Goal: Communication & Community: Answer question/provide support

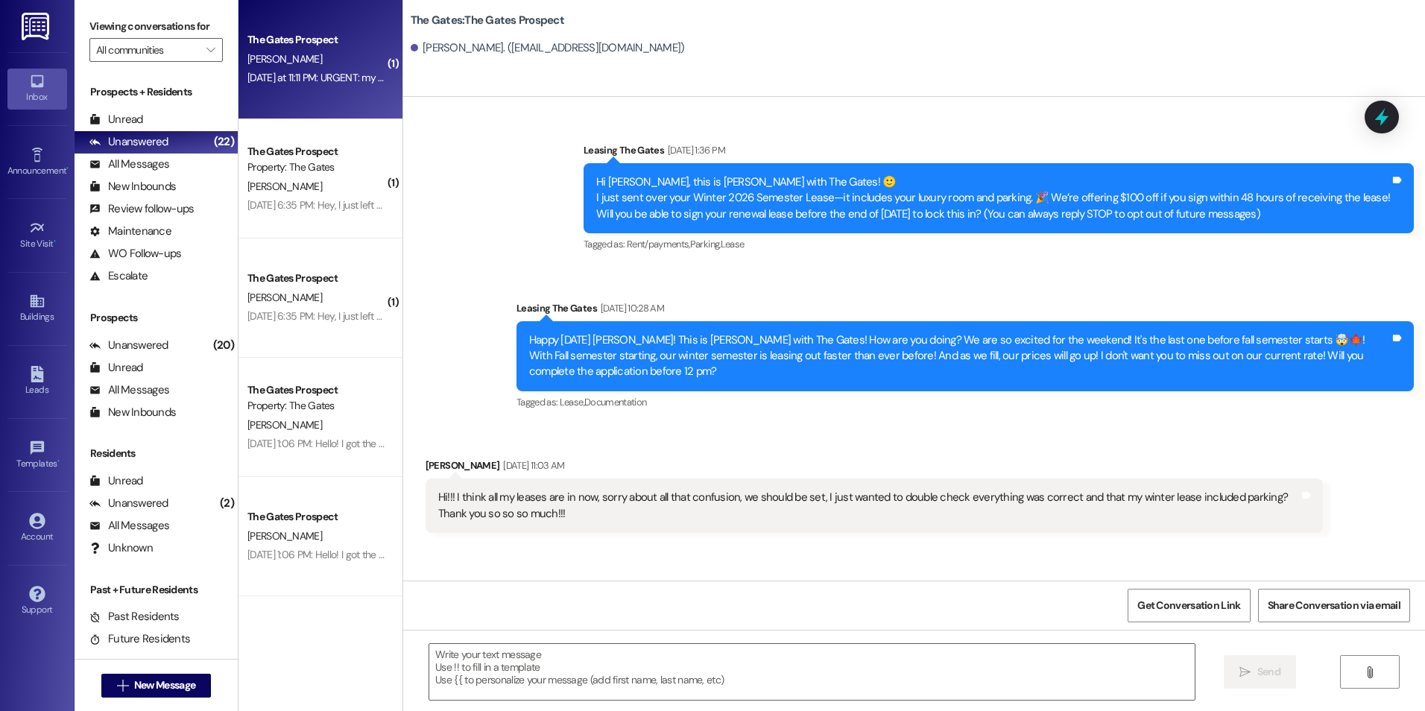
click at [314, 83] on div "Yesterday at 11:11 PM: URGENT: my resident portal is not letting me put in a ma…" at bounding box center [869, 77] width 1244 height 13
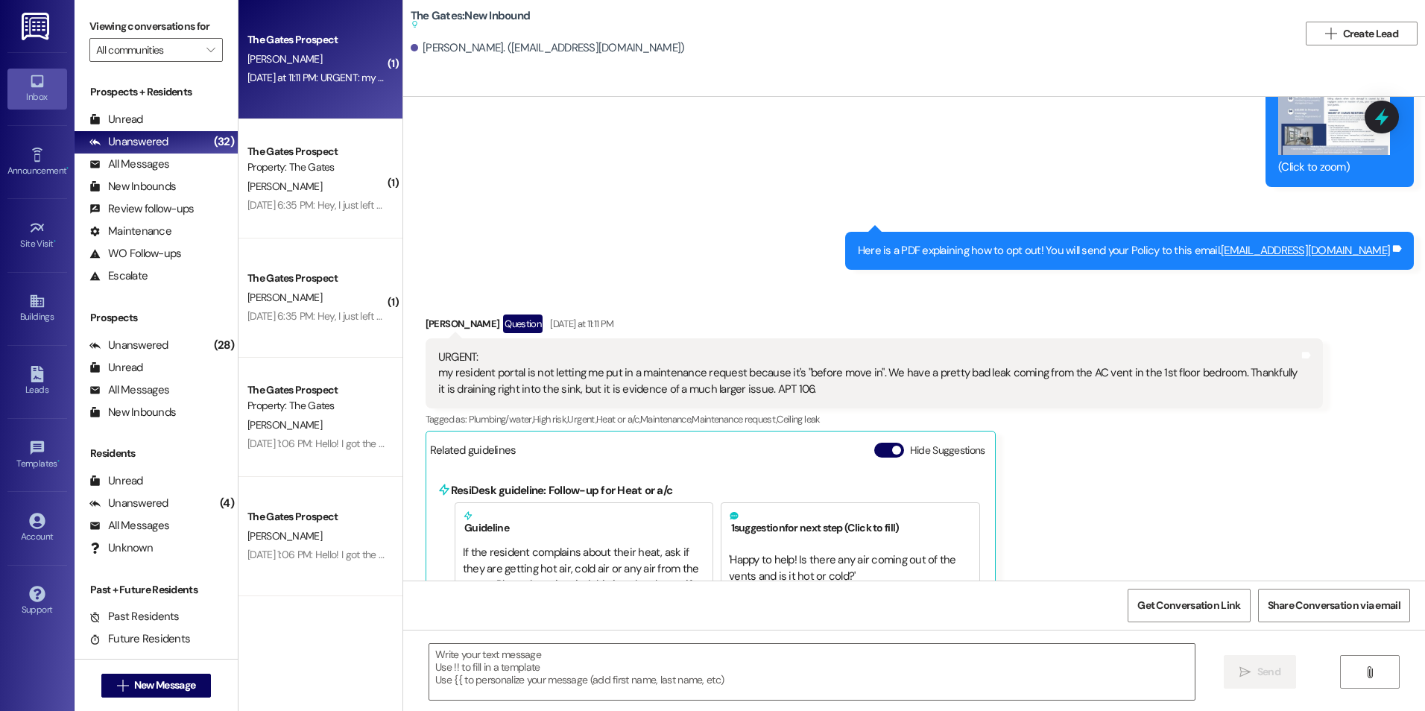
scroll to position [5134, 0]
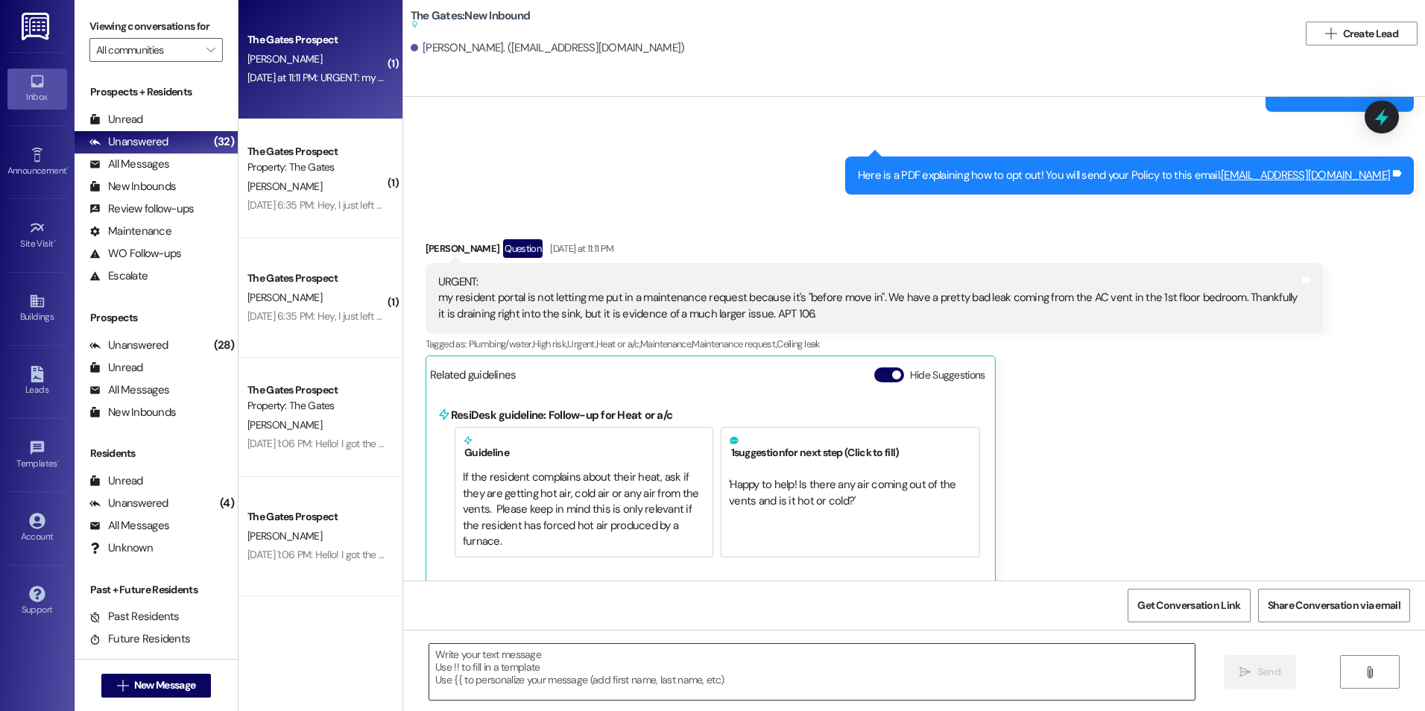
click at [847, 676] on textarea at bounding box center [811, 672] width 764 height 56
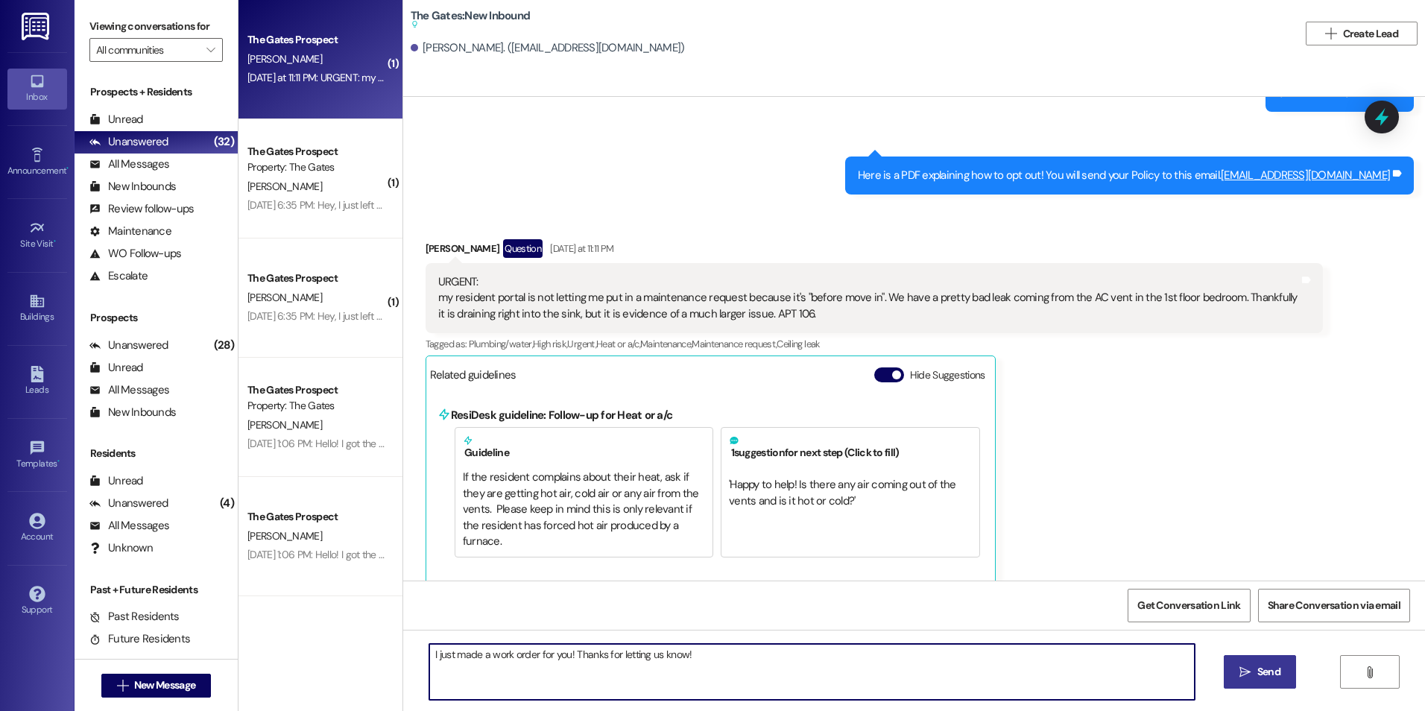
type textarea "I just made a work order for you! Thanks for letting us know!"
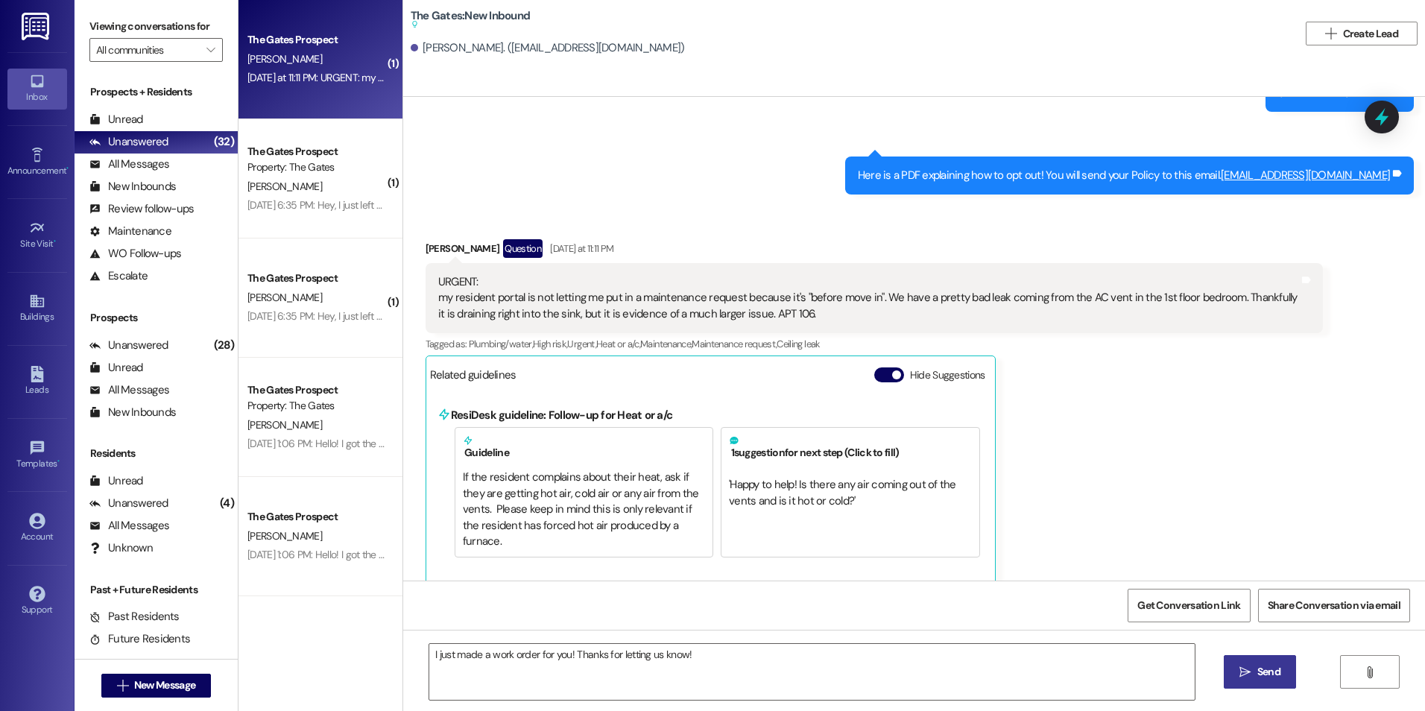
click at [1254, 678] on span "Send" at bounding box center [1268, 672] width 29 height 16
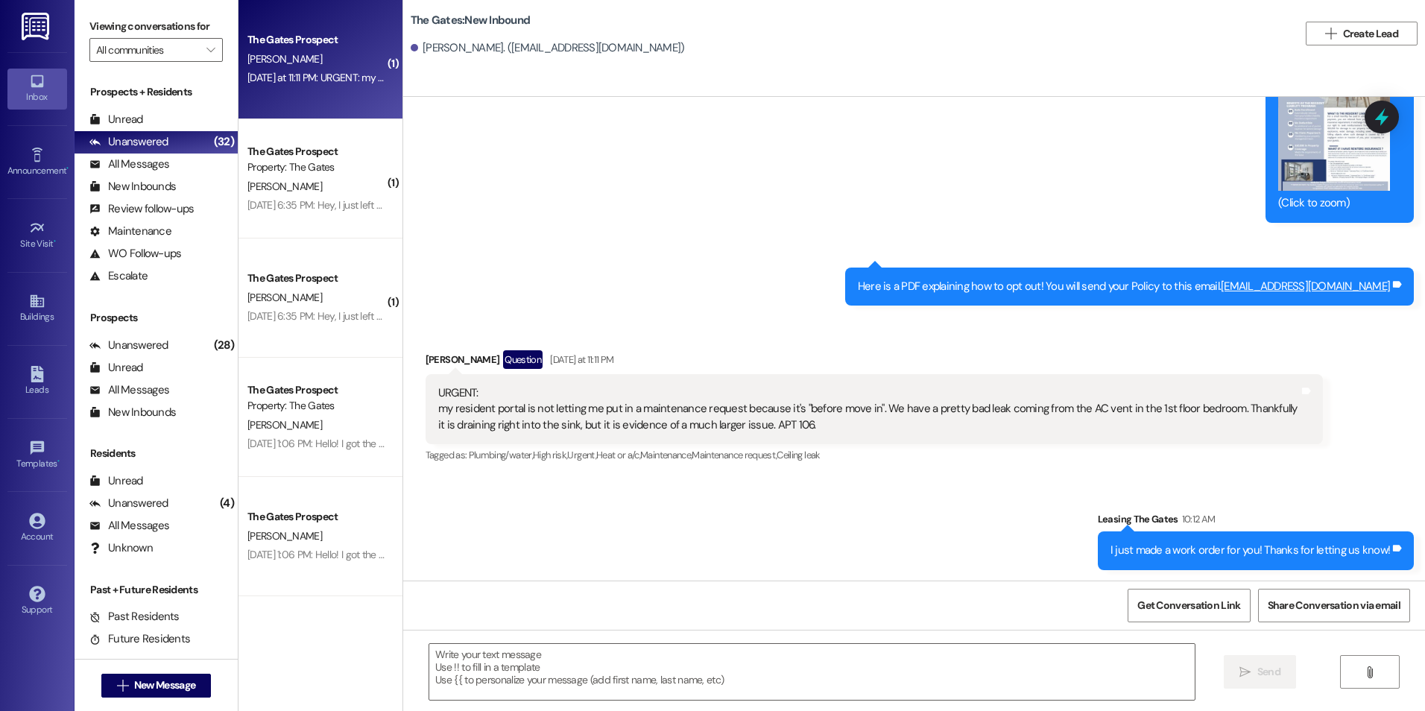
scroll to position [5025, 0]
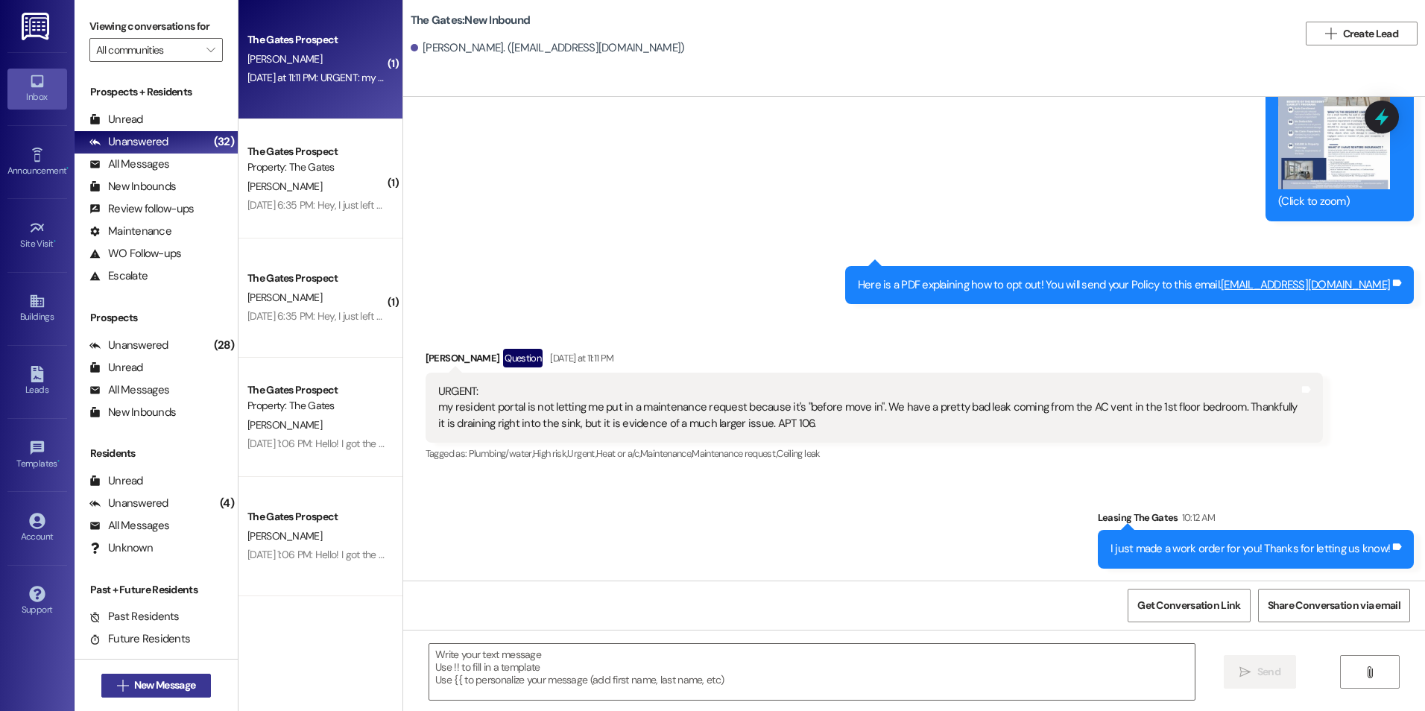
click at [174, 687] on span "New Message" at bounding box center [164, 685] width 61 height 16
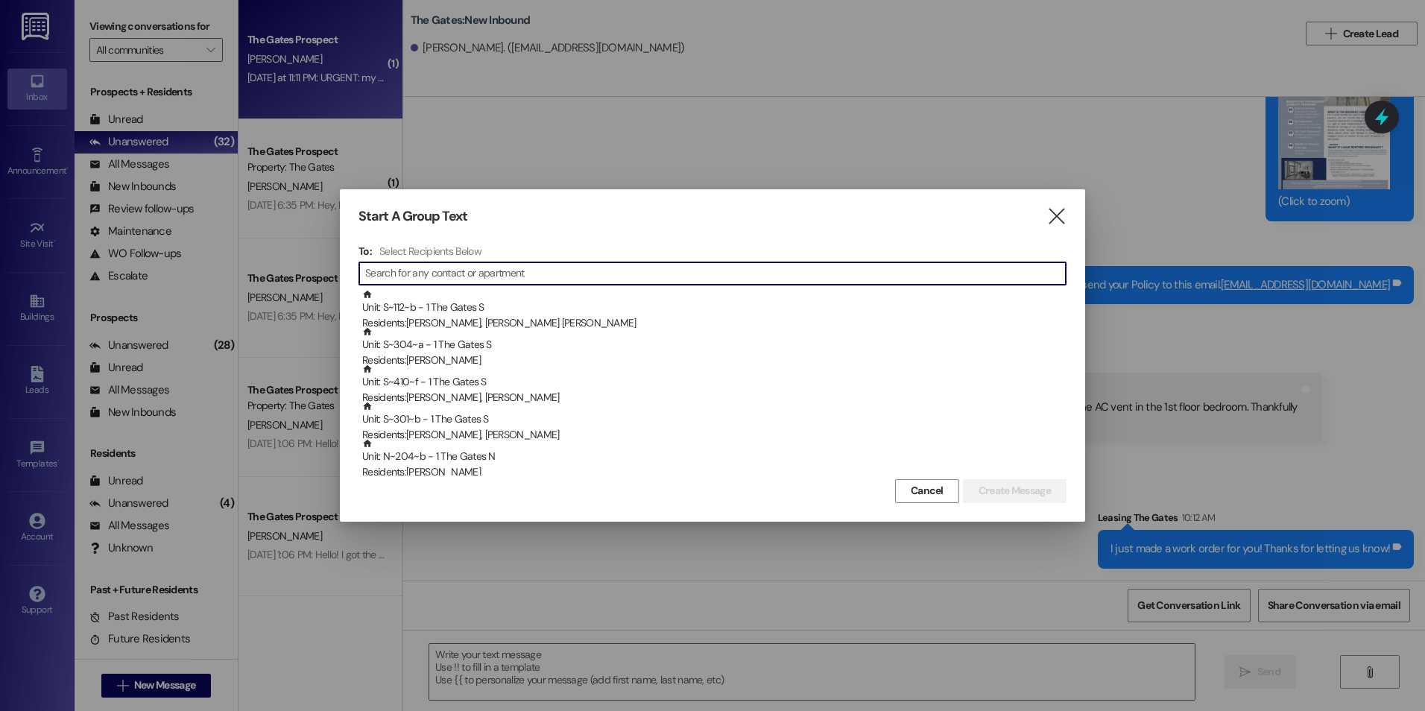
click at [531, 269] on input at bounding box center [715, 273] width 700 height 21
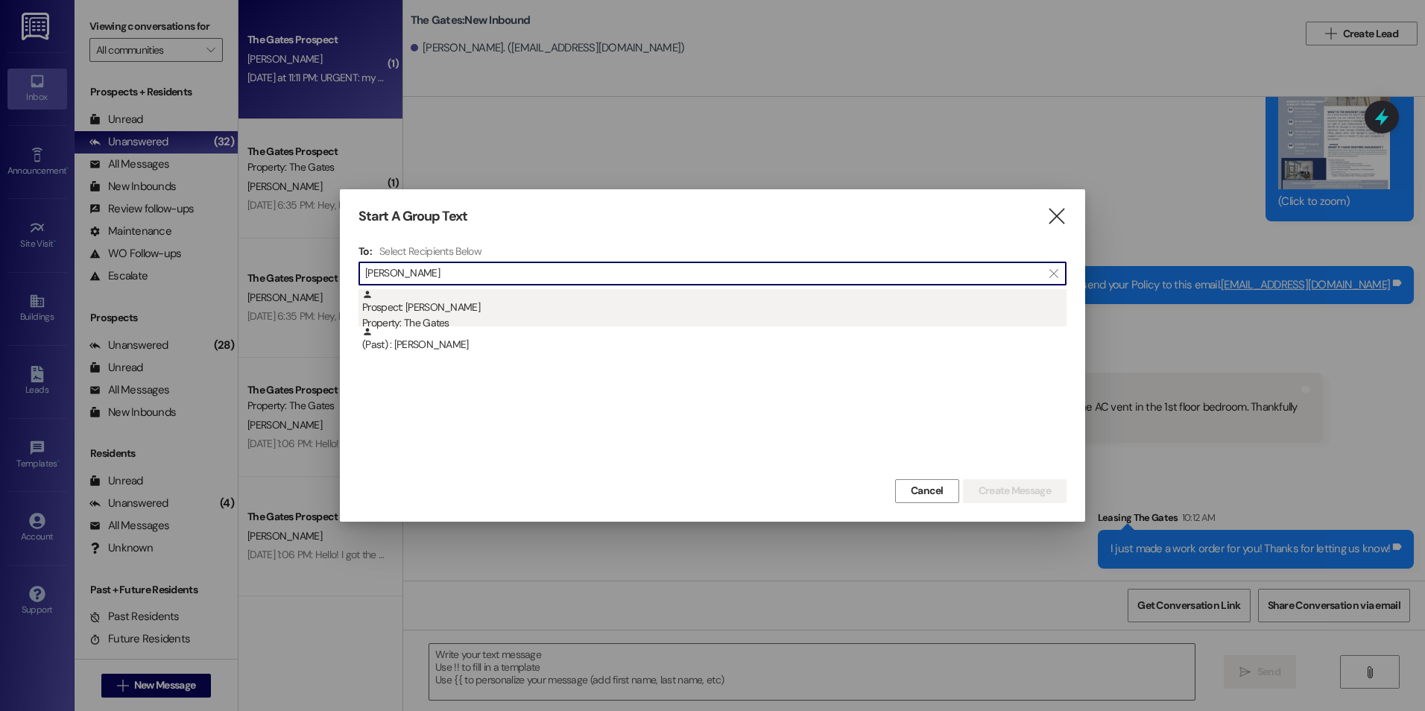
type input "VAleria"
click at [529, 304] on div "Prospect: Valeria Coles Property: The Gates" at bounding box center [714, 310] width 704 height 42
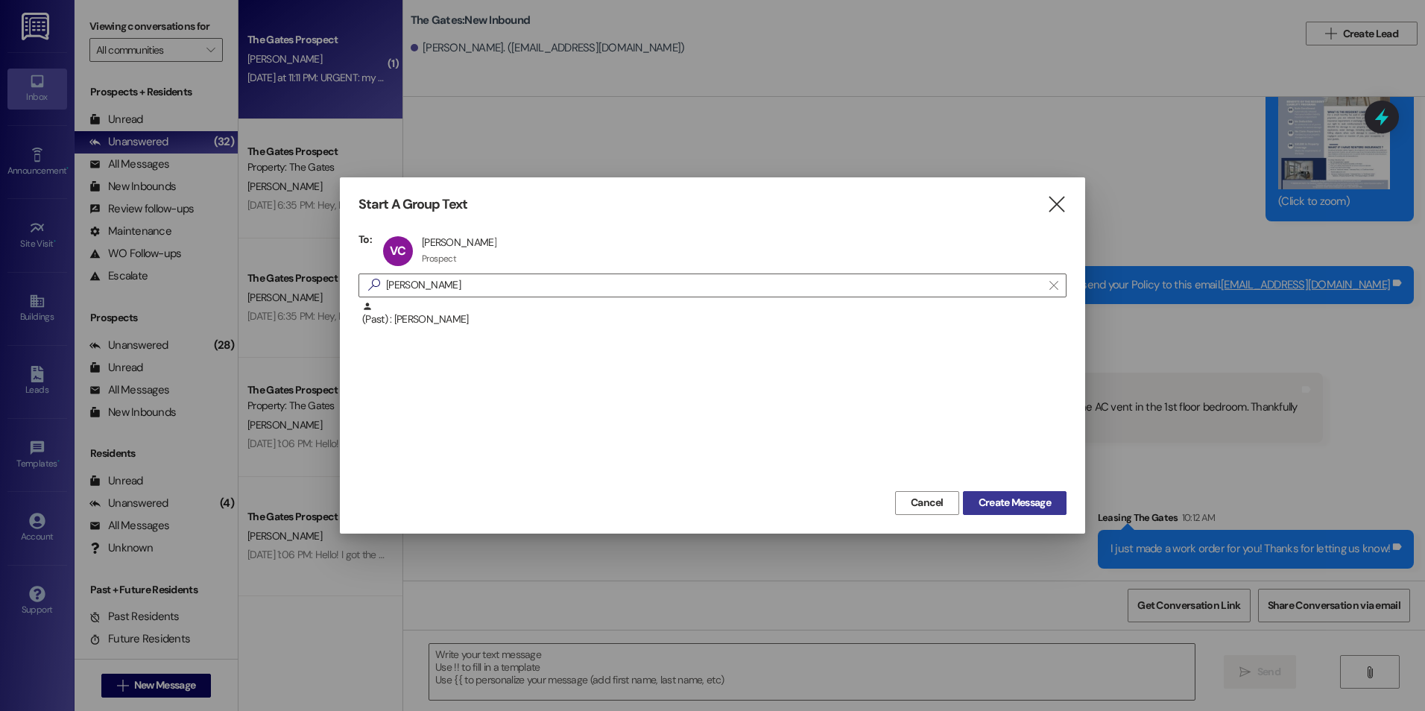
click at [1039, 498] on span "Create Message" at bounding box center [1014, 503] width 72 height 16
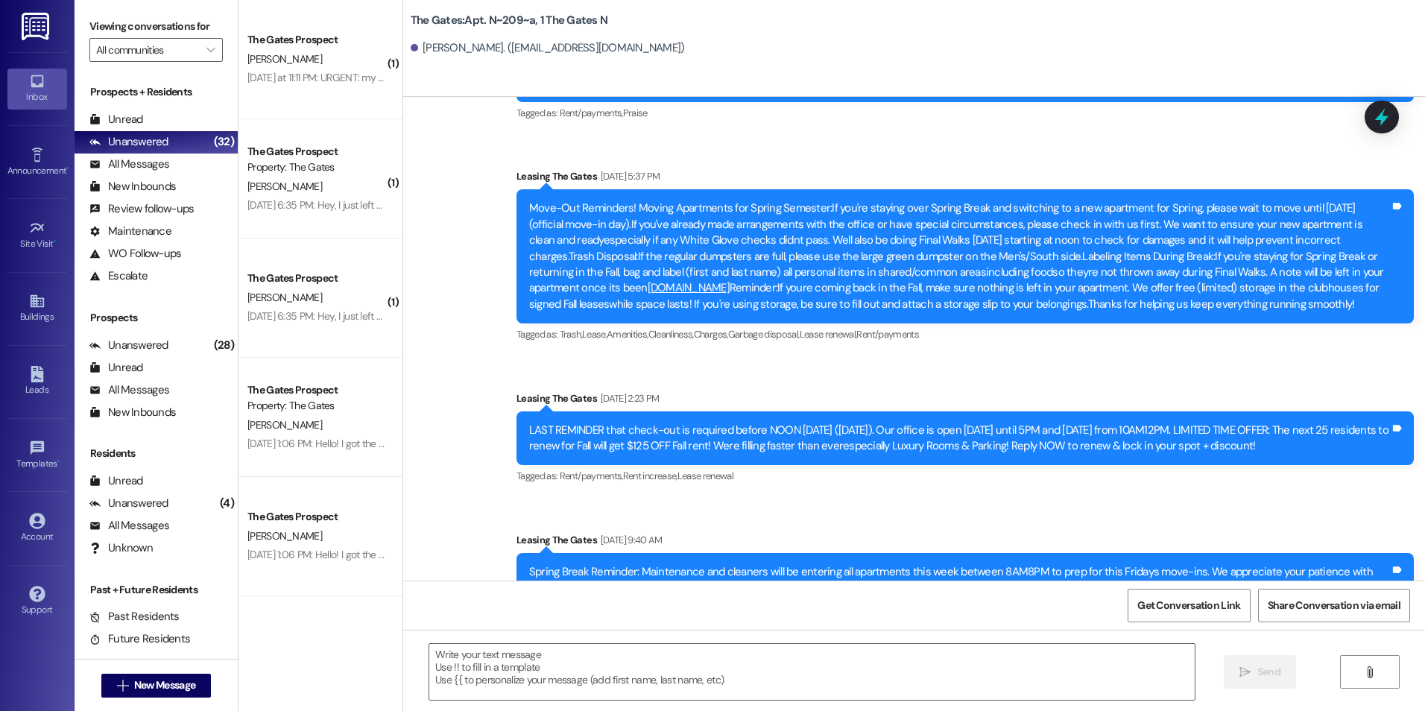
scroll to position [9051, 0]
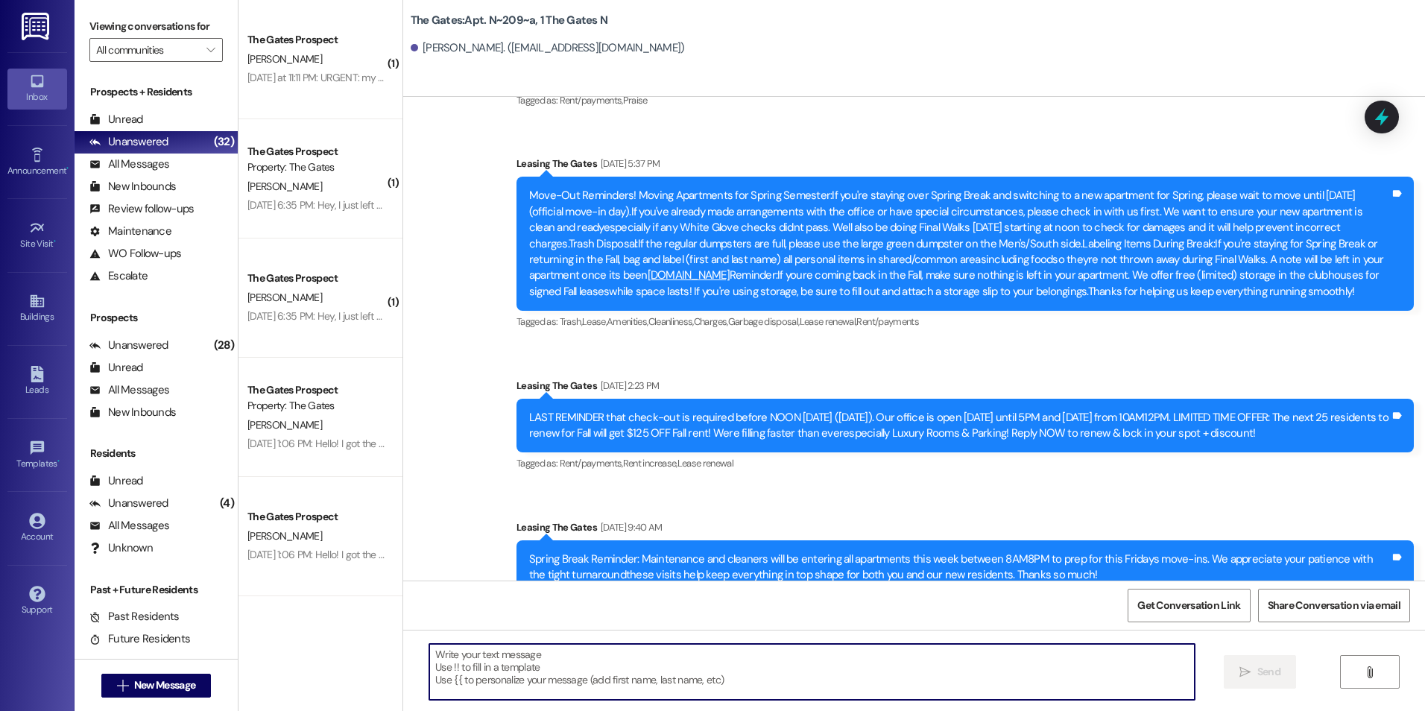
click at [559, 653] on textarea at bounding box center [811, 672] width 764 height 56
click at [535, 663] on textarea at bounding box center [811, 672] width 764 height 56
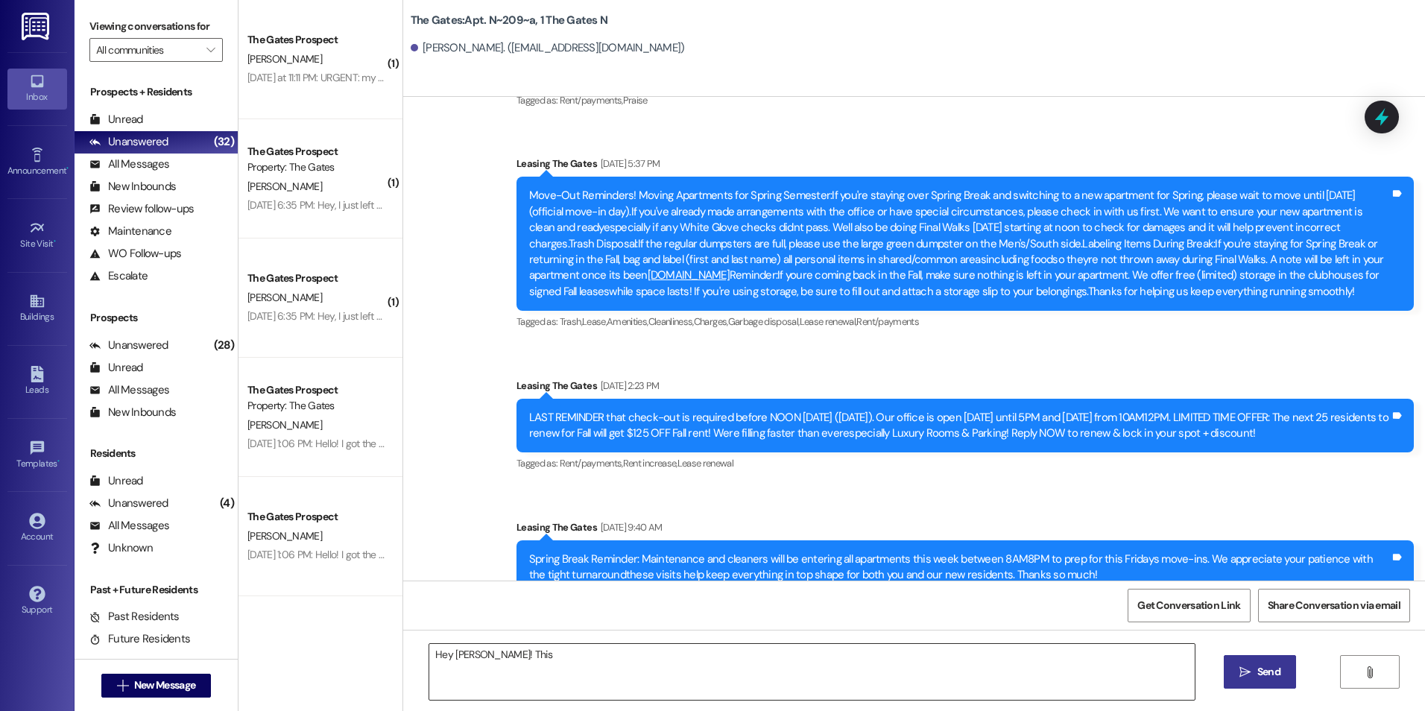
click at [548, 658] on textarea "Hey Valeria! This" at bounding box center [811, 672] width 764 height 56
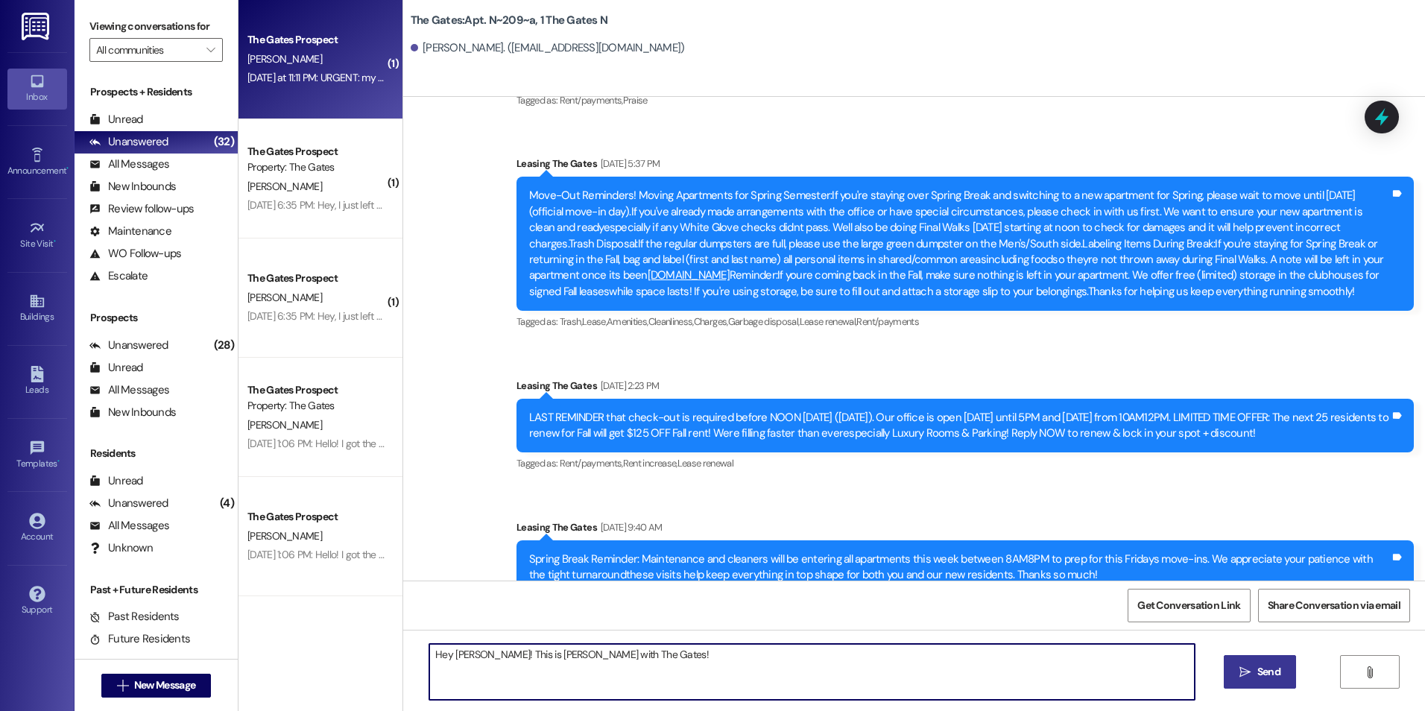
type textarea "Hey Valeria! This is Kali with The Gates!"
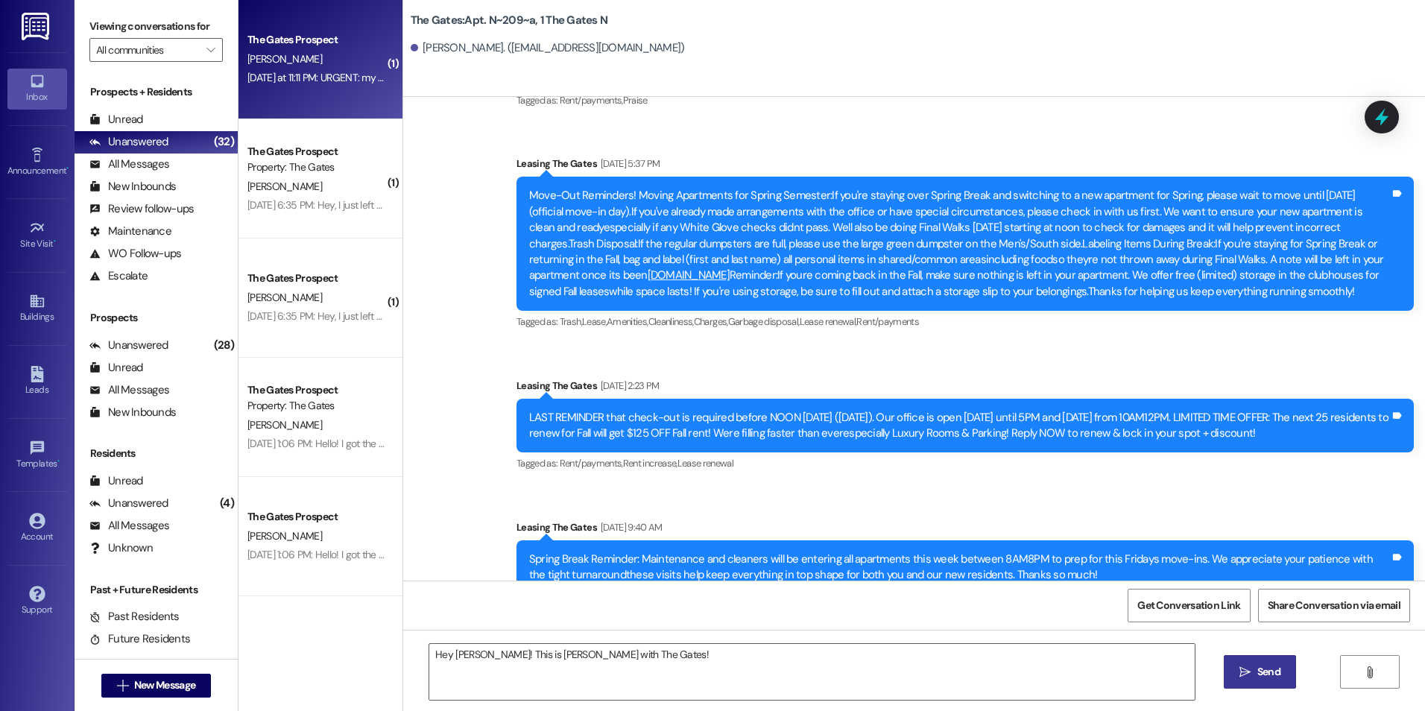
click at [259, 66] on div "[PERSON_NAME]" at bounding box center [316, 59] width 141 height 19
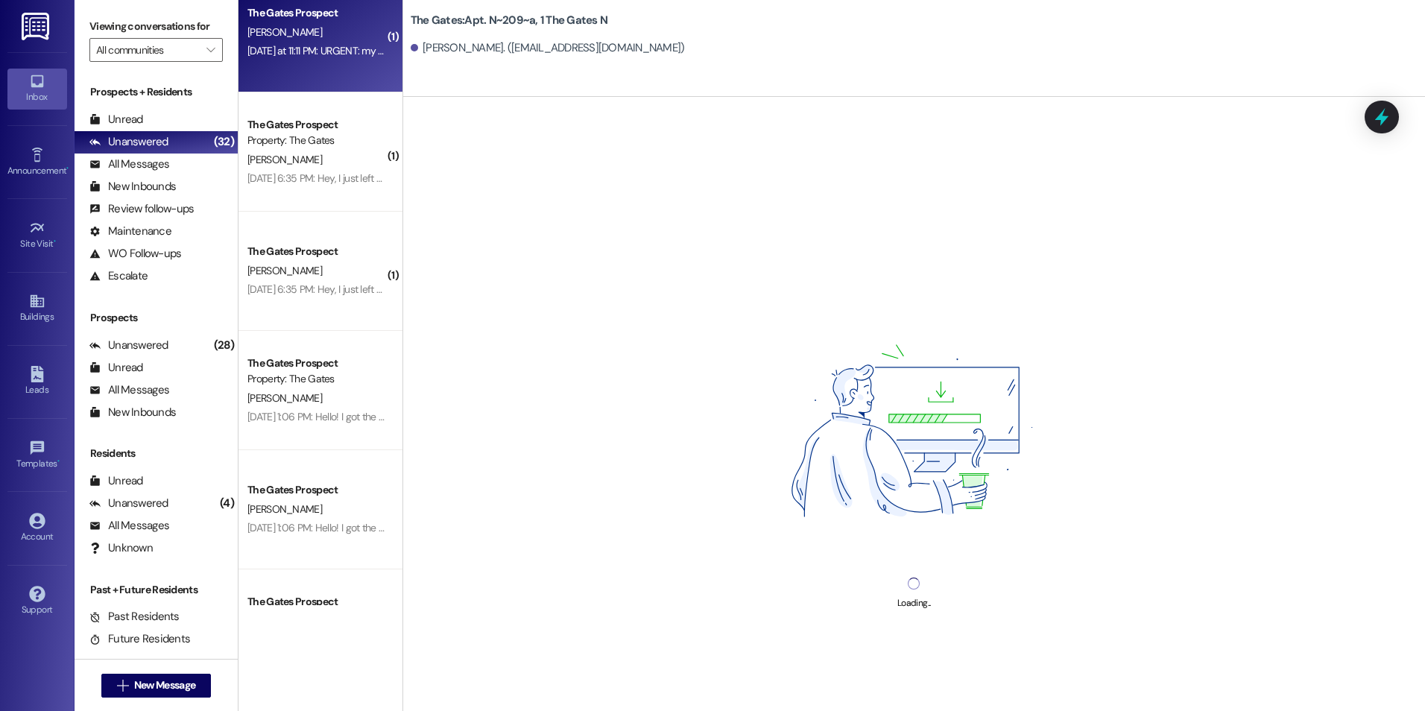
scroll to position [0, 0]
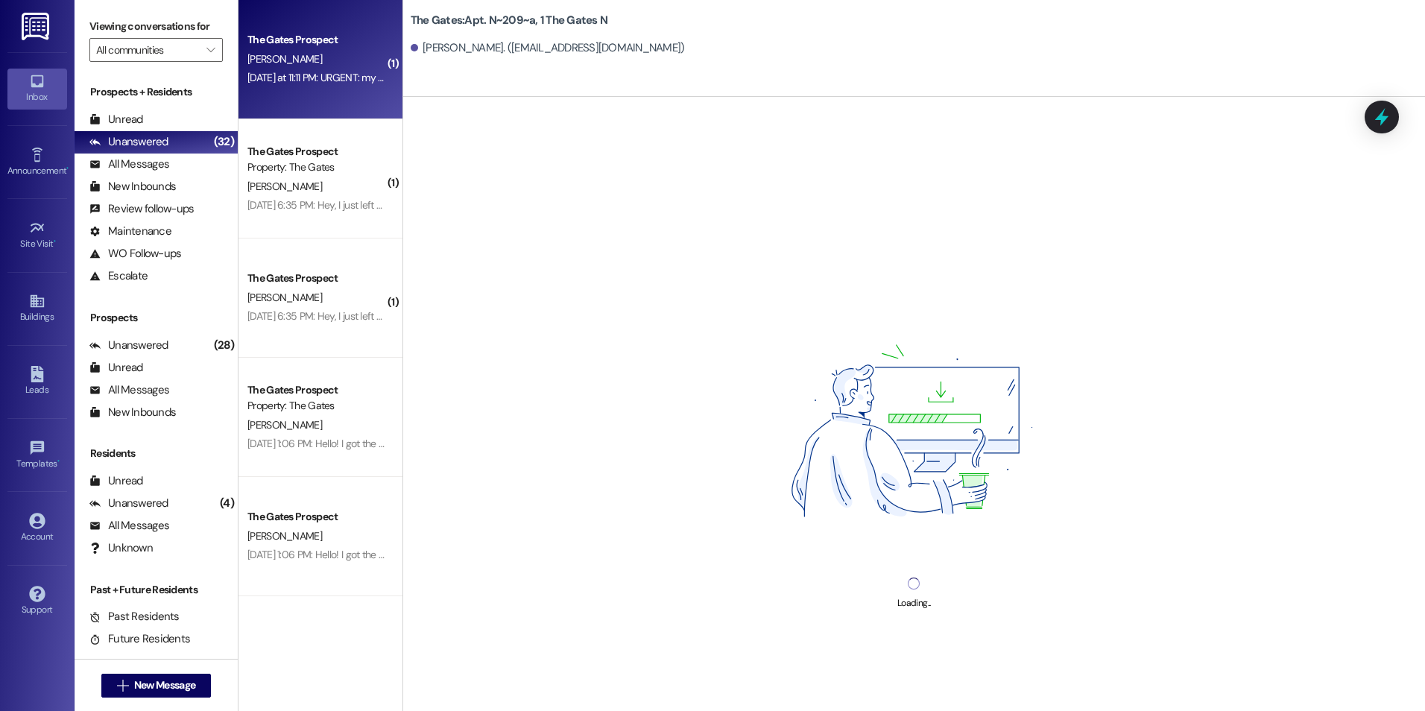
click at [365, 48] on div "The Gates Prospect" at bounding box center [316, 40] width 141 height 19
click at [159, 692] on span "New Message" at bounding box center [164, 685] width 61 height 16
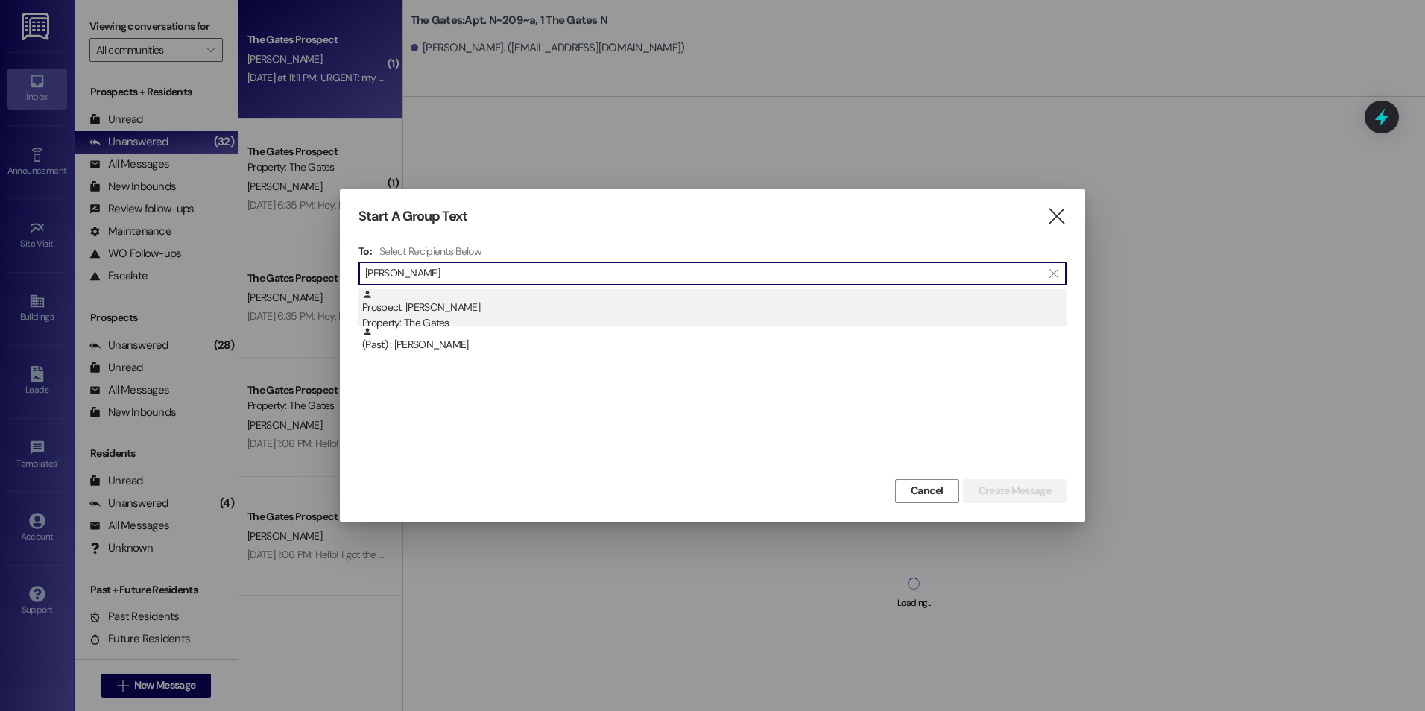
type input "Valeria"
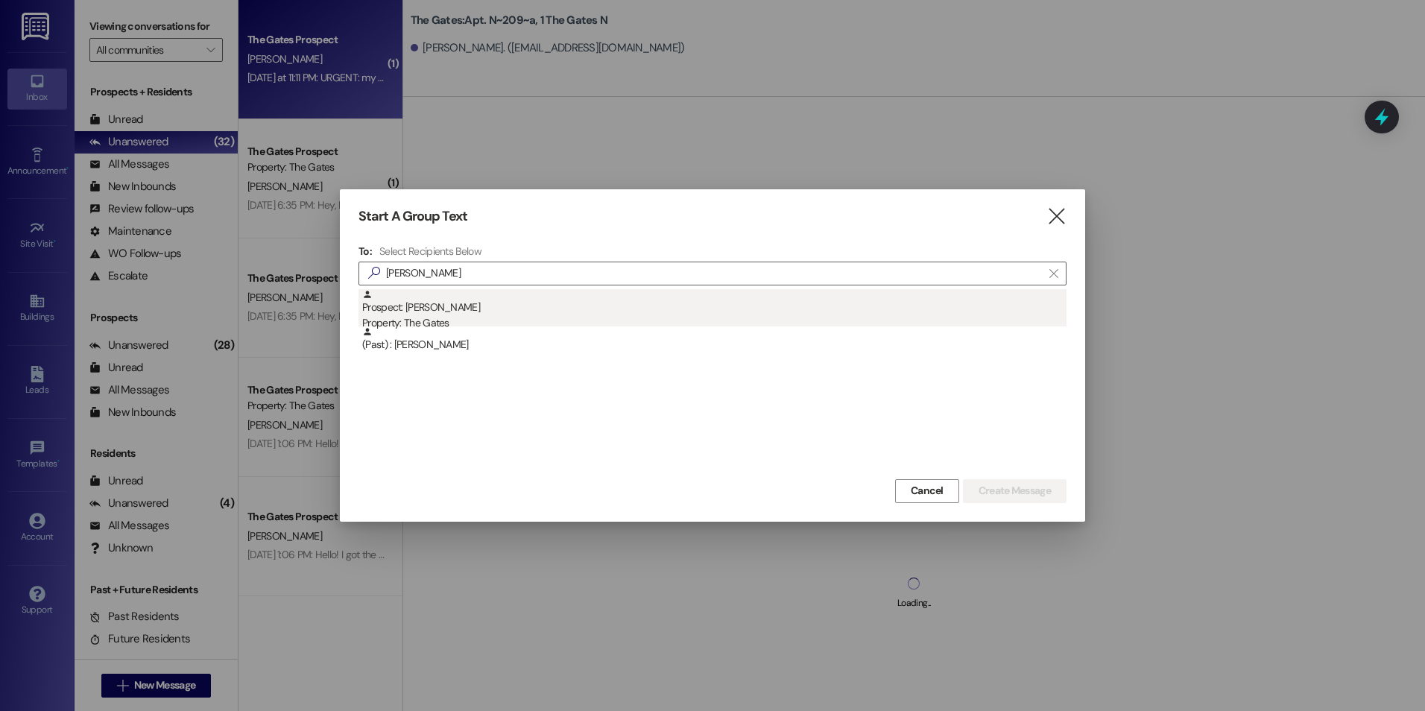
click at [602, 297] on div "Prospect: Valeria Coles Property: The Gates" at bounding box center [714, 310] width 704 height 42
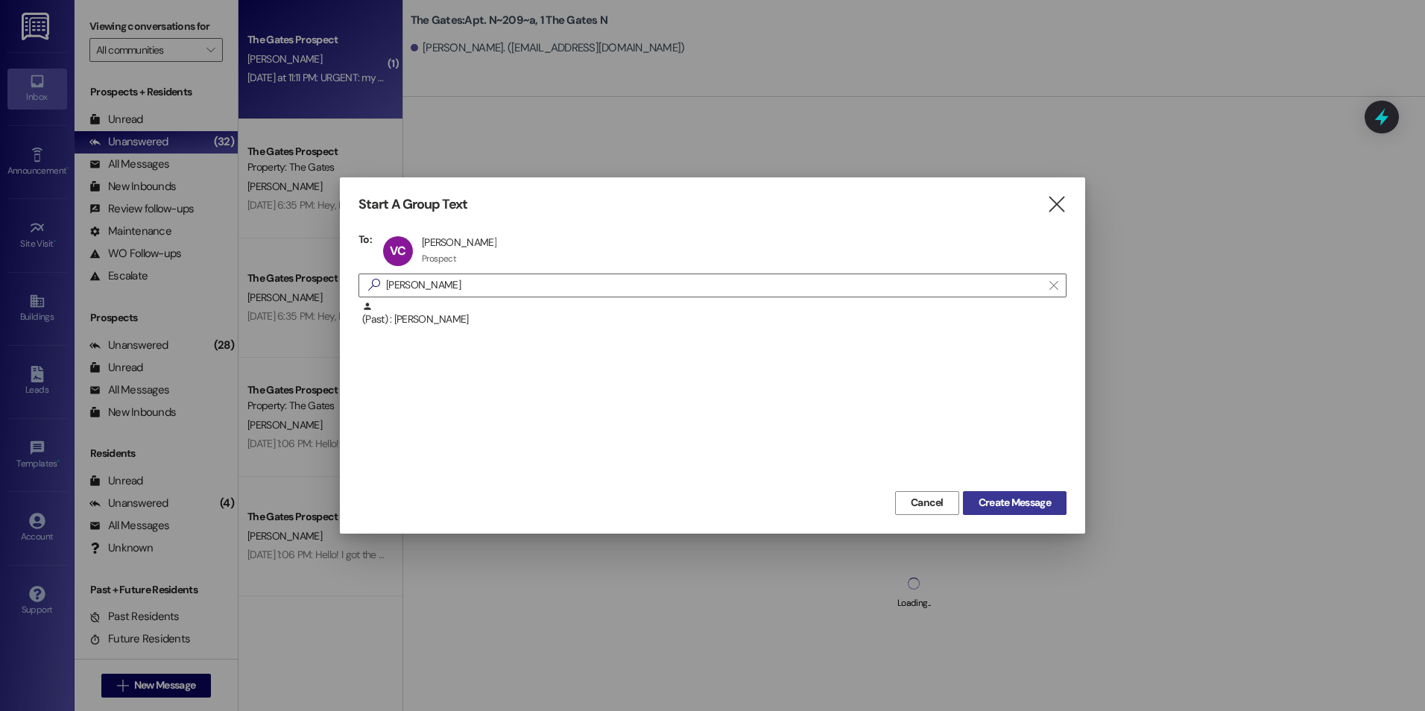
click at [1038, 508] on span "Create Message" at bounding box center [1014, 503] width 72 height 16
click at [1045, 498] on span "Create Message" at bounding box center [1014, 503] width 72 height 16
click at [1041, 498] on span "Create Message" at bounding box center [1014, 503] width 72 height 16
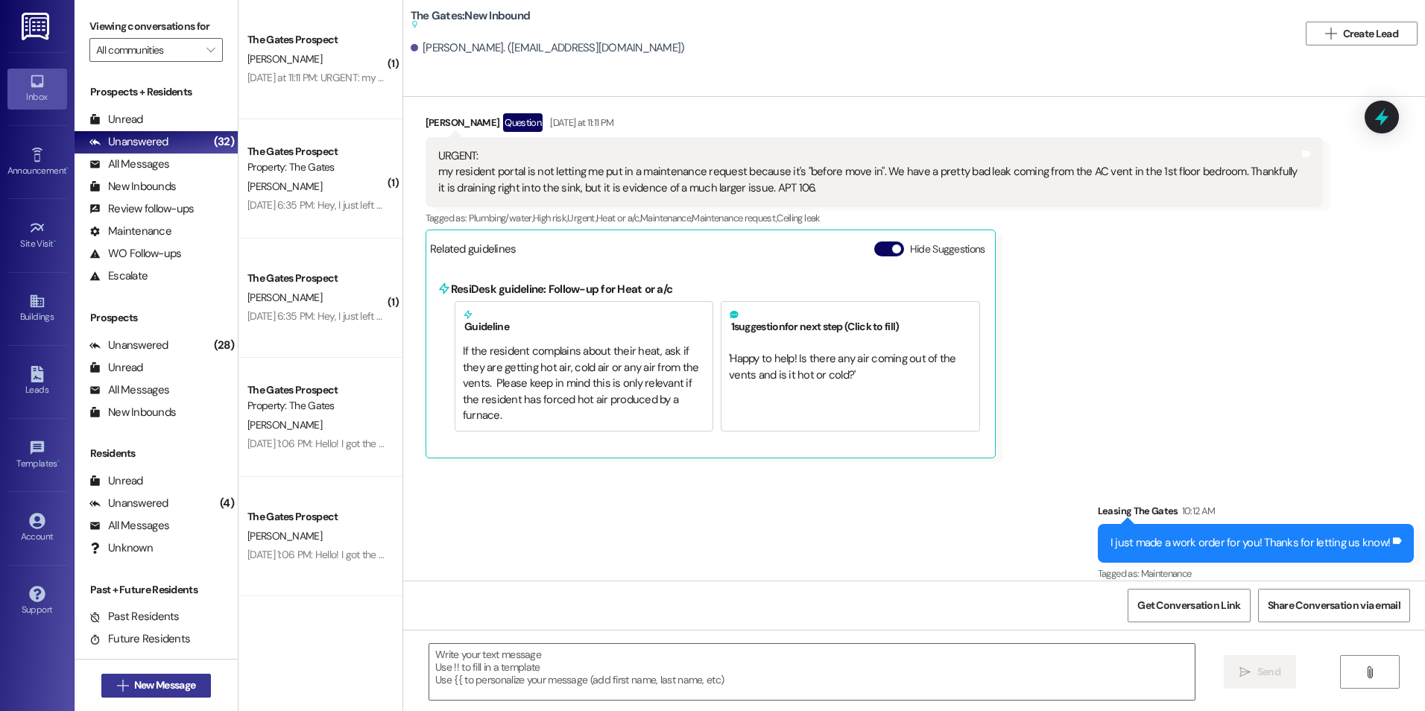
click at [148, 680] on span "New Message" at bounding box center [164, 685] width 61 height 16
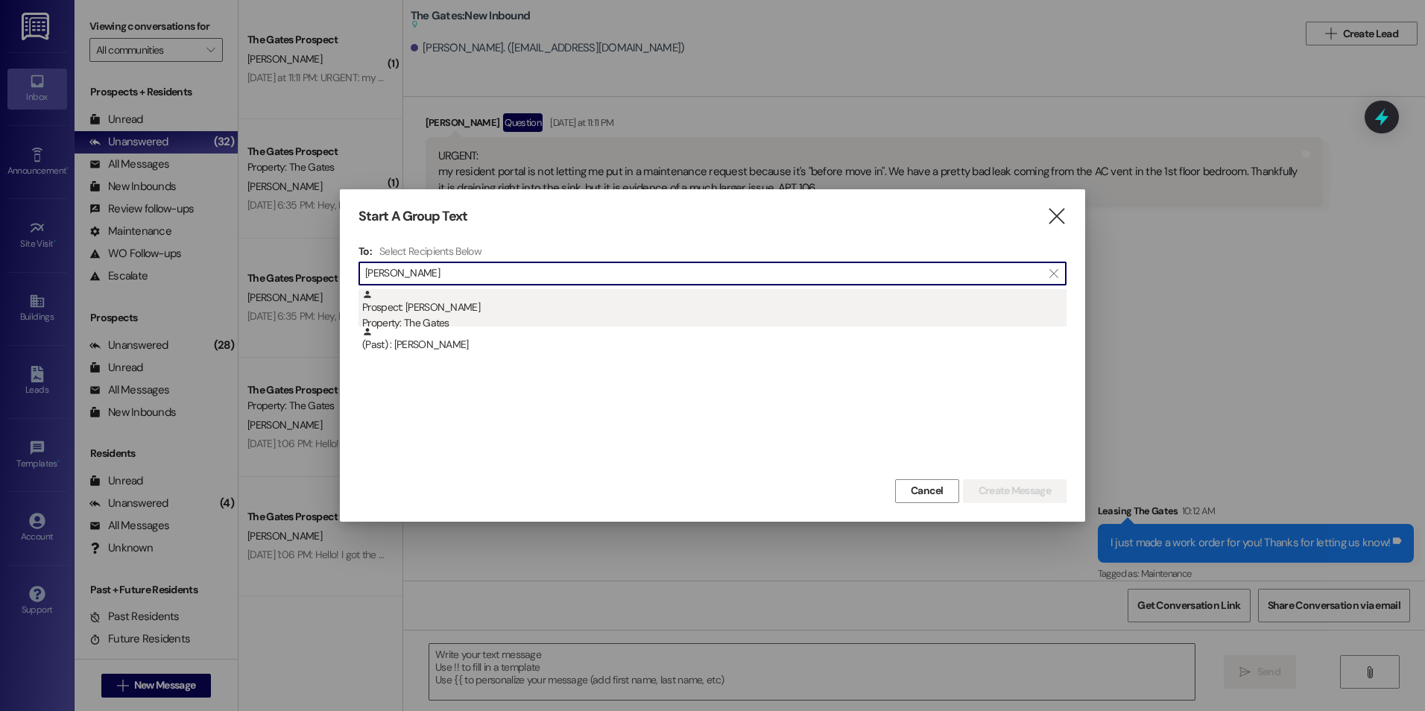
type input "VAleria"
click at [644, 304] on div "Prospect: Valeria Coles Property: The Gates" at bounding box center [714, 310] width 704 height 42
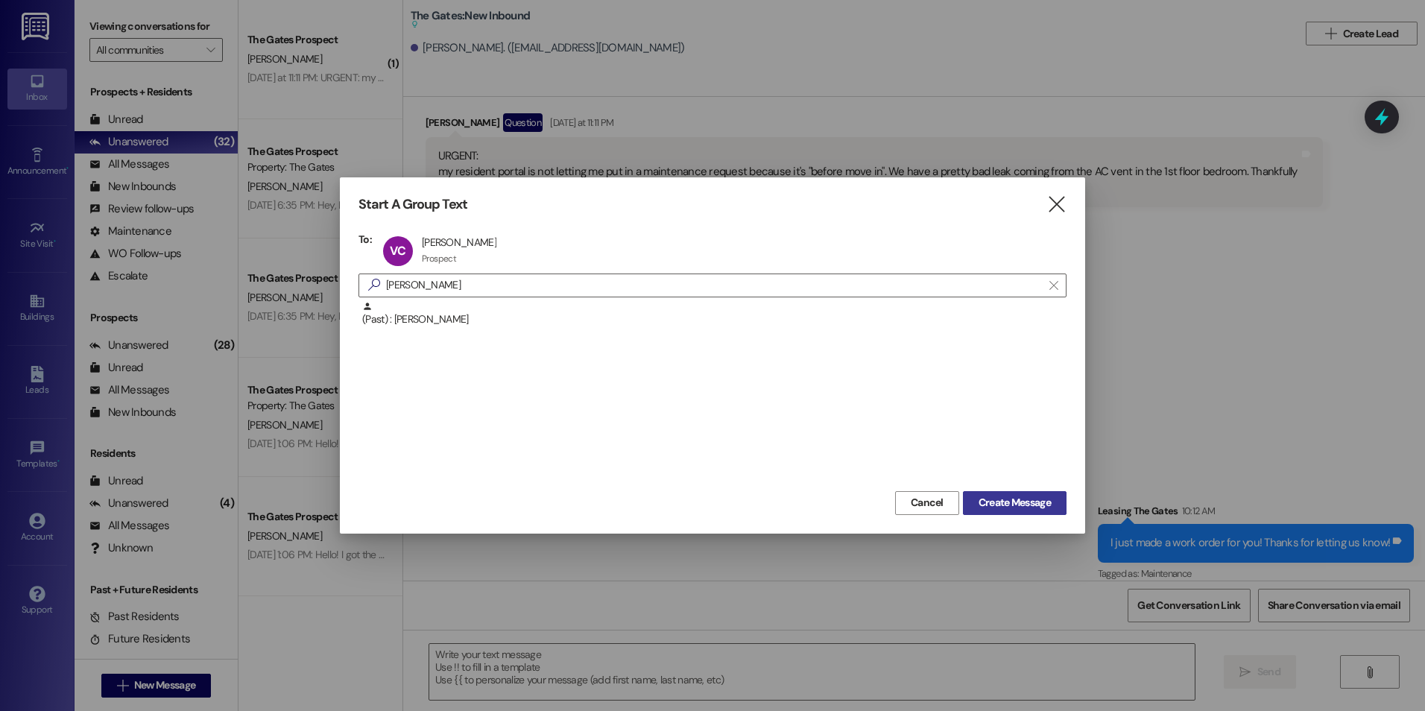
click at [1039, 505] on span "Create Message" at bounding box center [1014, 503] width 72 height 16
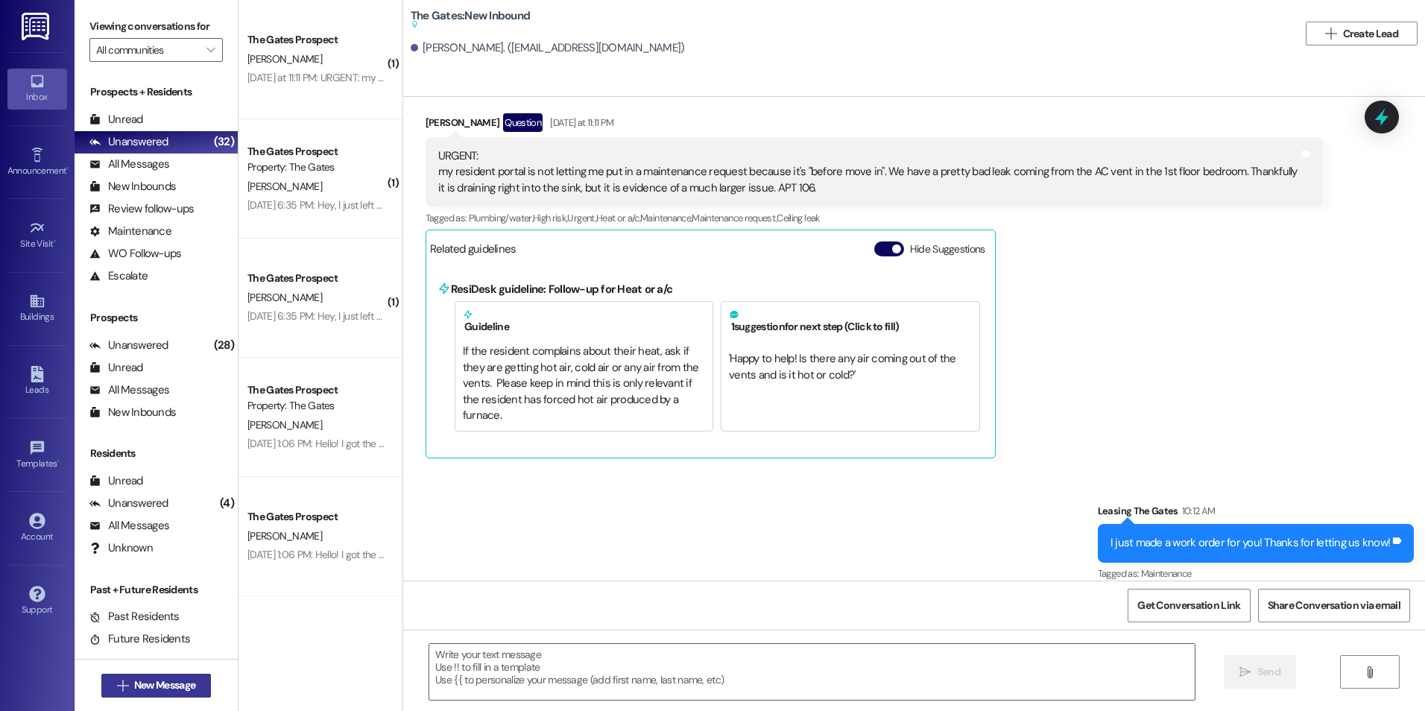
click at [114, 686] on span " New Message" at bounding box center [156, 685] width 85 height 16
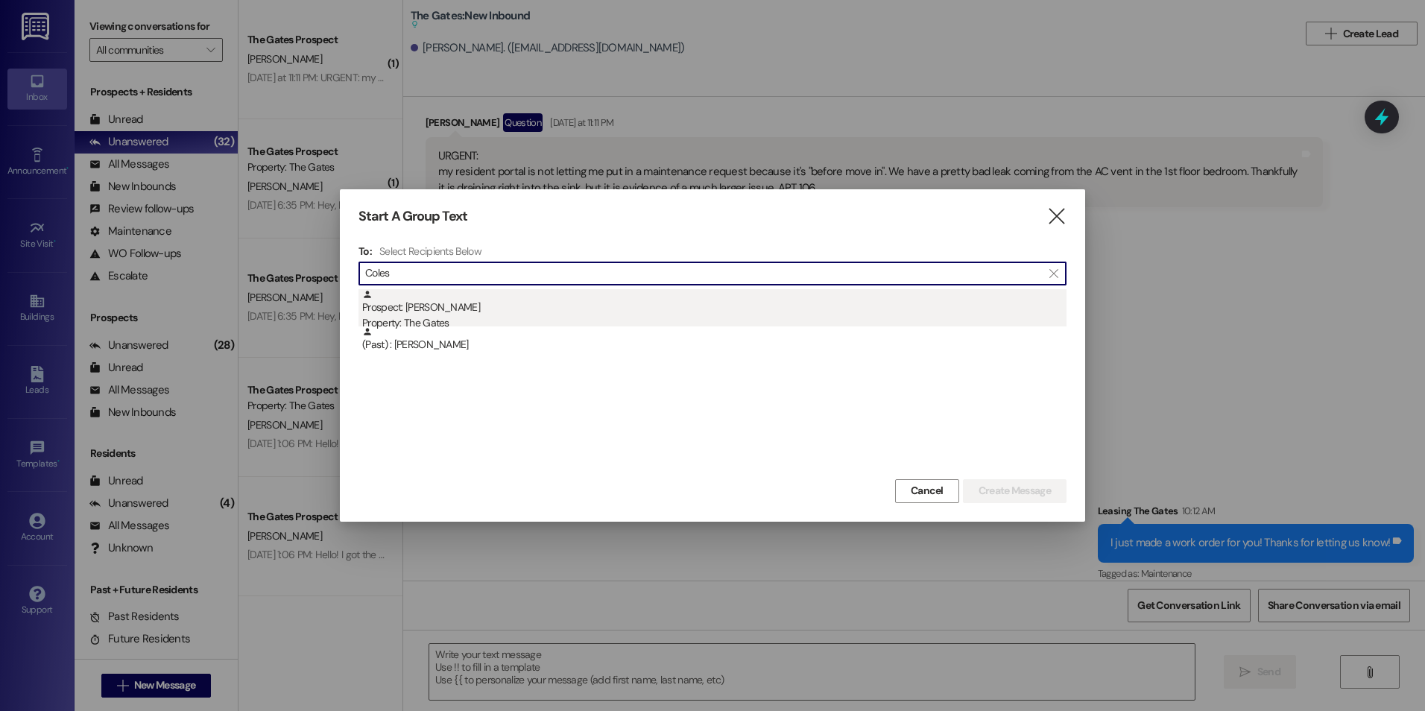
type input "Coles"
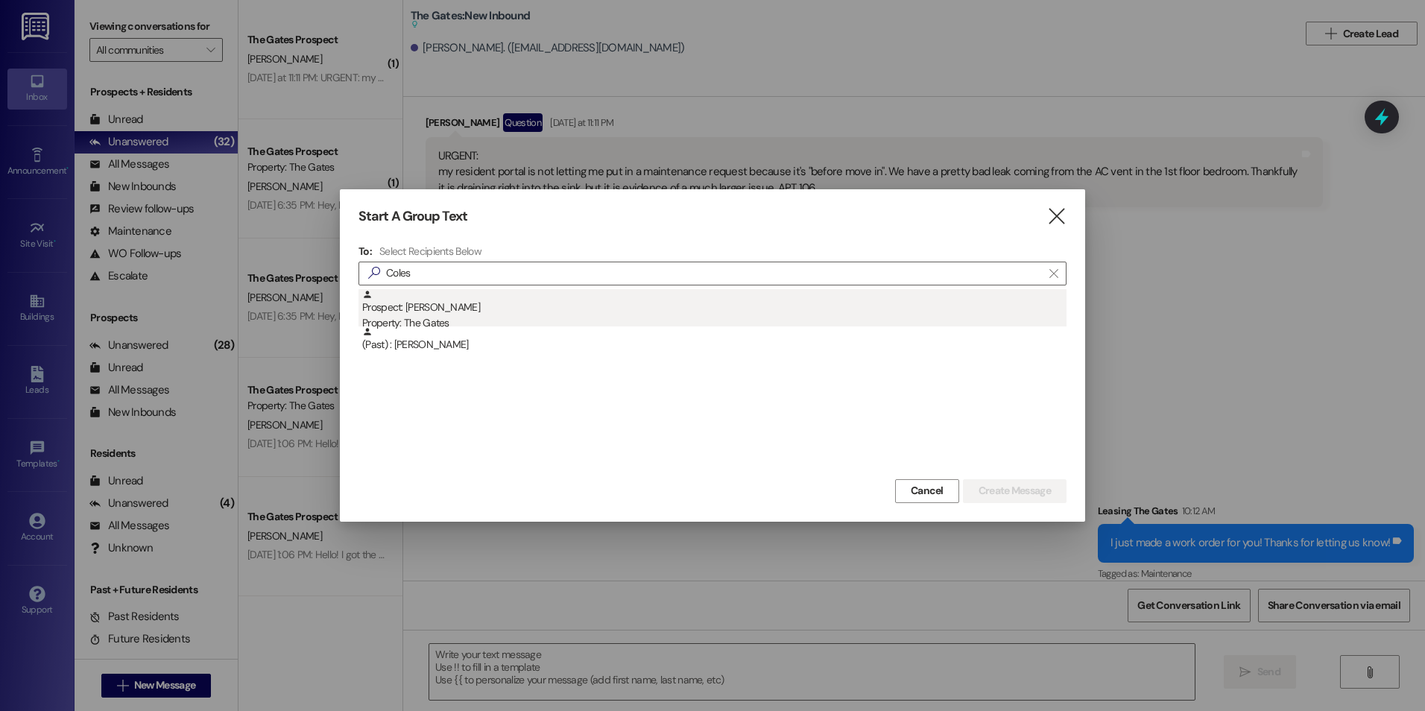
click at [481, 317] on div "Property: The Gates" at bounding box center [714, 323] width 704 height 16
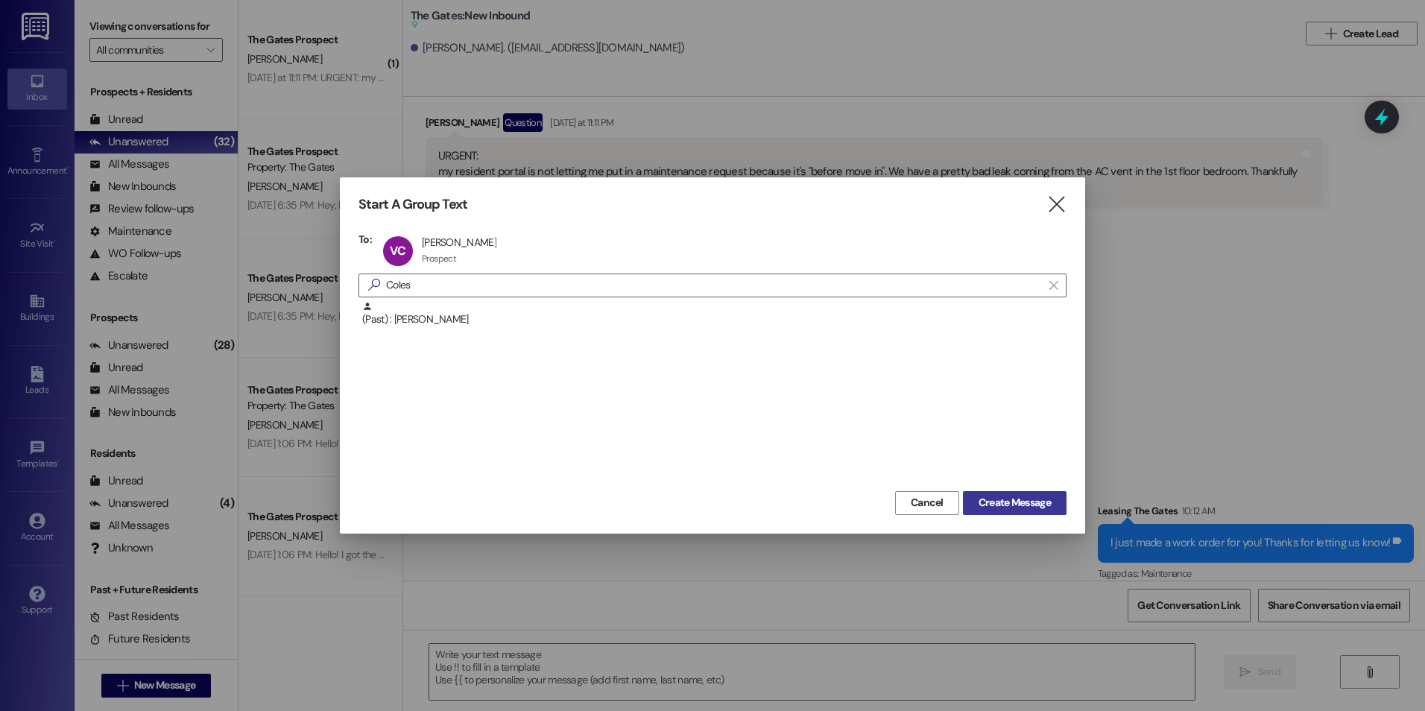
click at [1023, 504] on span "Create Message" at bounding box center [1014, 503] width 72 height 16
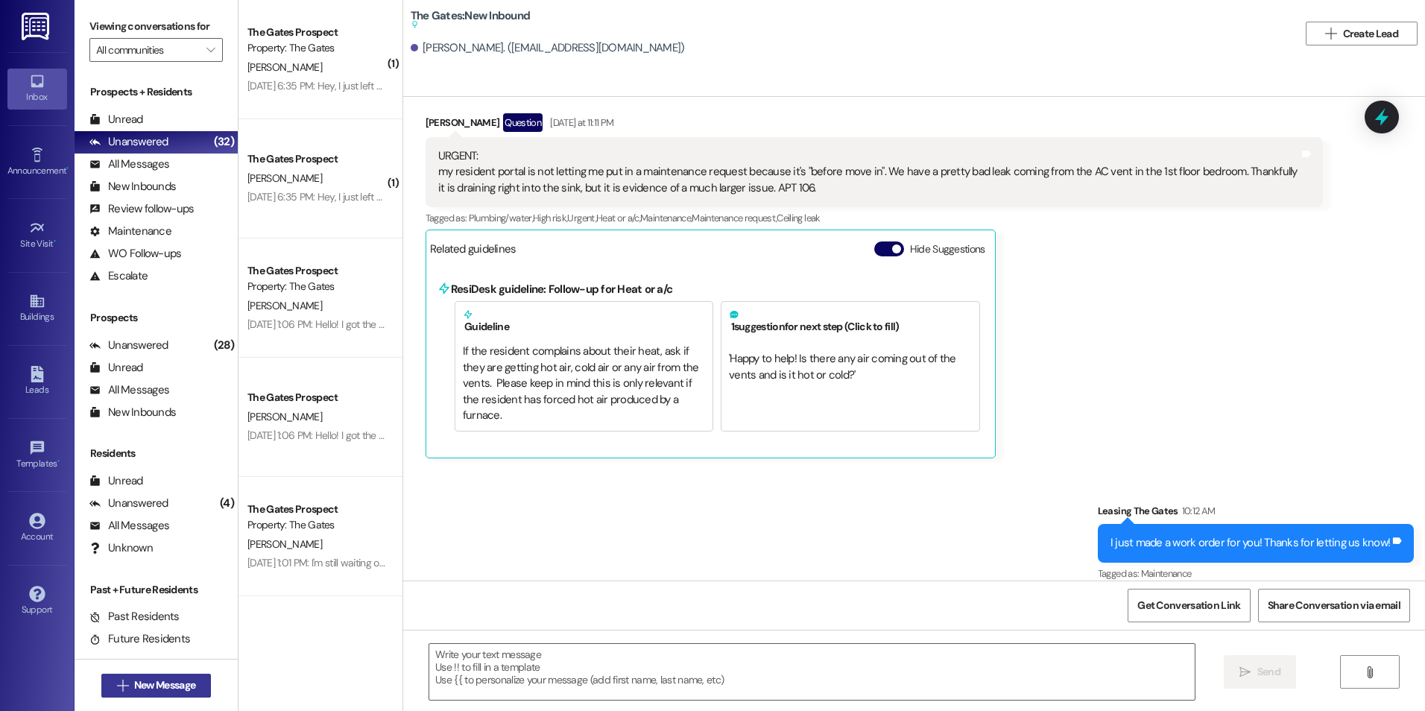
click at [142, 692] on span "New Message" at bounding box center [164, 685] width 61 height 16
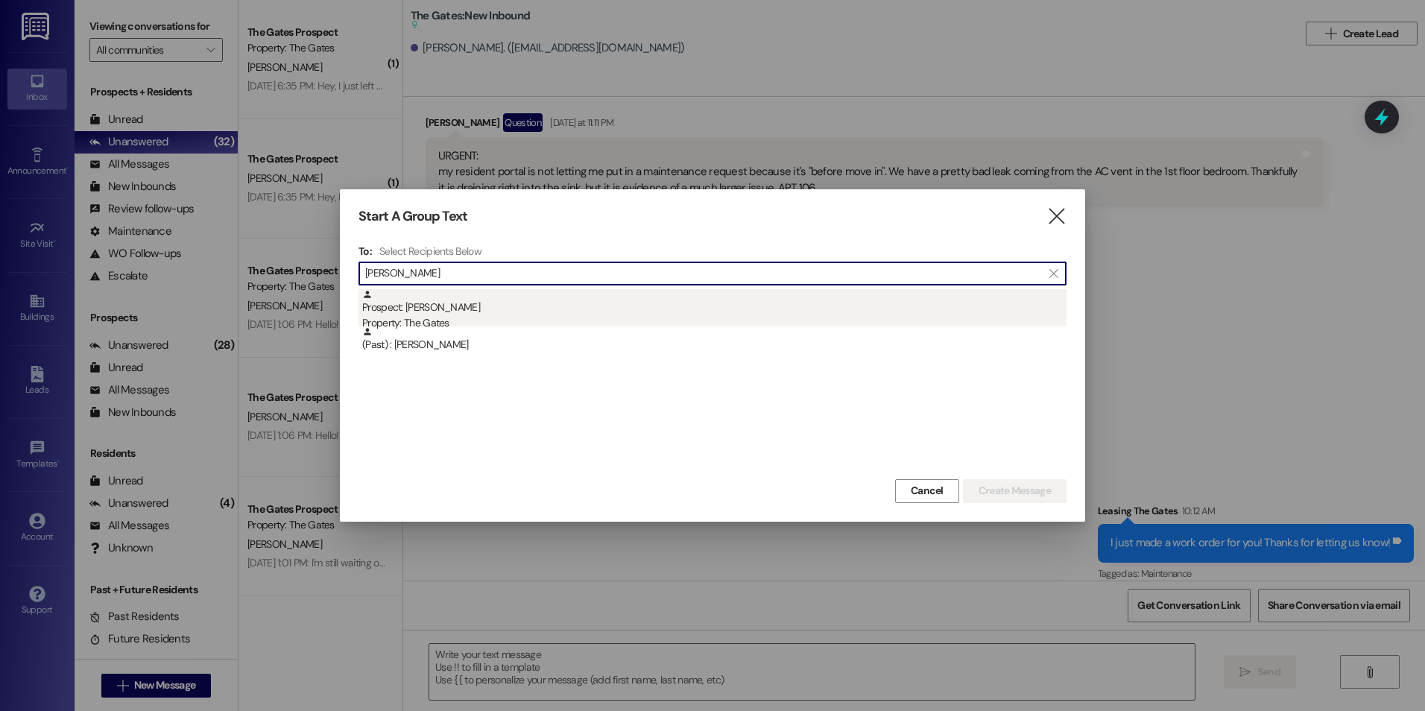
type input "Valeria"
click at [523, 305] on div "Prospect: Valeria Coles Property: The Gates" at bounding box center [714, 310] width 704 height 42
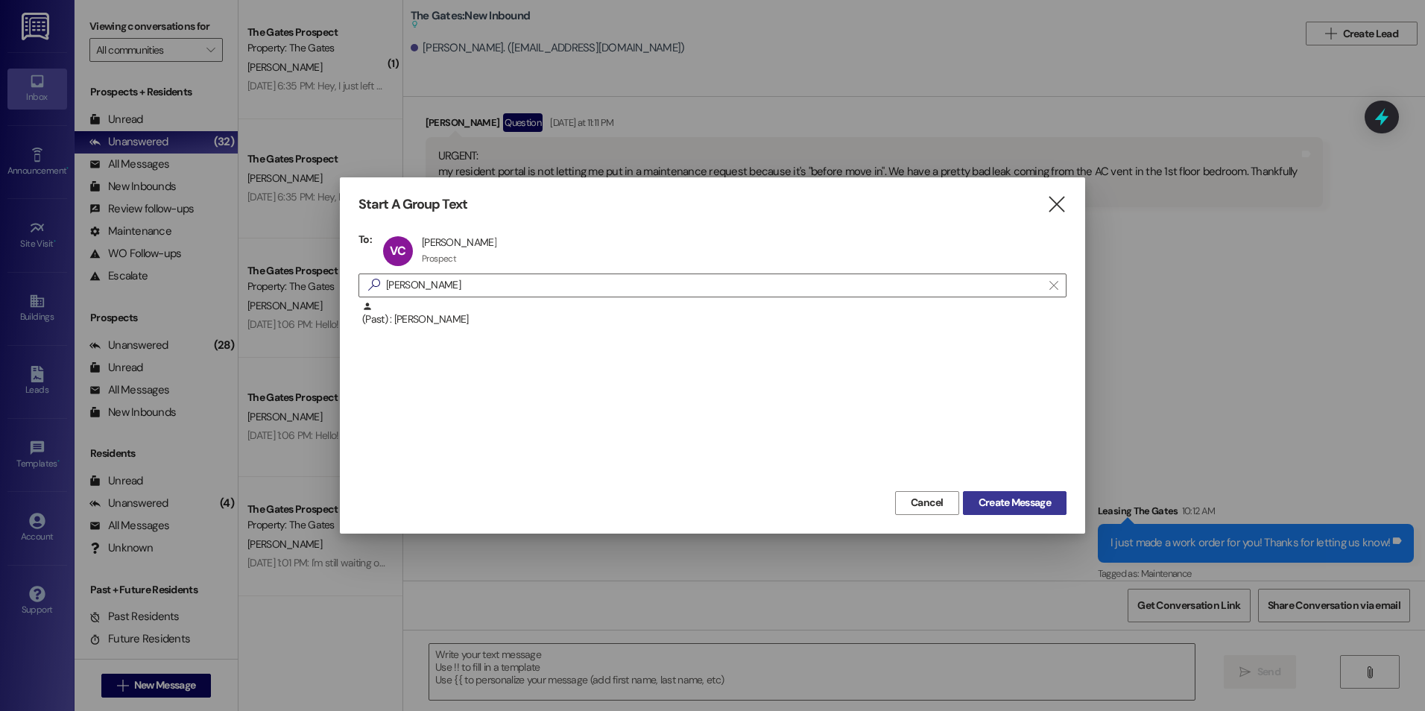
click at [1032, 504] on span "Create Message" at bounding box center [1014, 503] width 72 height 16
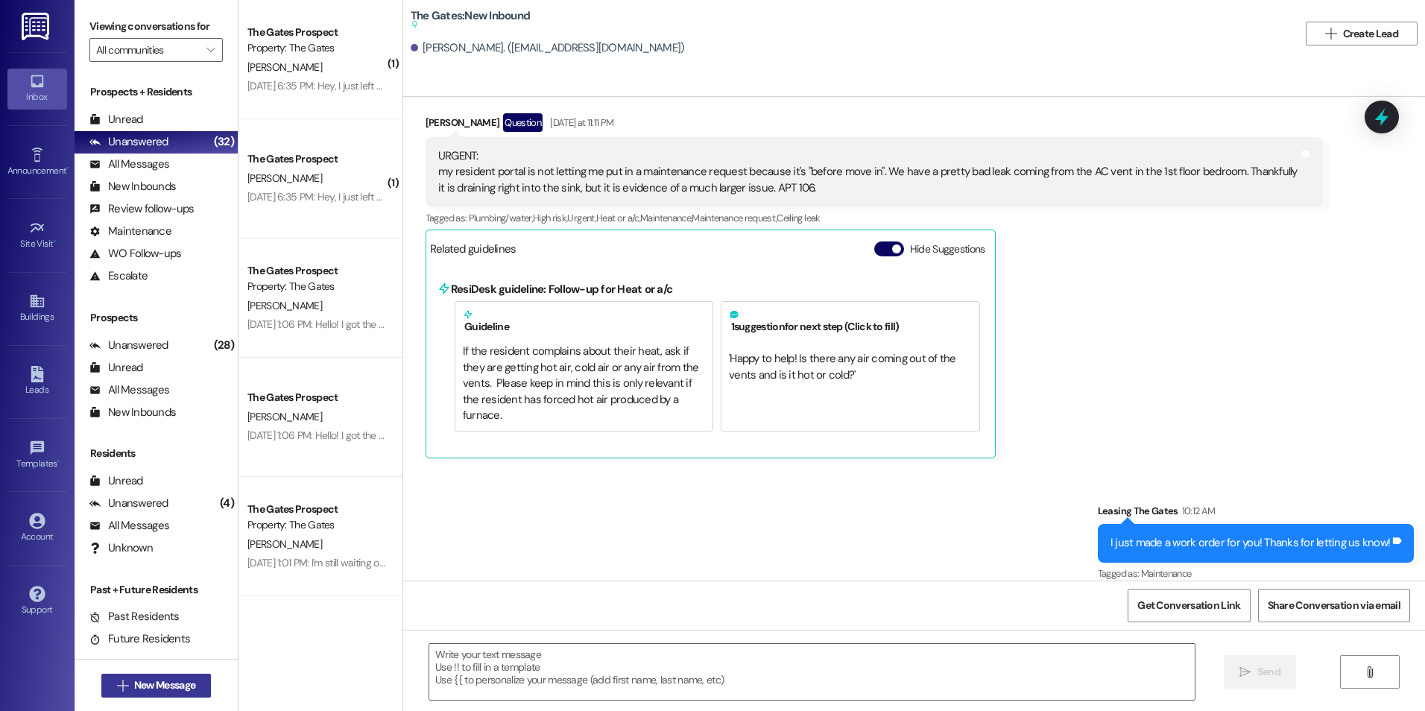
click at [180, 685] on span "New Message" at bounding box center [164, 685] width 61 height 16
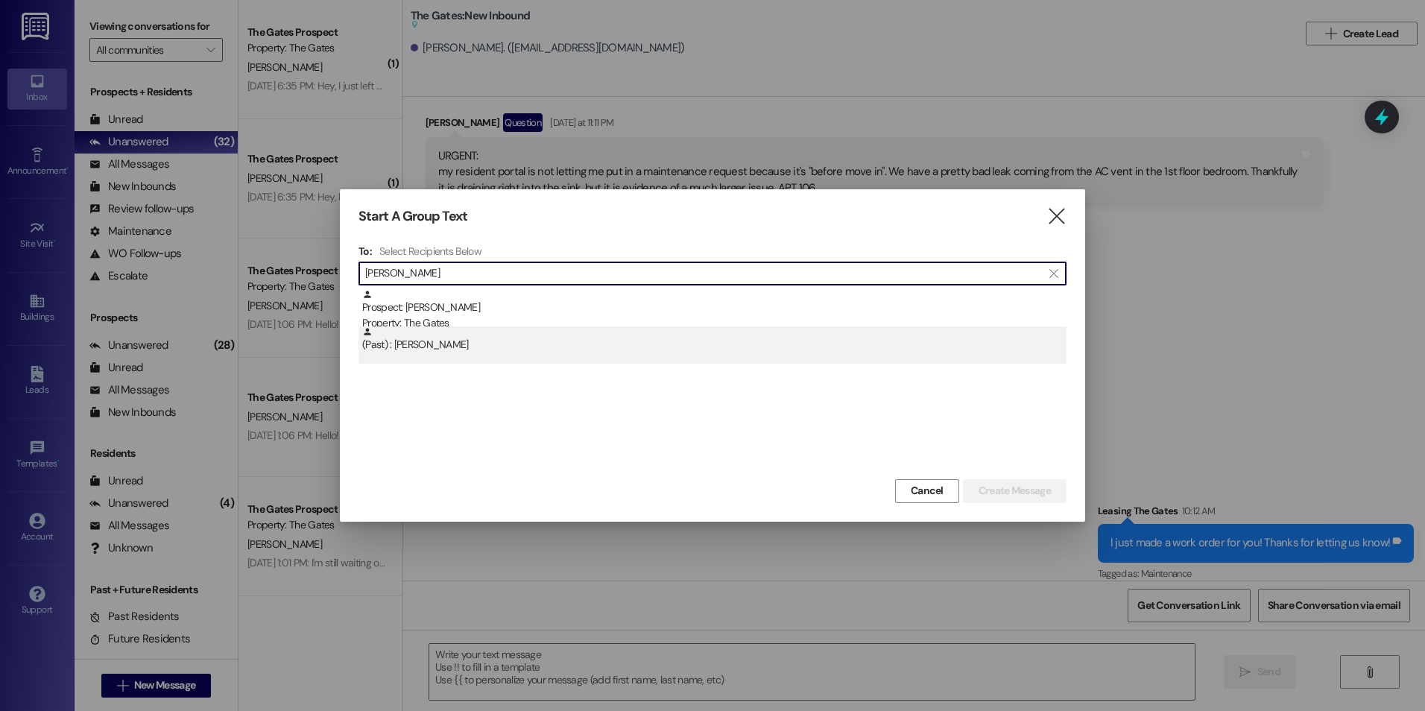
type input "Valeria"
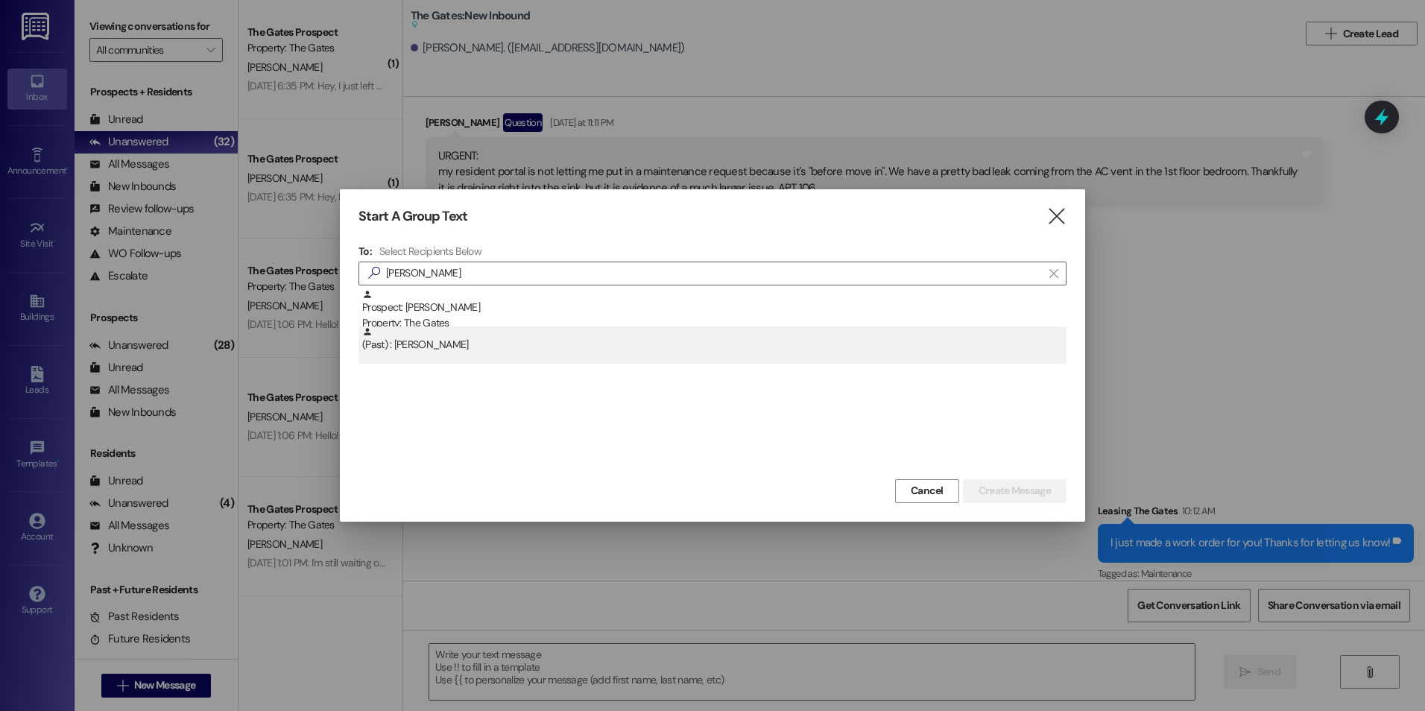
click at [549, 332] on div "(Past) : Valeria Coles" at bounding box center [714, 339] width 704 height 26
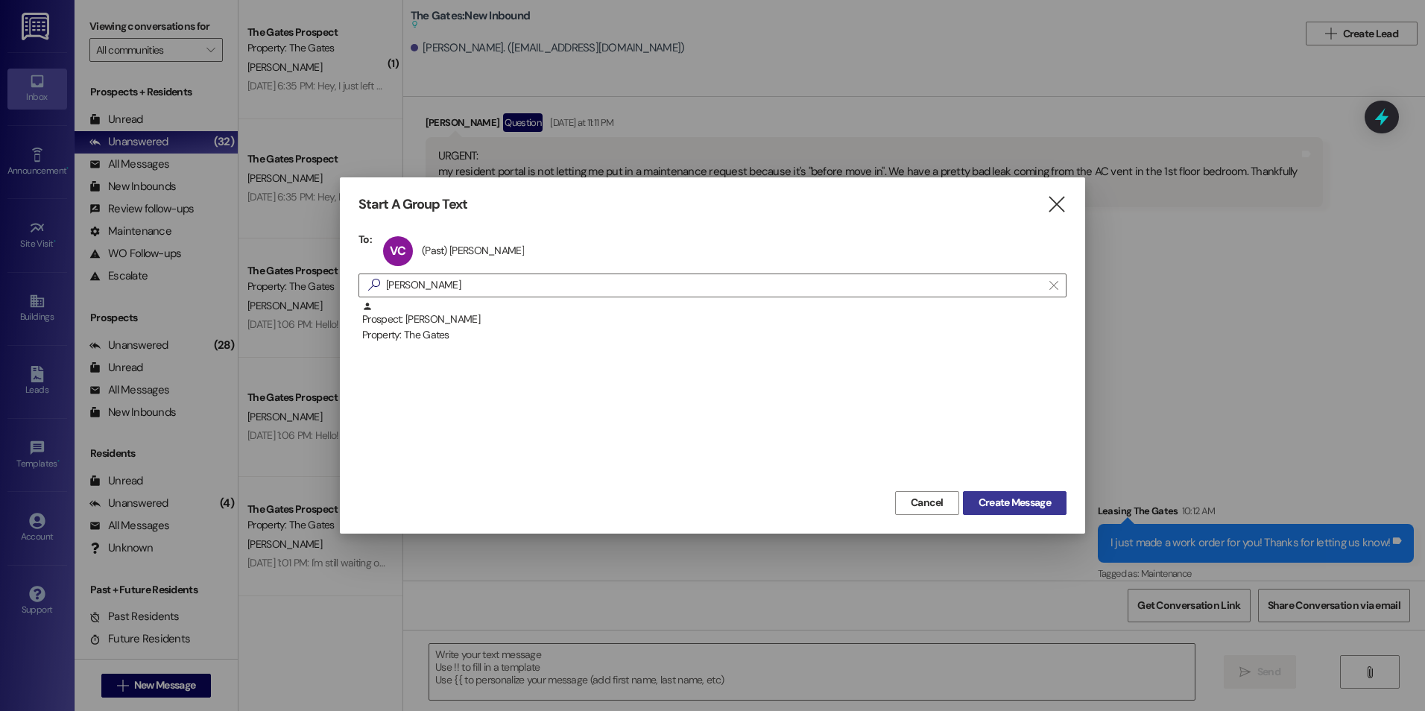
click at [999, 498] on span "Create Message" at bounding box center [1014, 503] width 72 height 16
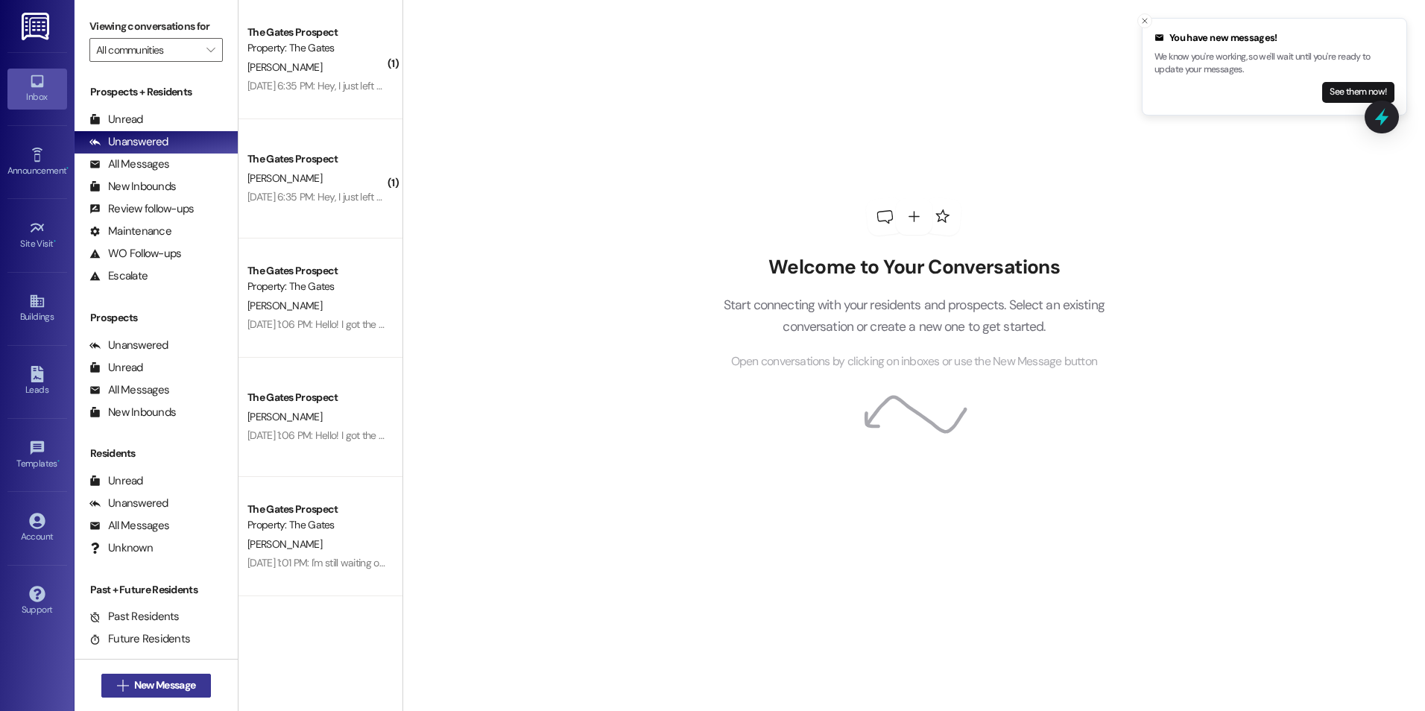
click at [135, 685] on span "New Message" at bounding box center [164, 685] width 61 height 16
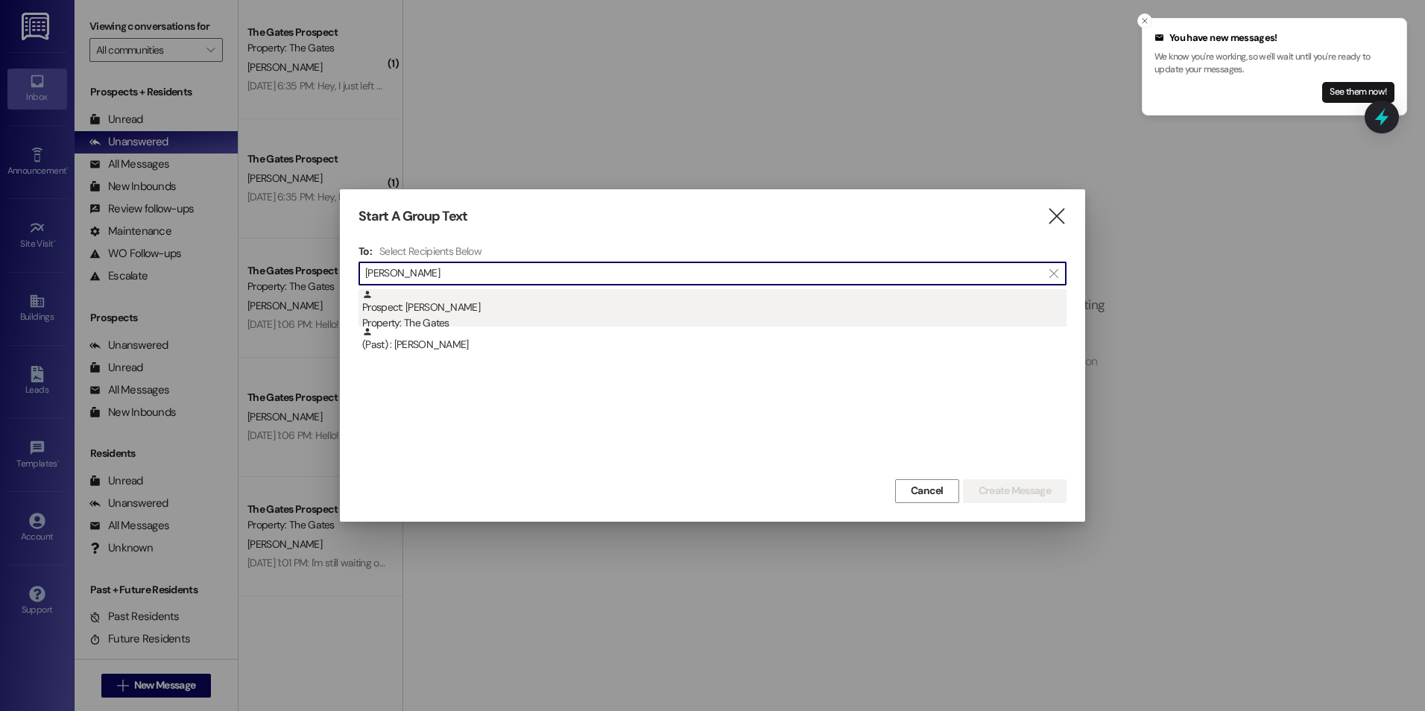
type input "Valeria"
click at [543, 314] on div "Prospect: Valeria Coles Property: The Gates" at bounding box center [714, 310] width 704 height 42
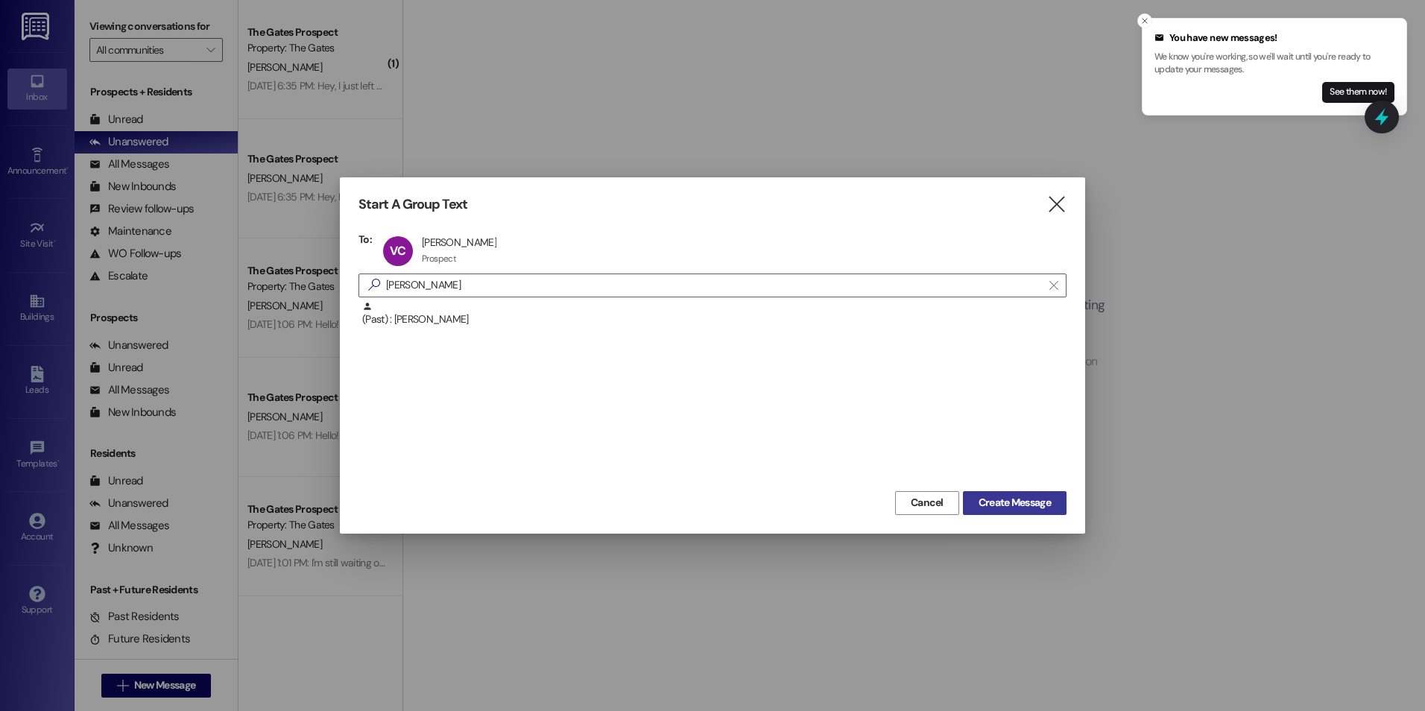
click at [1023, 502] on span "Create Message" at bounding box center [1014, 503] width 72 height 16
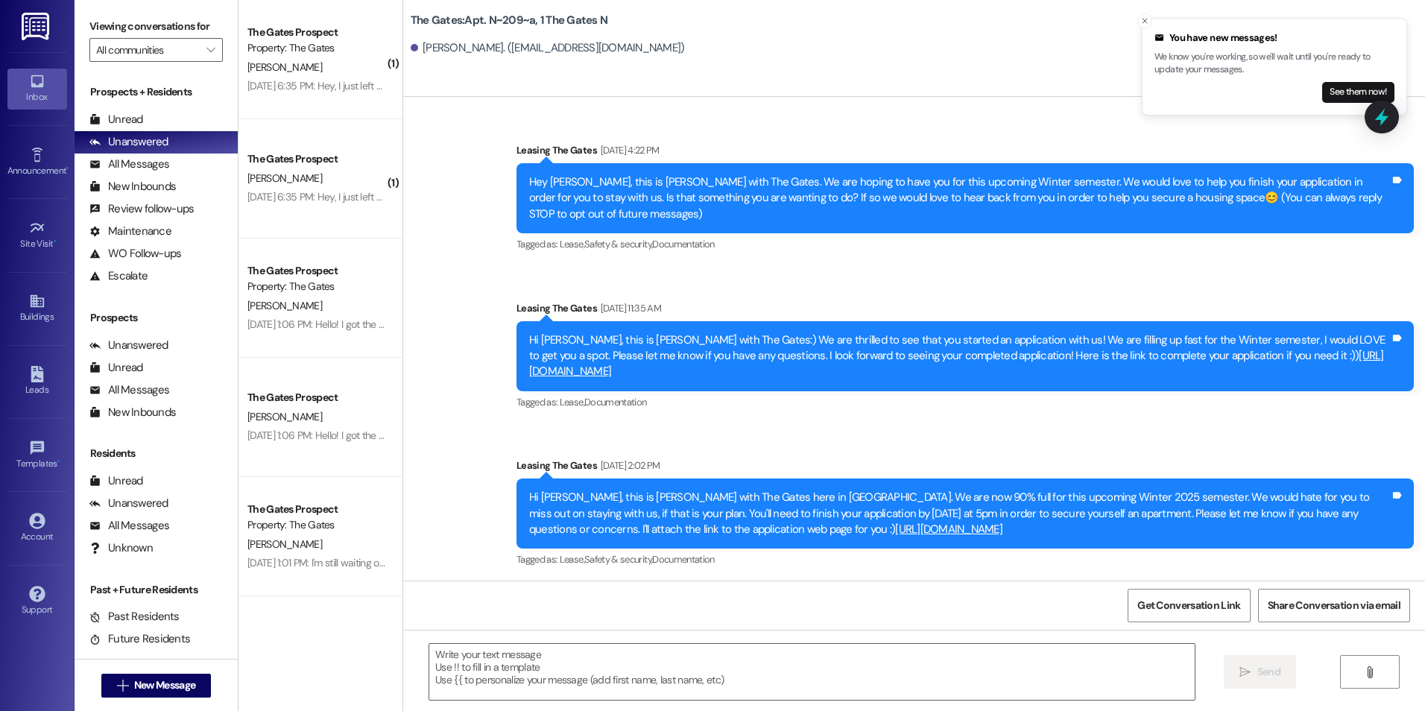
scroll to position [9051, 0]
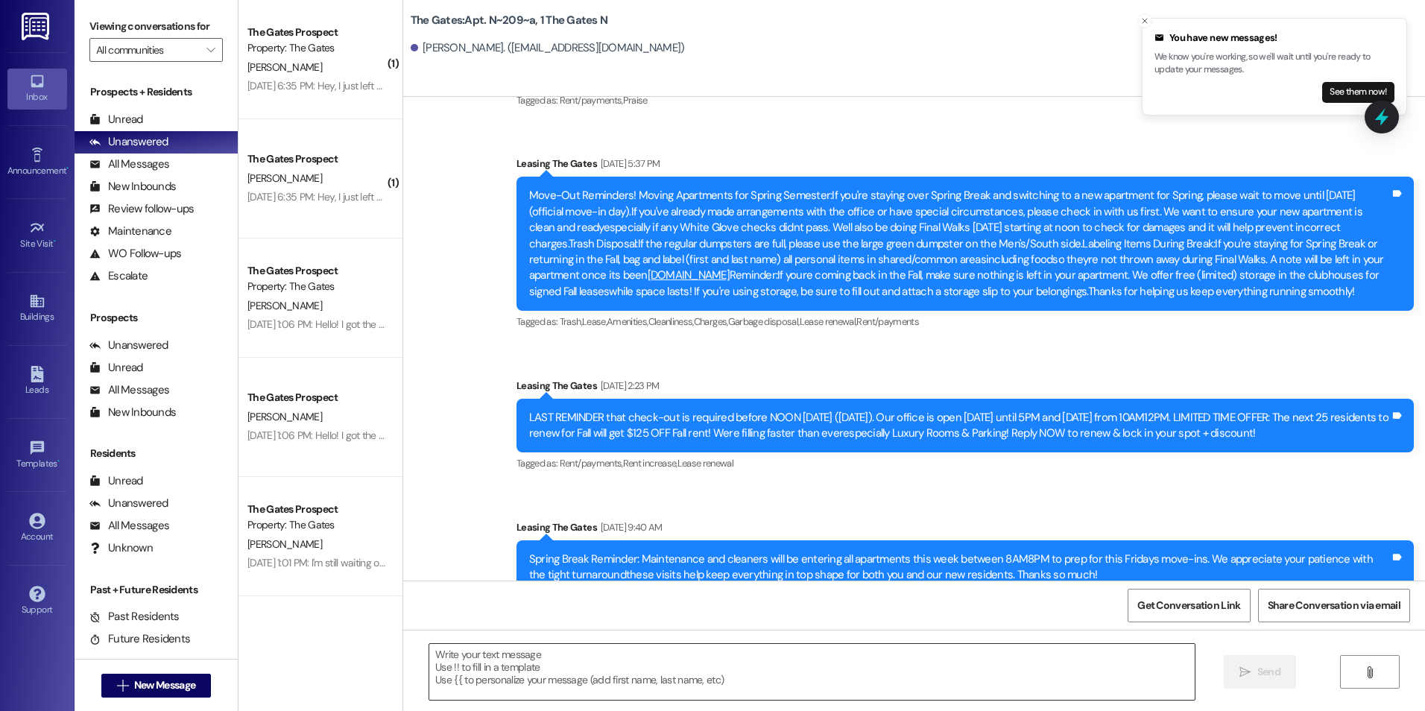
click at [551, 662] on textarea at bounding box center [811, 672] width 764 height 56
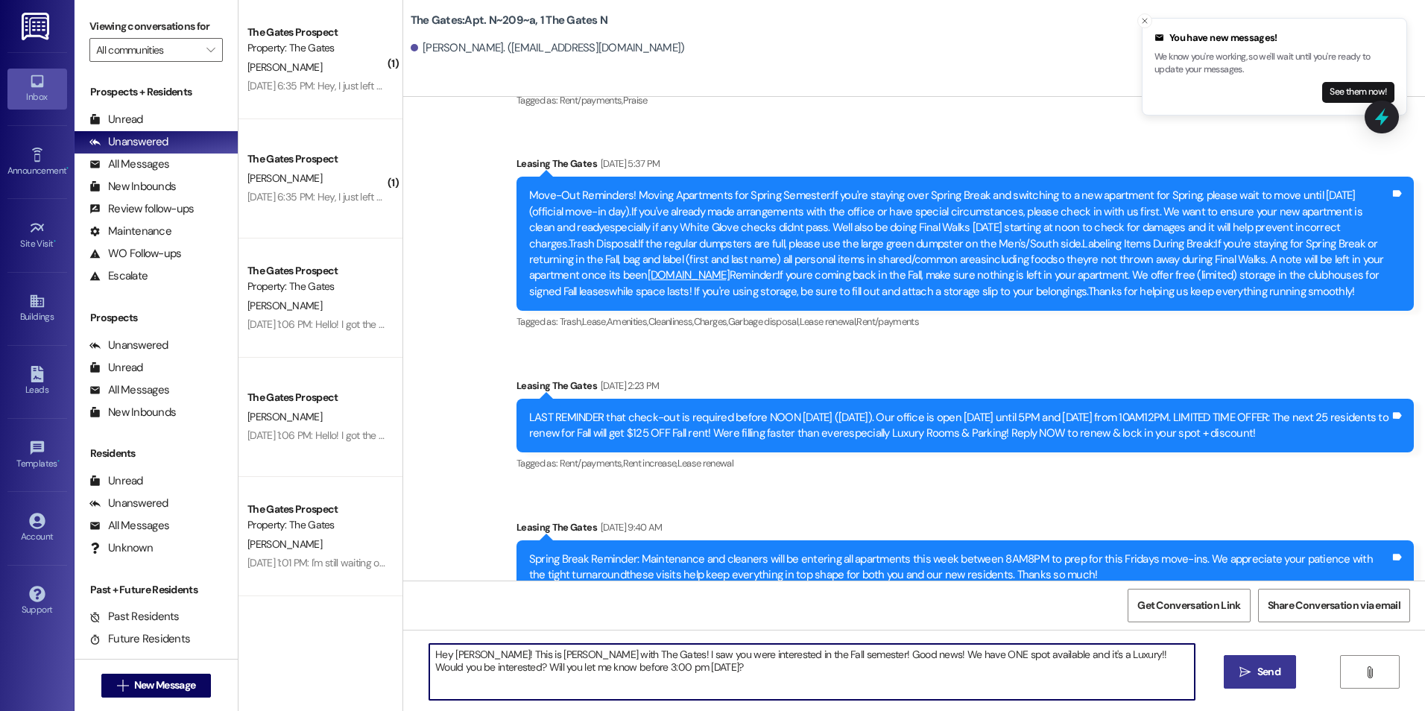
type textarea "Hey Valeria! This is Kali with The Gates! I saw you were interested in the Fall…"
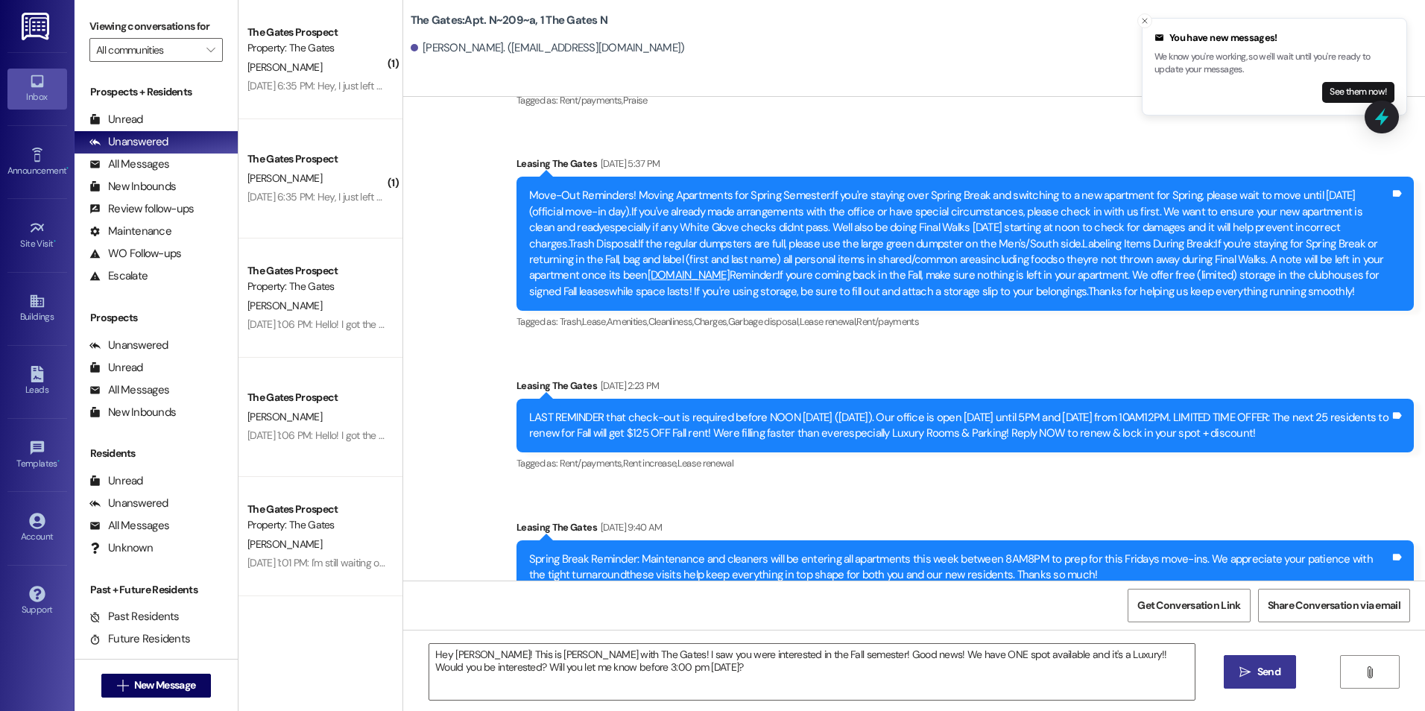
click at [1257, 671] on span "Send" at bounding box center [1268, 672] width 23 height 16
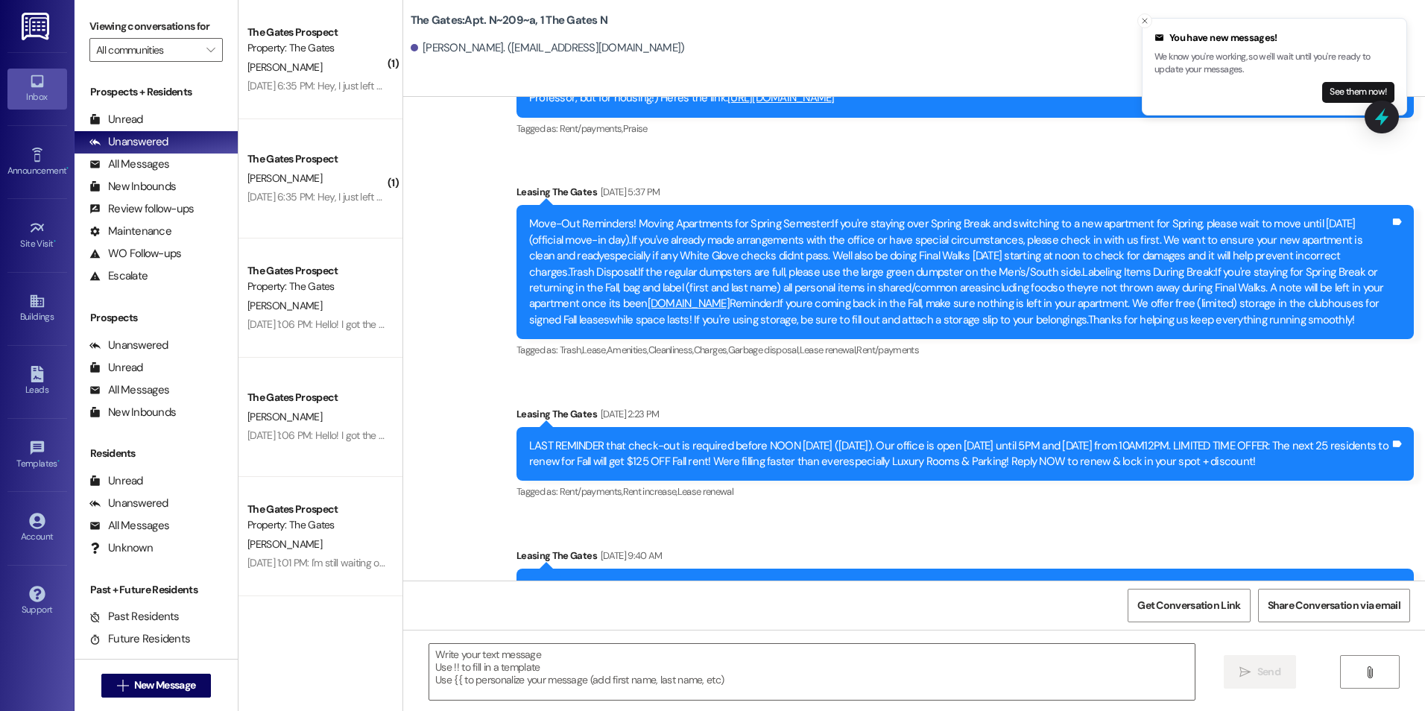
scroll to position [9022, 0]
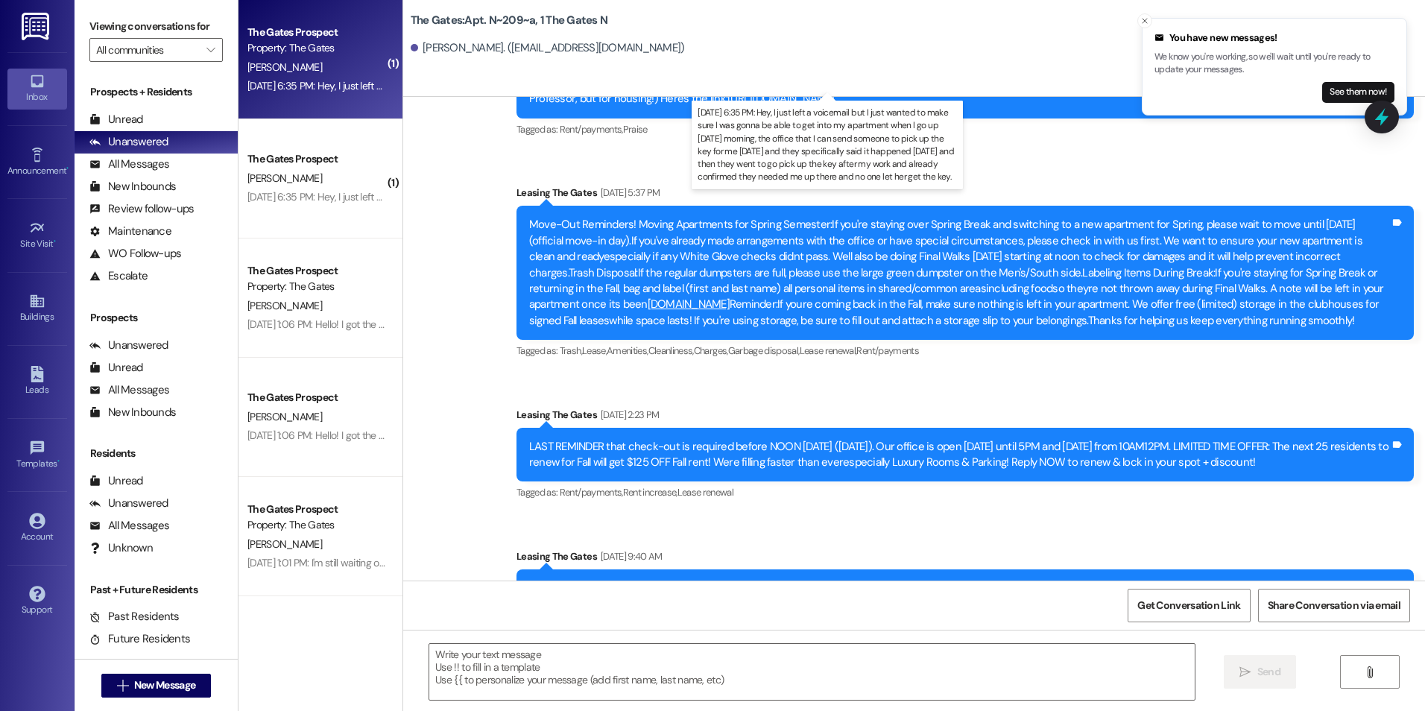
click at [352, 79] on div "Sep 05, 2025 at 6:35 PM: Hey, I just left a voicemail but I just wanted to make…" at bounding box center [1107, 85] width 1720 height 13
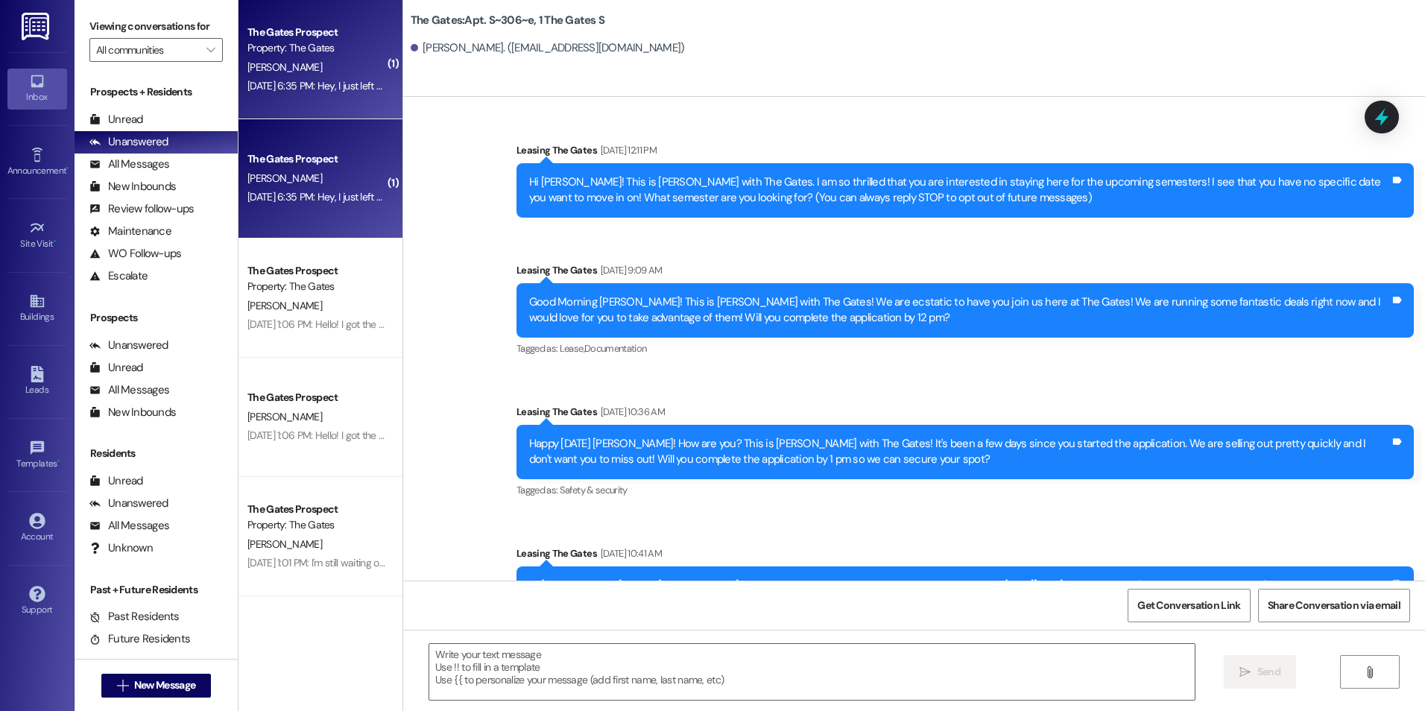
scroll to position [24871, 0]
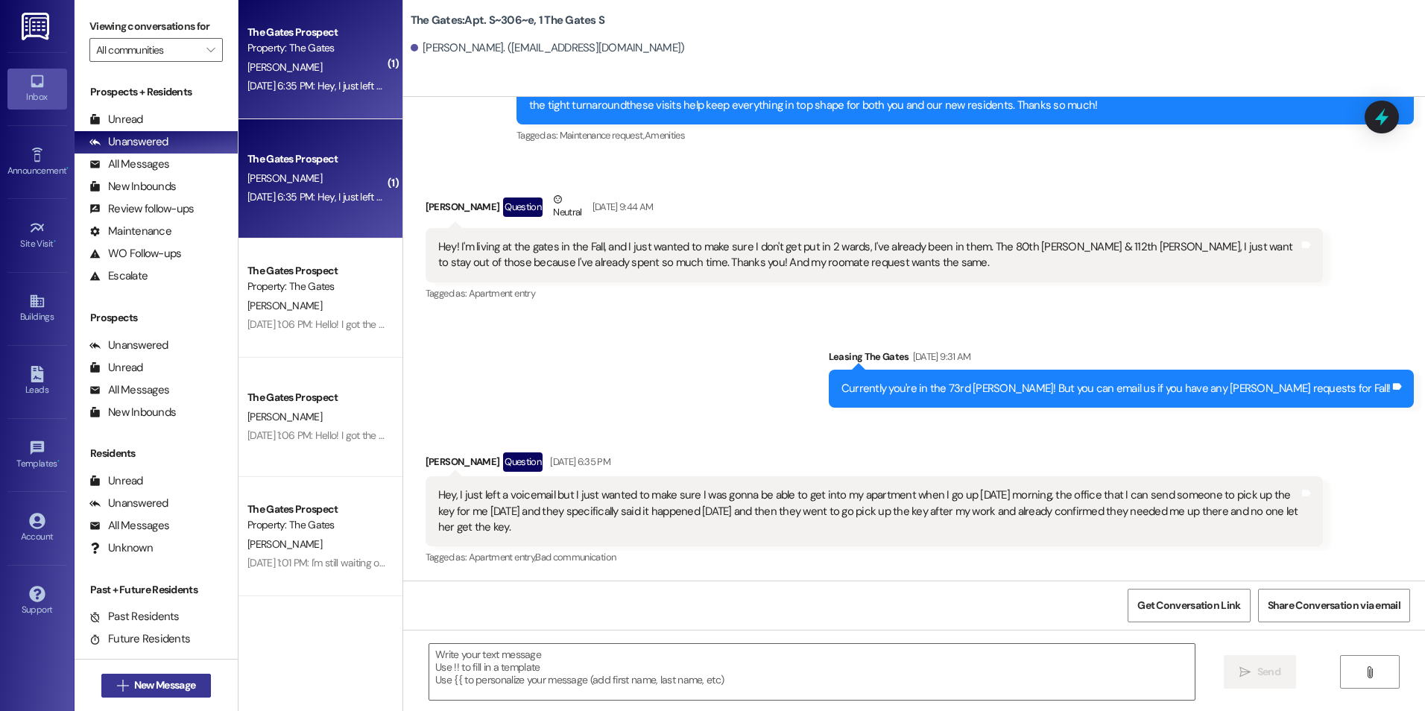
click at [153, 690] on span "New Message" at bounding box center [164, 685] width 61 height 16
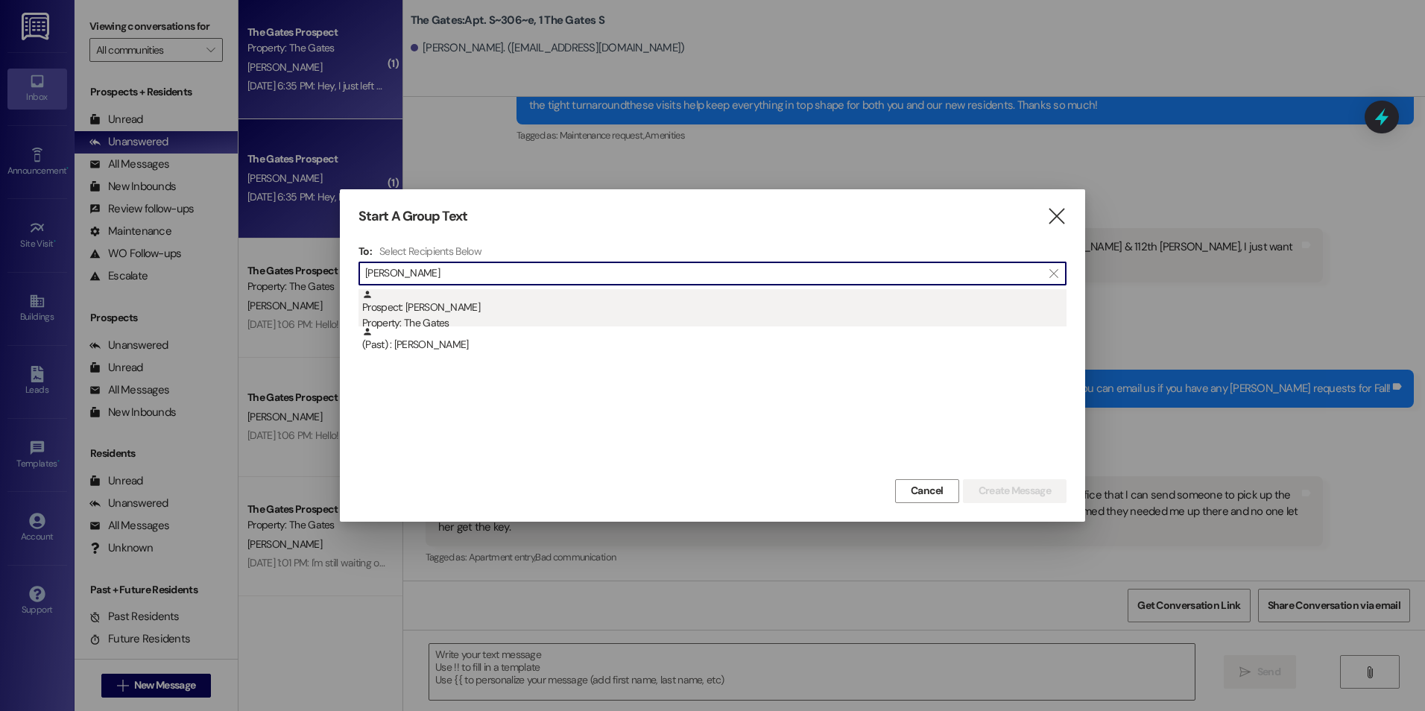
type input "VAleria"
click at [553, 297] on div "Prospect: Valeria Coles Property: The Gates" at bounding box center [714, 310] width 704 height 42
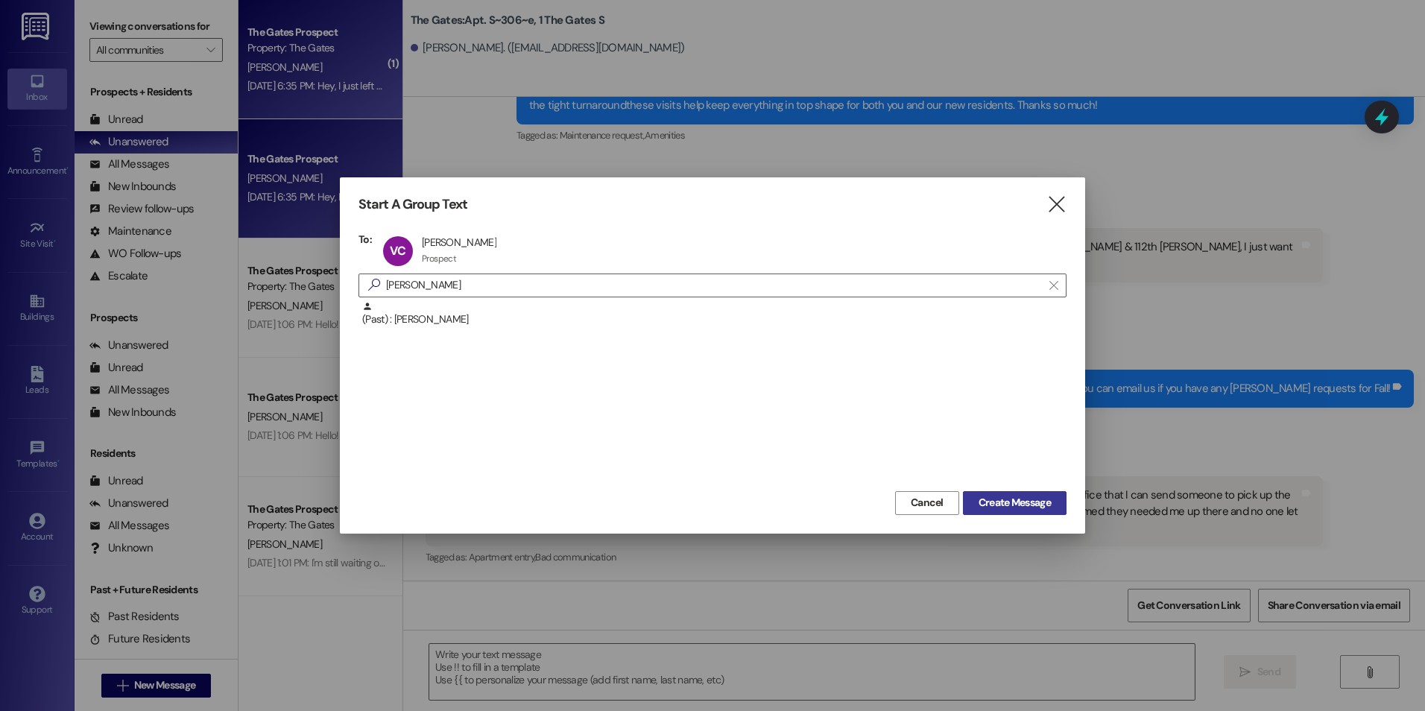
click at [1010, 510] on span "Create Message" at bounding box center [1014, 503] width 72 height 16
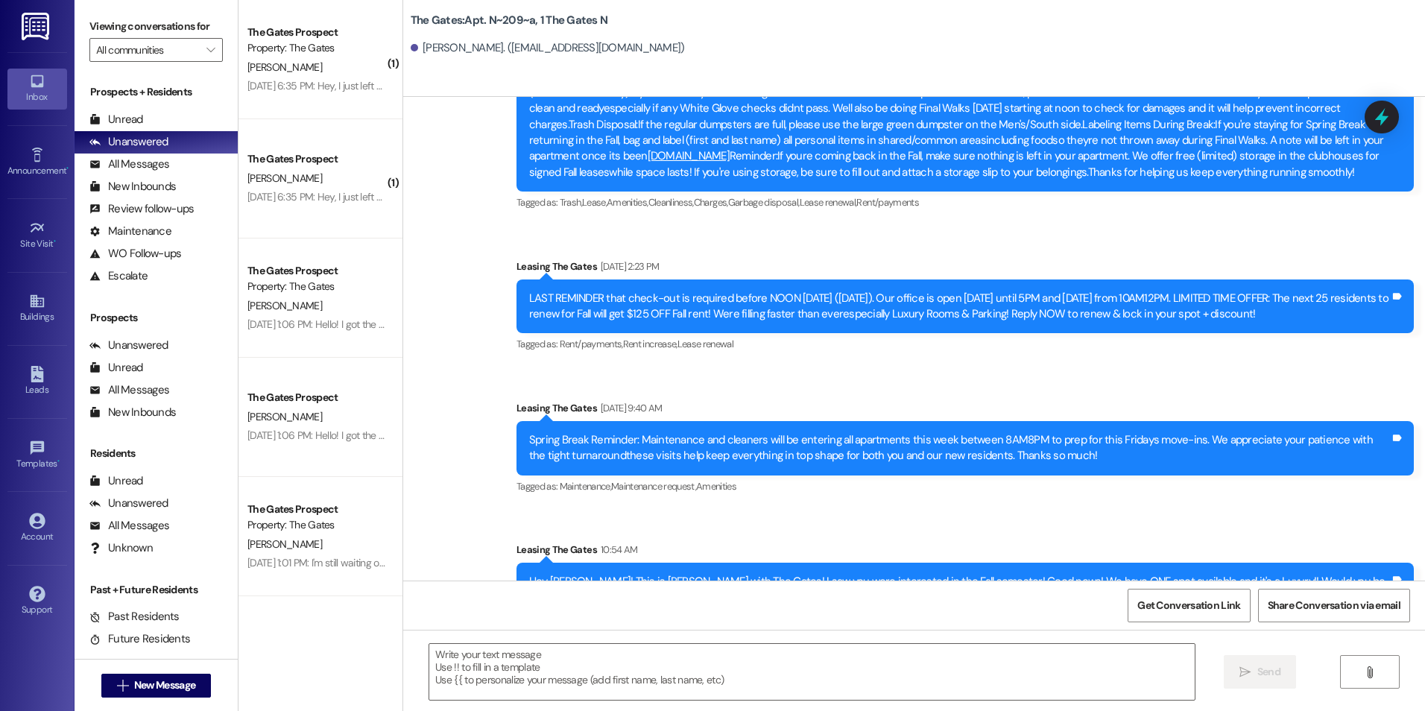
scroll to position [9171, 0]
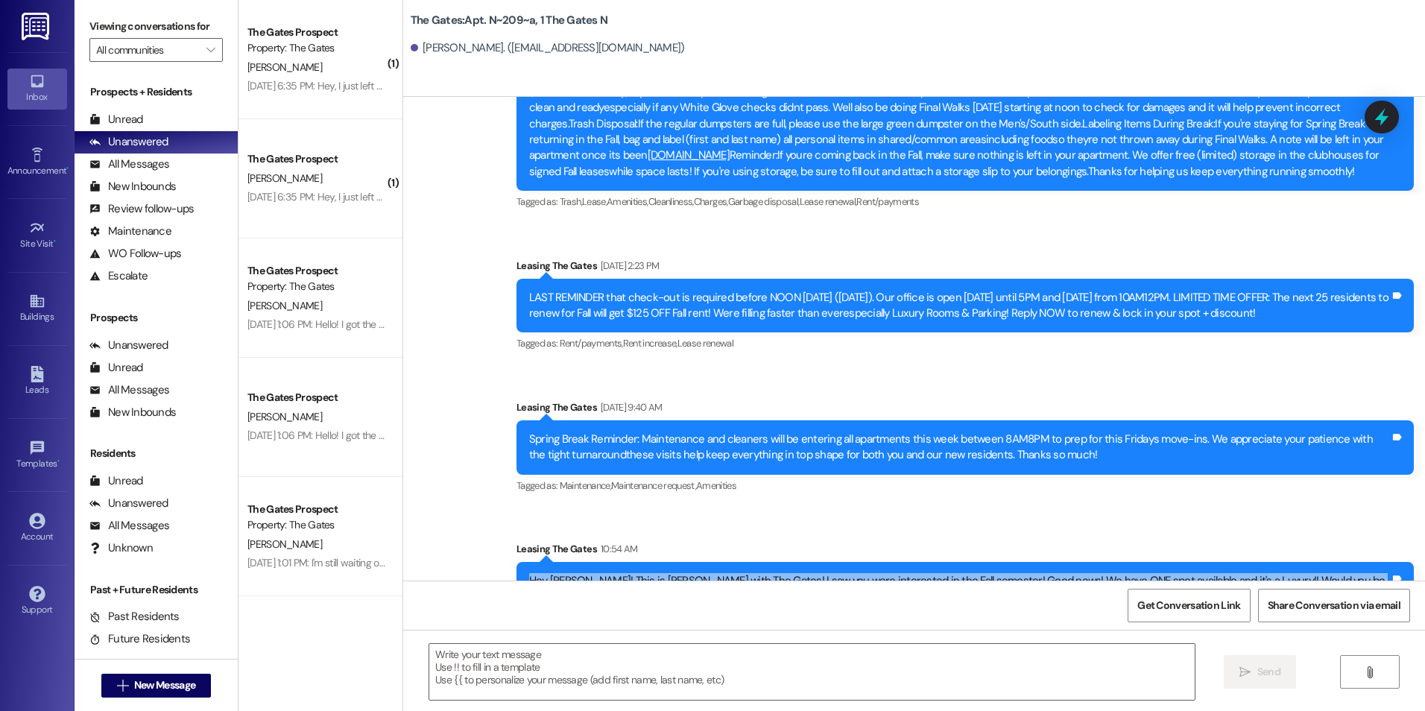
drag, startPoint x: 519, startPoint y: 531, endPoint x: 667, endPoint y: 574, distance: 153.7
click at [667, 574] on div "Sent via SMS Leasing The Gates 10:54 AM Hey Valeria! This is Kali with The Gate…" at bounding box center [964, 579] width 919 height 98
drag, startPoint x: 667, startPoint y: 574, endPoint x: 574, endPoint y: 537, distance: 100.3
copy div "Hey Valeria! This is Kali with The Gates! I saw you were interested in the Fall…"
click at [170, 684] on span "New Message" at bounding box center [164, 685] width 61 height 16
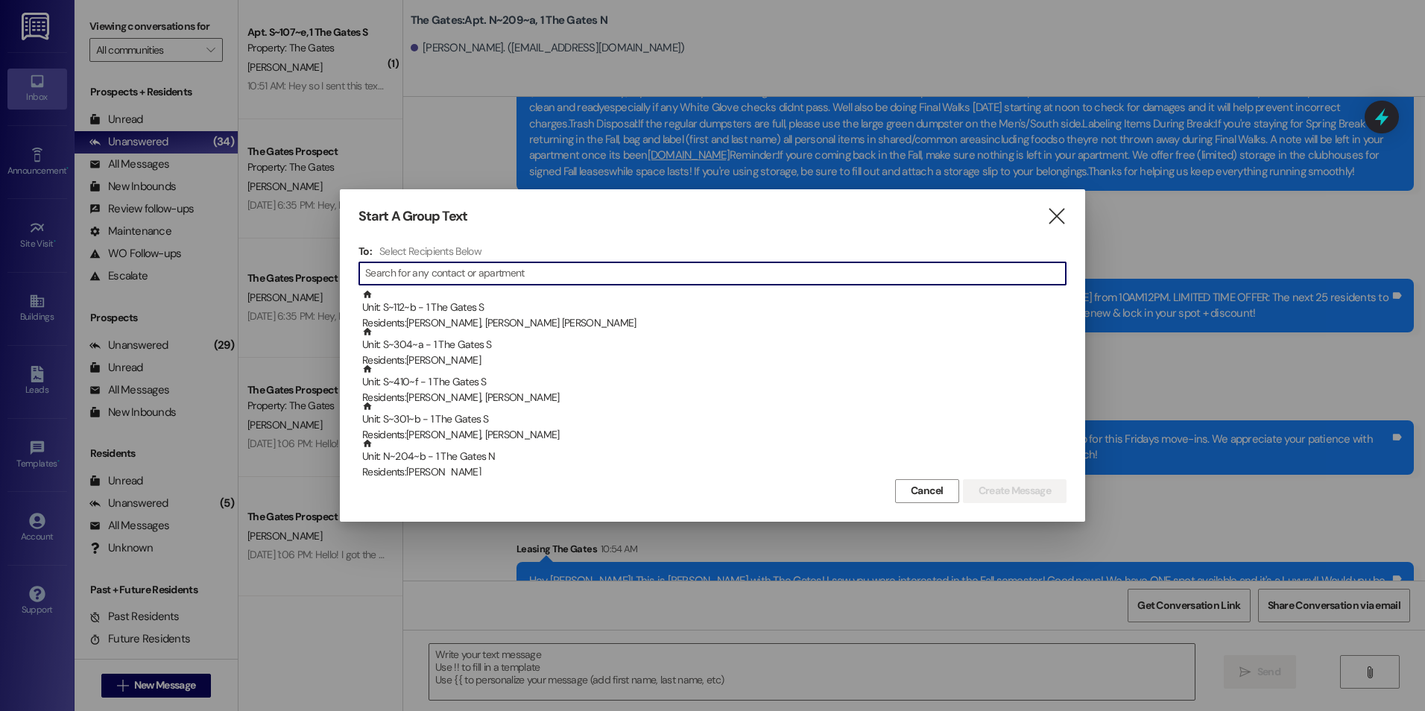
click at [571, 275] on input at bounding box center [715, 273] width 700 height 21
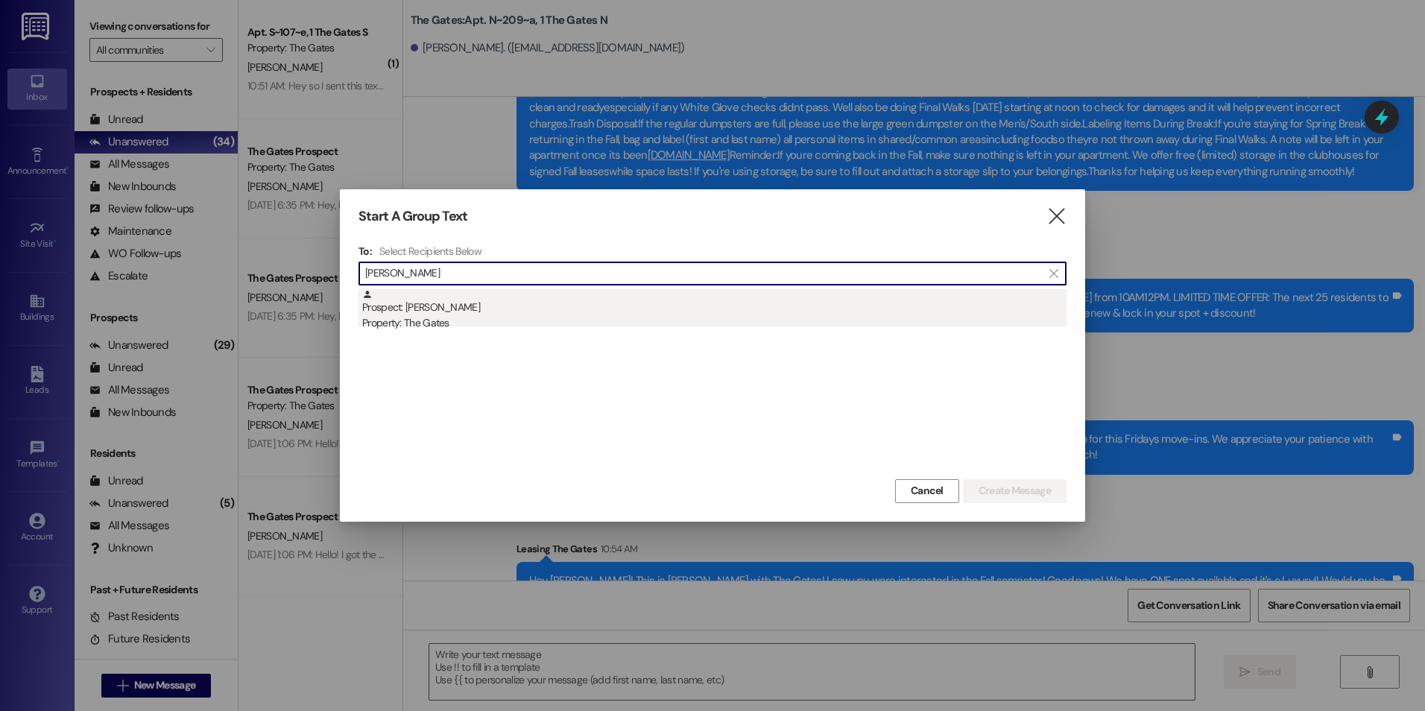
type input "MArwin"
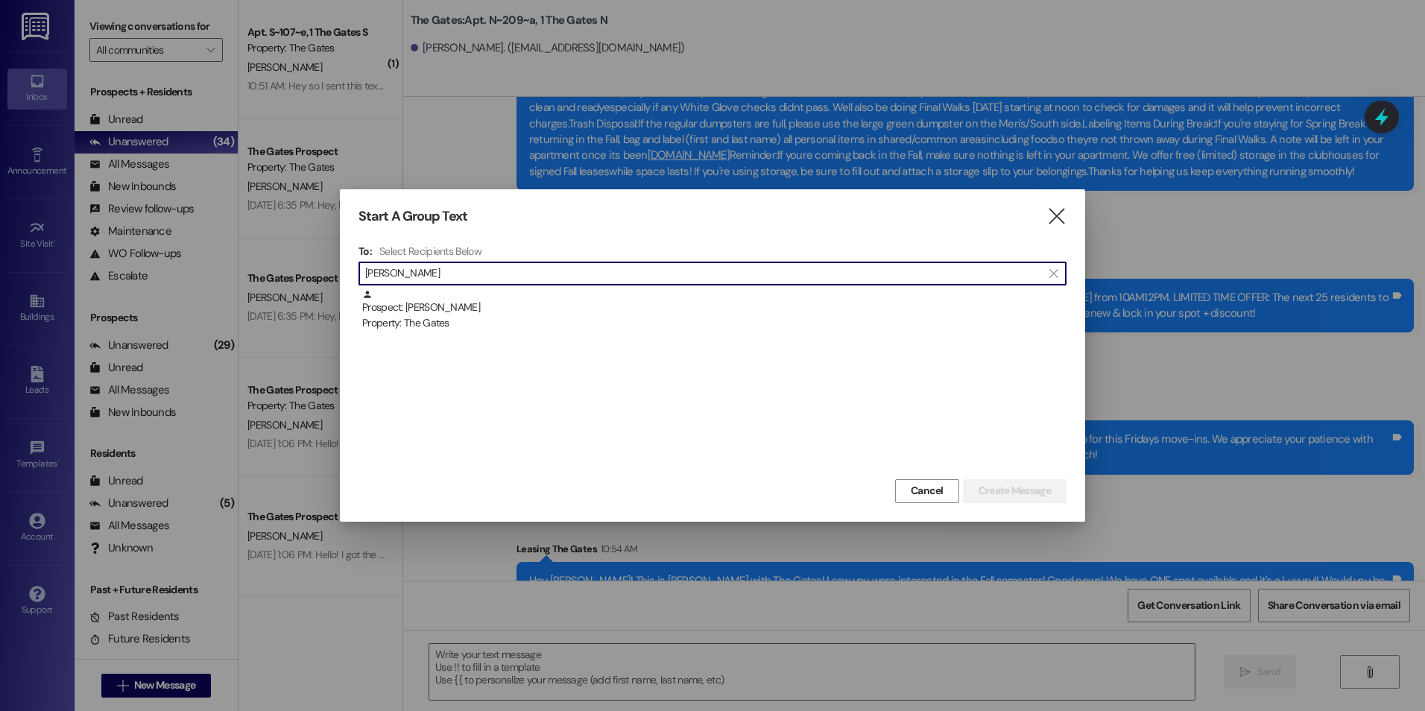
click at [419, 300] on div "Prospect: Marwin Hebdon Property: The Gates" at bounding box center [714, 310] width 704 height 42
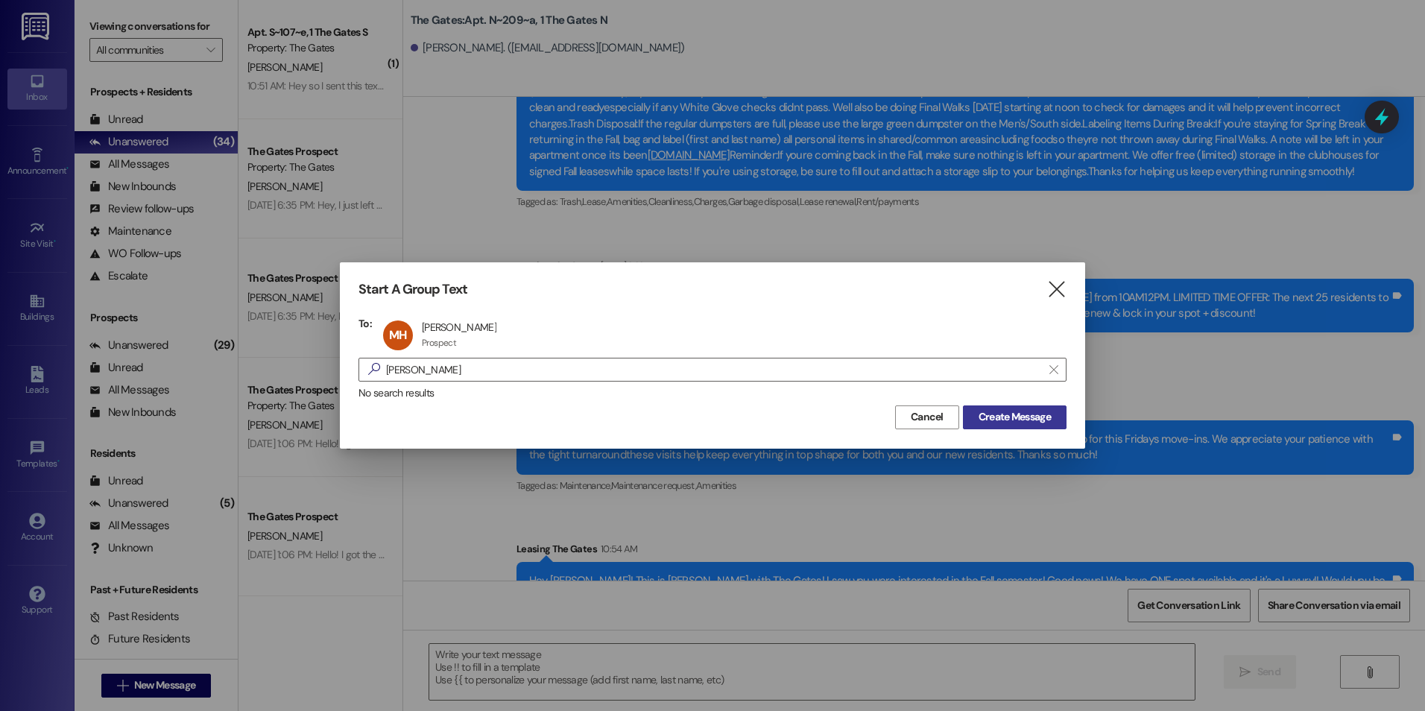
click at [1016, 419] on span "Create Message" at bounding box center [1014, 417] width 72 height 16
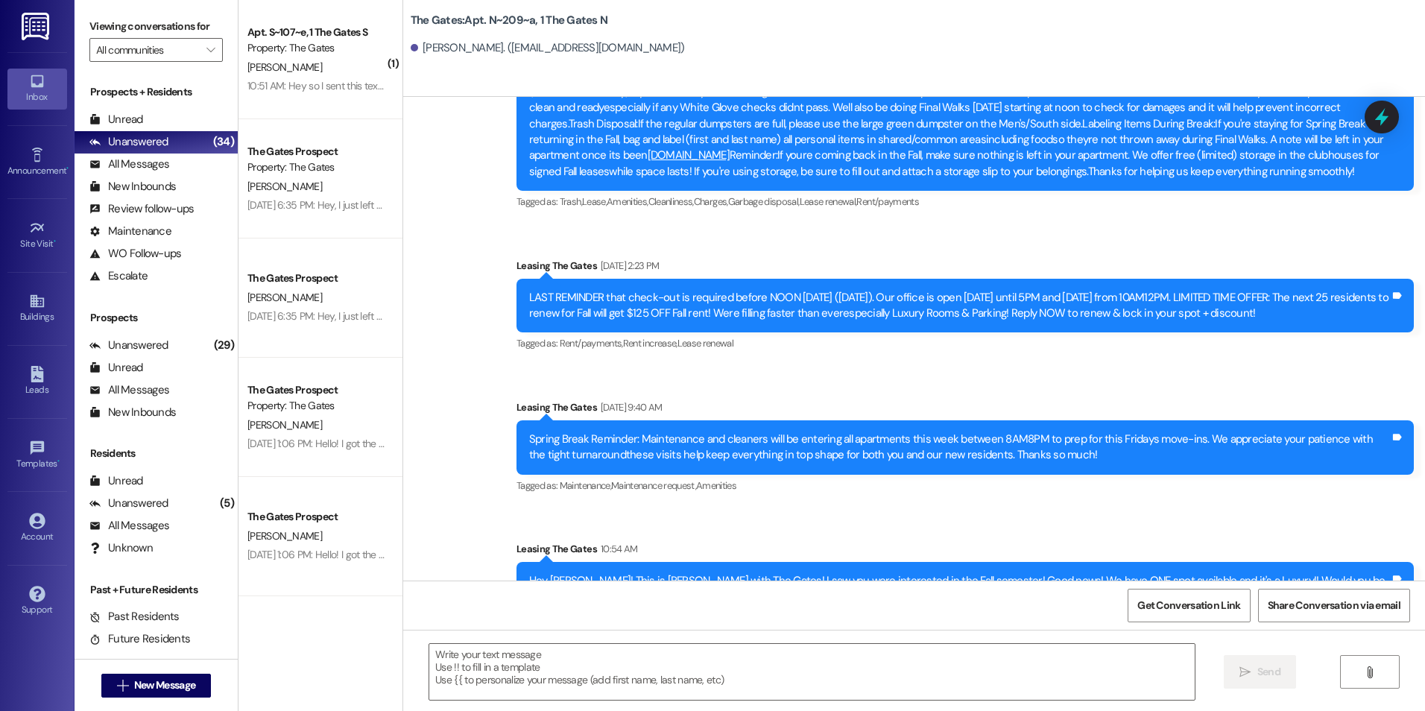
scroll to position [1, 0]
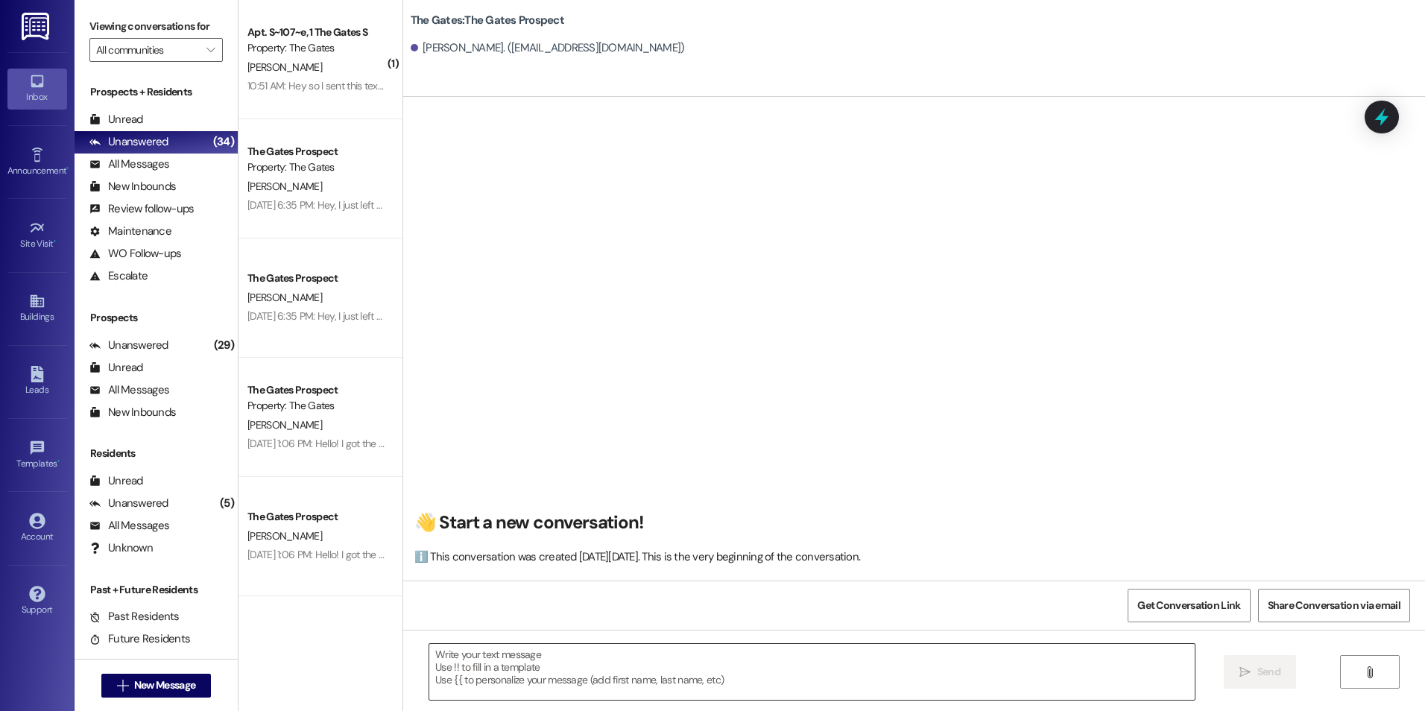
click at [609, 671] on textarea at bounding box center [811, 672] width 764 height 56
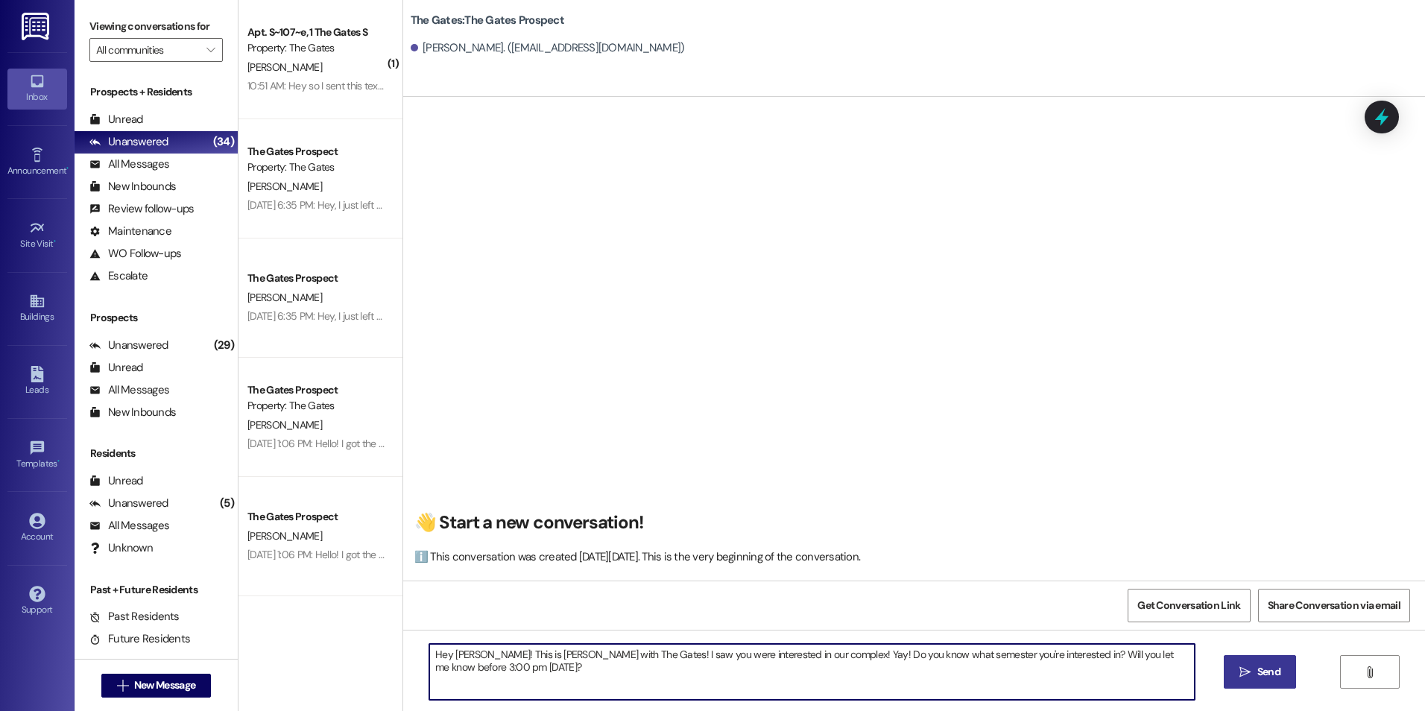
type textarea "Hey Marwin! This is Kali with The Gates! I saw you were interested in our compl…"
click at [1247, 676] on icon "" at bounding box center [1244, 672] width 11 height 12
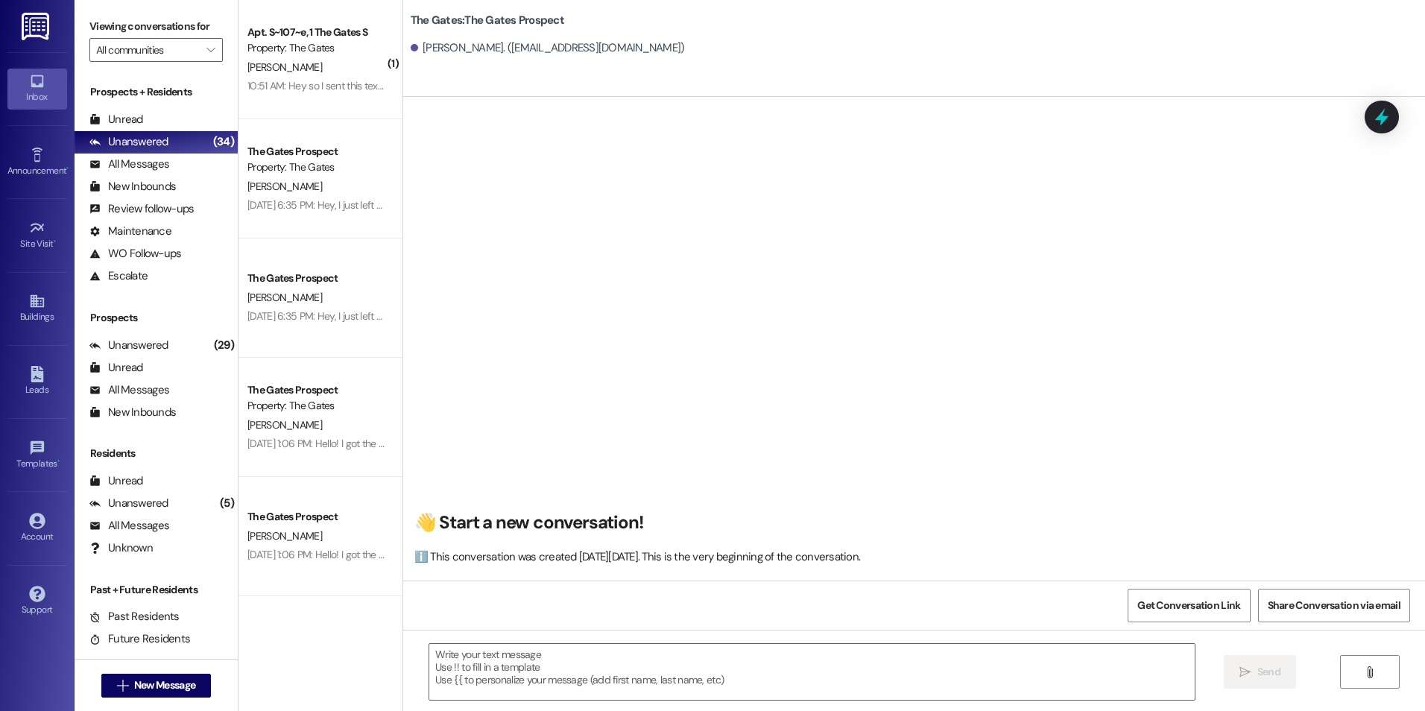
scroll to position [0, 0]
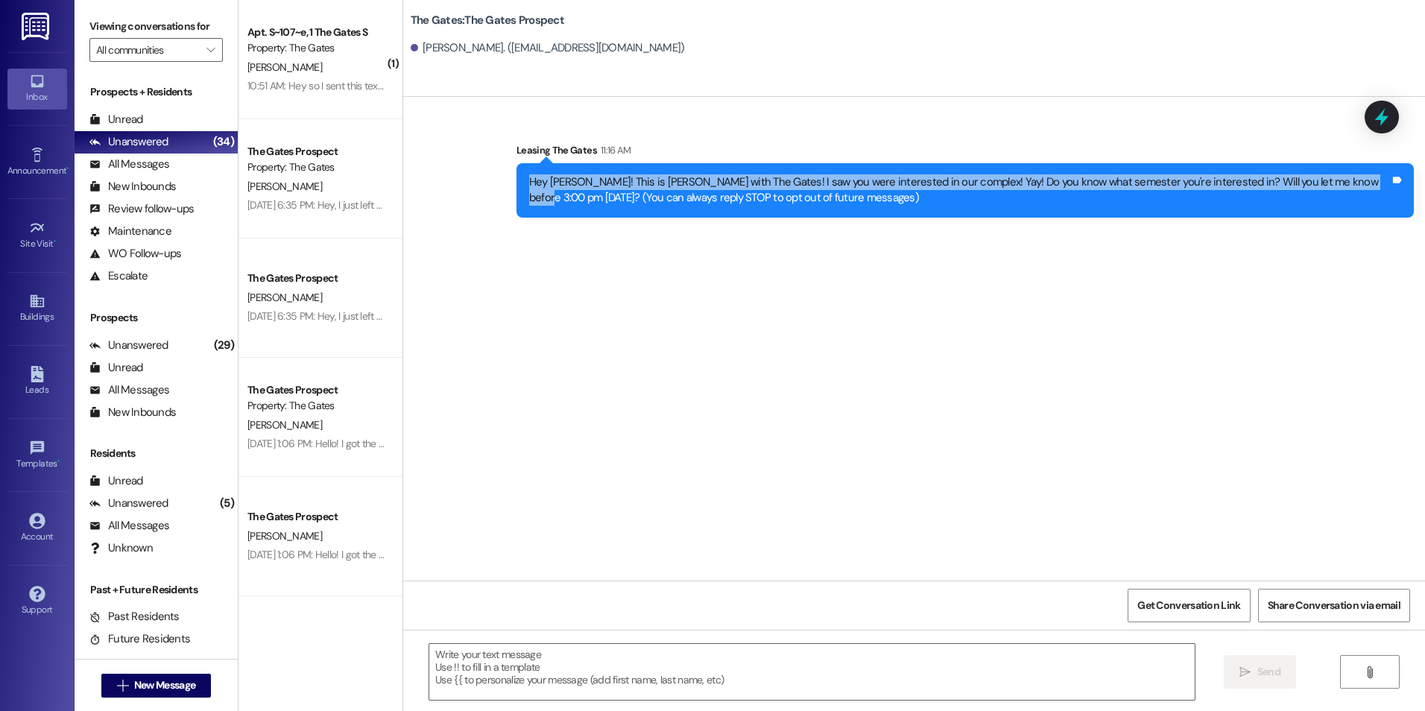
drag, startPoint x: 517, startPoint y: 182, endPoint x: 1349, endPoint y: 180, distance: 831.5
click at [1349, 180] on div "Hey Marwin! This is Kali with The Gates! I saw you were interested in our compl…" at bounding box center [960, 190] width 864 height 32
drag, startPoint x: 1349, startPoint y: 180, endPoint x: 1269, endPoint y: 183, distance: 79.8
copy div "Hey Marwin! This is Kali with The Gates! I saw you were interested in our compl…"
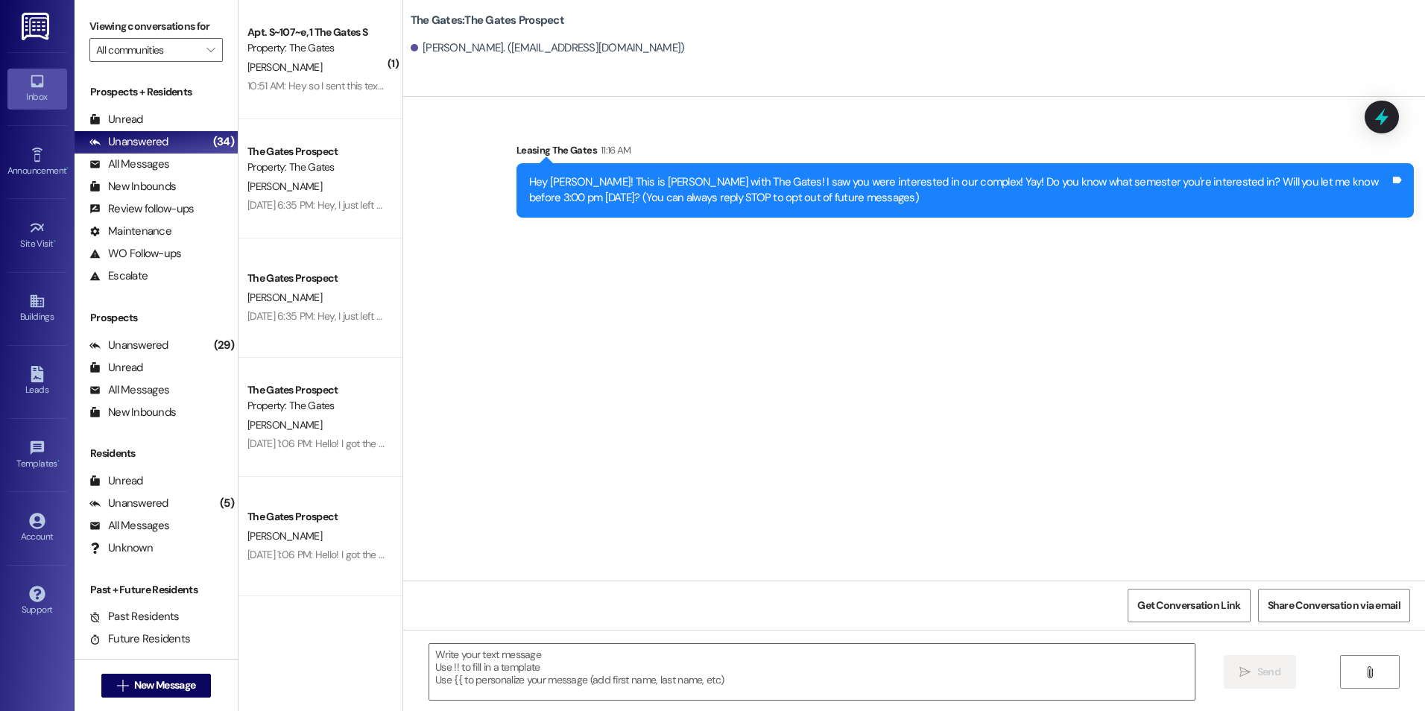
click at [1059, 95] on div "The Gates: The Gates Prospect Marwin Hebdon. (hebdonm49@gmail.com)" at bounding box center [913, 48] width 1021 height 97
click at [163, 685] on span "New Message" at bounding box center [164, 685] width 61 height 16
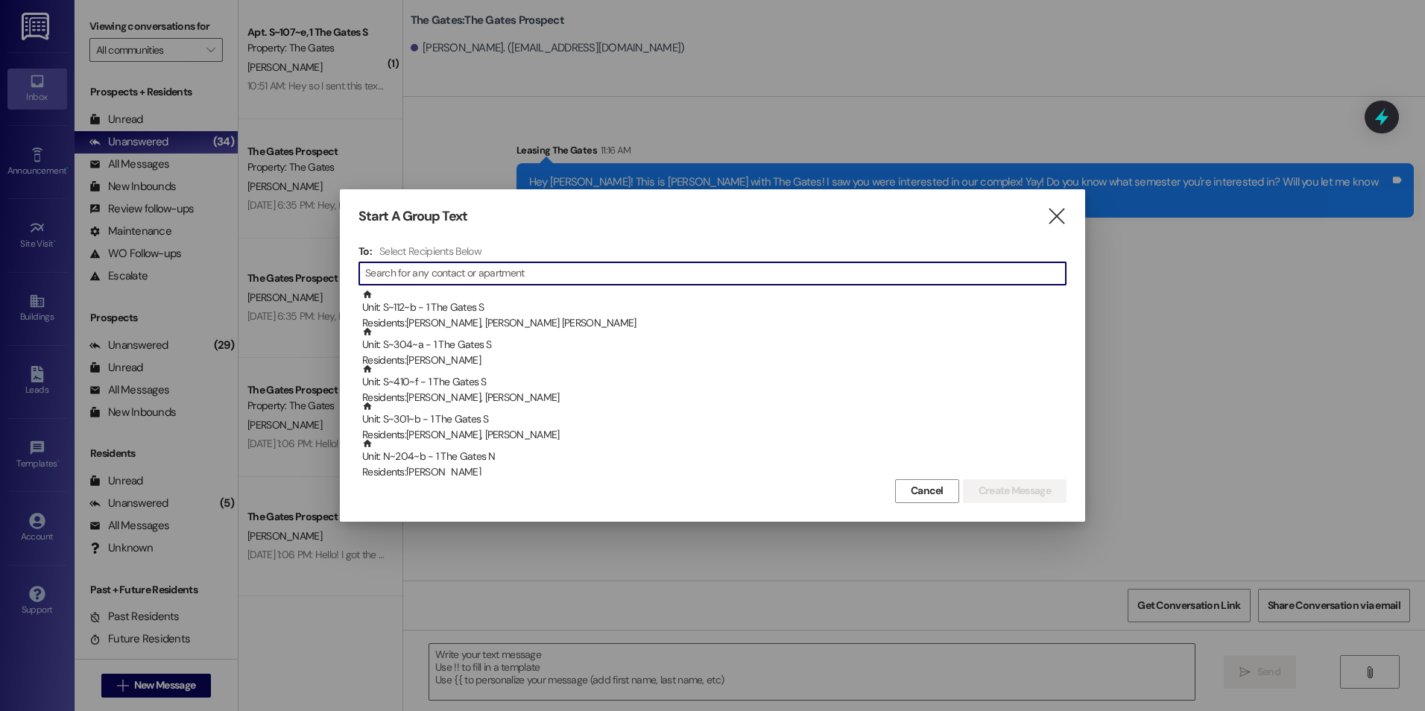
click at [416, 269] on input at bounding box center [715, 273] width 700 height 21
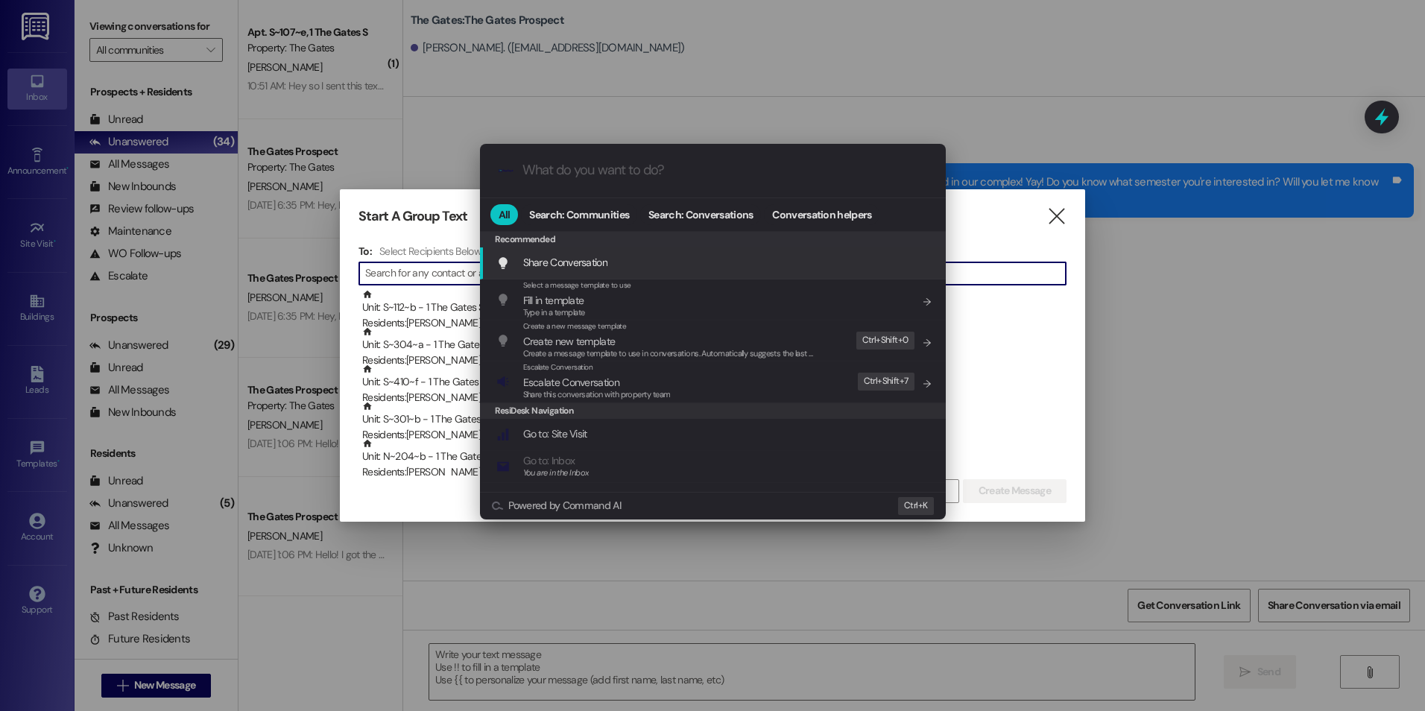
click at [1226, 407] on div ".cls-1{fill:#0a055f;}.cls-2{fill:#0cc4c4;} resideskLogoBlueOrange All Search: C…" at bounding box center [712, 355] width 1425 height 711
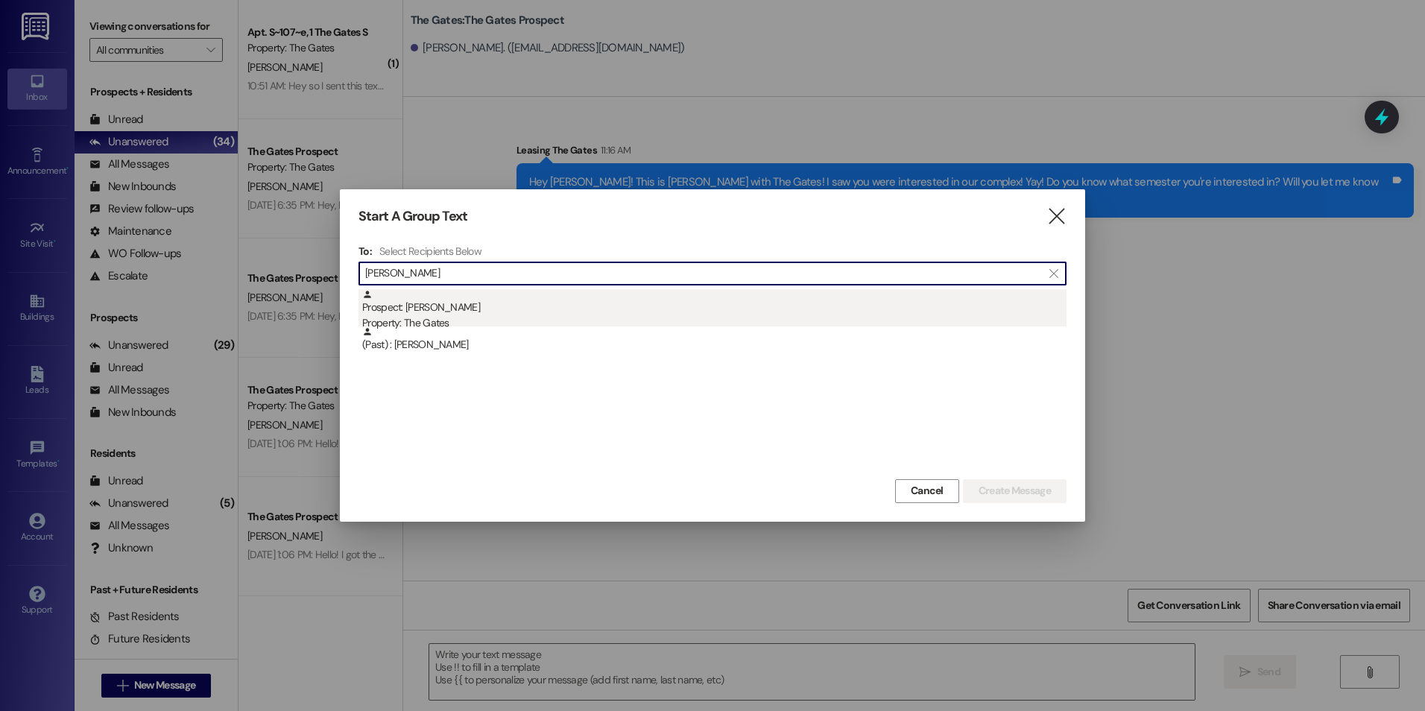
type input "Kelton"
click at [509, 303] on div "Prospect: Kelton Jansen Property: The Gates" at bounding box center [714, 310] width 704 height 42
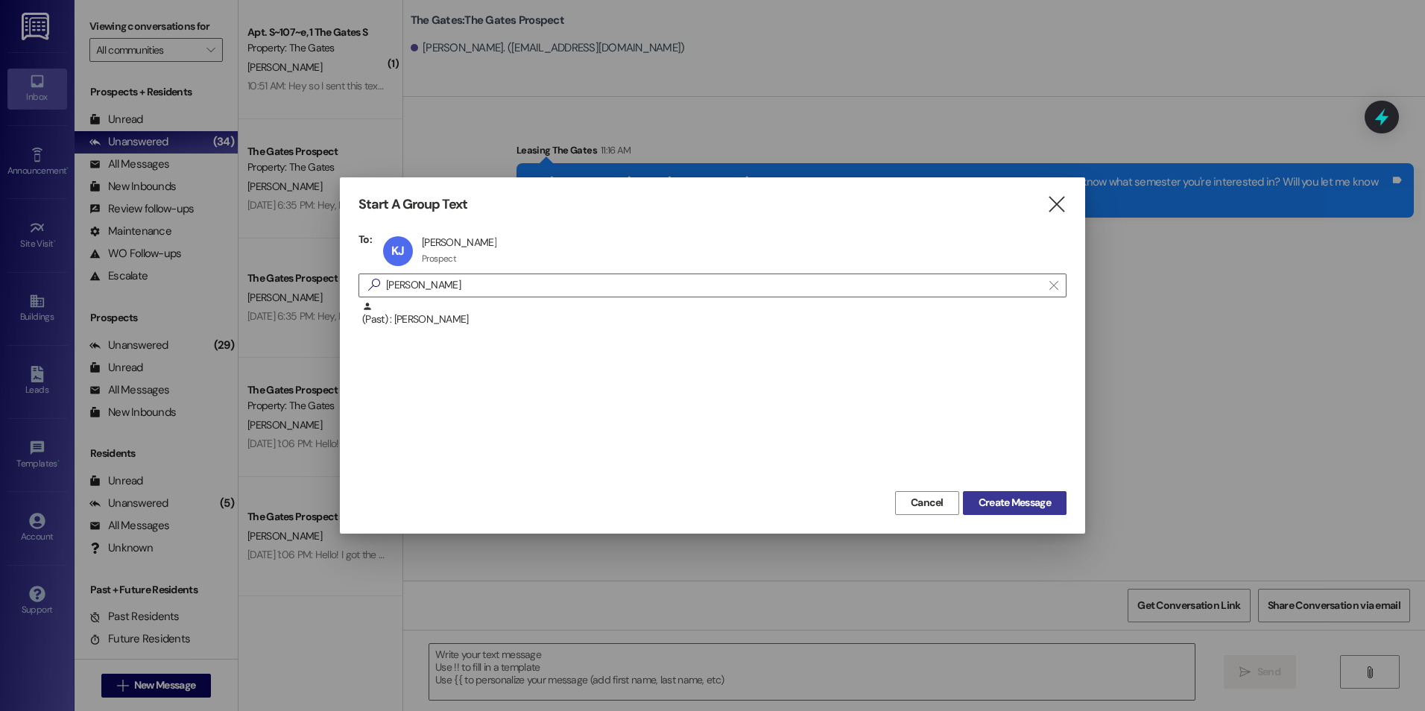
drag, startPoint x: 1019, startPoint y: 496, endPoint x: 1010, endPoint y: 495, distance: 9.1
click at [1017, 496] on span "Create Message" at bounding box center [1014, 503] width 72 height 16
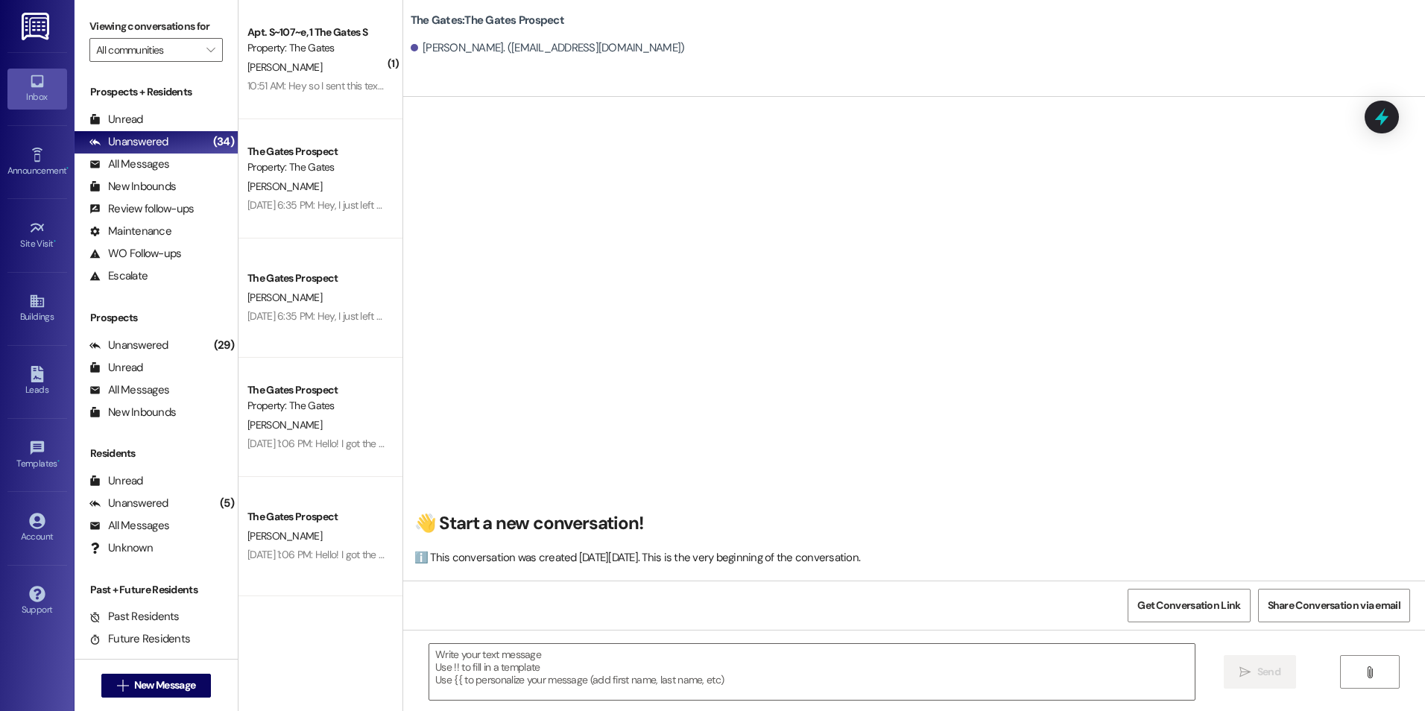
scroll to position [1, 0]
click at [674, 671] on textarea at bounding box center [811, 672] width 764 height 56
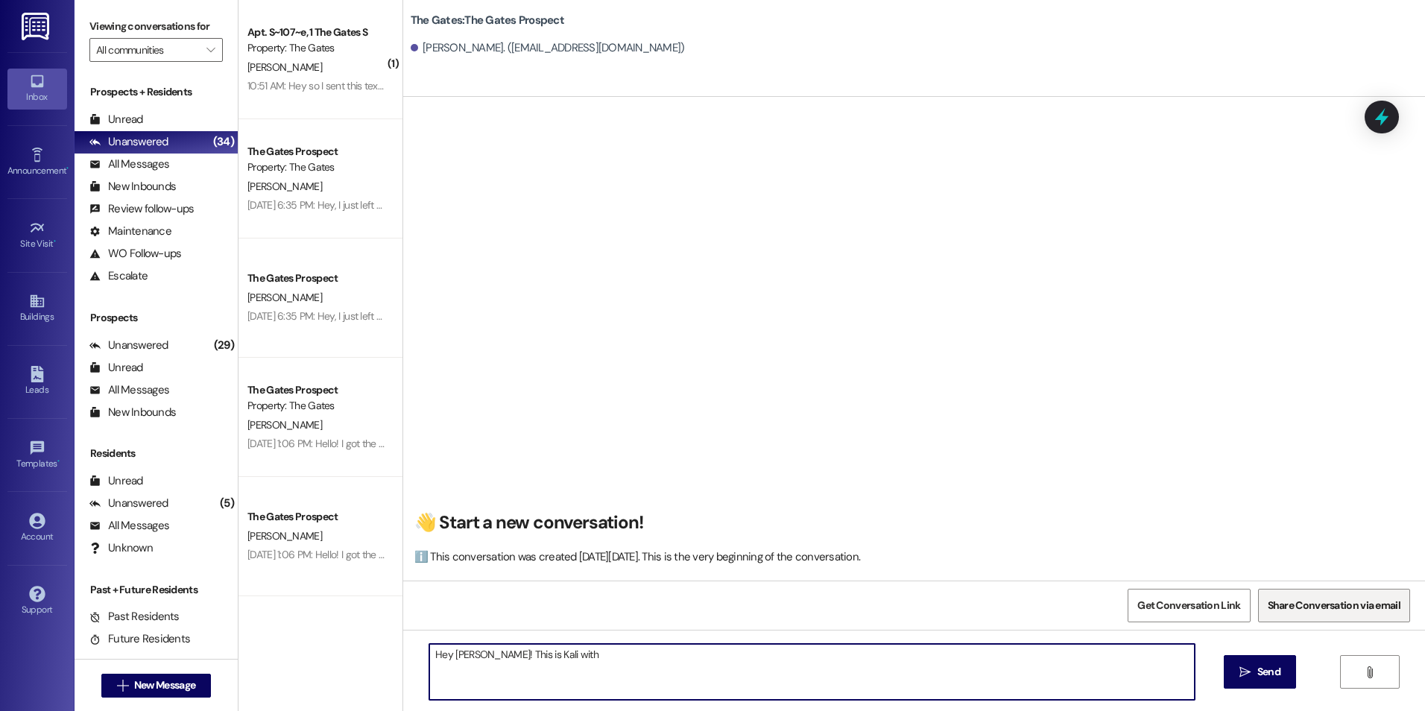
type textarea "Hey Kelton! This is Kali with"
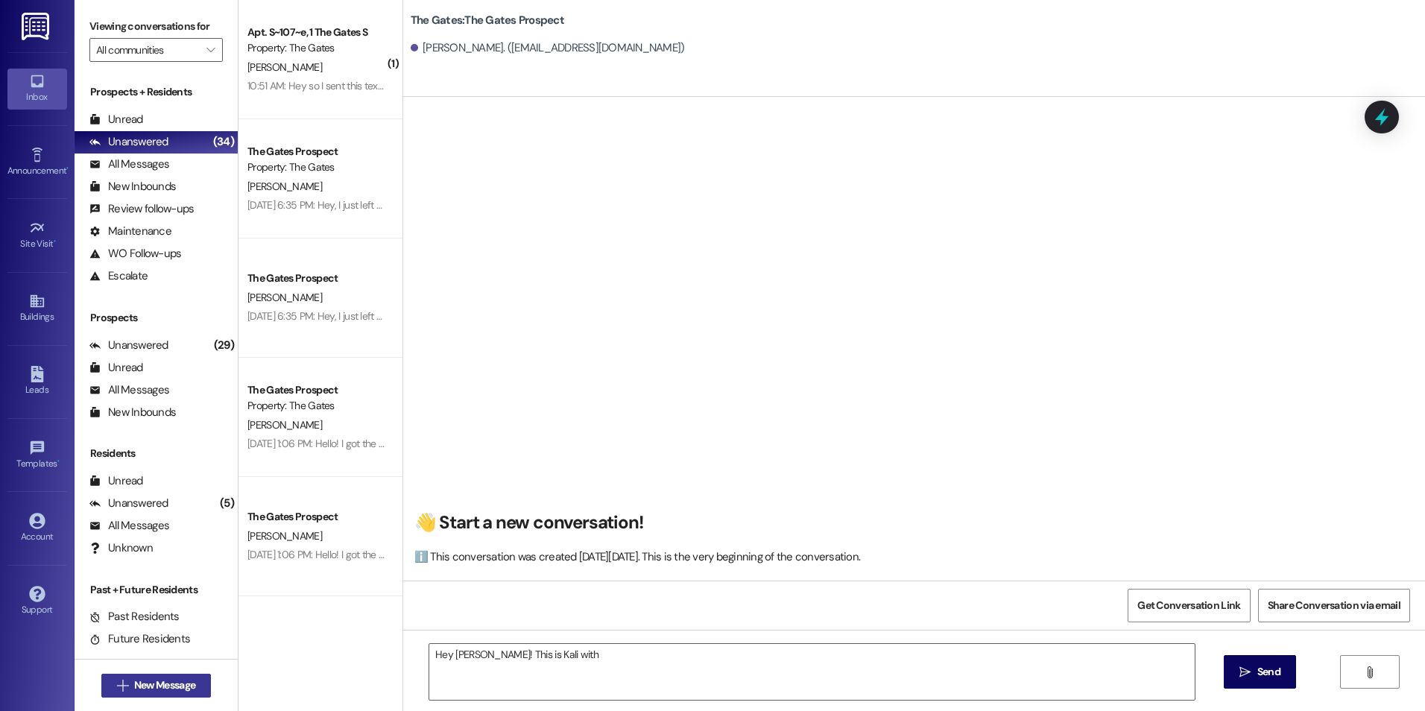
click at [156, 682] on span "New Message" at bounding box center [164, 685] width 61 height 16
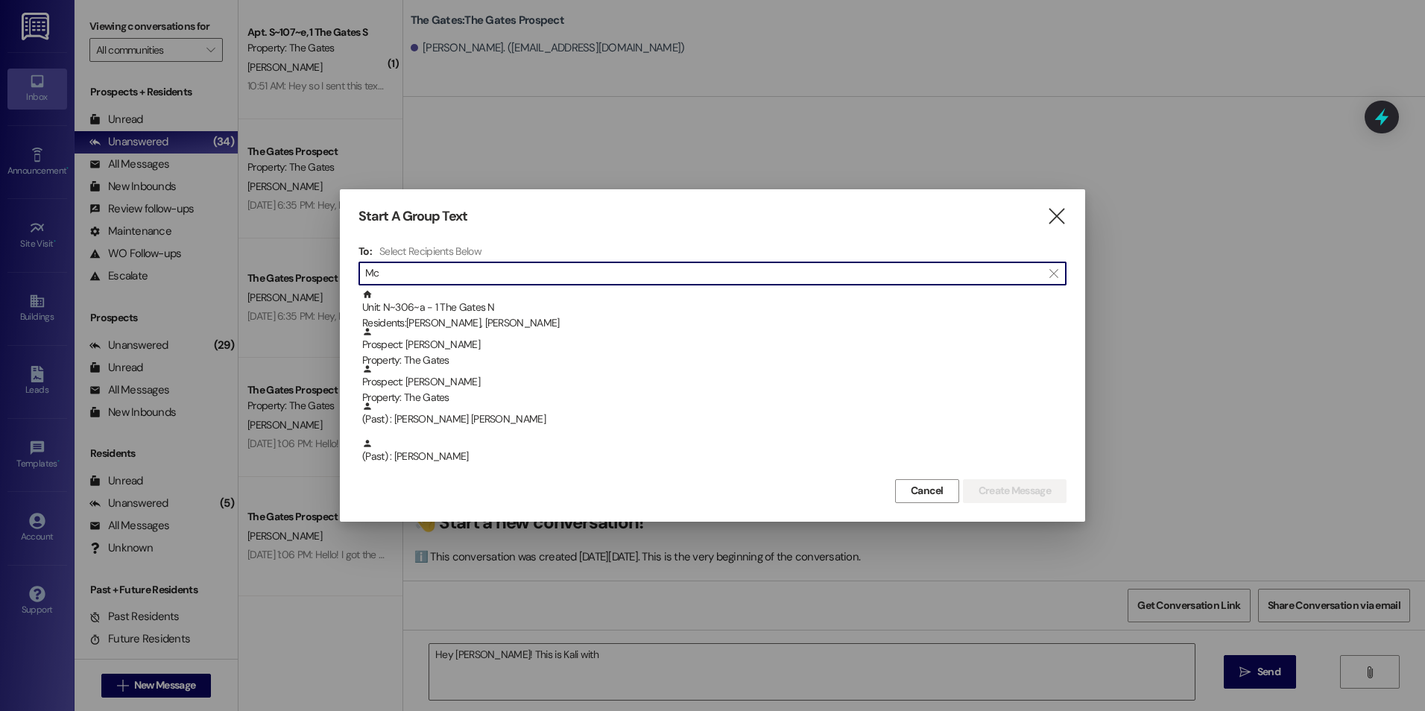
type input "M"
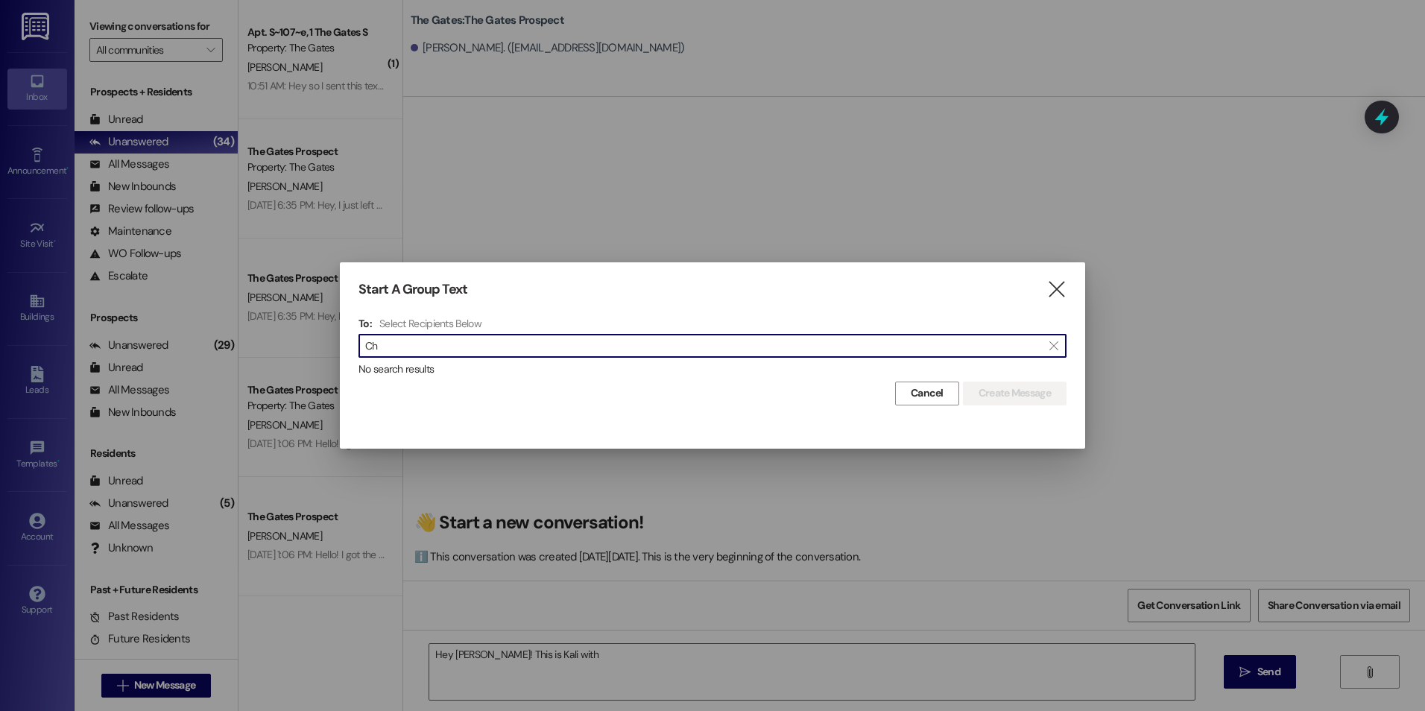
type input "C"
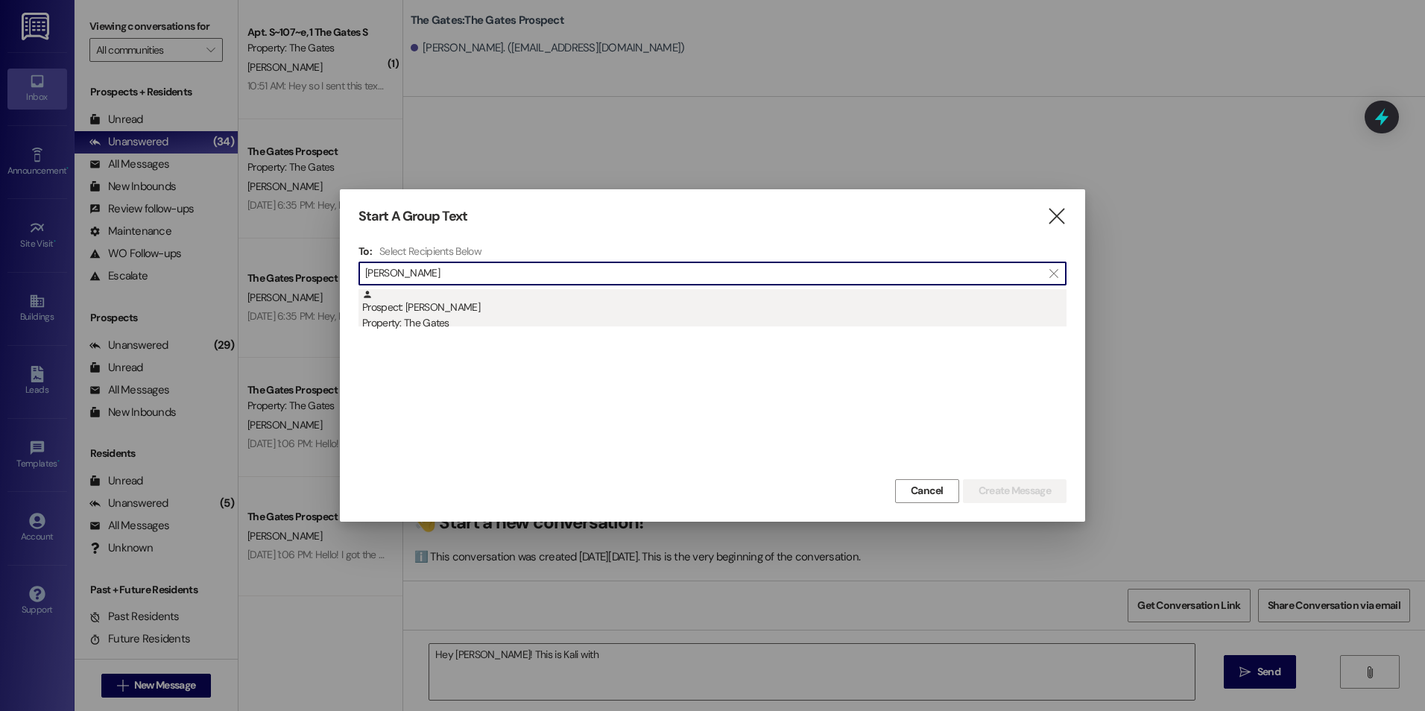
type input "Mckendrick"
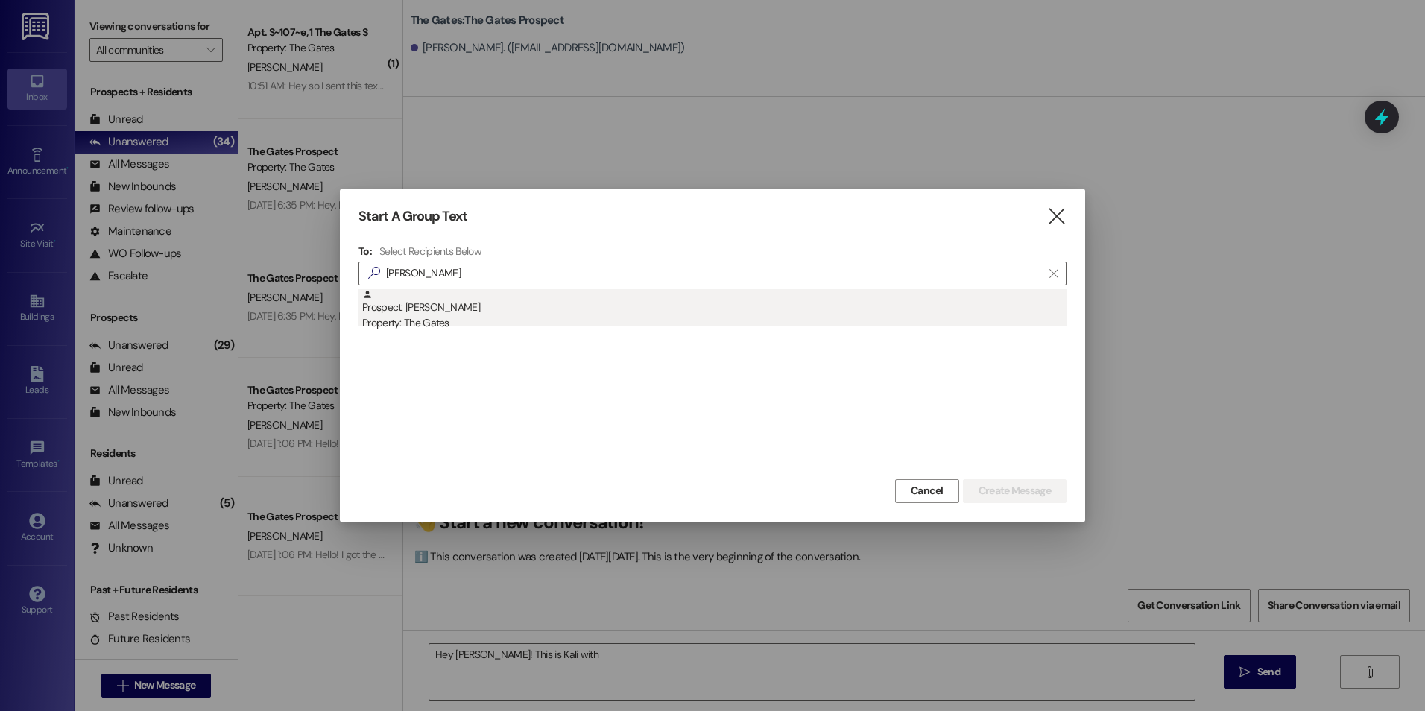
click at [577, 320] on div "Property: The Gates" at bounding box center [714, 323] width 704 height 16
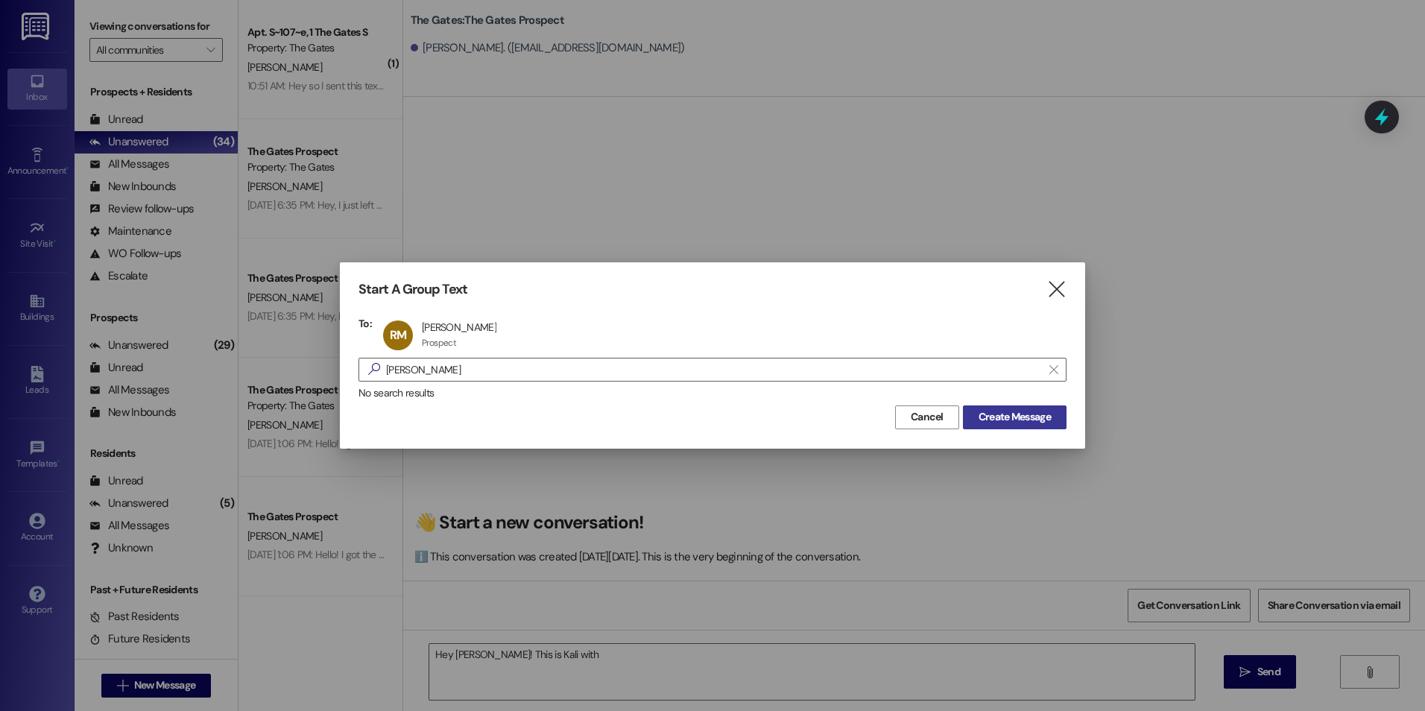
click at [1042, 415] on span "Create Message" at bounding box center [1014, 417] width 72 height 16
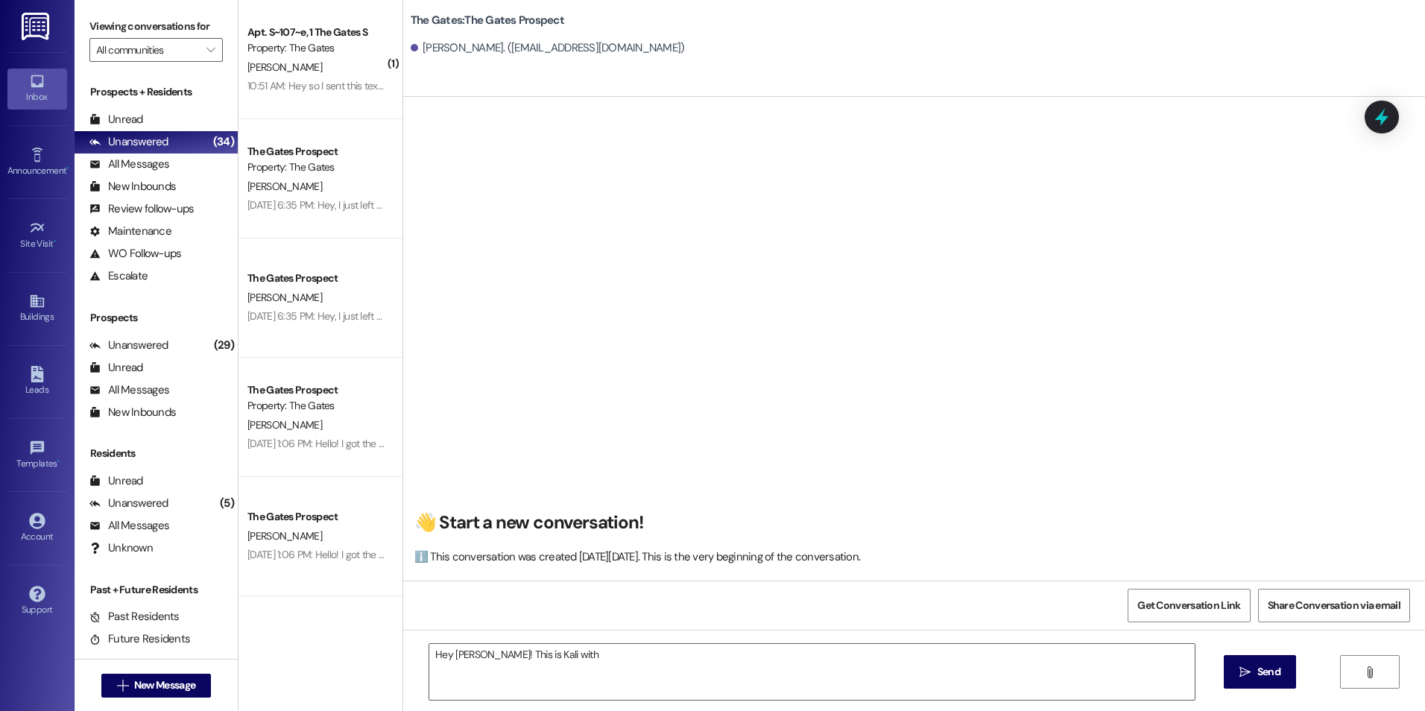
scroll to position [0, 0]
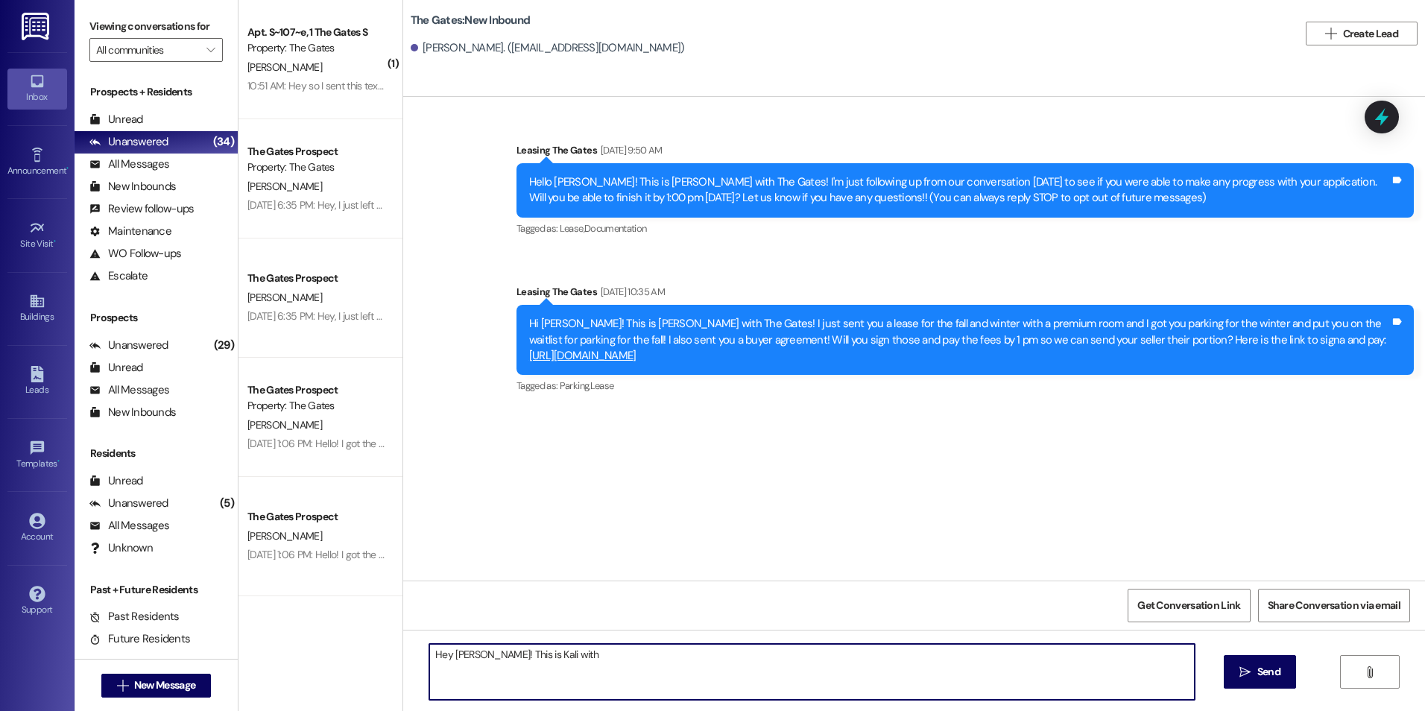
drag, startPoint x: 554, startPoint y: 657, endPoint x: 362, endPoint y: 630, distance: 194.1
click at [362, 630] on div "( 1 ) Apt. S~107~e, 1 The Gates S Property: The Gates M. Parke 10:51 AM: Hey so…" at bounding box center [831, 355] width 1186 height 711
paste textarea "Allen, Madison 73rd 3X3 Women Luxury Allen, Makenzie 73rd 3X3 Women Luxury Bush…"
type textarea "Allen, Madison 73rd 3X3 Women Luxury Allen, Makenzie 73rd 3X3 Women Luxury Bush…"
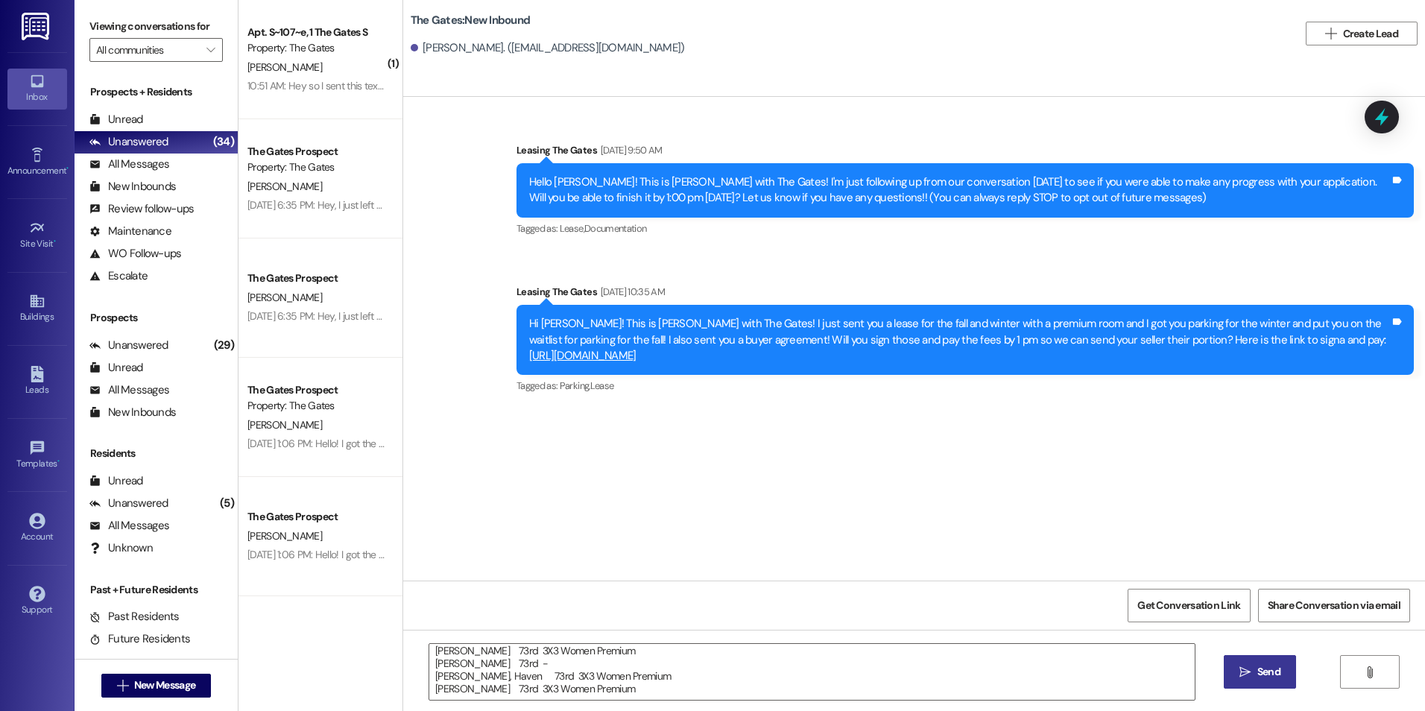
click at [1276, 663] on button " Send" at bounding box center [1259, 672] width 72 height 34
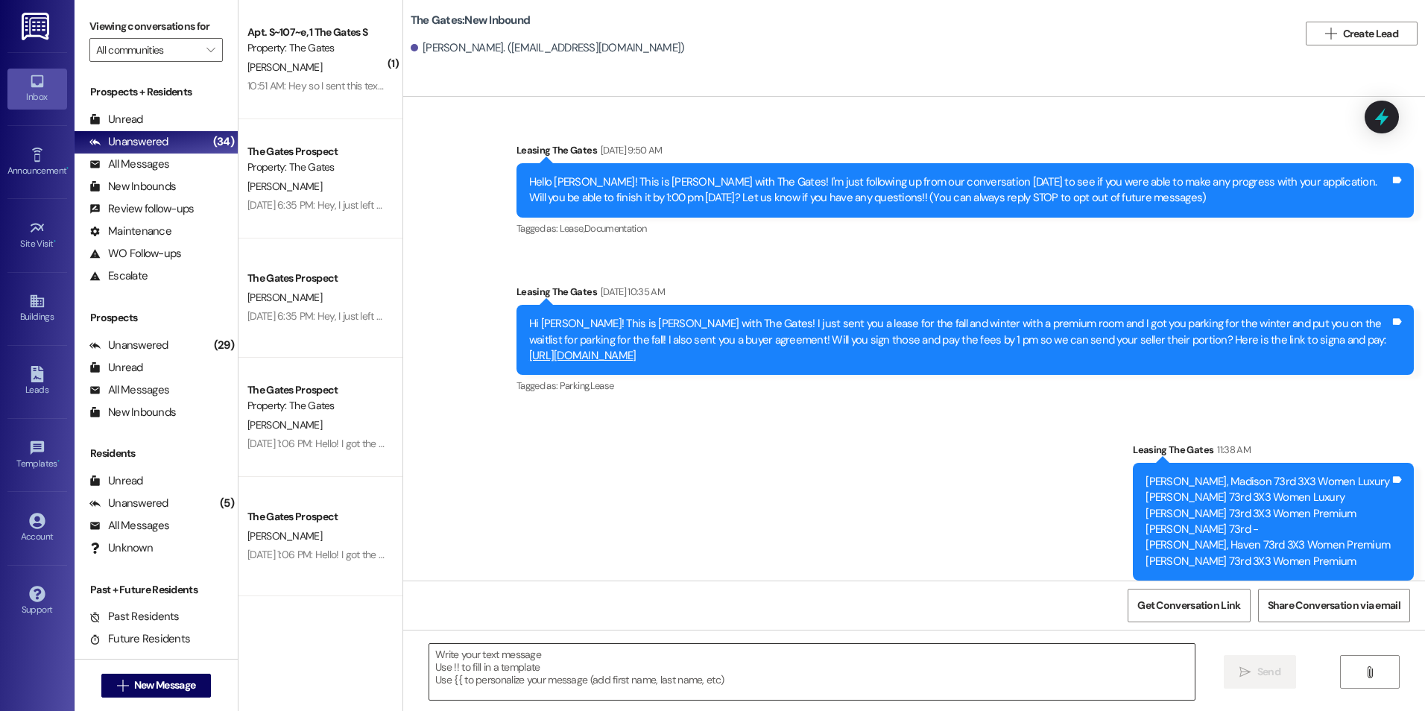
click at [750, 677] on textarea at bounding box center [811, 672] width 764 height 56
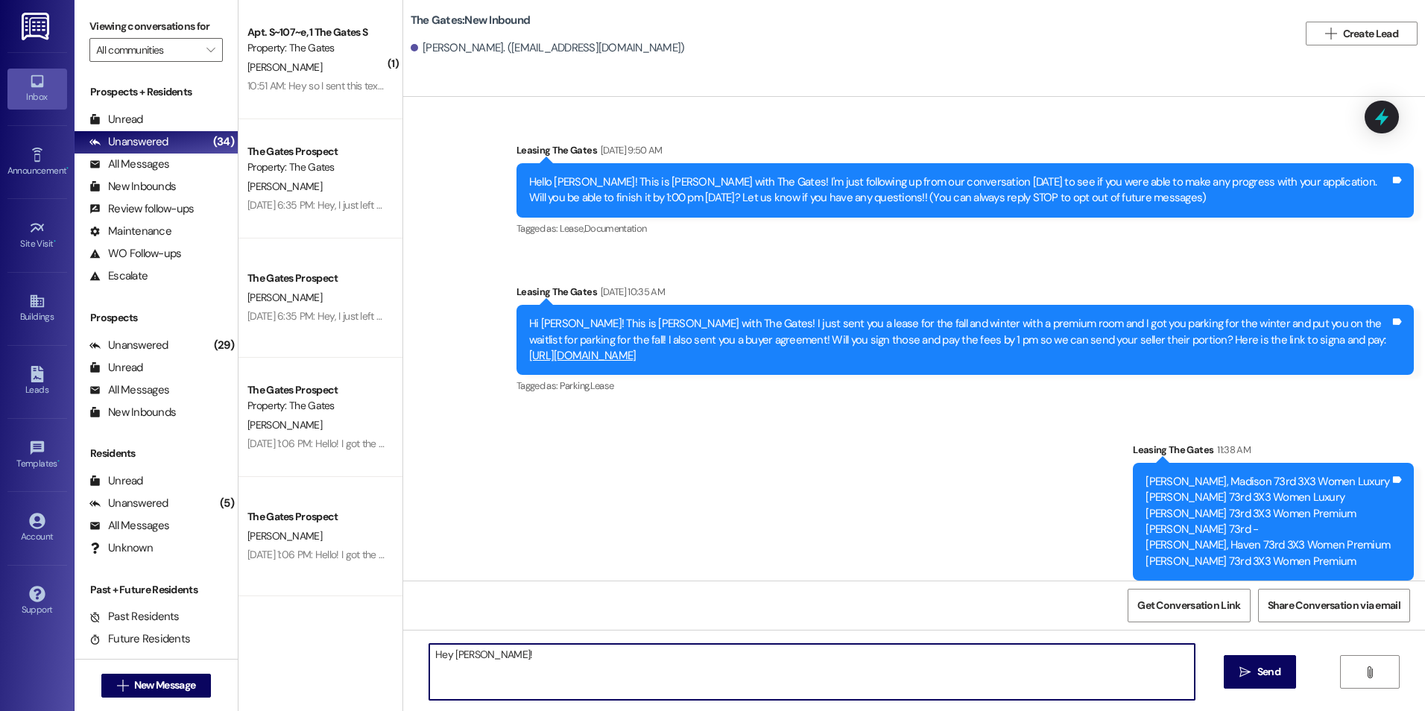
click at [552, 654] on textarea "Hey Charolette!" at bounding box center [811, 672] width 764 height 56
type textarea "Hey Charlotte! You're not in an ESA apartment!"
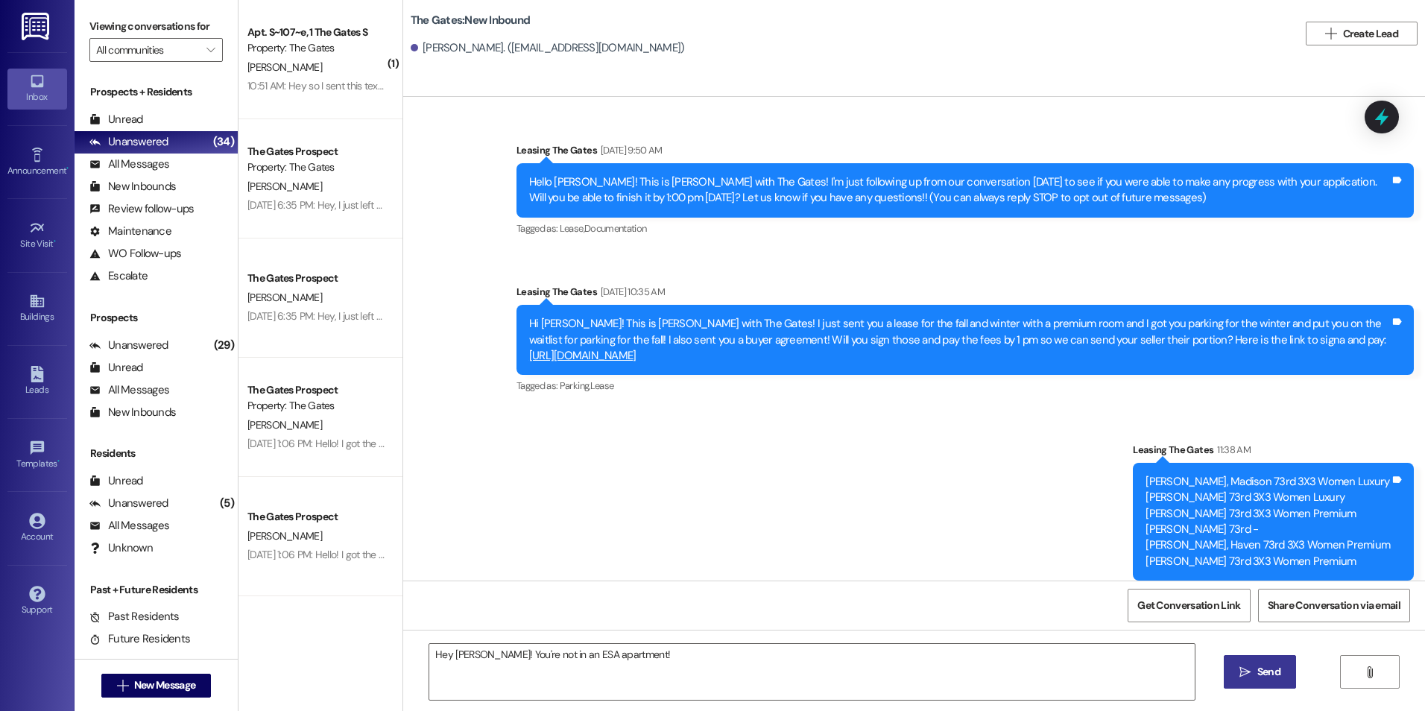
click at [1251, 677] on span " Send" at bounding box center [1259, 672] width 47 height 16
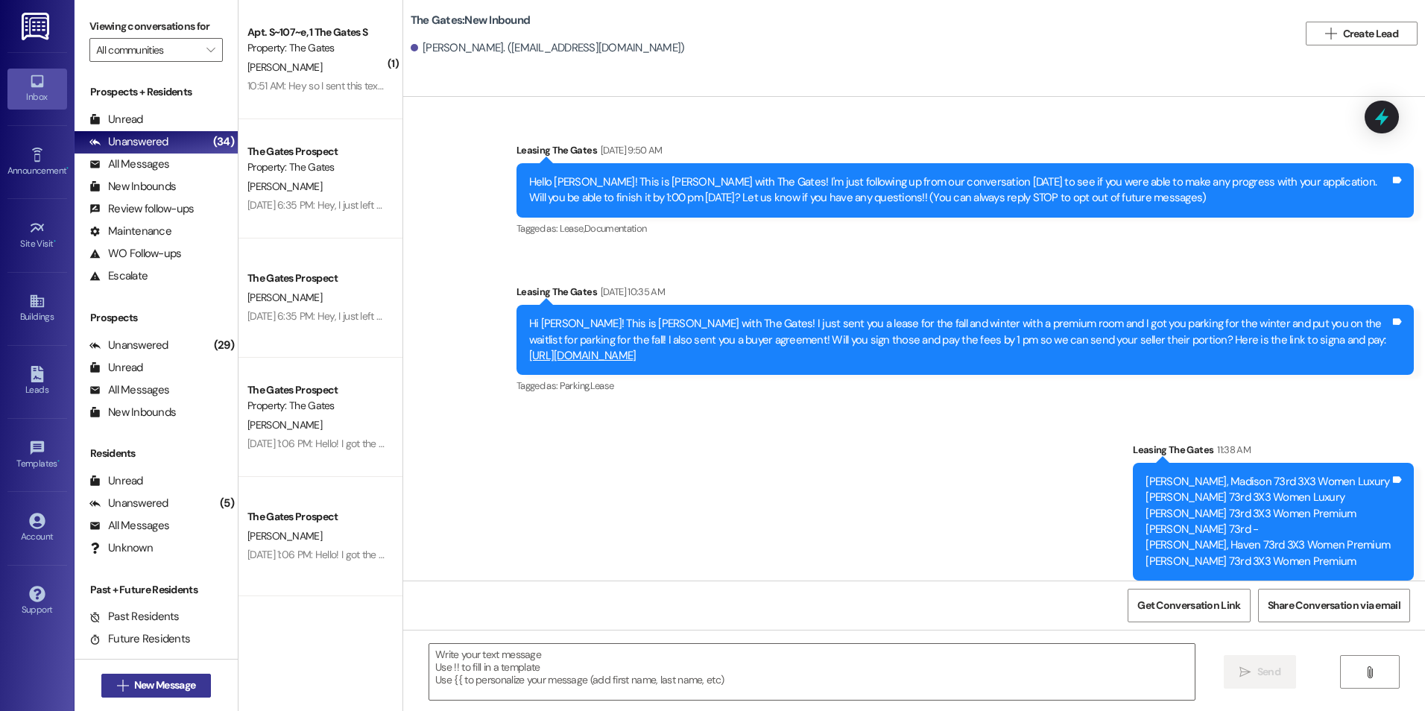
click at [142, 689] on span "New Message" at bounding box center [164, 685] width 61 height 16
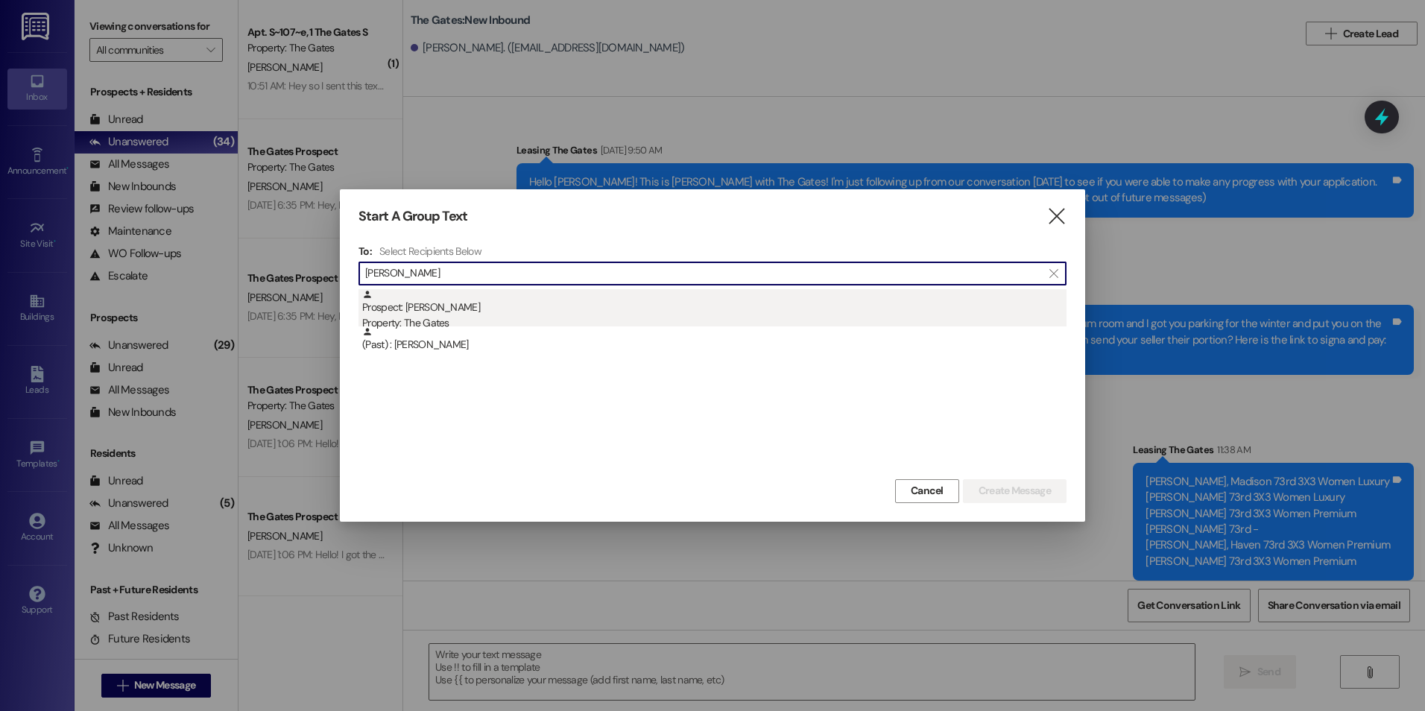
type input "KElton"
click at [537, 304] on div "Prospect: Kelton Jansen Property: The Gates" at bounding box center [714, 310] width 704 height 42
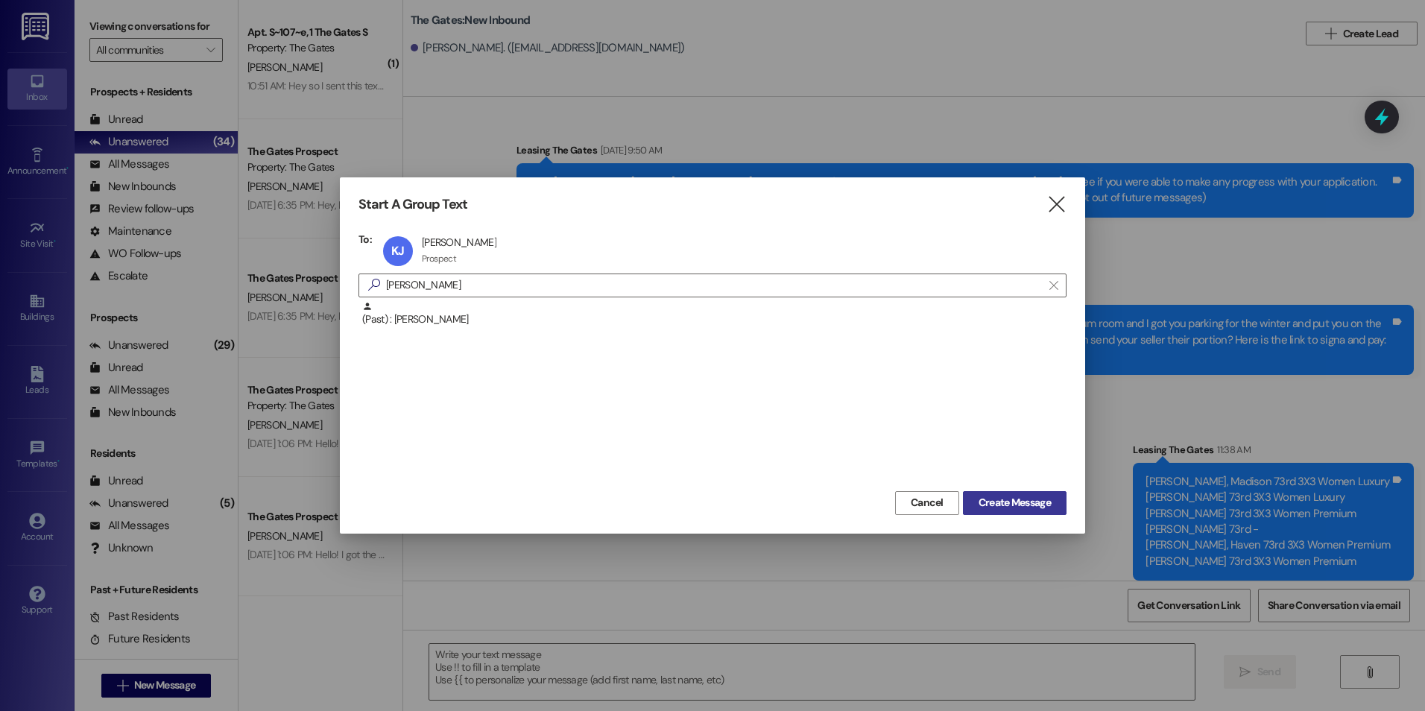
click at [1016, 504] on span "Create Message" at bounding box center [1014, 503] width 72 height 16
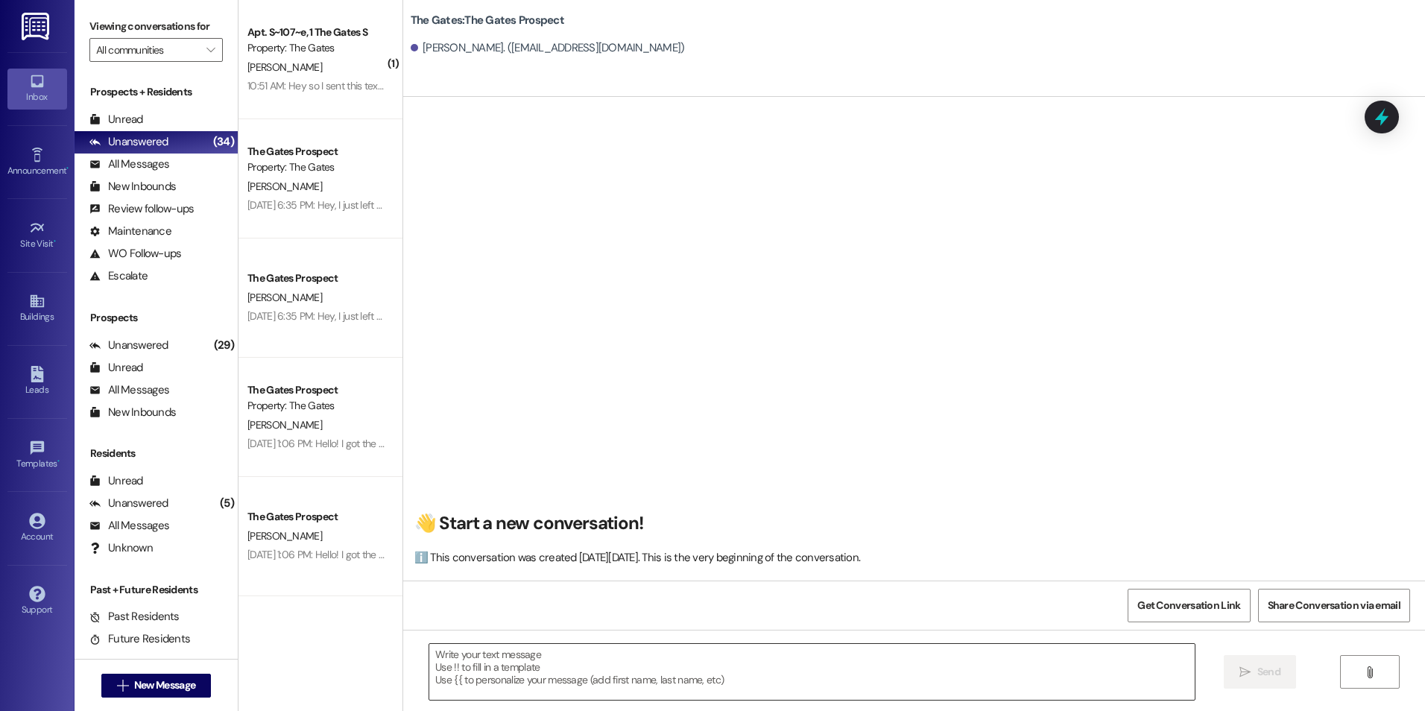
click at [525, 680] on textarea at bounding box center [811, 672] width 764 height 56
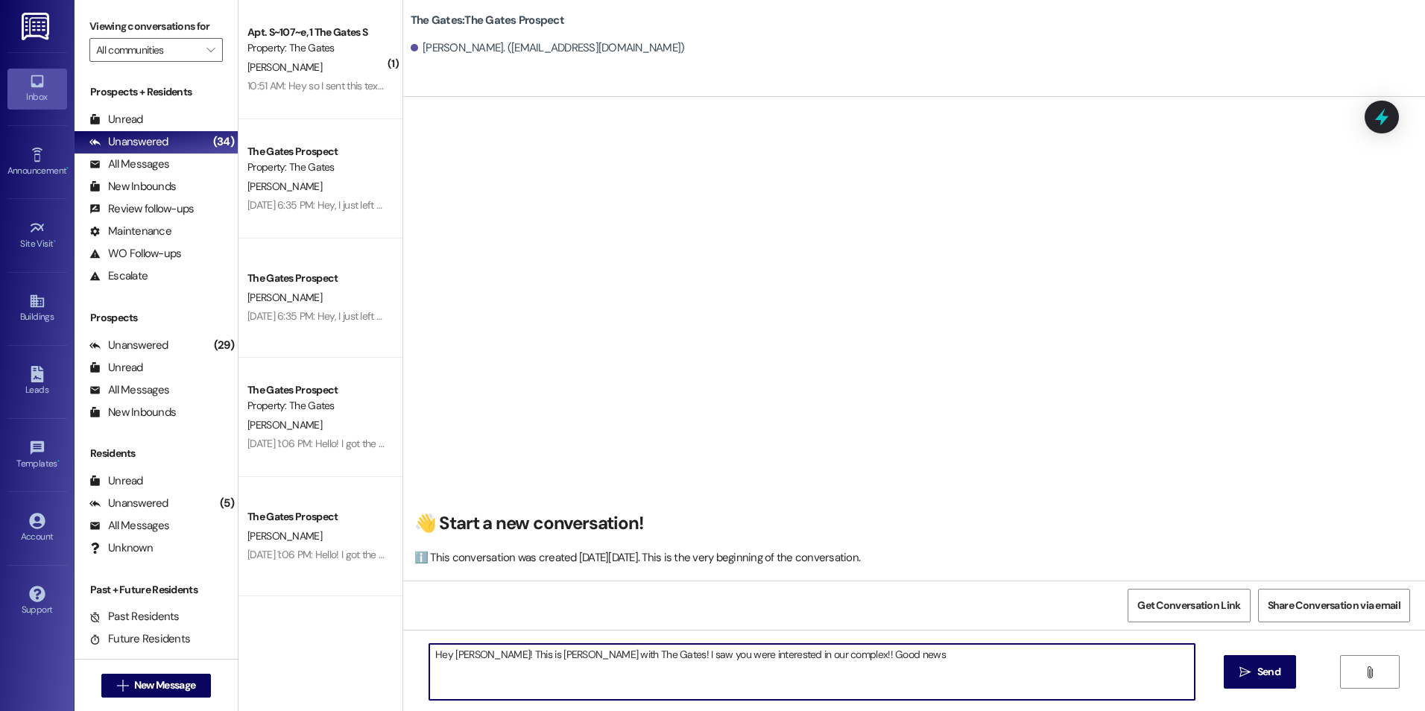
click at [916, 661] on textarea "Hey Kelton! This is Kali with The Gates! I saw you were interested in our compl…" at bounding box center [811, 672] width 764 height 56
type textarea "Hey Kelton! This is Kali with The Gates! I saw you were interested in our compl…"
click at [1239, 666] on icon "" at bounding box center [1244, 672] width 11 height 12
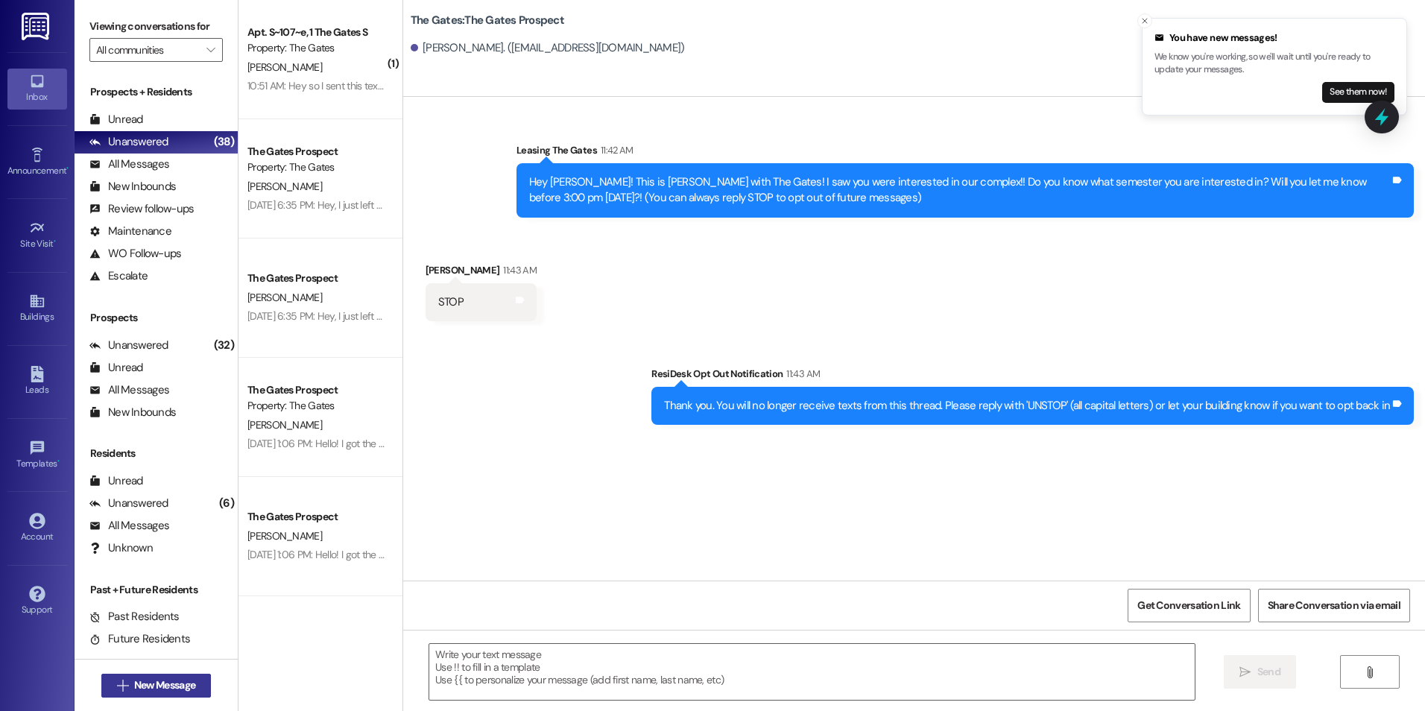
click at [174, 677] on button " New Message" at bounding box center [156, 686] width 110 height 24
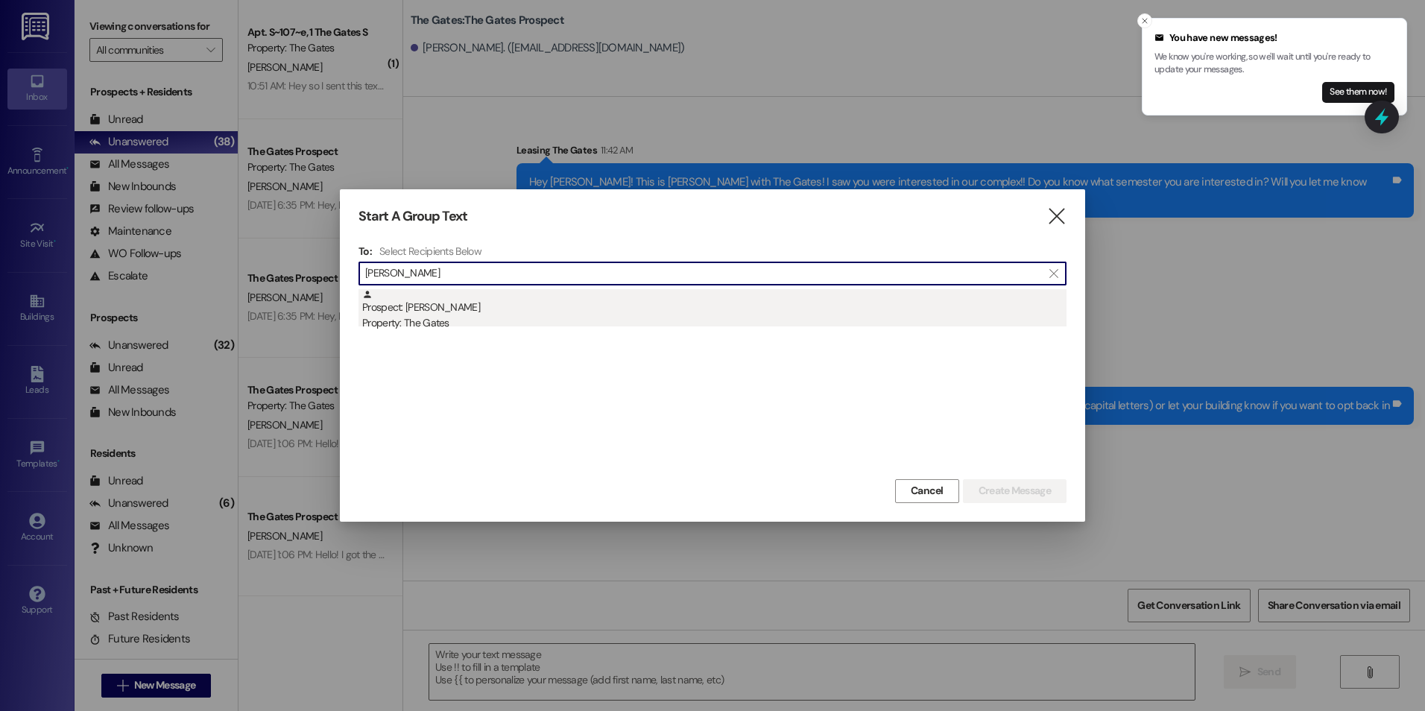
type input "Gomez Aguirr"
click at [403, 304] on div "Prospect: Gomez Aguirre Property: The Gates" at bounding box center [714, 310] width 704 height 42
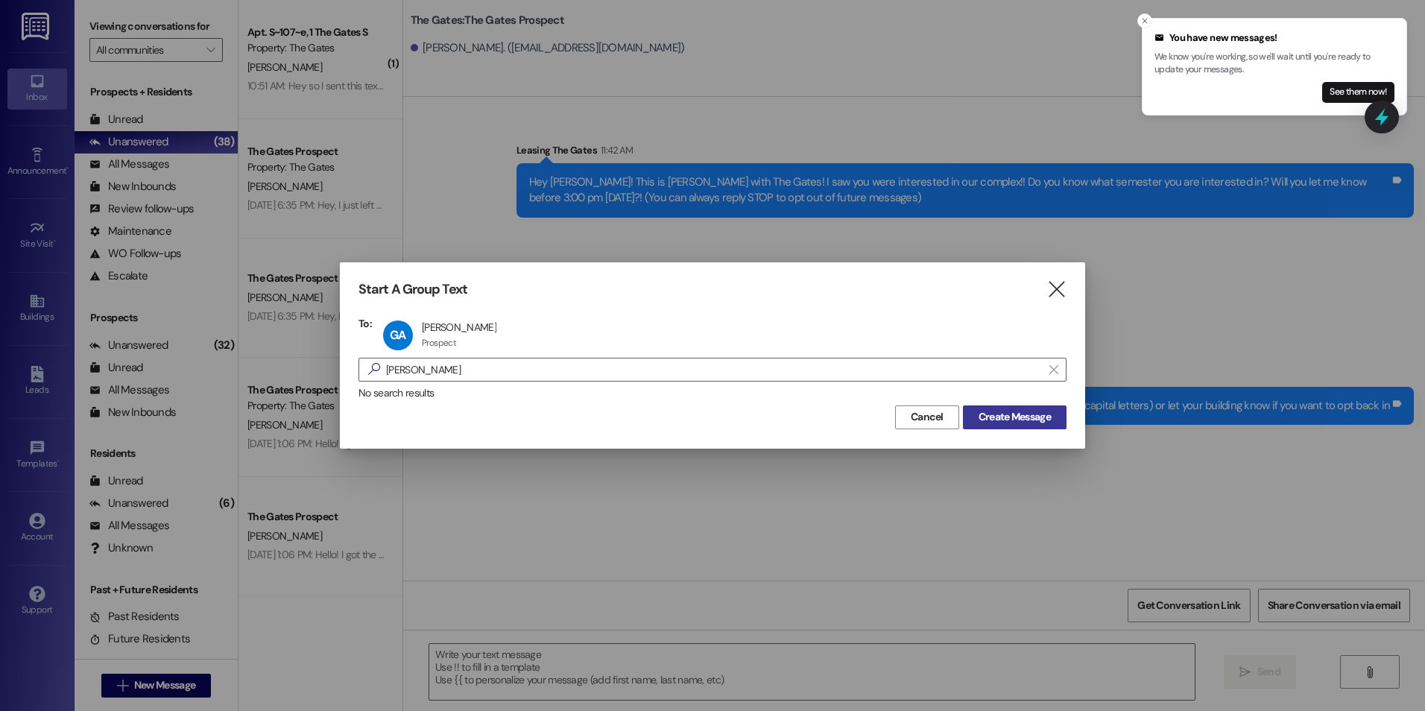
click at [1036, 408] on button "Create Message" at bounding box center [1015, 417] width 104 height 24
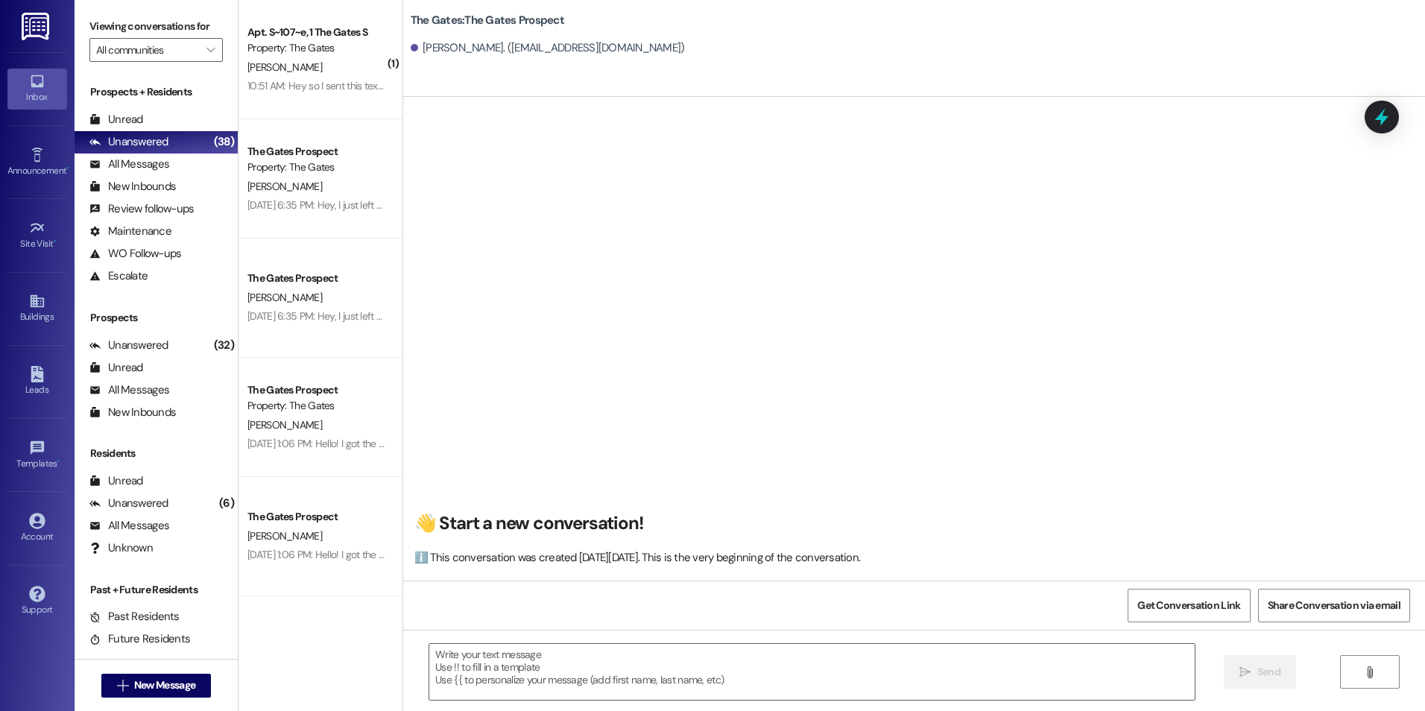
scroll to position [1, 0]
click at [801, 643] on div at bounding box center [811, 671] width 766 height 57
click at [786, 665] on textarea at bounding box center [811, 672] width 764 height 56
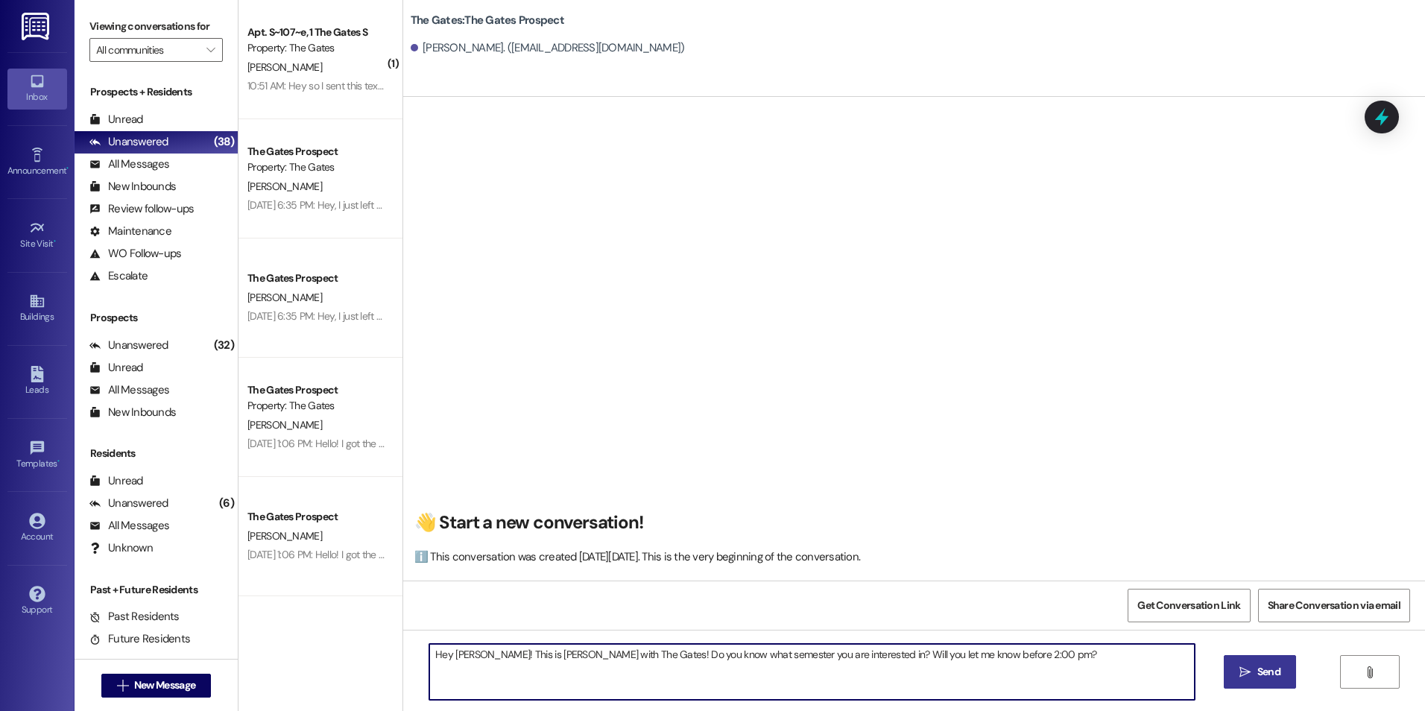
type textarea "Hey Gomez! This is Kali with The Gates! Do you know what semester you are inter…"
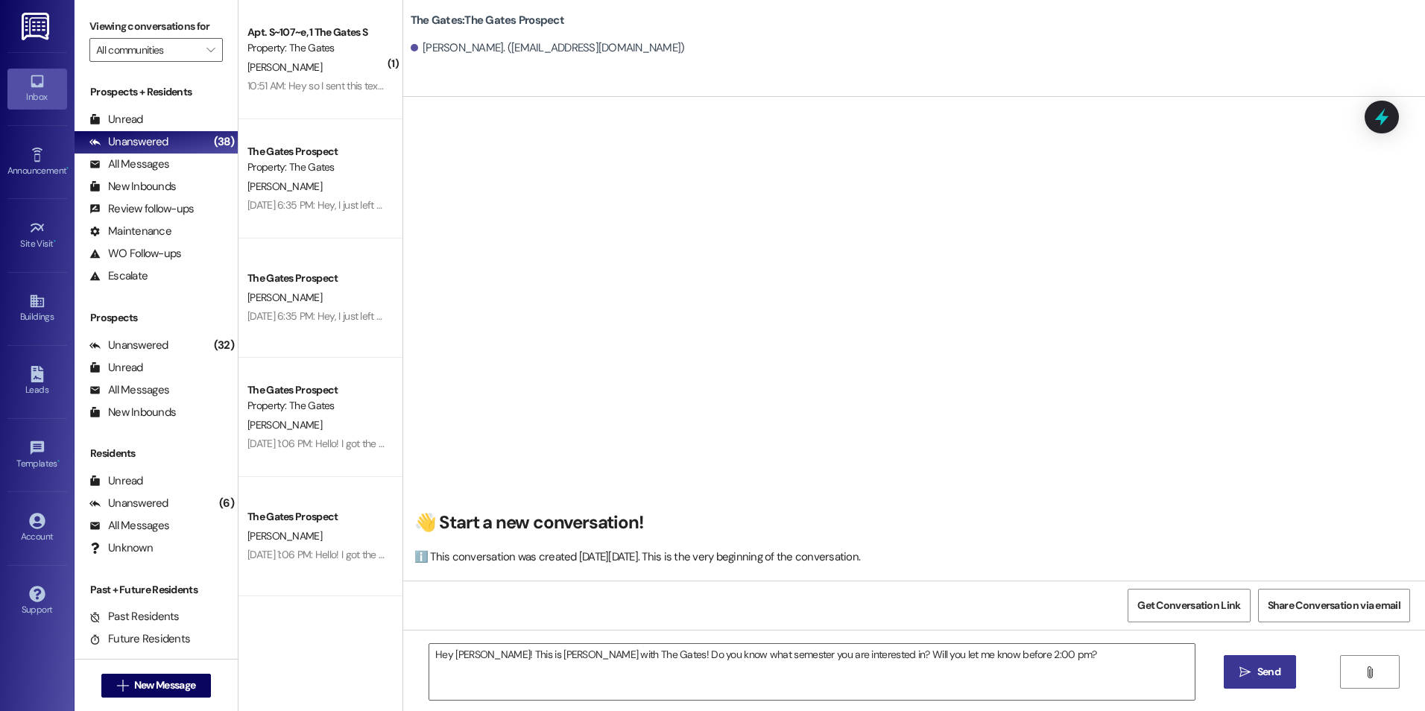
click at [1240, 670] on icon "" at bounding box center [1244, 672] width 11 height 12
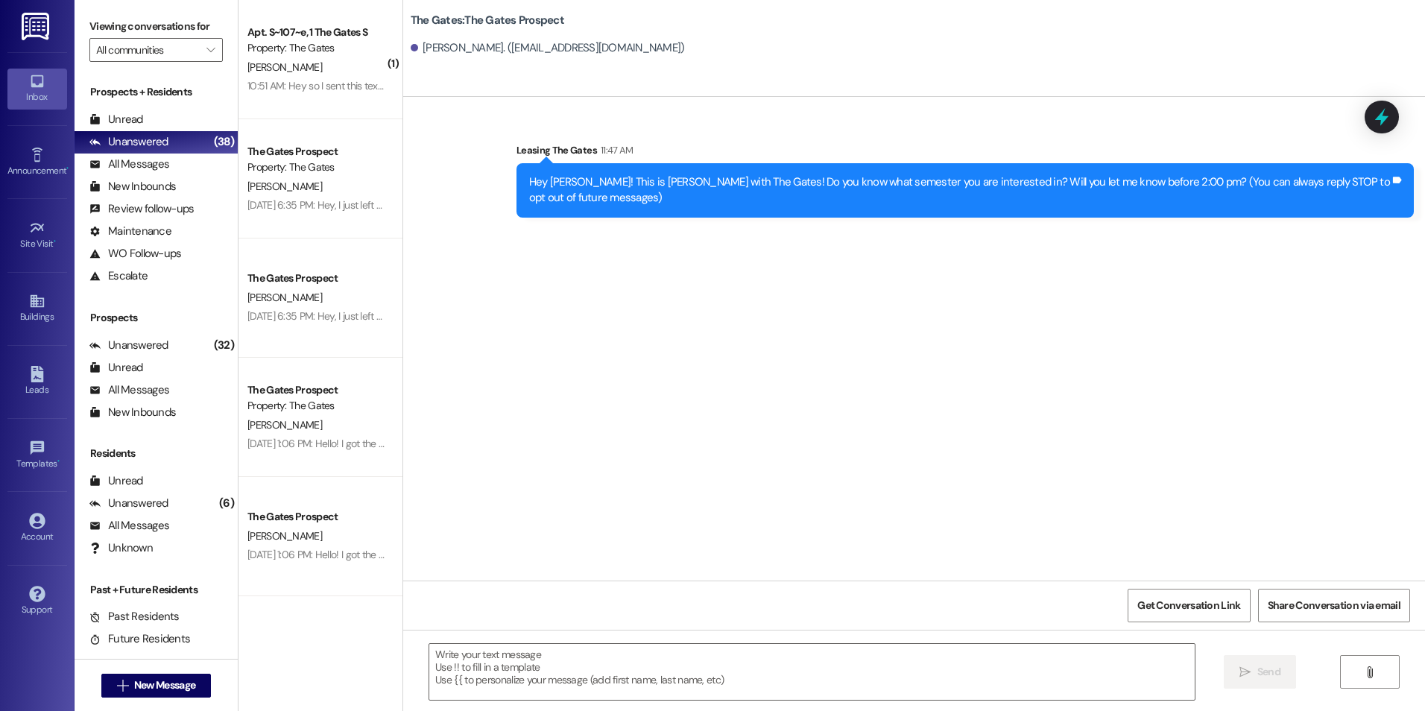
scroll to position [0, 0]
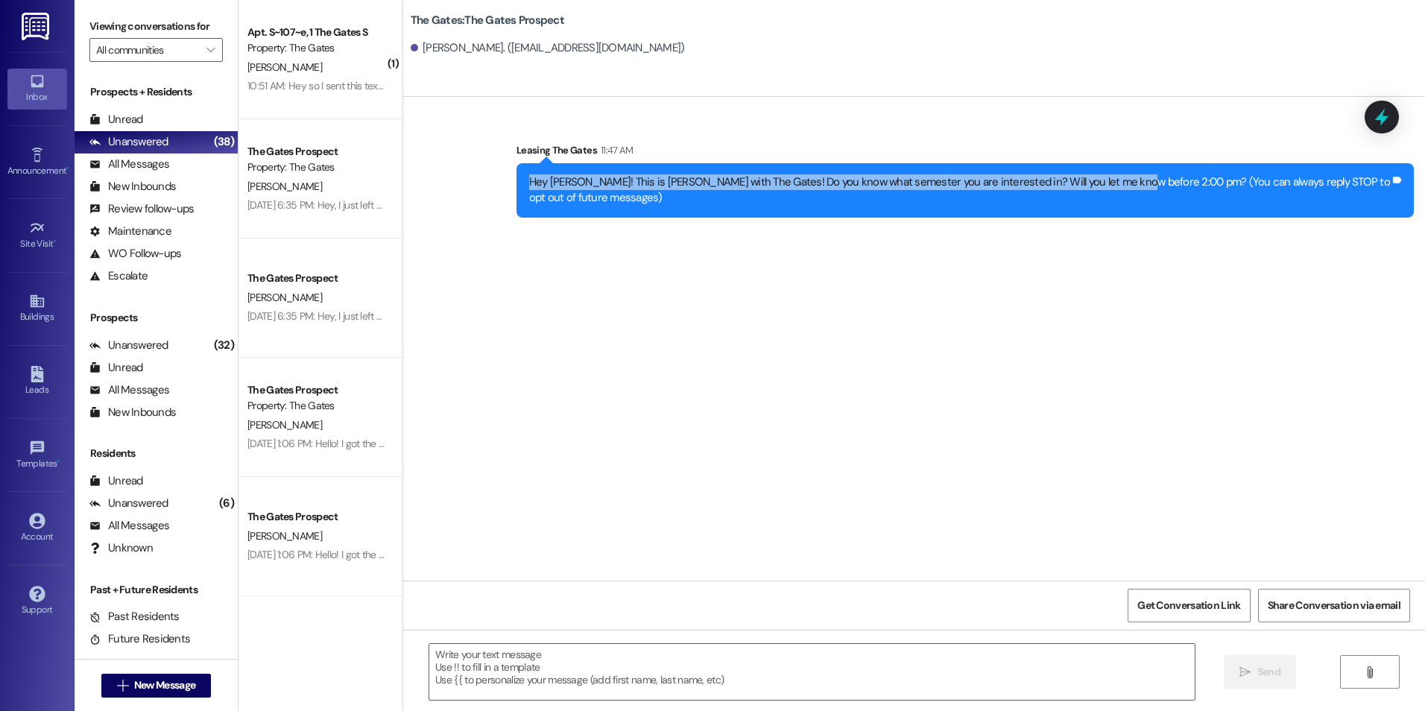
drag, startPoint x: 522, startPoint y: 180, endPoint x: 1116, endPoint y: 194, distance: 594.0
click at [1116, 194] on div "Hey Gomez! This is Kali with The Gates! Do you know what semester you are inter…" at bounding box center [964, 190] width 897 height 54
drag, startPoint x: 1116, startPoint y: 194, endPoint x: 1032, endPoint y: 171, distance: 87.1
copy div "Hey Gomez! This is Kali with The Gates! Do you know what semester you are inter…"
click at [179, 691] on span "New Message" at bounding box center [164, 685] width 61 height 16
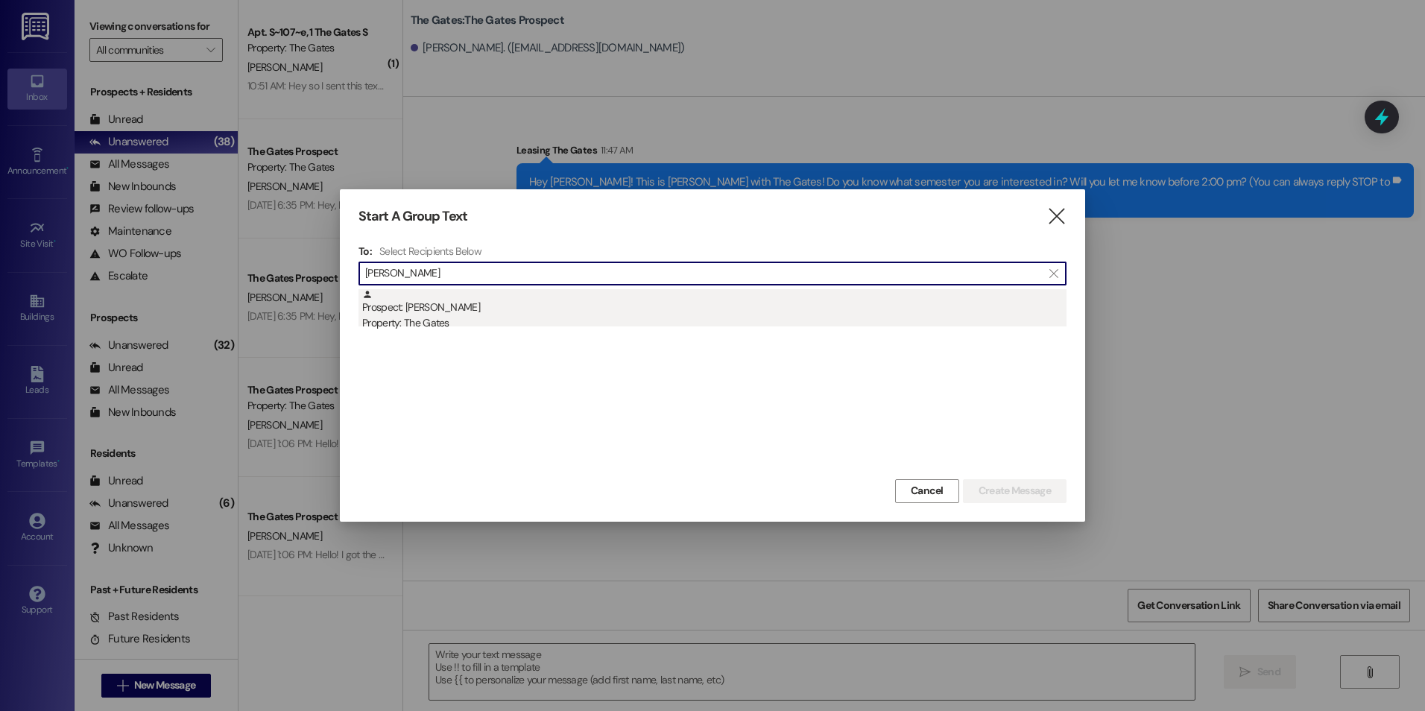
type input "Andrew Dah"
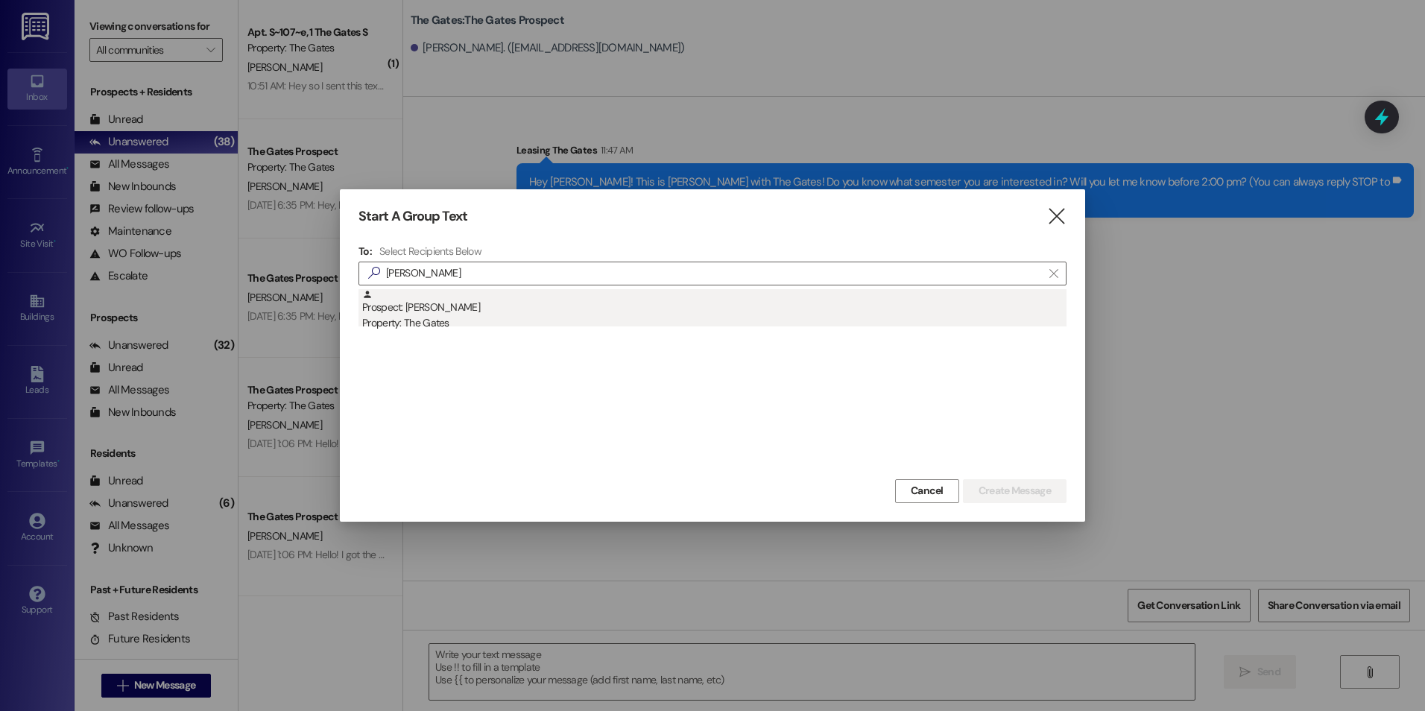
click at [471, 314] on div "Prospect: Andrew Dahlke Property: The Gates" at bounding box center [714, 310] width 704 height 42
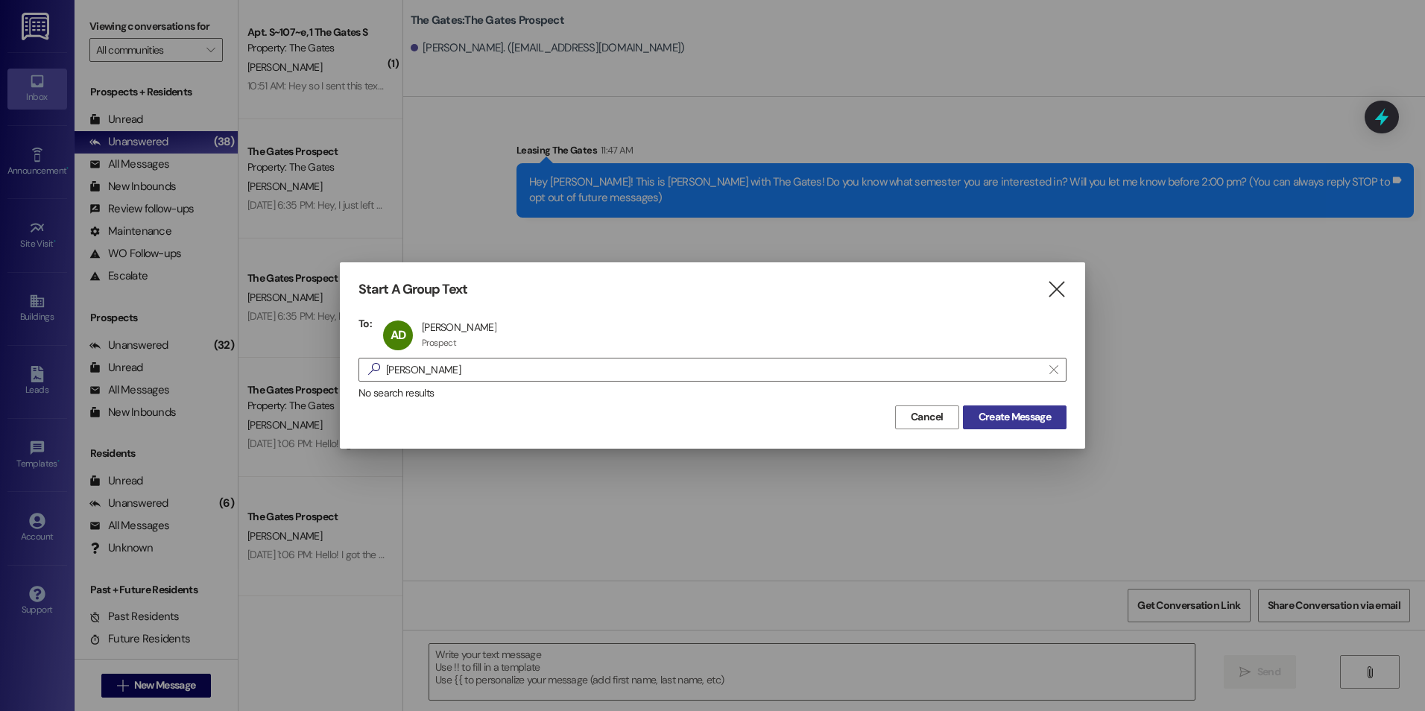
click at [1049, 414] on span "Create Message" at bounding box center [1014, 417] width 72 height 16
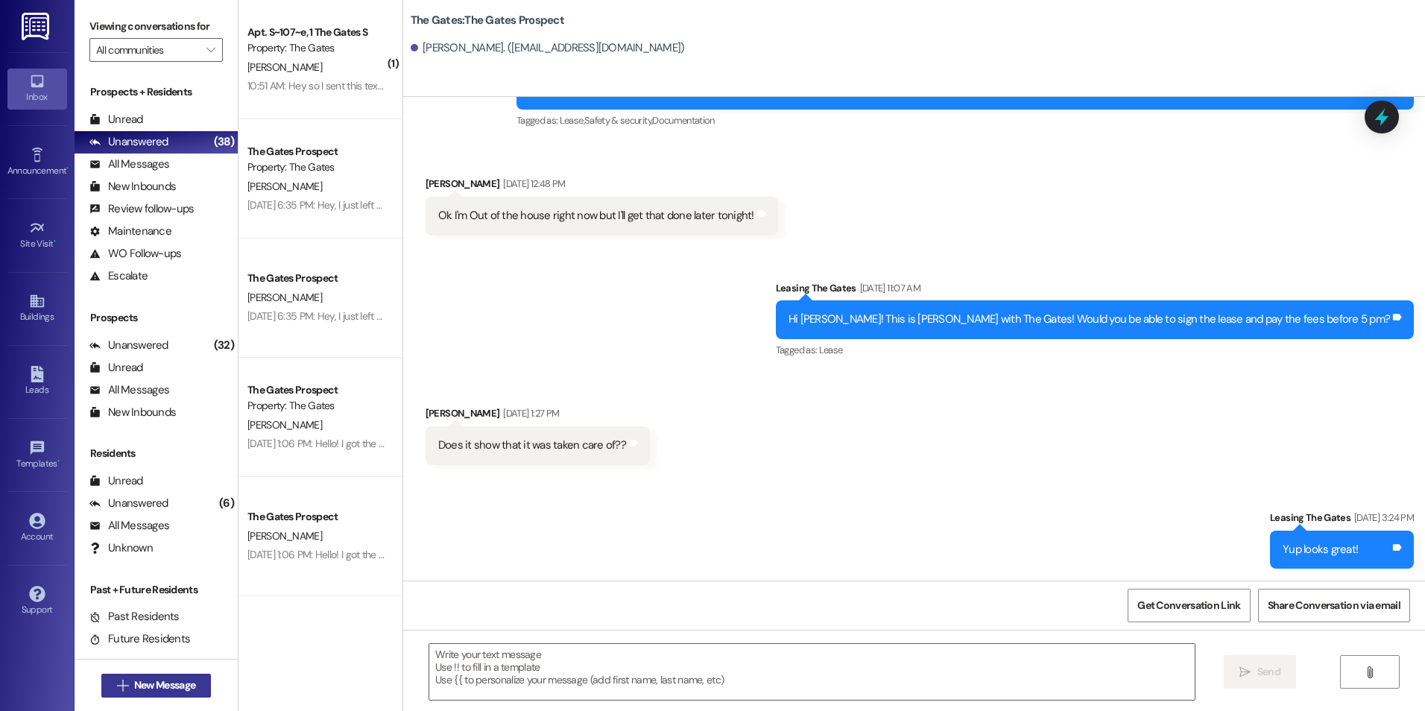
click at [118, 690] on icon "" at bounding box center [122, 686] width 11 height 12
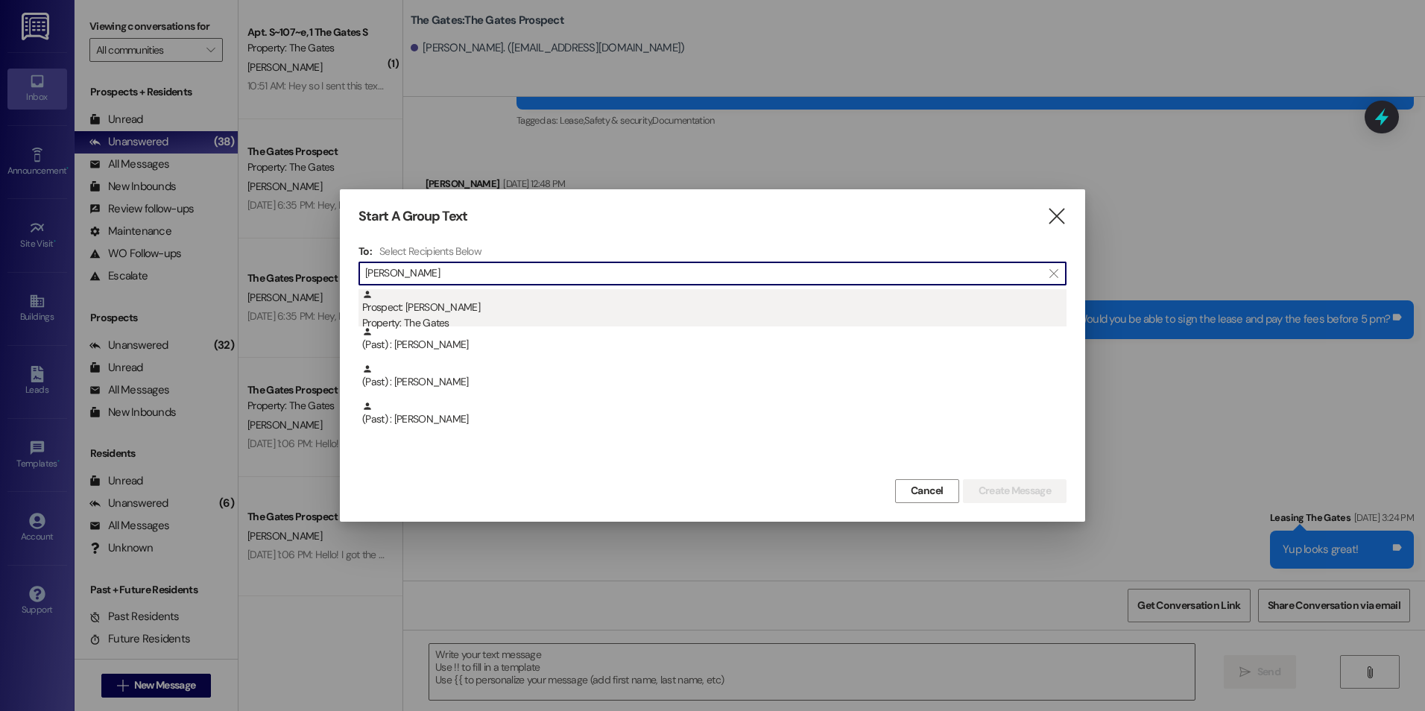
type input "Leah"
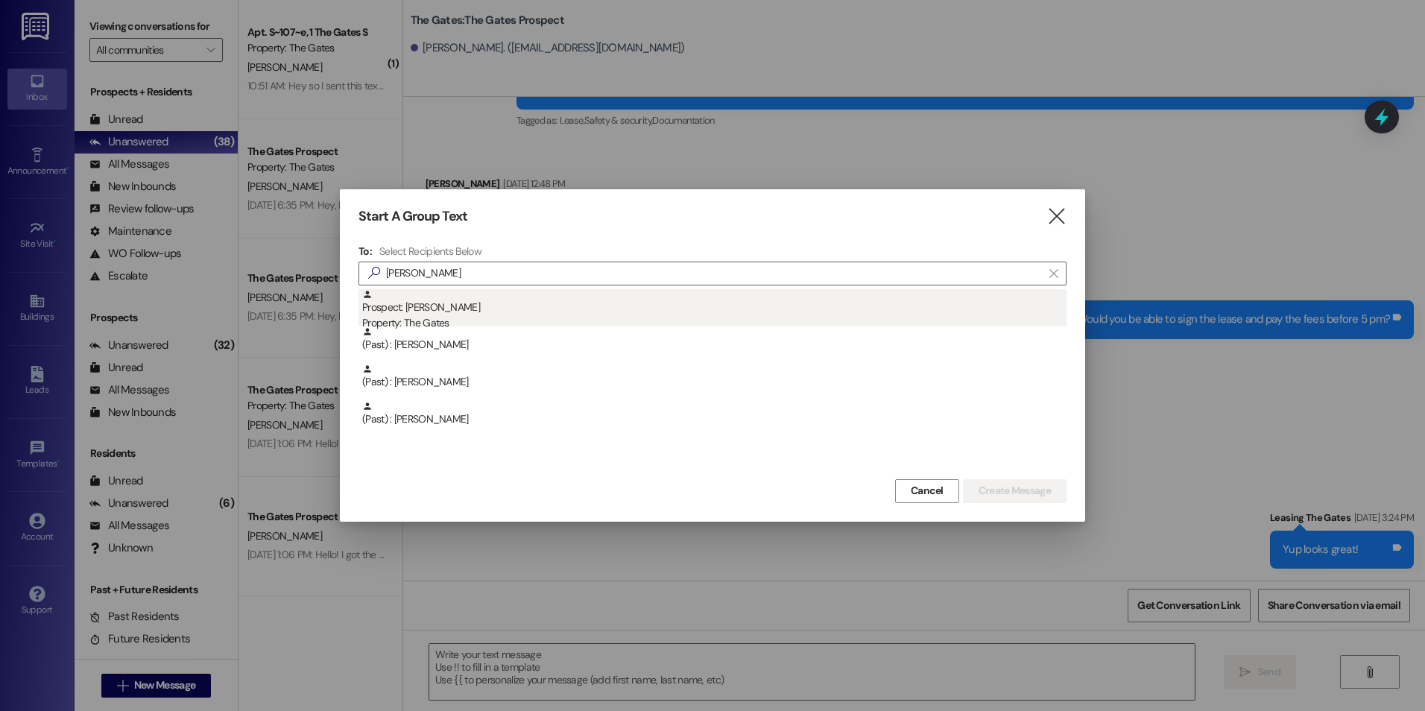
click at [504, 313] on div "Prospect: Leah Bishop Property: The Gates" at bounding box center [714, 310] width 704 height 42
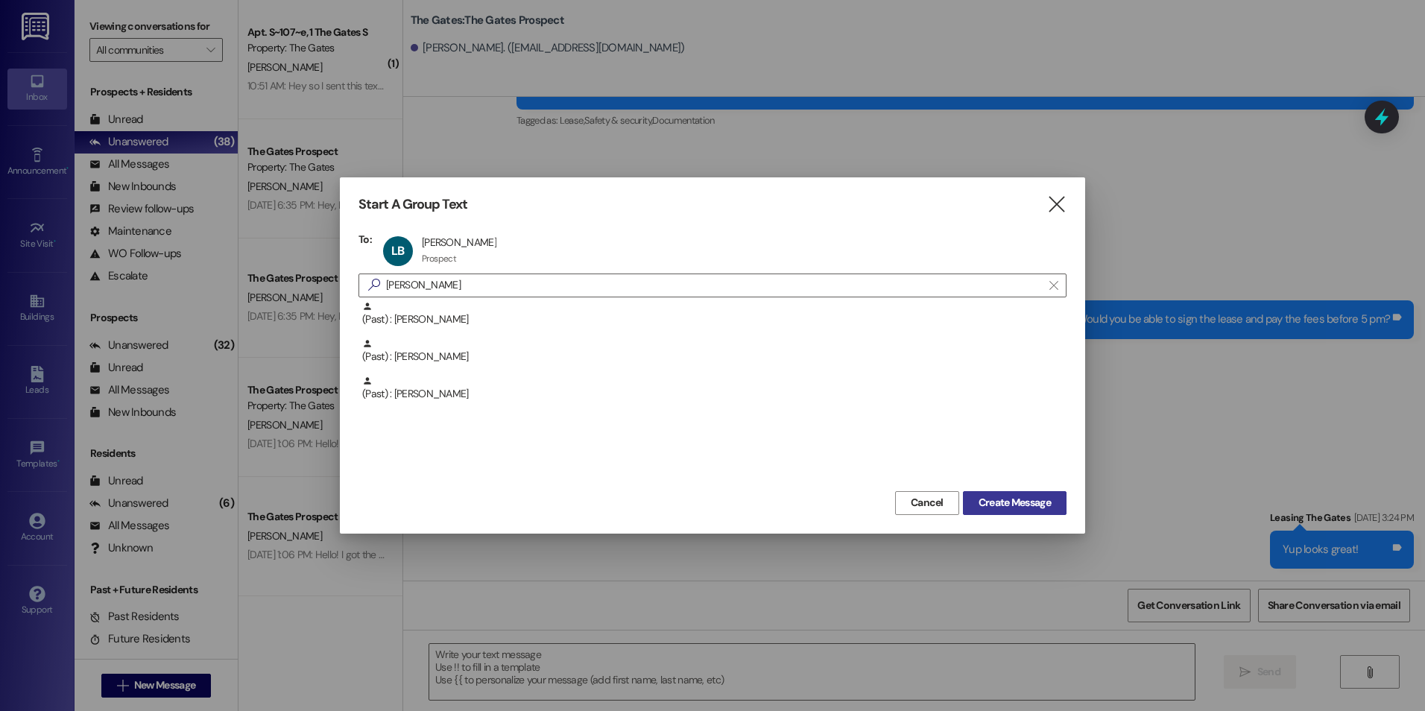
click at [1050, 511] on button "Create Message" at bounding box center [1015, 503] width 104 height 24
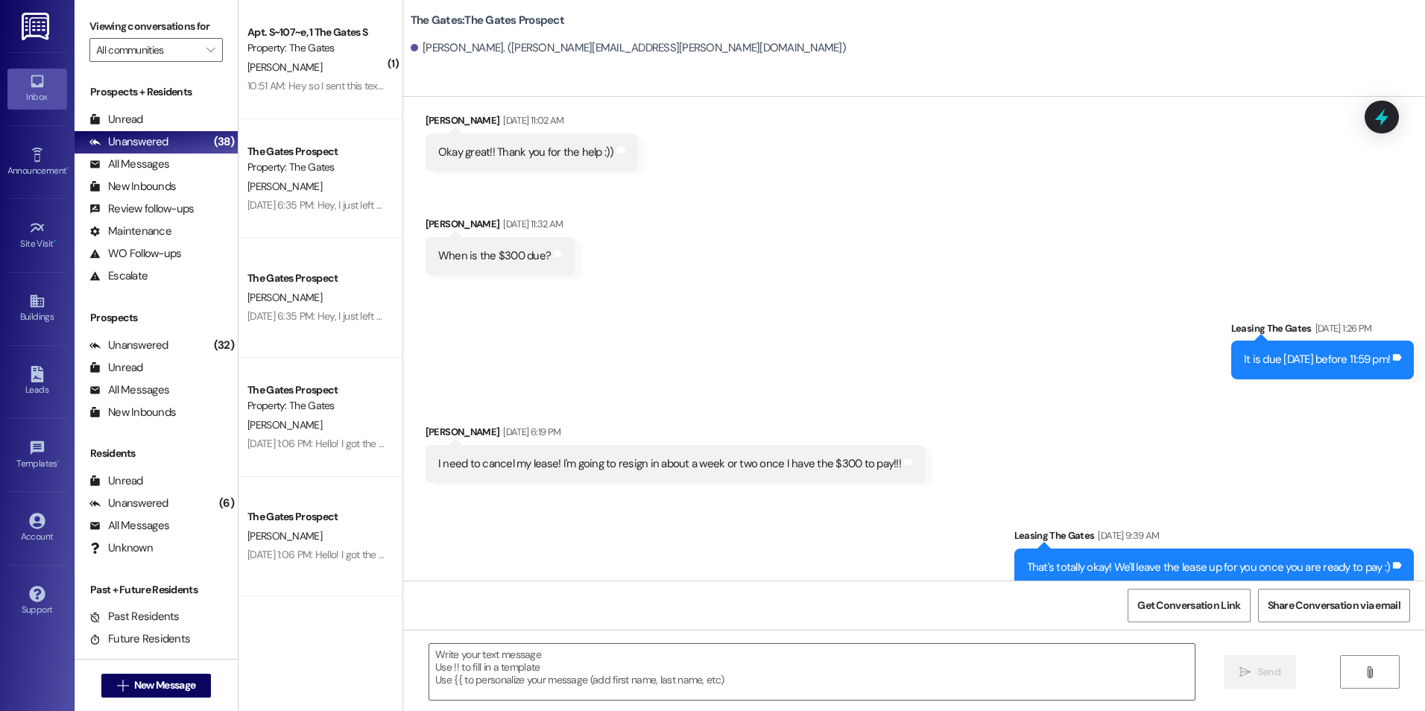
scroll to position [7658, 0]
click at [487, 659] on textarea at bounding box center [811, 672] width 764 height 56
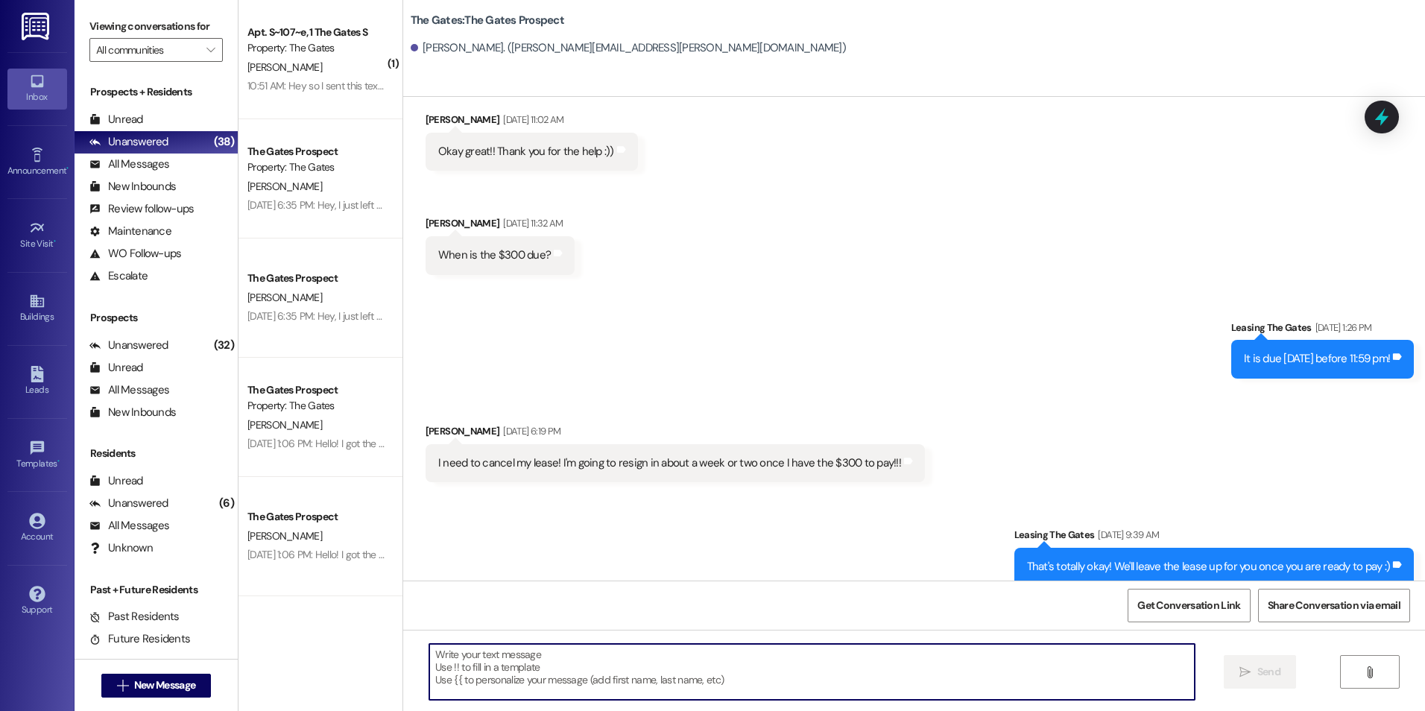
click at [473, 690] on textarea at bounding box center [811, 672] width 764 height 56
type textarea "M"
click at [136, 676] on button " New Message" at bounding box center [156, 686] width 110 height 24
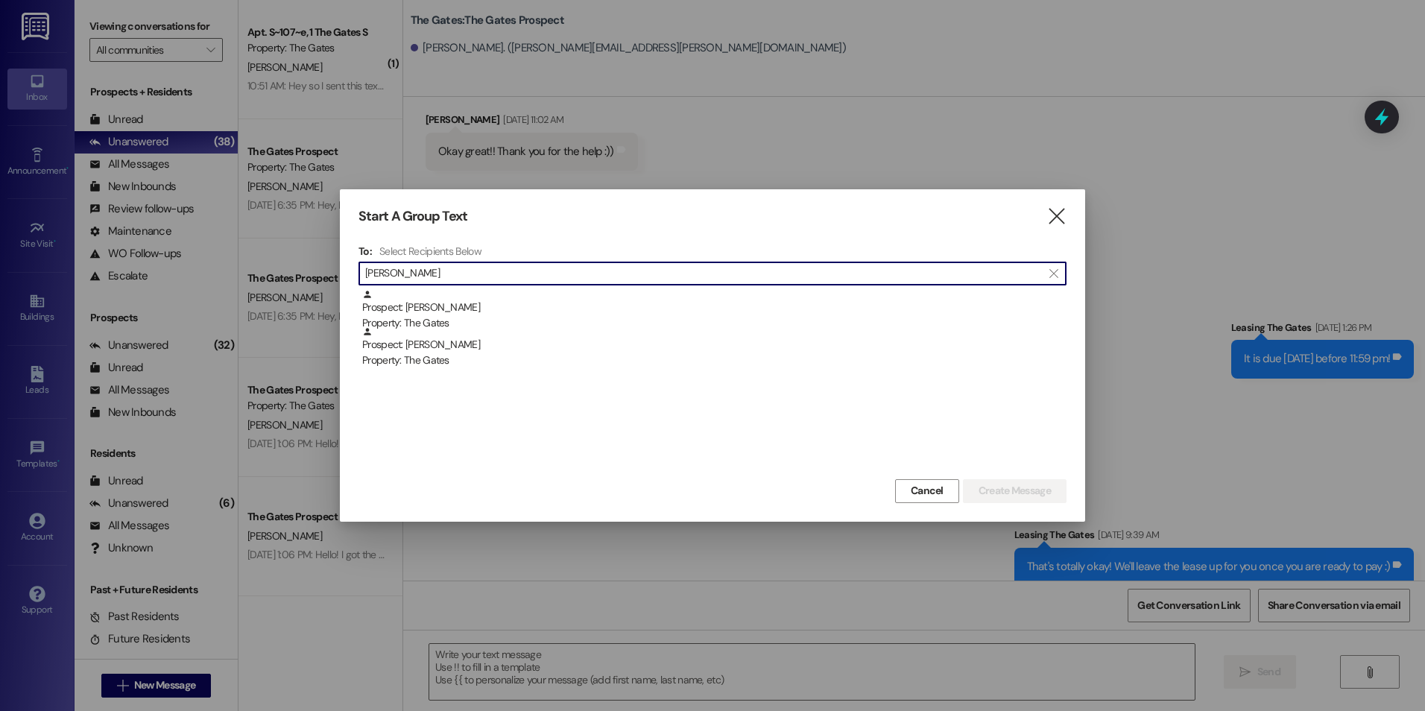
scroll to position [1, 0]
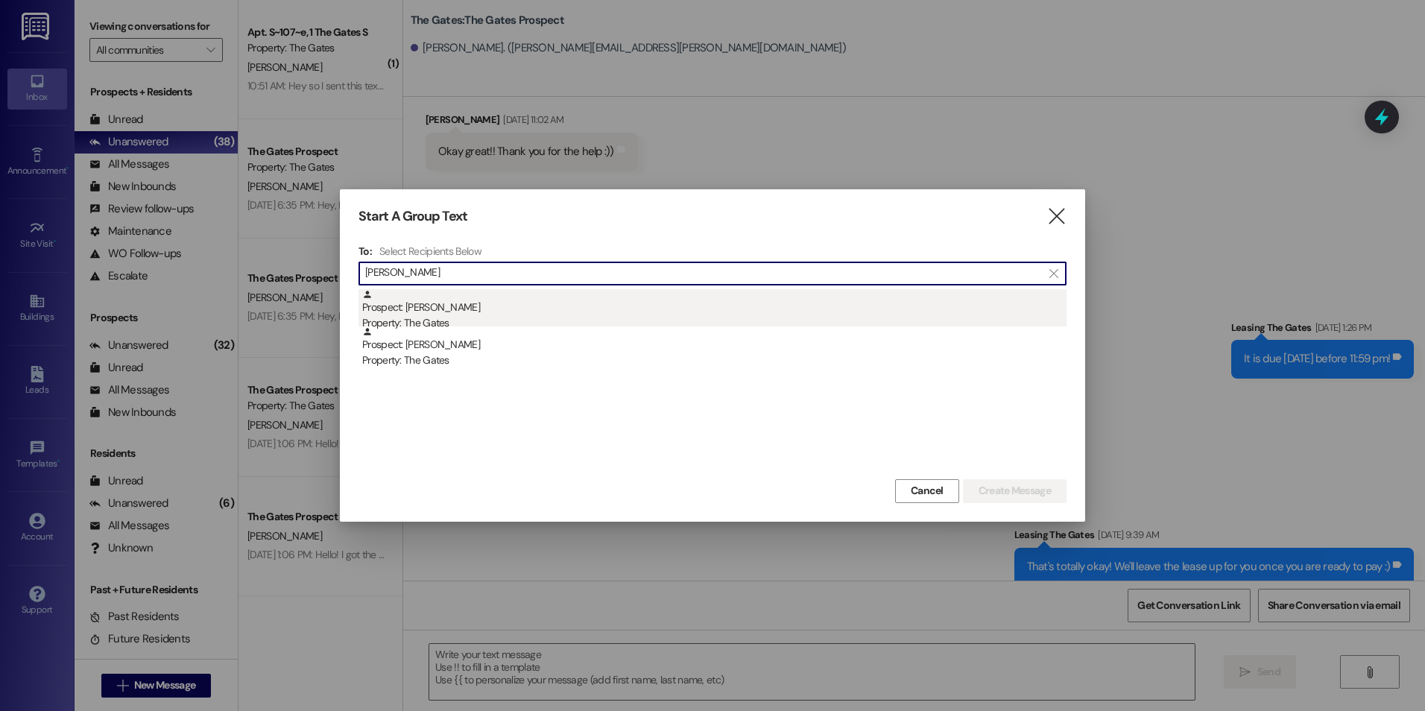
type input "Gooch"
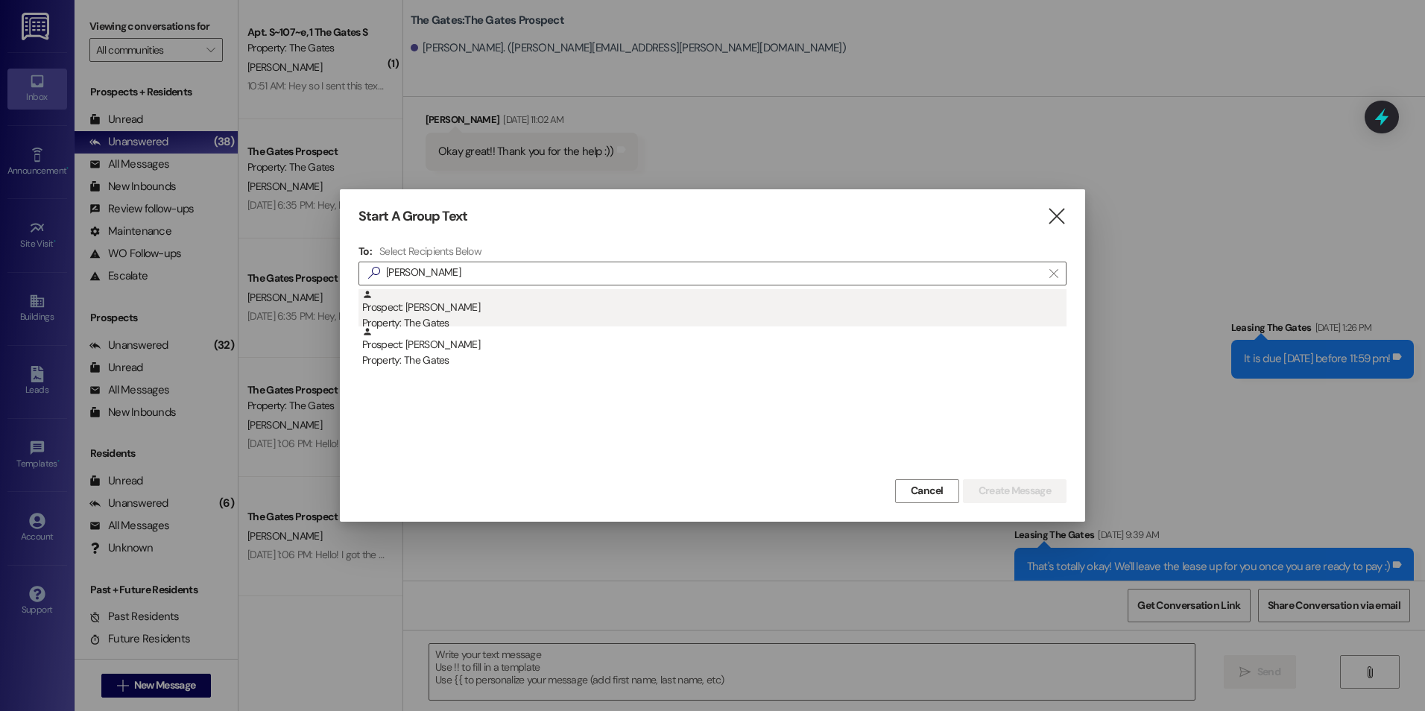
scroll to position [0, 0]
click at [590, 320] on div "Property: The Gates" at bounding box center [714, 323] width 704 height 16
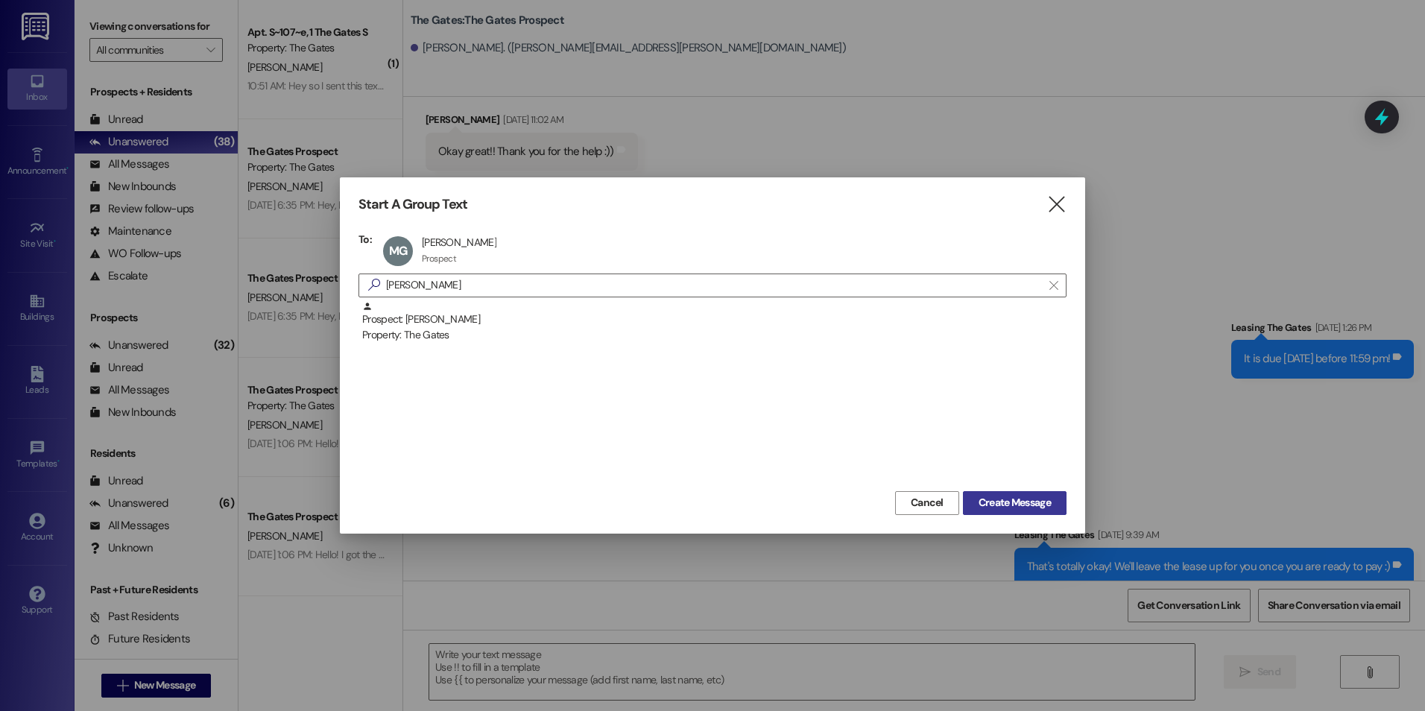
click at [1001, 504] on span "Create Message" at bounding box center [1014, 503] width 72 height 16
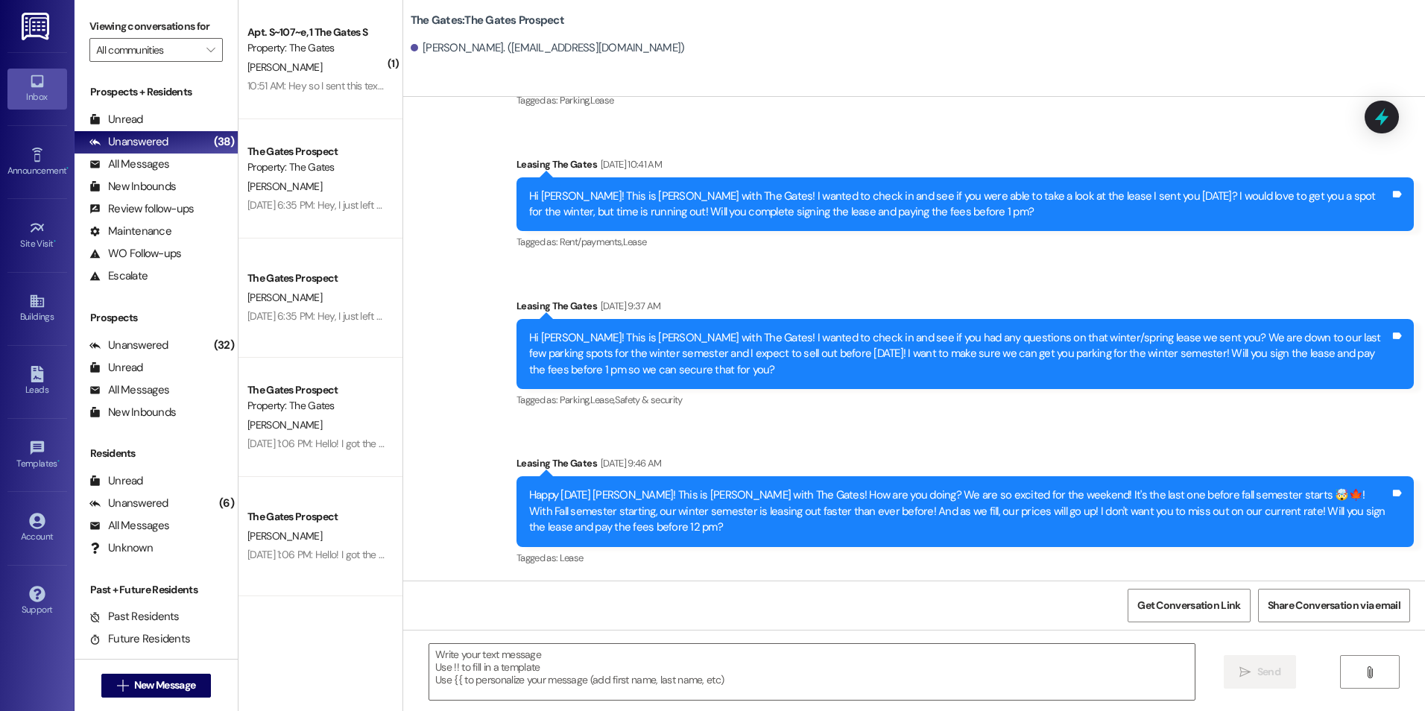
scroll to position [144, 0]
click at [527, 668] on textarea at bounding box center [811, 672] width 764 height 56
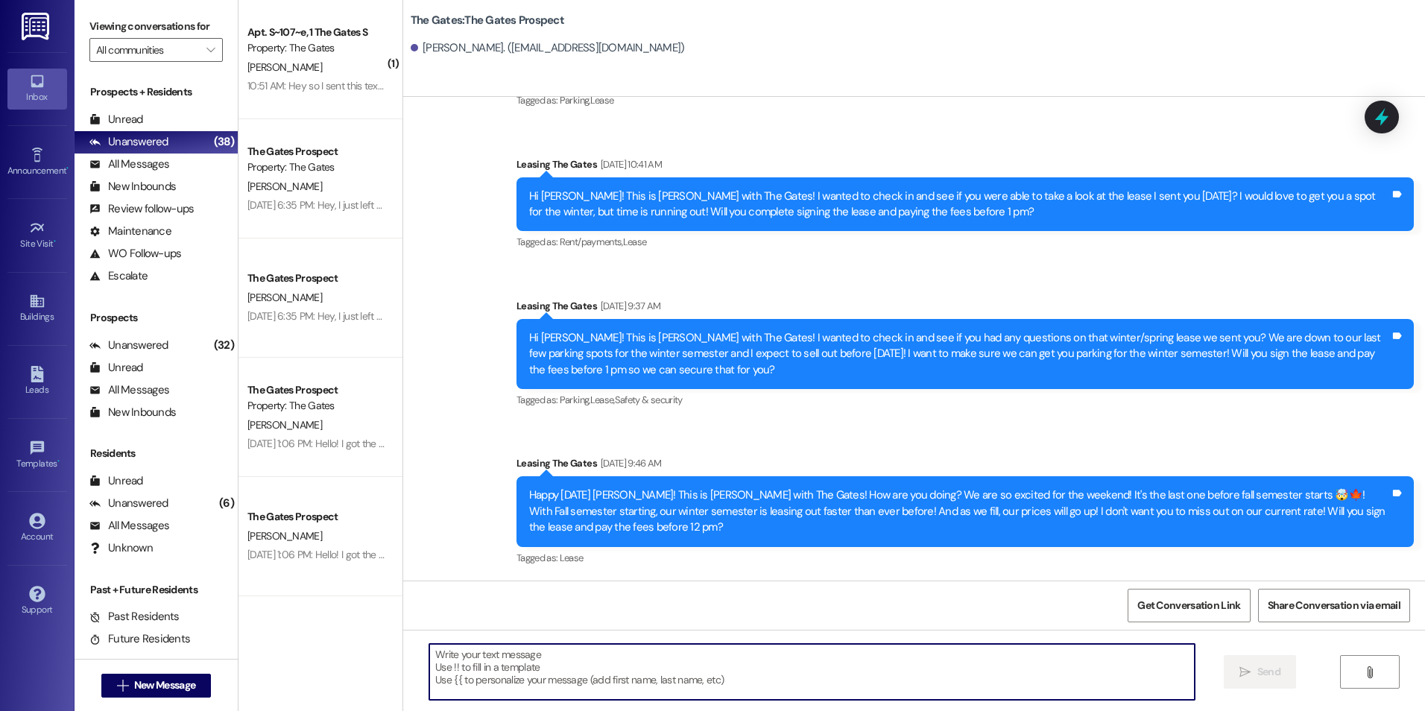
click at [588, 674] on textarea at bounding box center [811, 672] width 764 height 56
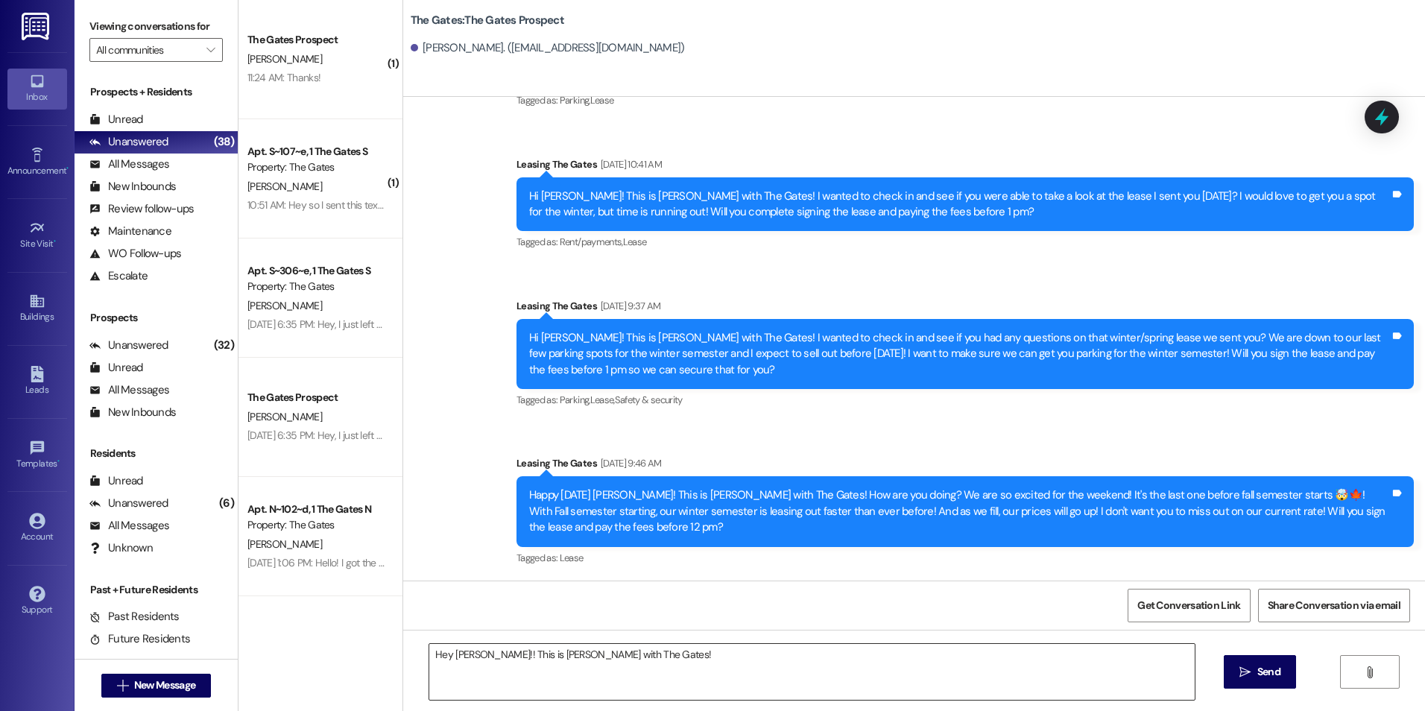
click at [724, 664] on textarea "Hey Mckenzie!! This is Kali with The Gates!" at bounding box center [811, 672] width 764 height 56
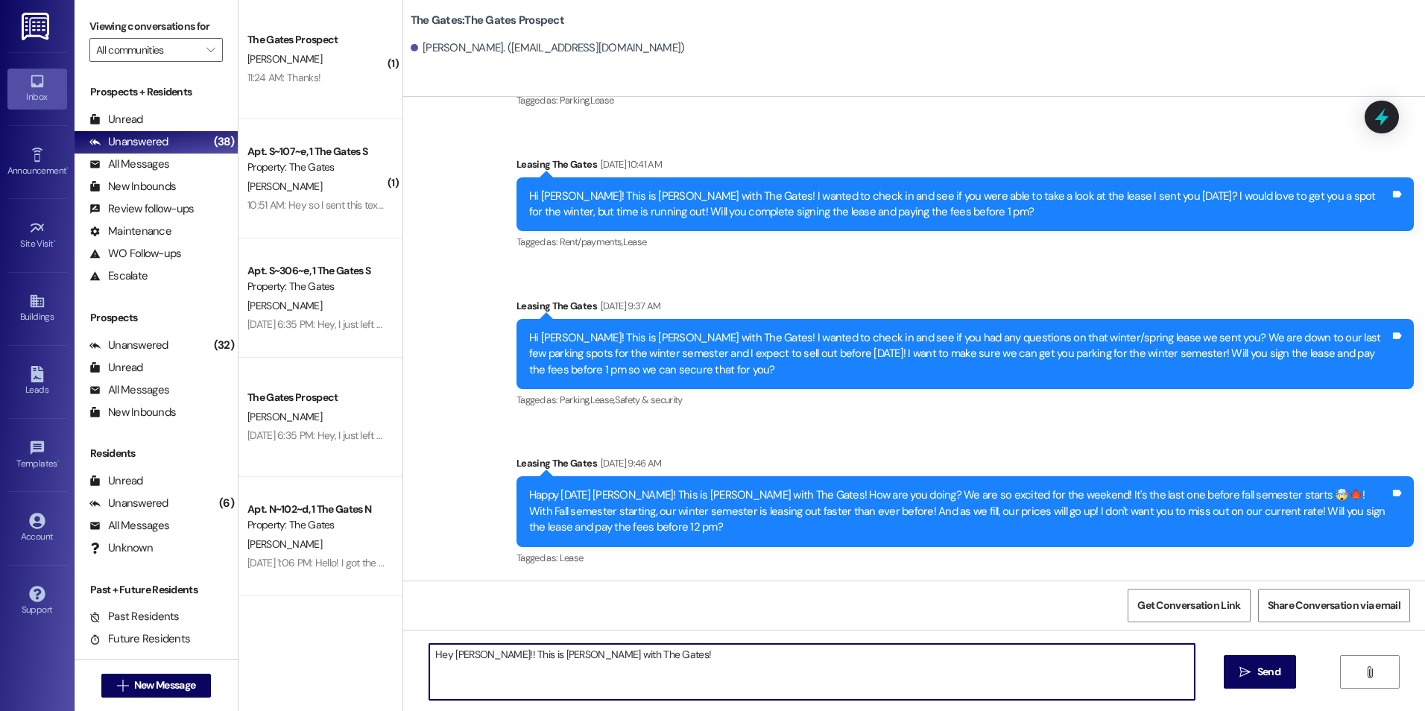
click at [738, 674] on textarea "Hey Mckenzie!! This is Kali with The Gates!" at bounding box center [811, 672] width 764 height 56
click at [848, 647] on textarea "Hey Mckenzie!! This is Kali with The Gates! I saw you were so close to completi…" at bounding box center [811, 672] width 764 height 56
click at [450, 662] on textarea "Hey Mckenzie!! This is Kali with The Gates! I saw you were so close to completi…" at bounding box center [811, 672] width 764 height 56
click at [1133, 655] on textarea "Hey Mckenzie!! This is Kali with The Gates! I saw you were so close to completi…" at bounding box center [811, 672] width 764 height 56
type textarea "Hey Mckenzie!! This is Kali with The Gates! I saw you were so close to completi…"
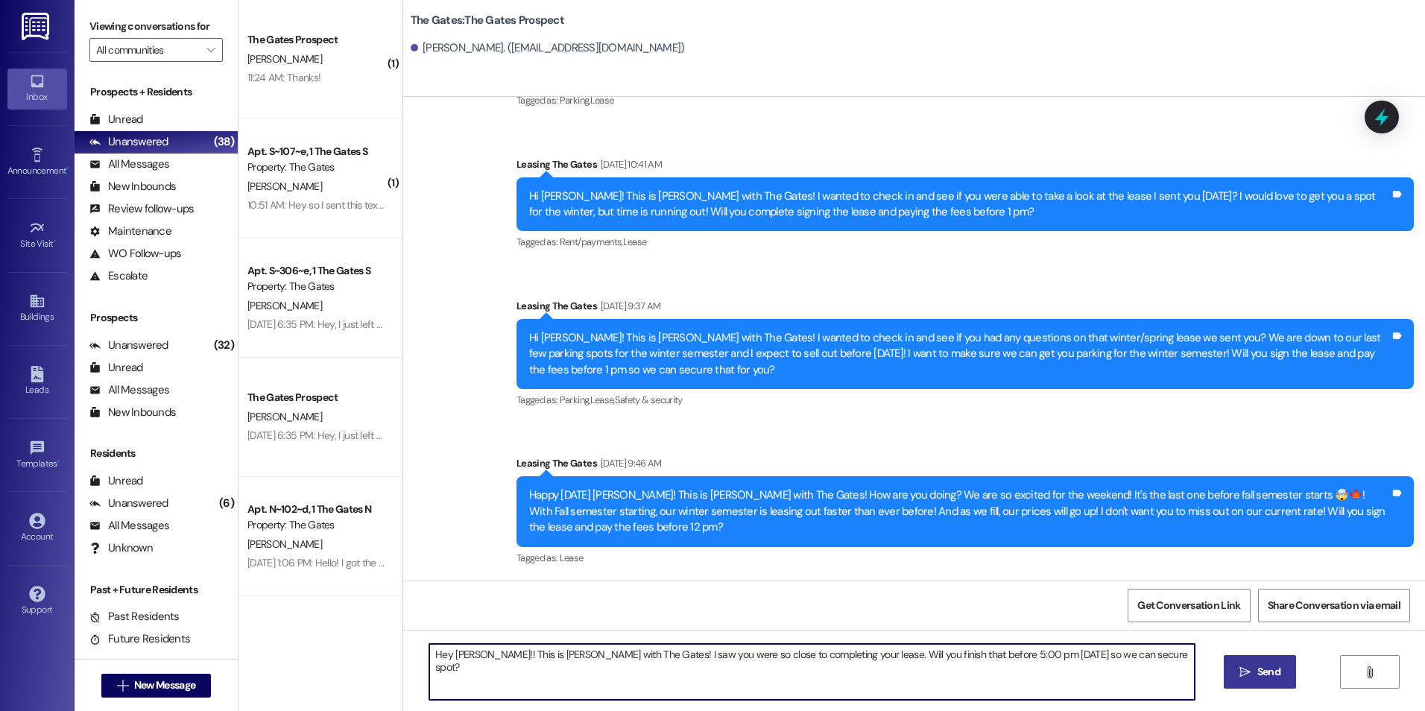
click at [1241, 671] on icon "" at bounding box center [1244, 672] width 11 height 12
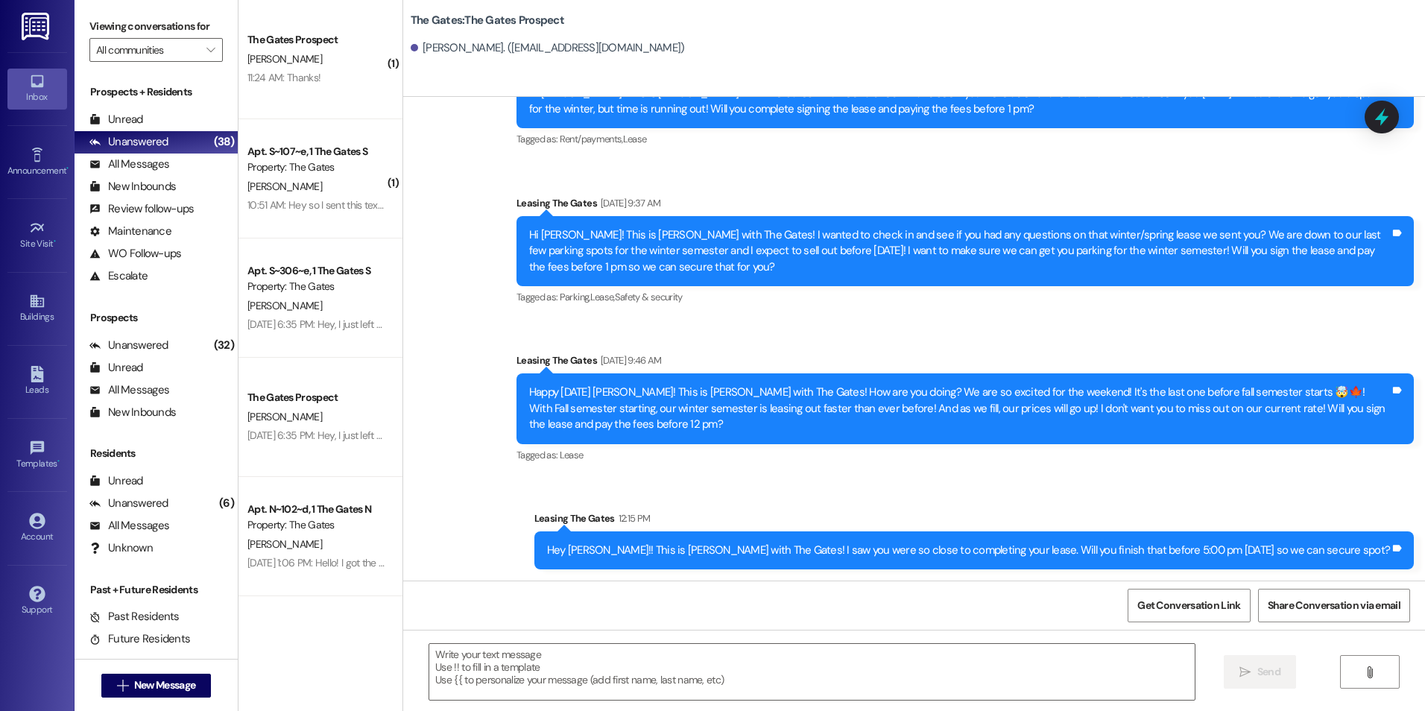
scroll to position [247, 0]
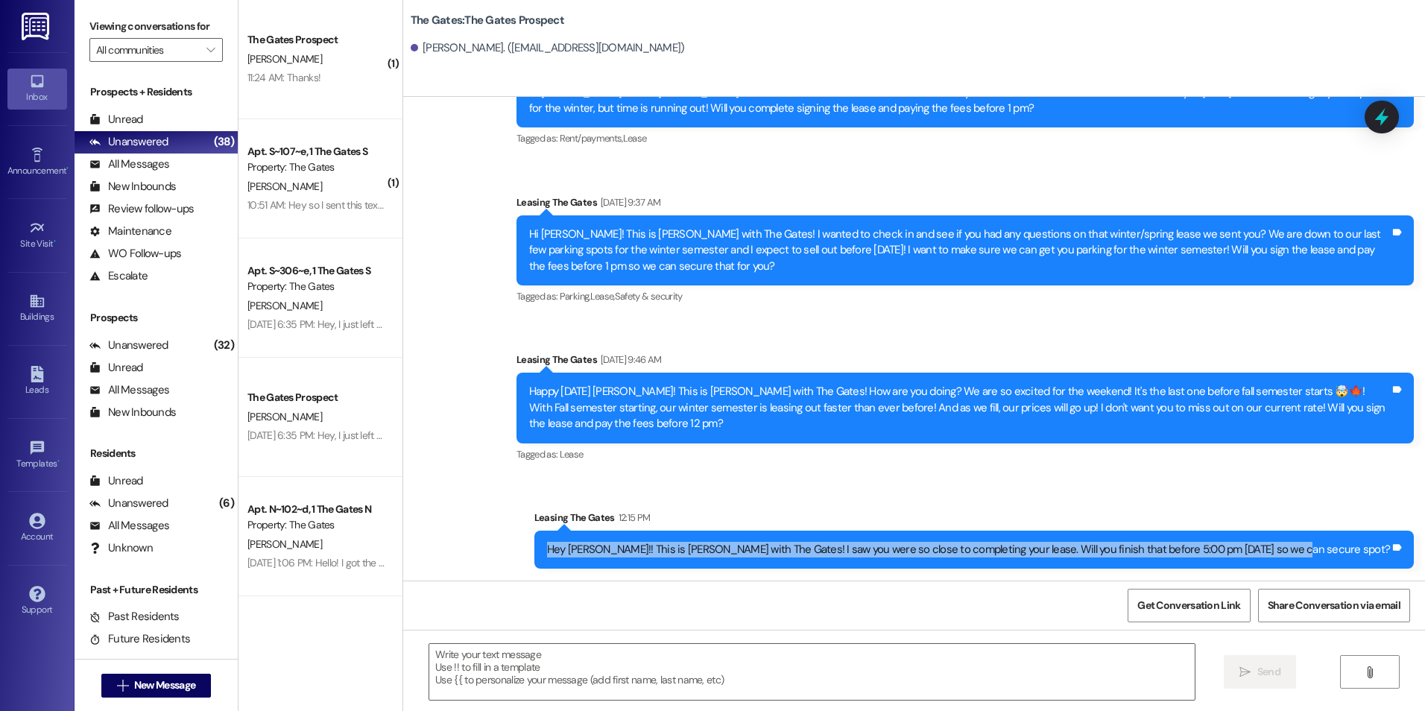
drag, startPoint x: 659, startPoint y: 548, endPoint x: 1384, endPoint y: 560, distance: 725.0
click at [1384, 560] on div "Hey Mckenzie!! This is Kali with The Gates! I saw you were so close to completi…" at bounding box center [973, 549] width 879 height 38
copy div "Hey Mckenzie!! This is Kali with The Gates! I saw you were so close to completi…"
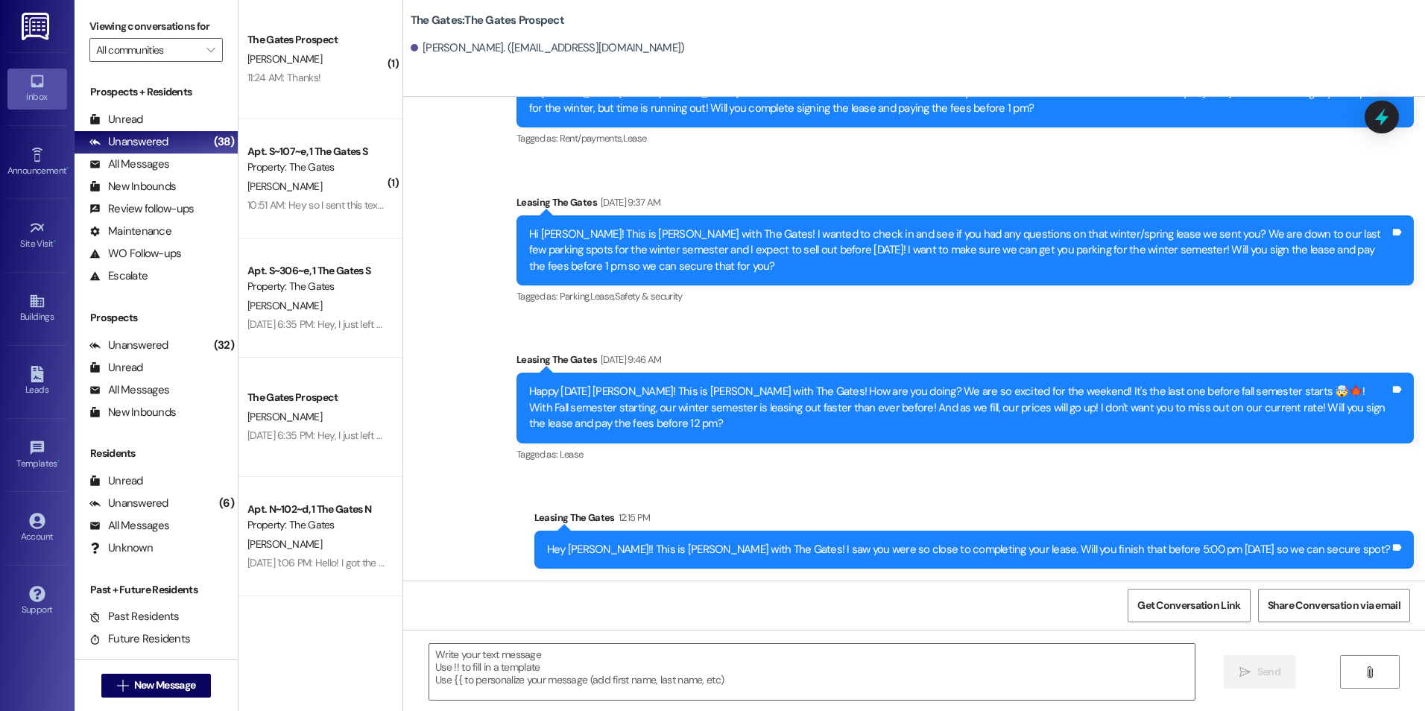
click at [1262, 514] on div "Leasing The Gates 12:15 PM" at bounding box center [973, 520] width 879 height 21
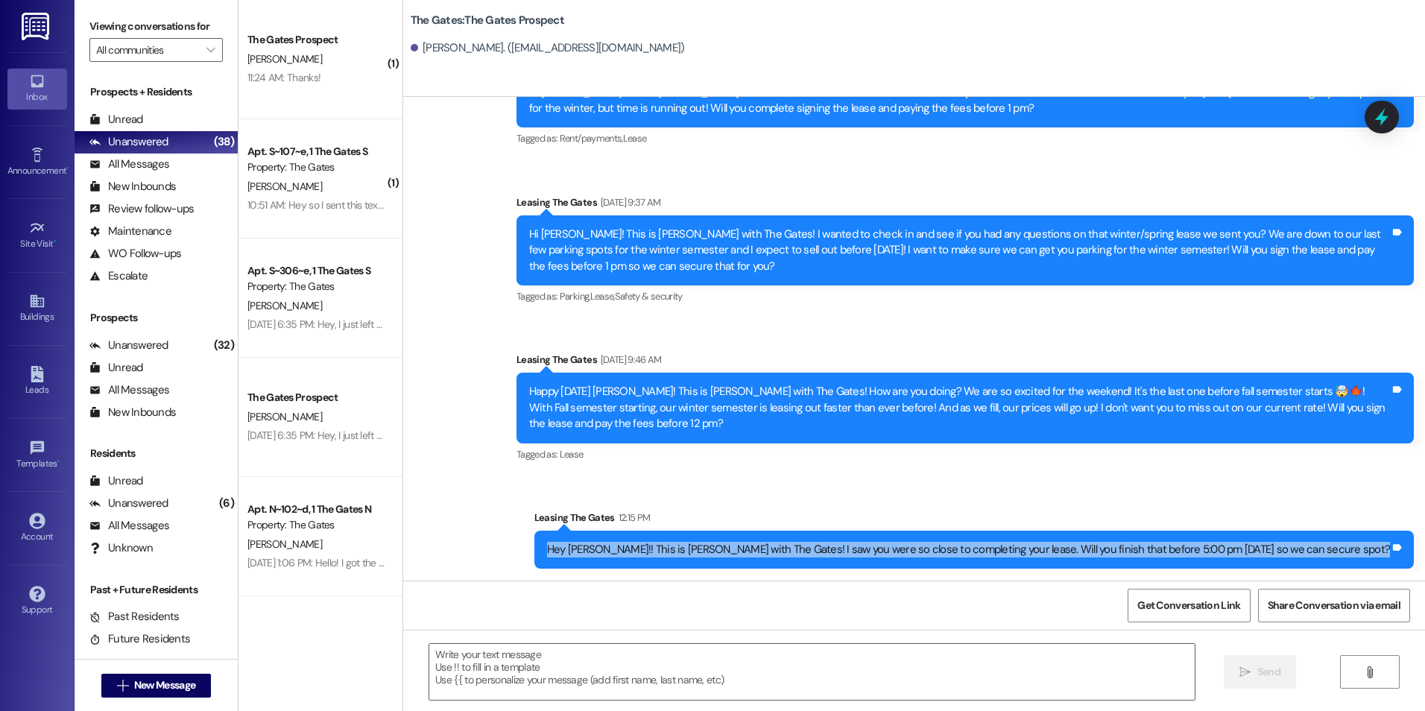
drag, startPoint x: 657, startPoint y: 546, endPoint x: 1413, endPoint y: 558, distance: 755.6
click at [1413, 558] on div "Sent via SMS Leasing The Gates 12:15 PM Hey Mckenzie!! This is Kali with The Ga…" at bounding box center [974, 538] width 902 height 81
copy div "Hey Mckenzie!! This is Kali with The Gates! I saw you were so close to completi…"
click at [146, 682] on span "New Message" at bounding box center [164, 685] width 61 height 16
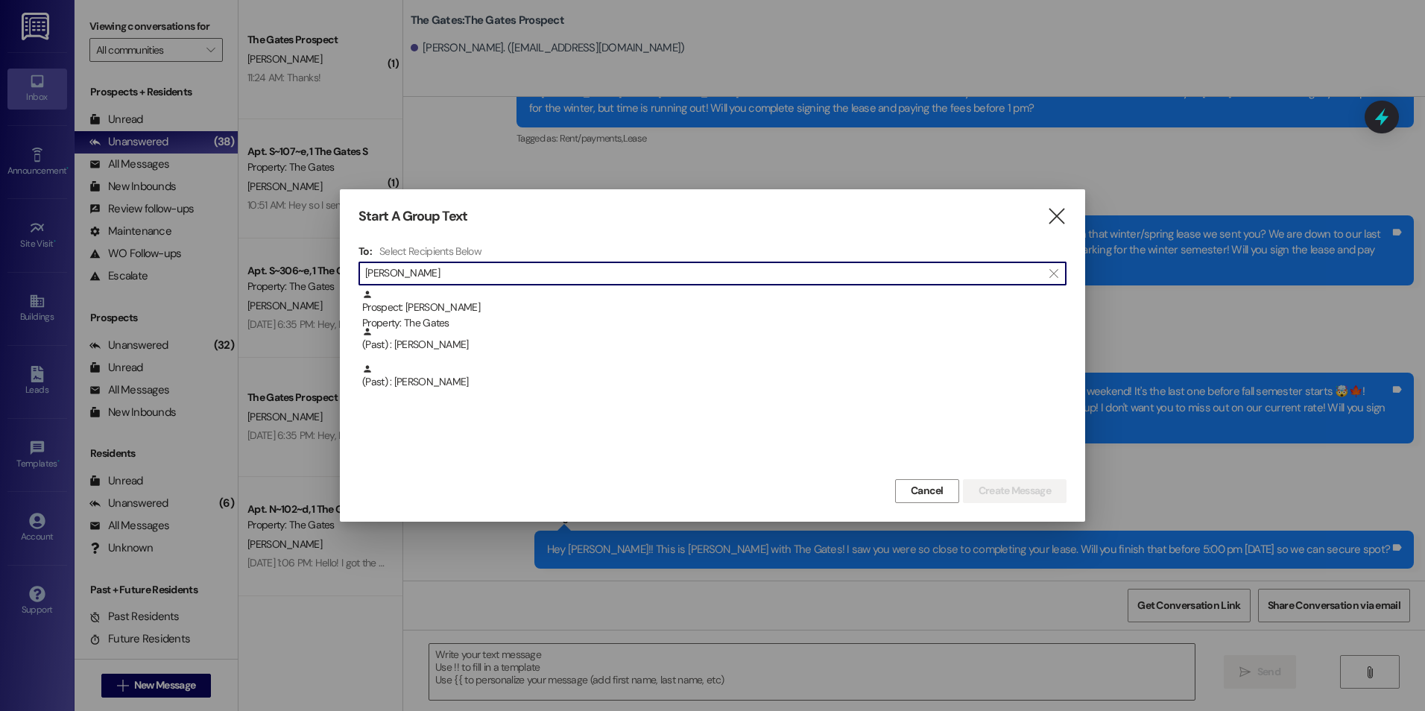
type input "Christine"
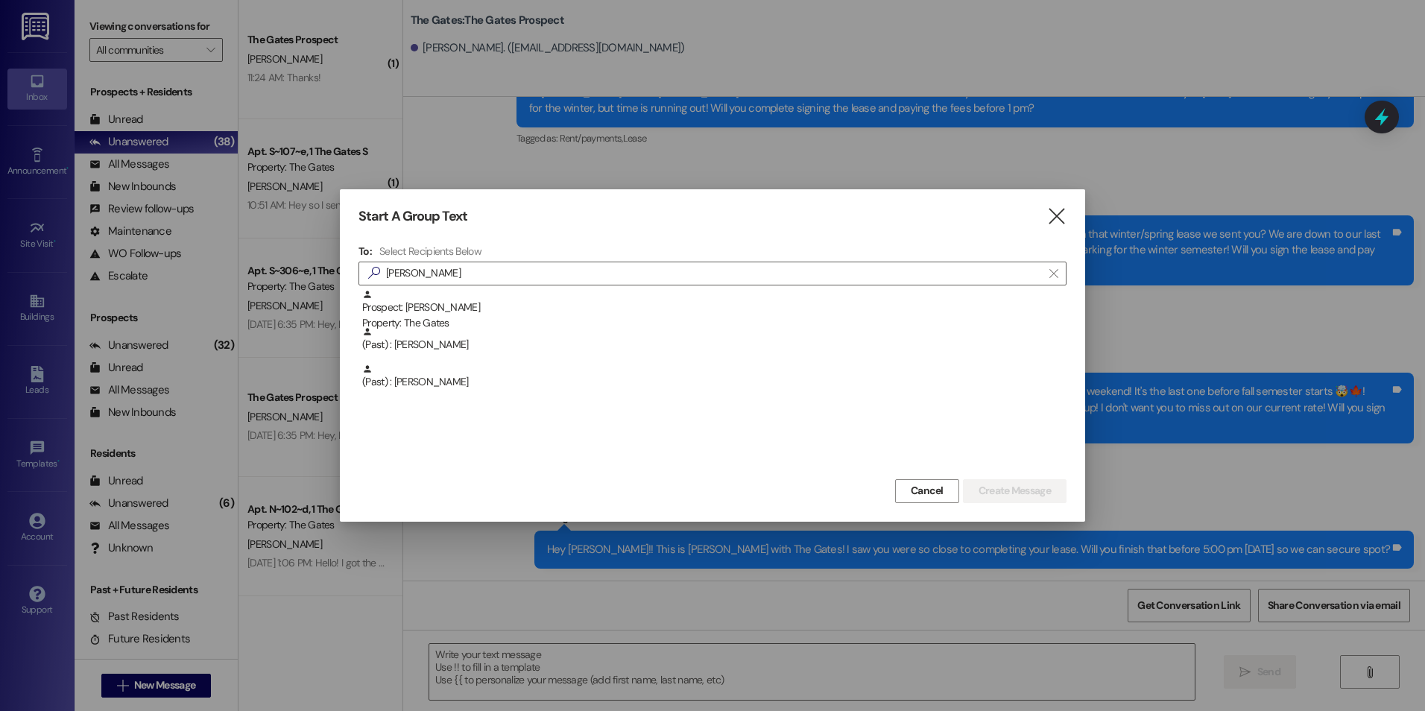
click at [700, 291] on div "Prospect: Chrstine Whitaker Property: The Gates" at bounding box center [714, 310] width 704 height 42
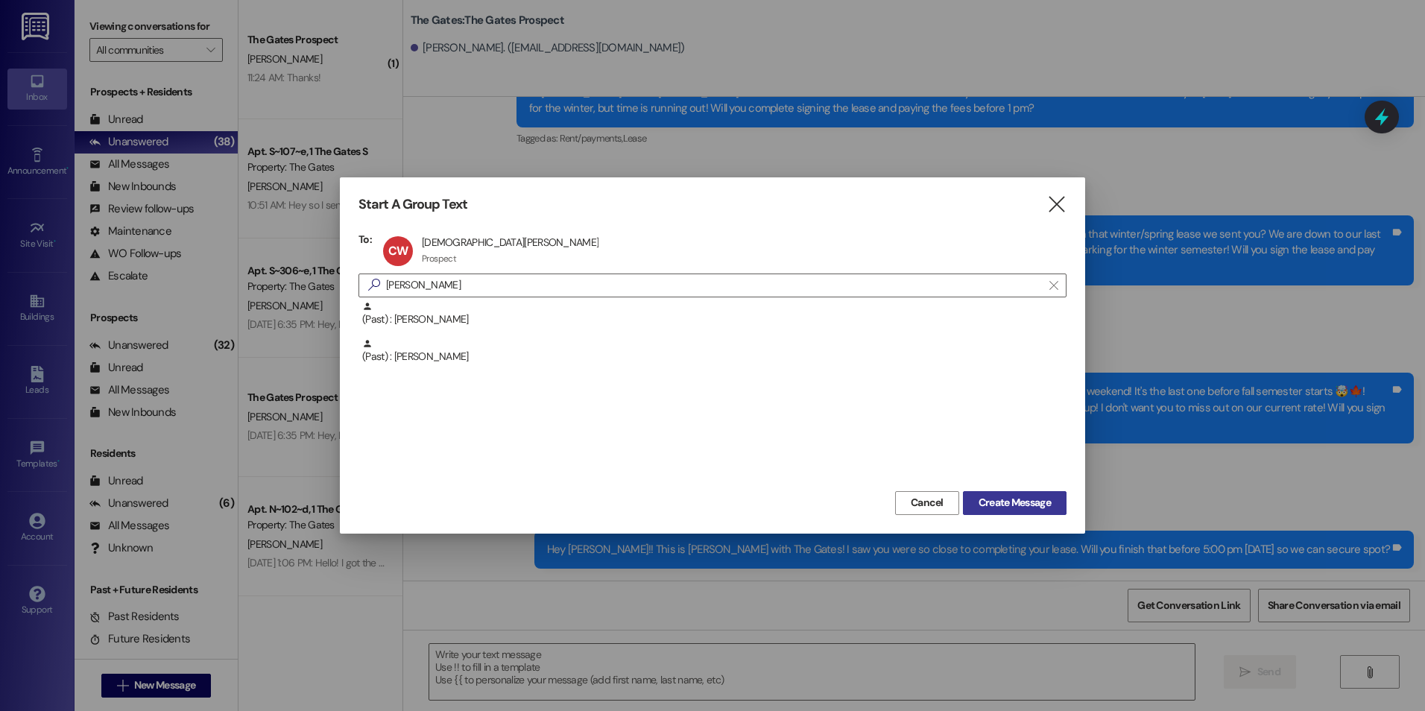
click at [1041, 504] on span "Create Message" at bounding box center [1014, 503] width 72 height 16
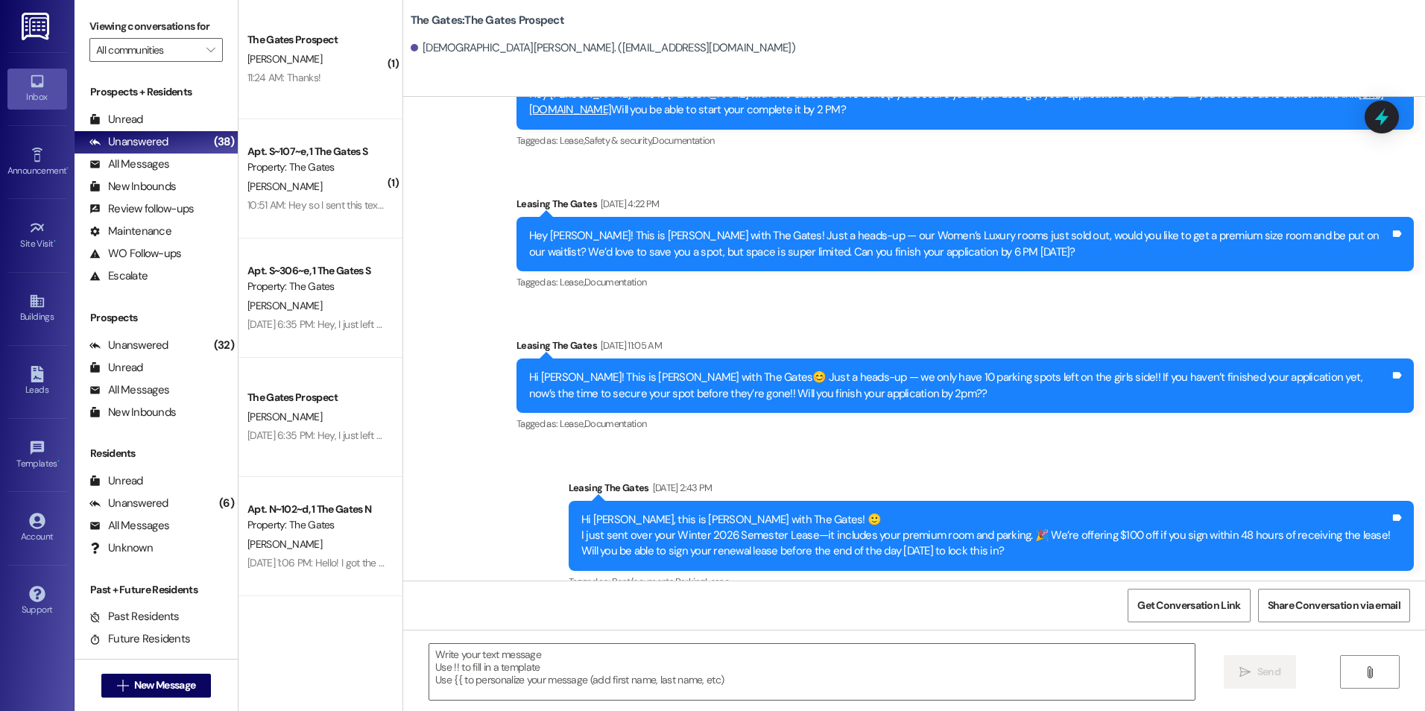
scroll to position [1521, 0]
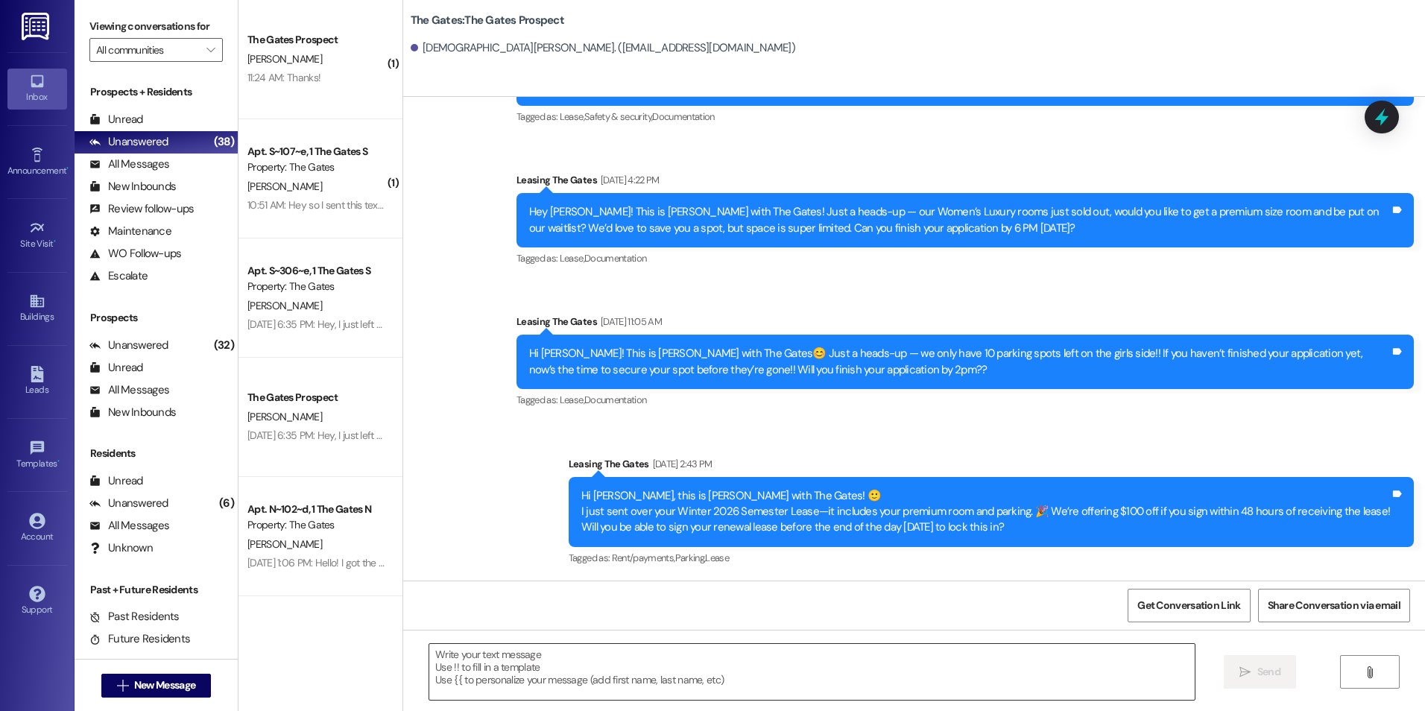
click at [723, 675] on textarea at bounding box center [811, 672] width 764 height 56
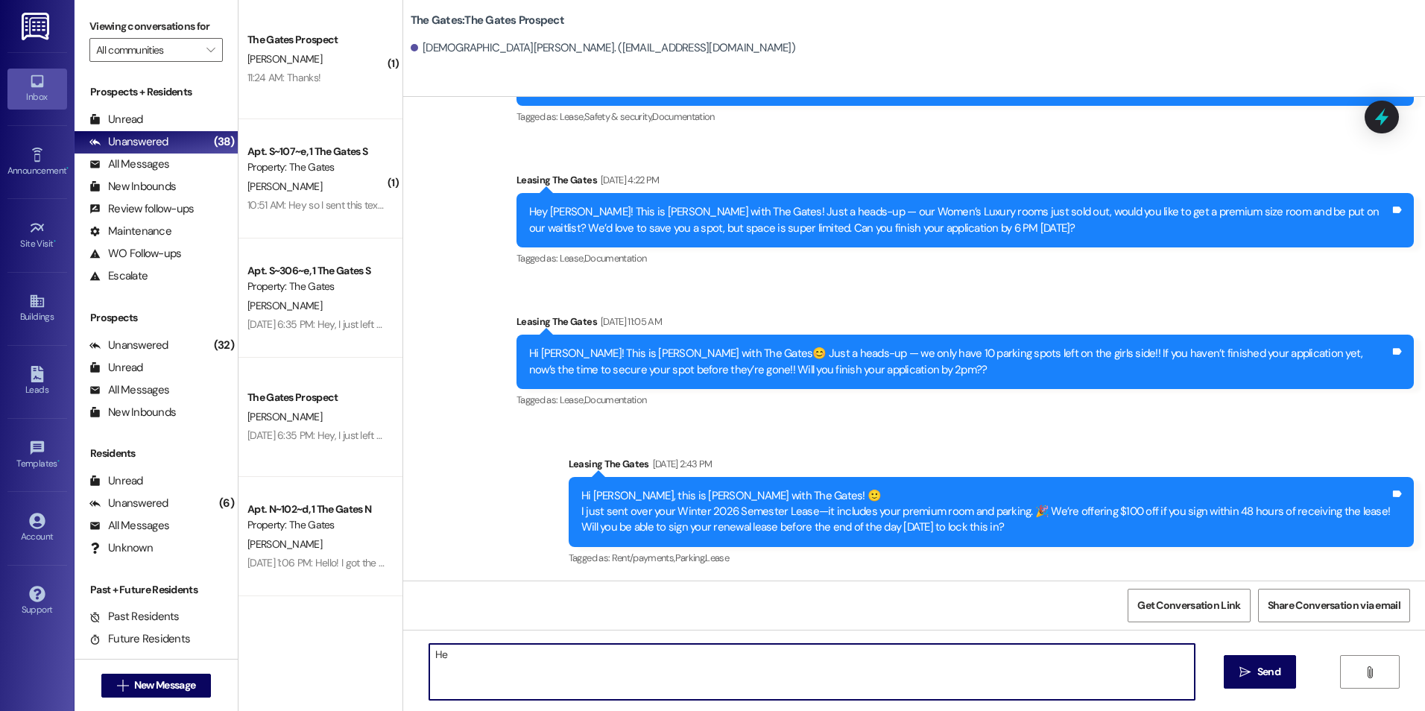
type textarea "H"
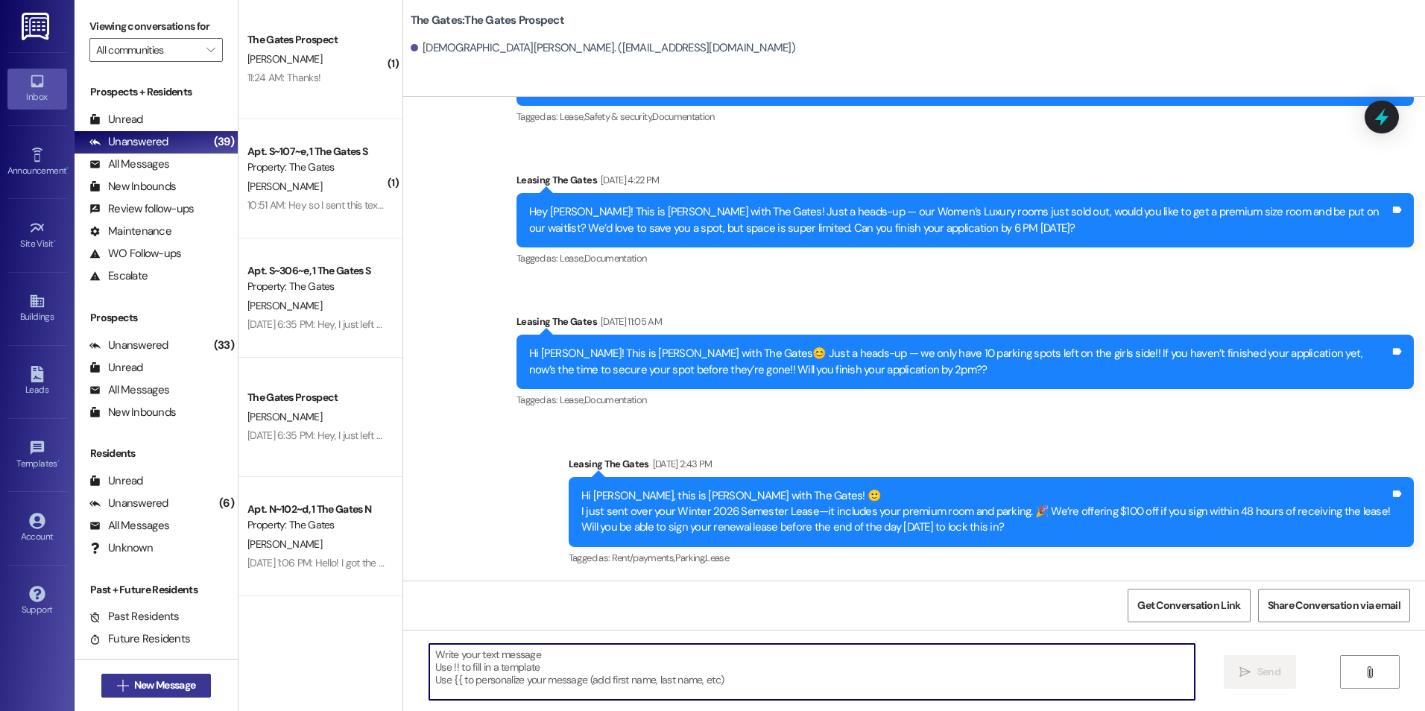
click at [117, 685] on icon "" at bounding box center [122, 686] width 11 height 12
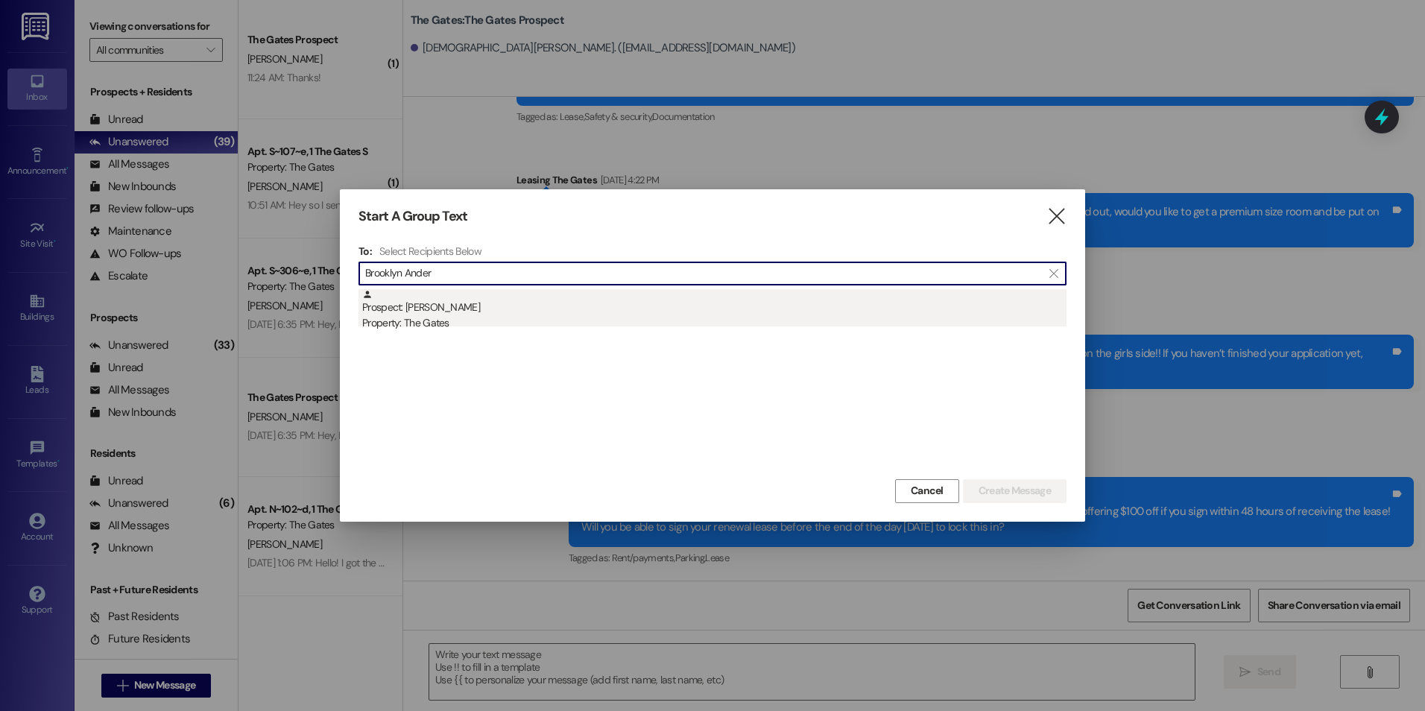
type input "Brooklyn Ander"
click at [381, 303] on div "Prospect: Brooklyn Andersen Property: The Gates" at bounding box center [714, 310] width 704 height 42
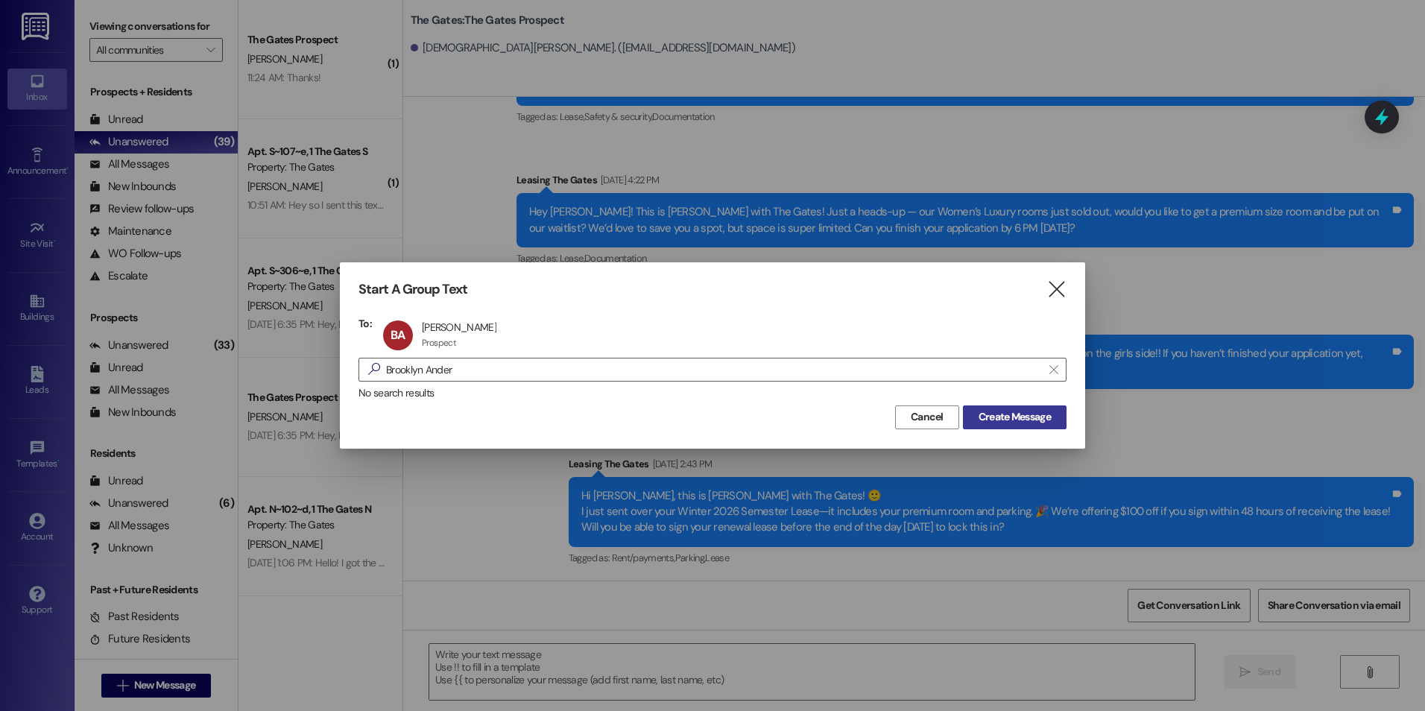
click at [1008, 427] on button "Create Message" at bounding box center [1015, 417] width 104 height 24
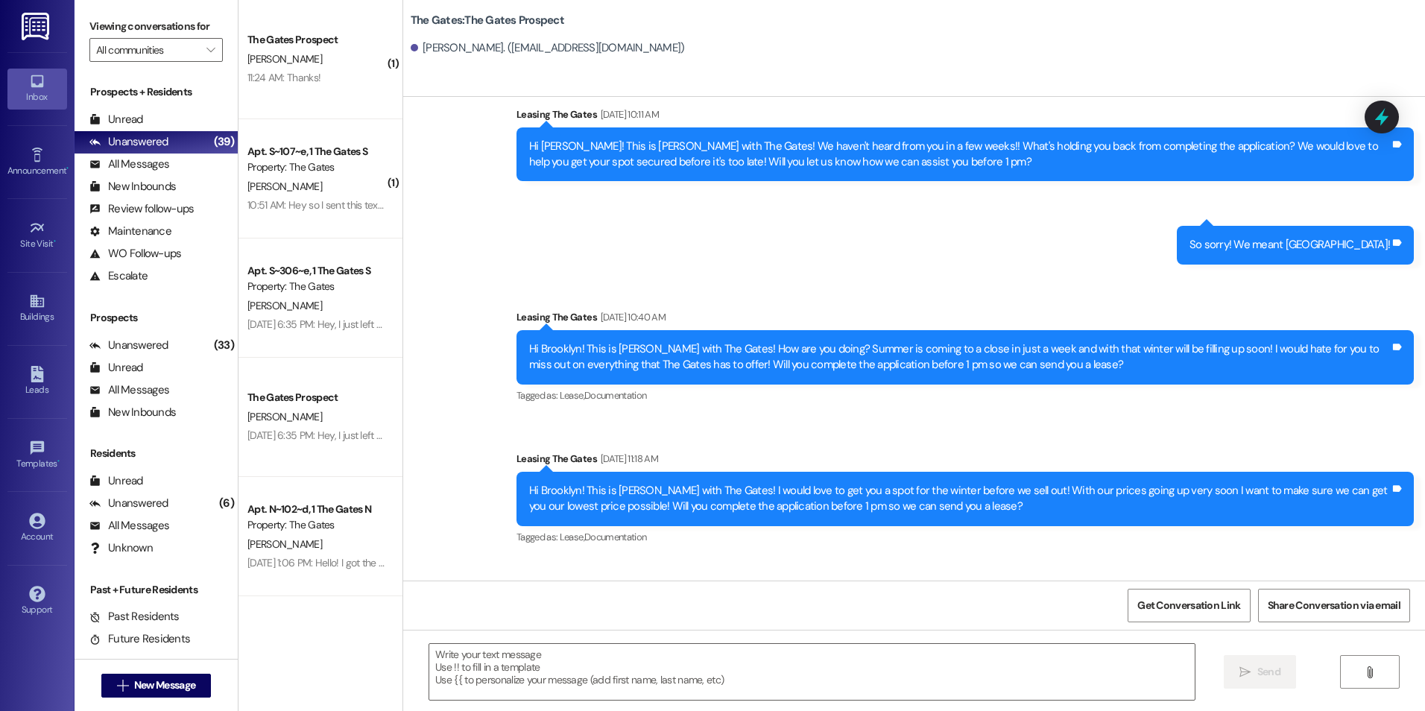
scroll to position [1197, 0]
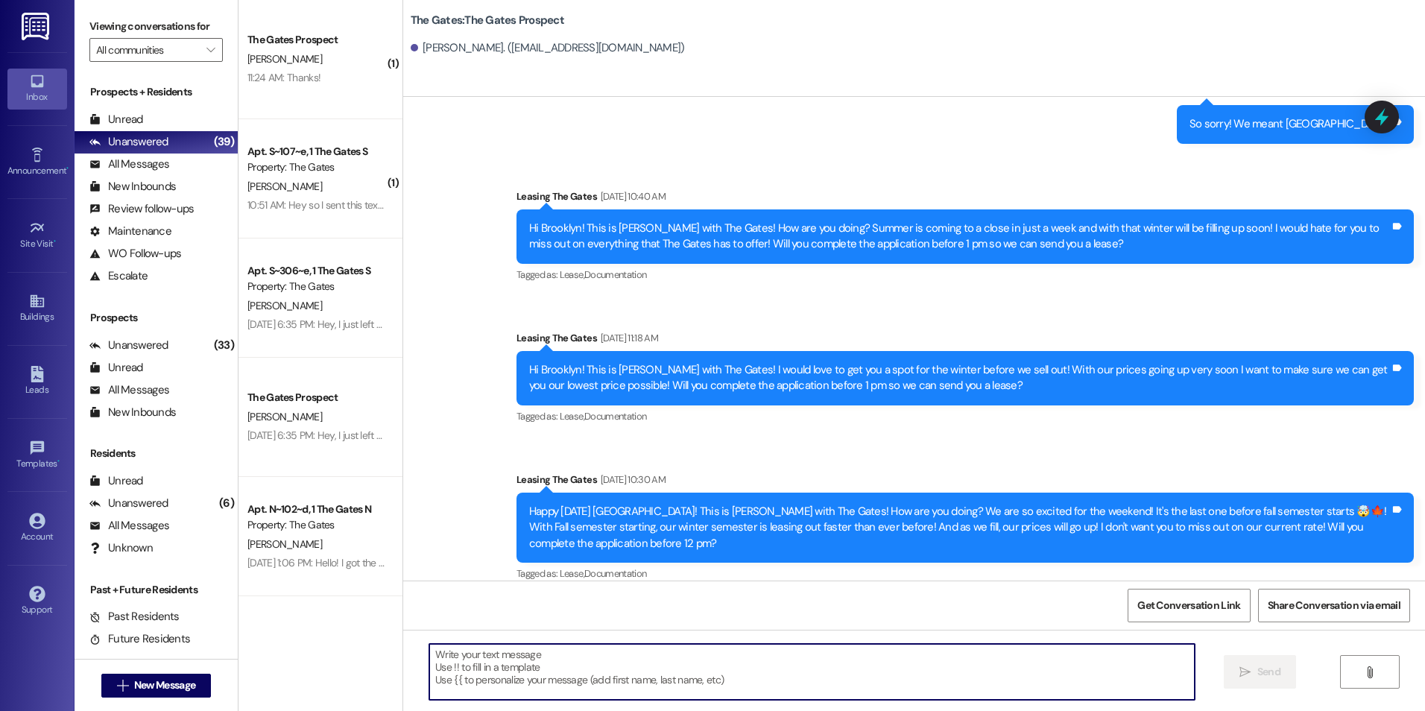
click at [593, 688] on textarea at bounding box center [811, 672] width 764 height 56
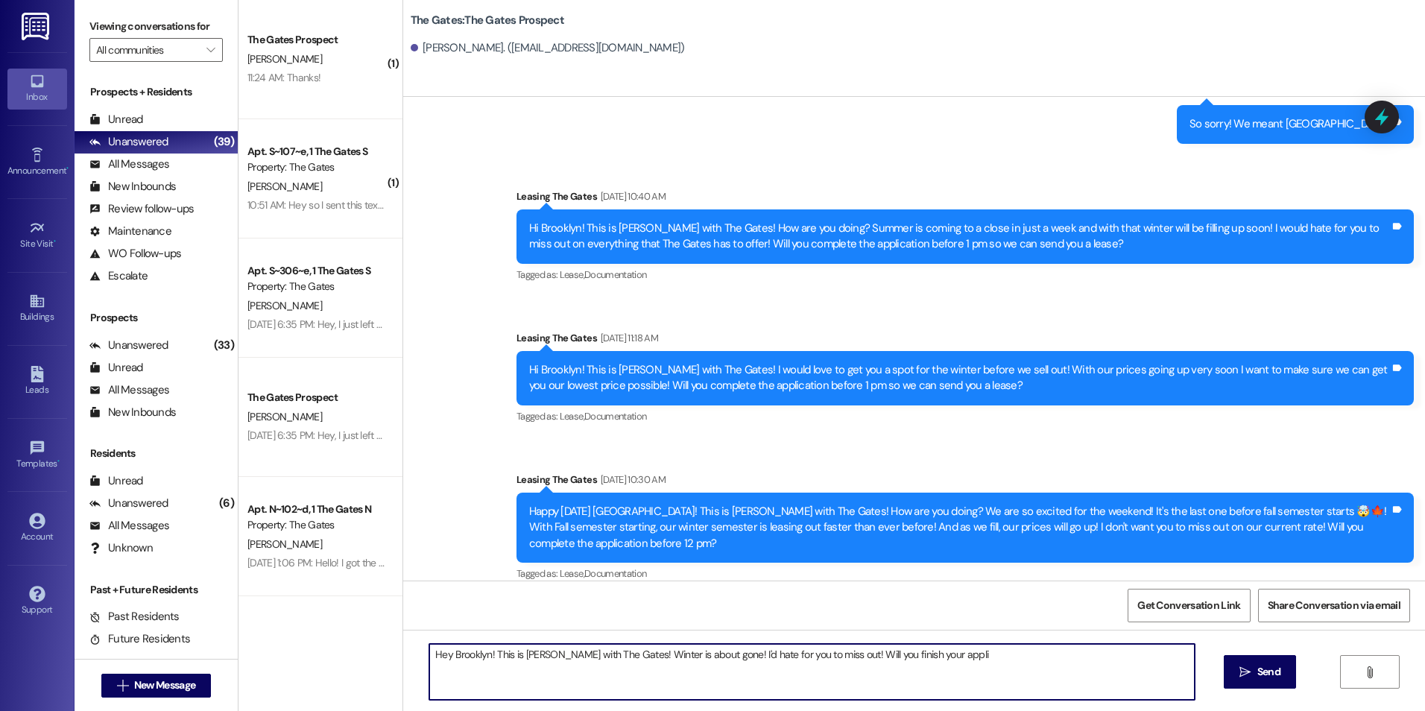
click at [1007, 663] on textarea "Hey Brooklyn! This is Kali with The Gates! Winter is about gone! I'd hate for y…" at bounding box center [811, 672] width 764 height 56
click at [958, 670] on textarea "Hey Brooklyn! This is Kali with The Gates! Winter is about gone! I'd hate for y…" at bounding box center [811, 672] width 764 height 56
type textarea "Hey Brooklyn! This is Kali with The Gates! Winter is about gone! I'd hate for y…"
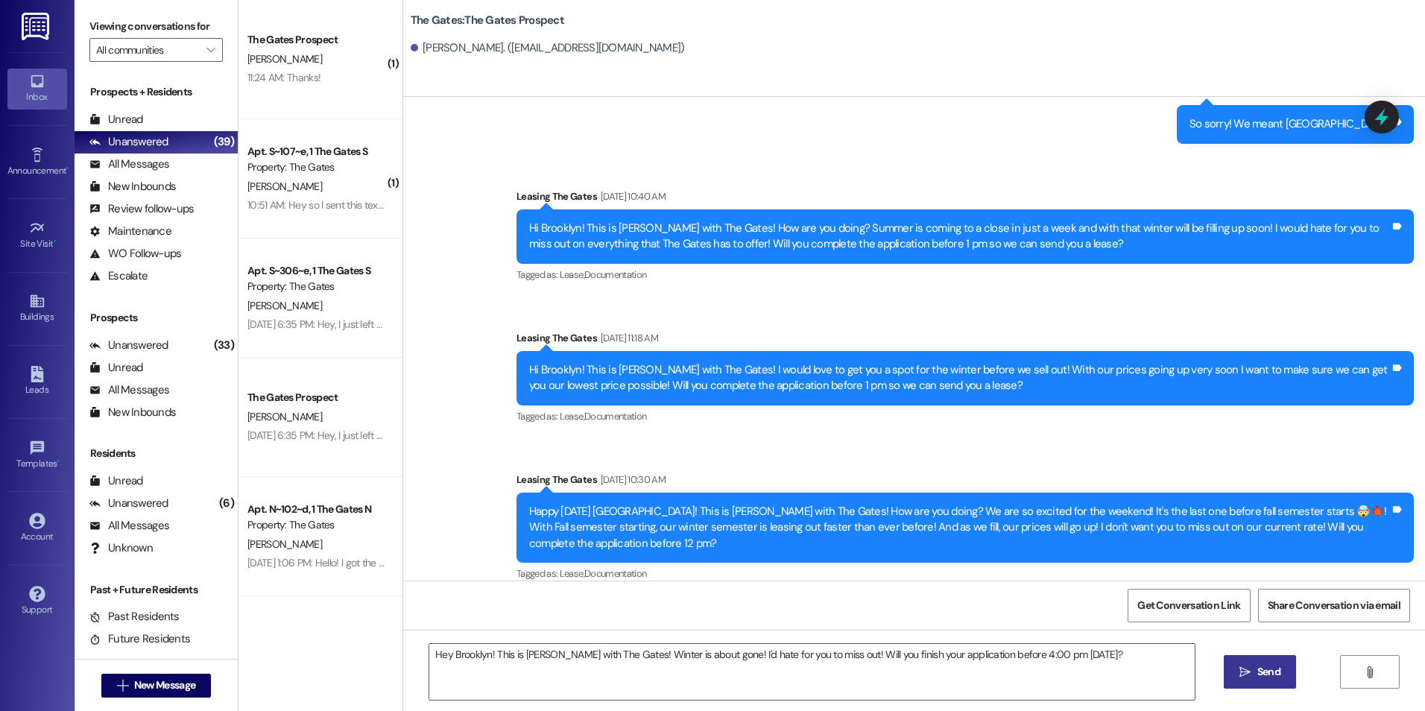
click at [1247, 677] on icon "" at bounding box center [1244, 672] width 11 height 12
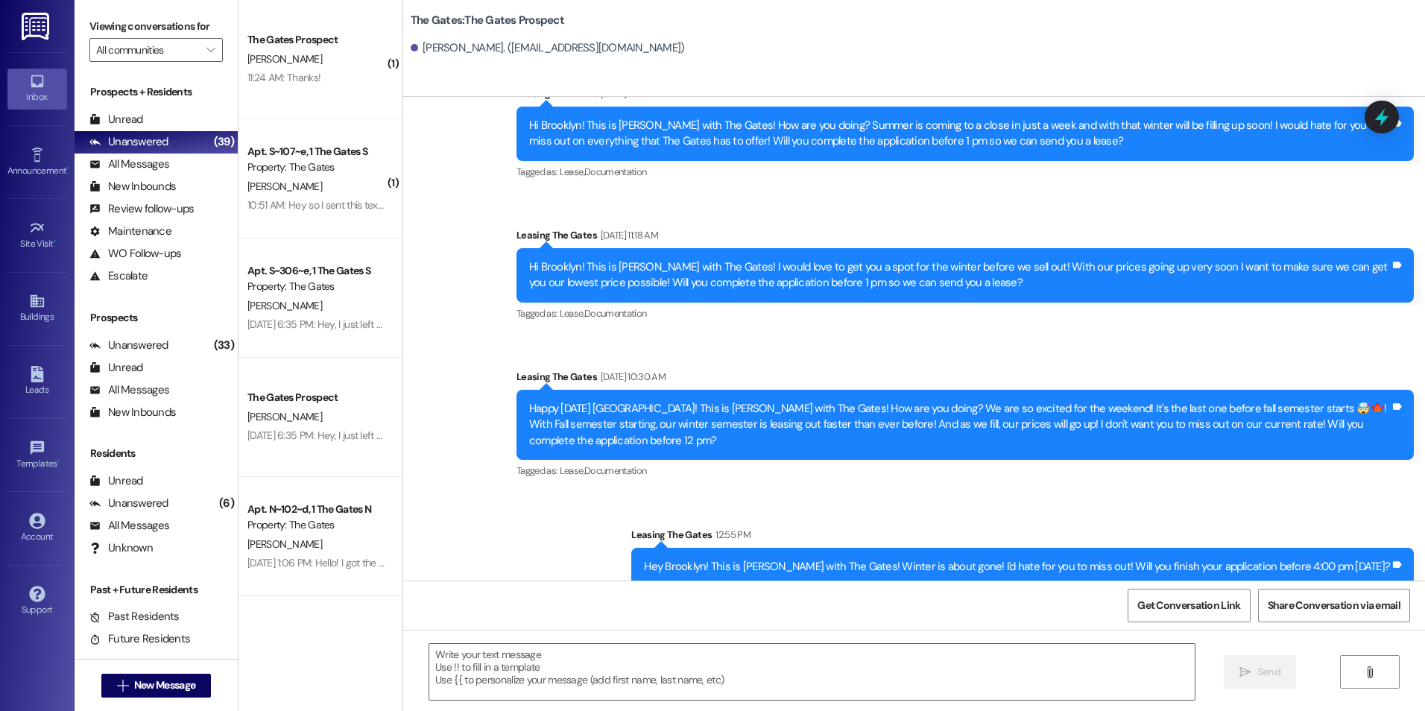
scroll to position [1301, 0]
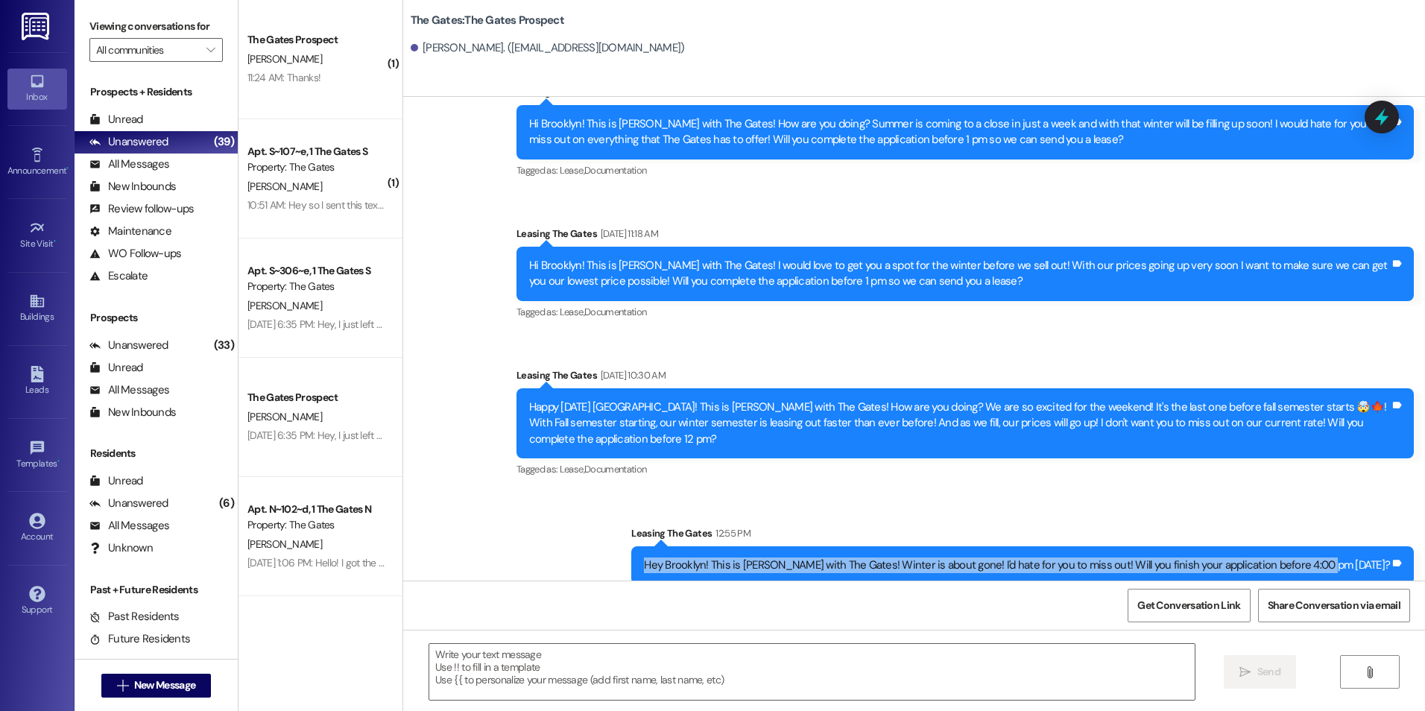
drag, startPoint x: 726, startPoint y: 547, endPoint x: 1385, endPoint y: 557, distance: 659.5
click at [1385, 557] on div "Hey Brooklyn! This is Kali with The Gates! Winter is about gone! I'd hate for y…" at bounding box center [1022, 565] width 782 height 38
drag, startPoint x: 1385, startPoint y: 557, endPoint x: 1305, endPoint y: 545, distance: 81.5
copy div "Hey Brooklyn! This is Kali with The Gates! Winter is about gone! I'd hate for y…"
click at [183, 682] on span "New Message" at bounding box center [164, 685] width 61 height 16
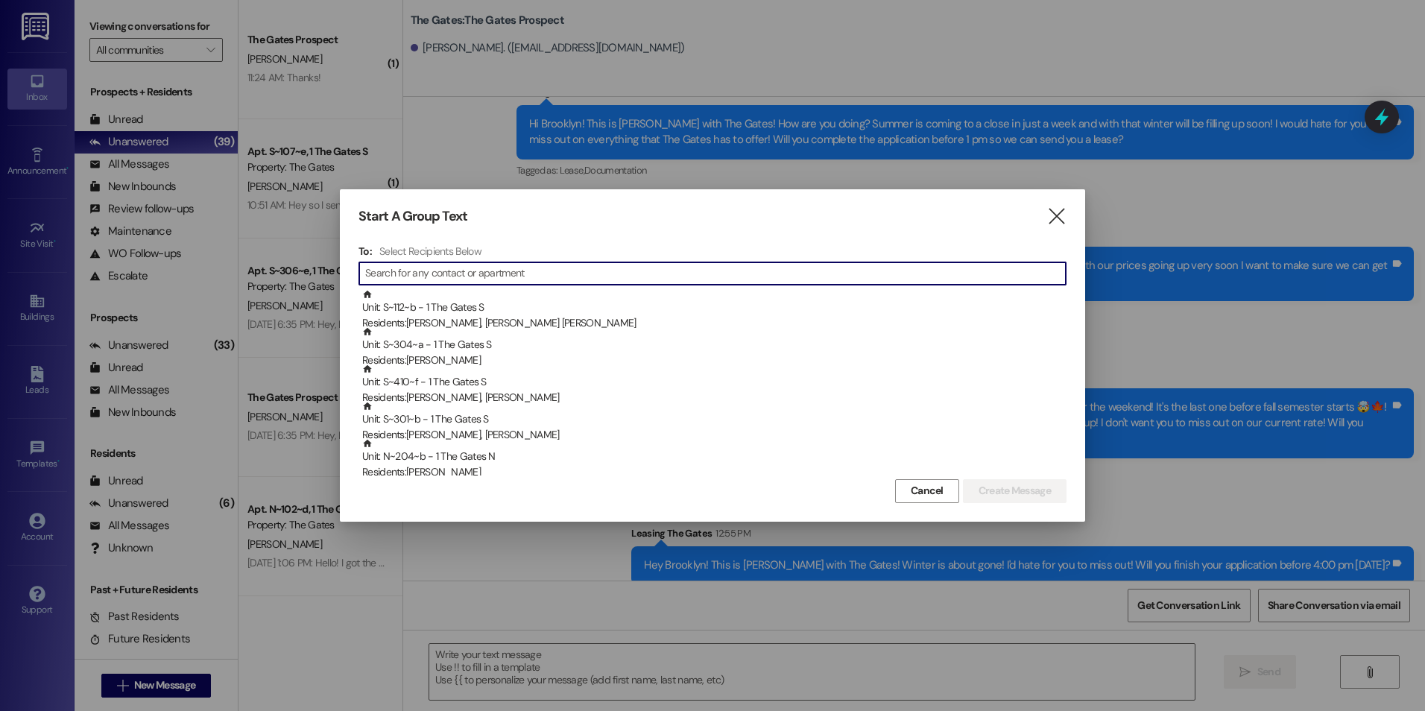
click at [704, 279] on input at bounding box center [715, 273] width 700 height 21
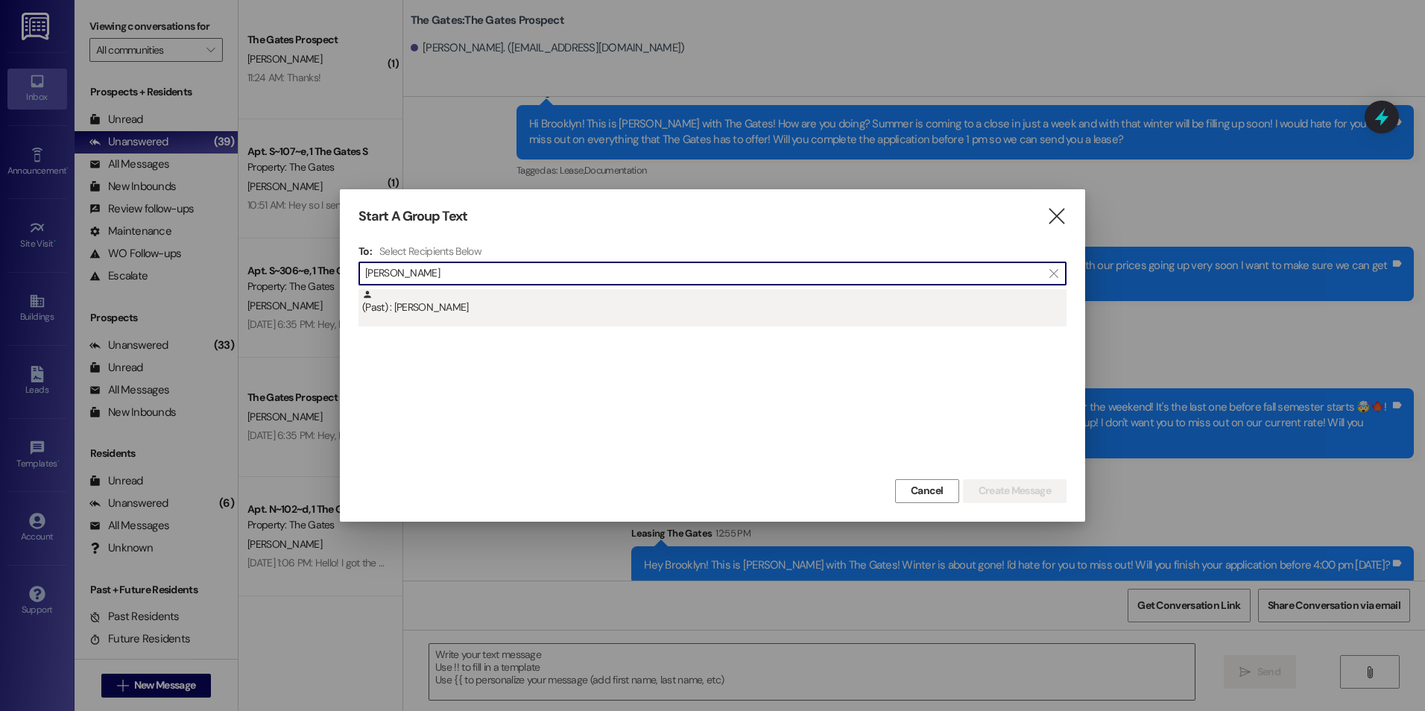
type input "Kylie Driggs"
click at [688, 314] on div "(Past) : Kylie Driggs" at bounding box center [714, 302] width 704 height 26
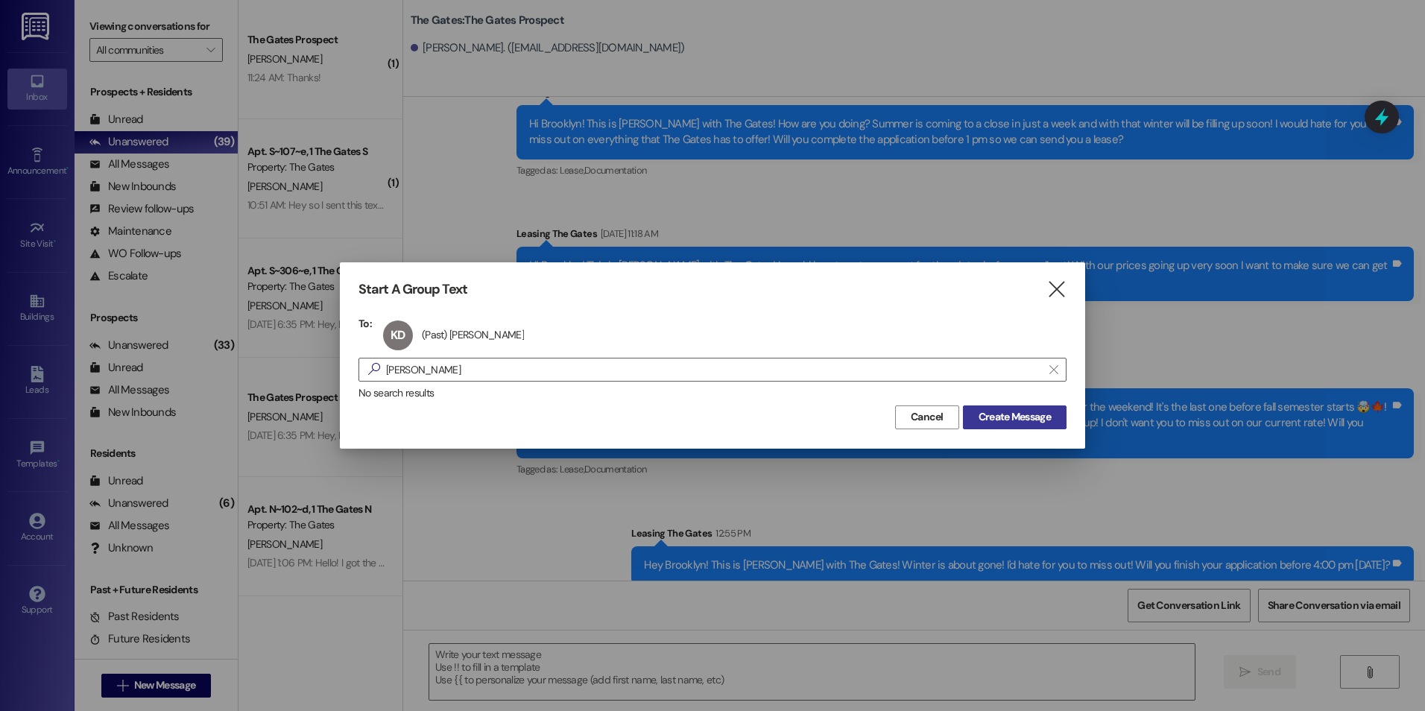
click at [1012, 424] on span "Create Message" at bounding box center [1014, 417] width 72 height 16
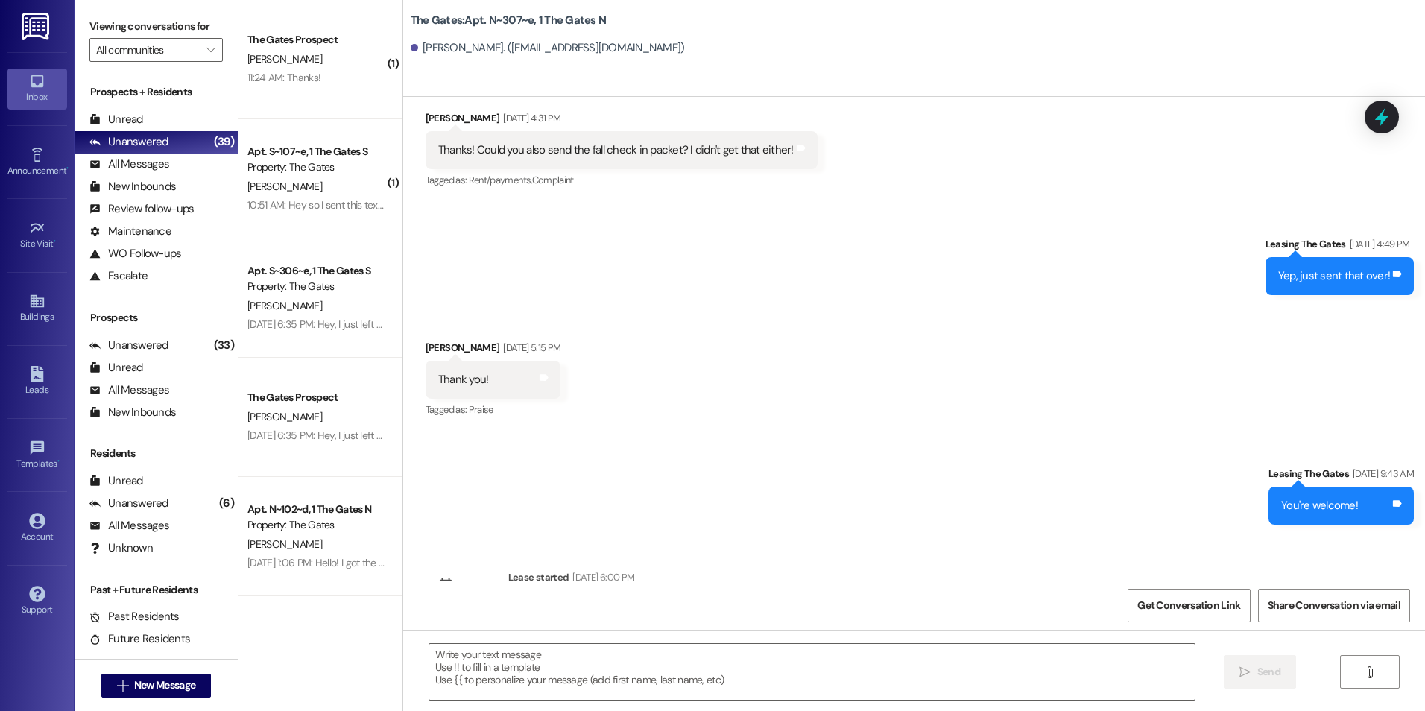
scroll to position [4857, 0]
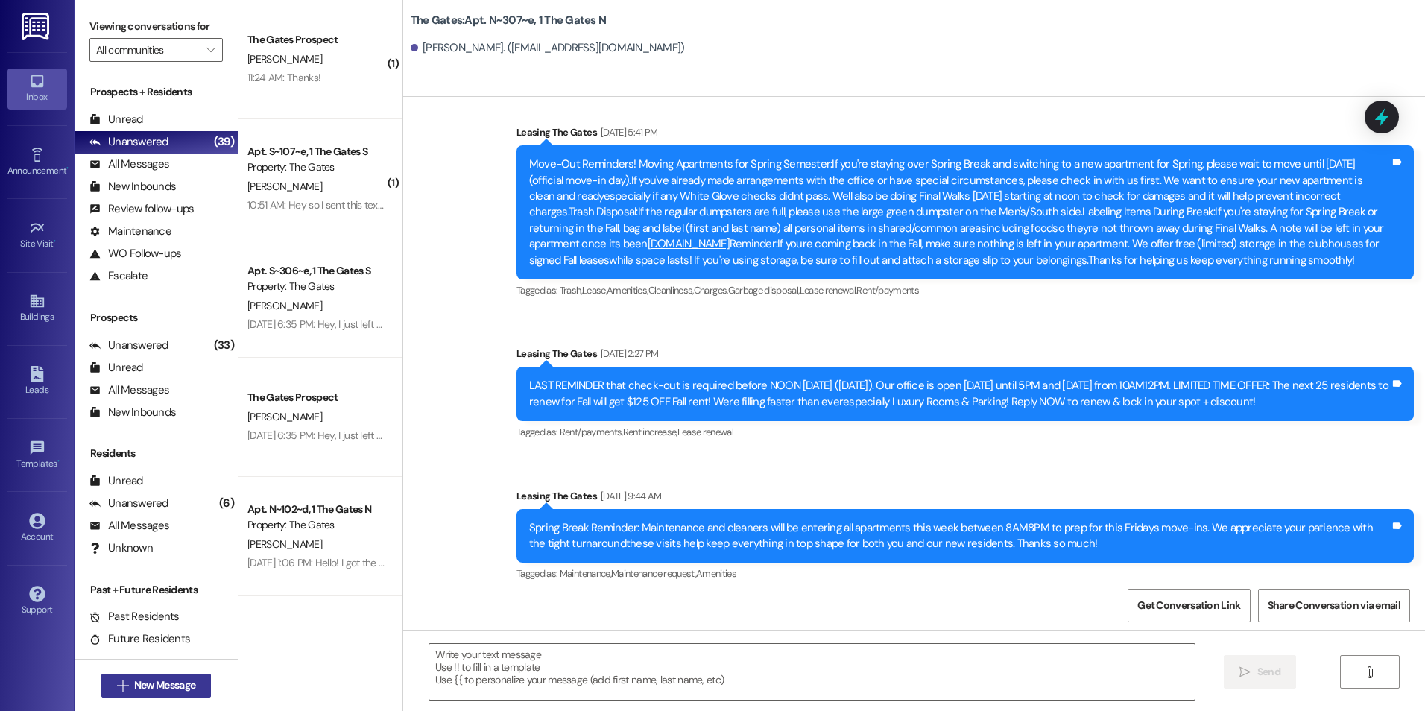
click at [177, 675] on button " New Message" at bounding box center [156, 686] width 110 height 24
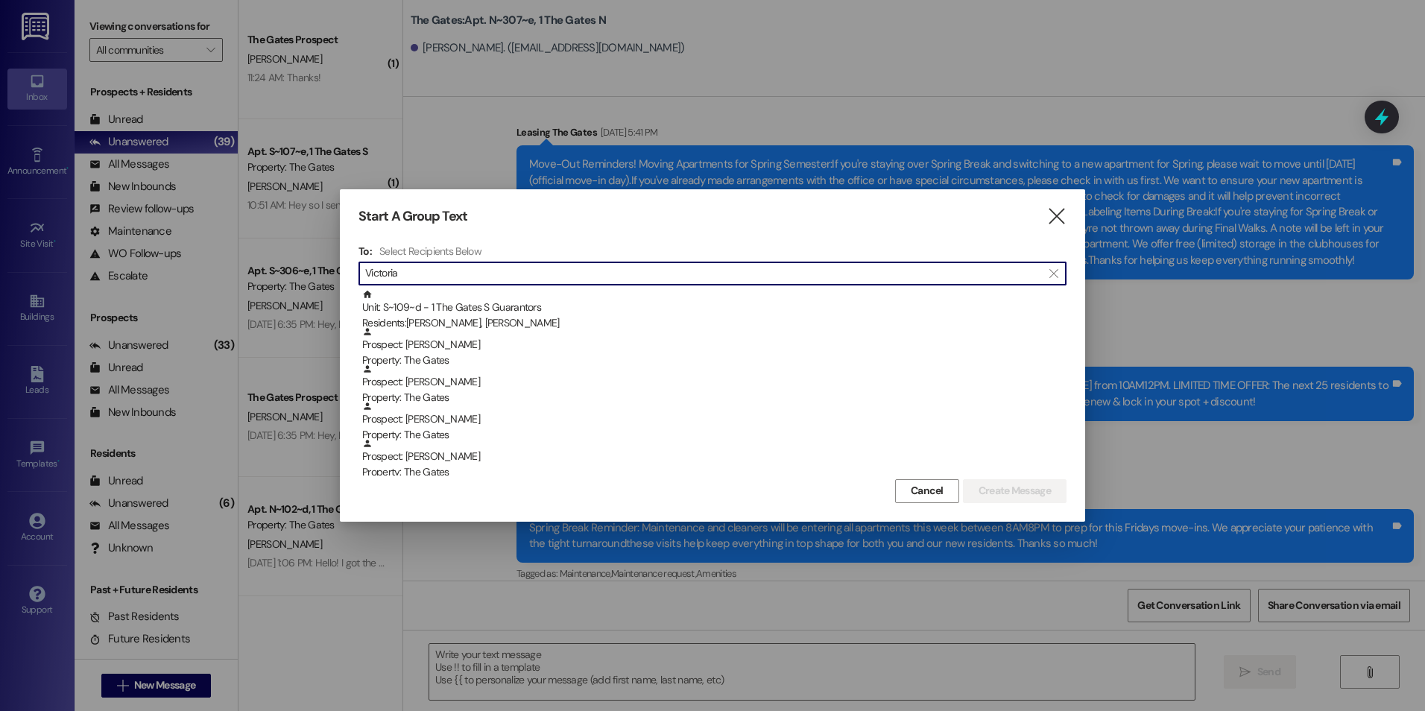
type input "Victoria"
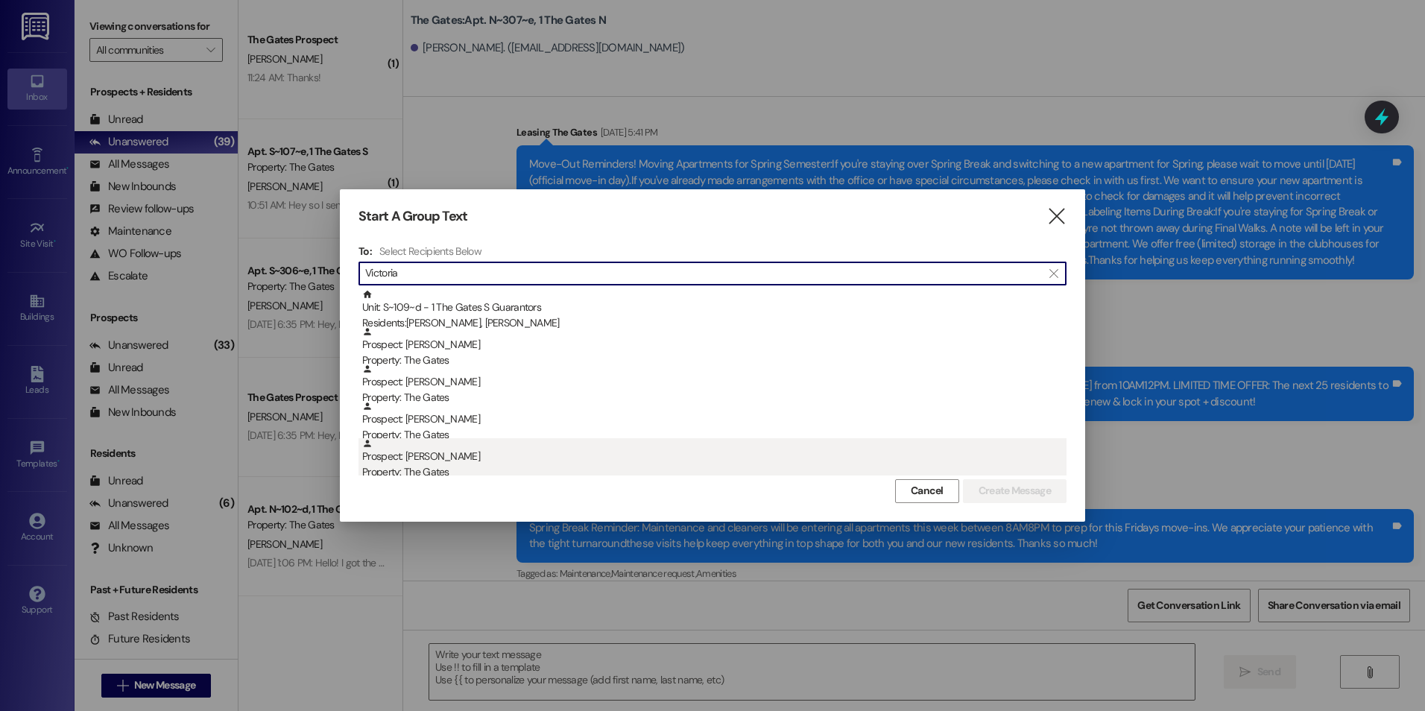
click at [560, 463] on div "Prospect: Victoria Cabezas Property: The Gates" at bounding box center [714, 459] width 704 height 42
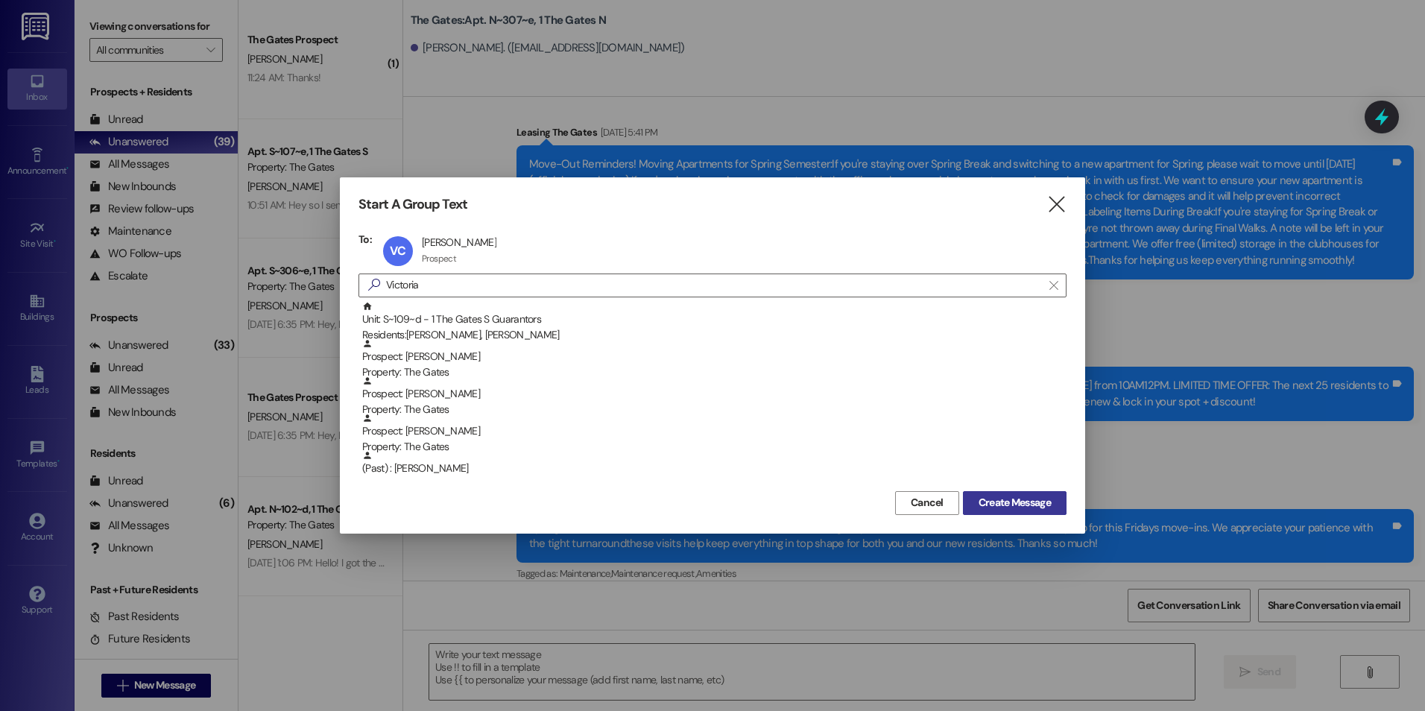
click at [1029, 504] on span "Create Message" at bounding box center [1014, 503] width 72 height 16
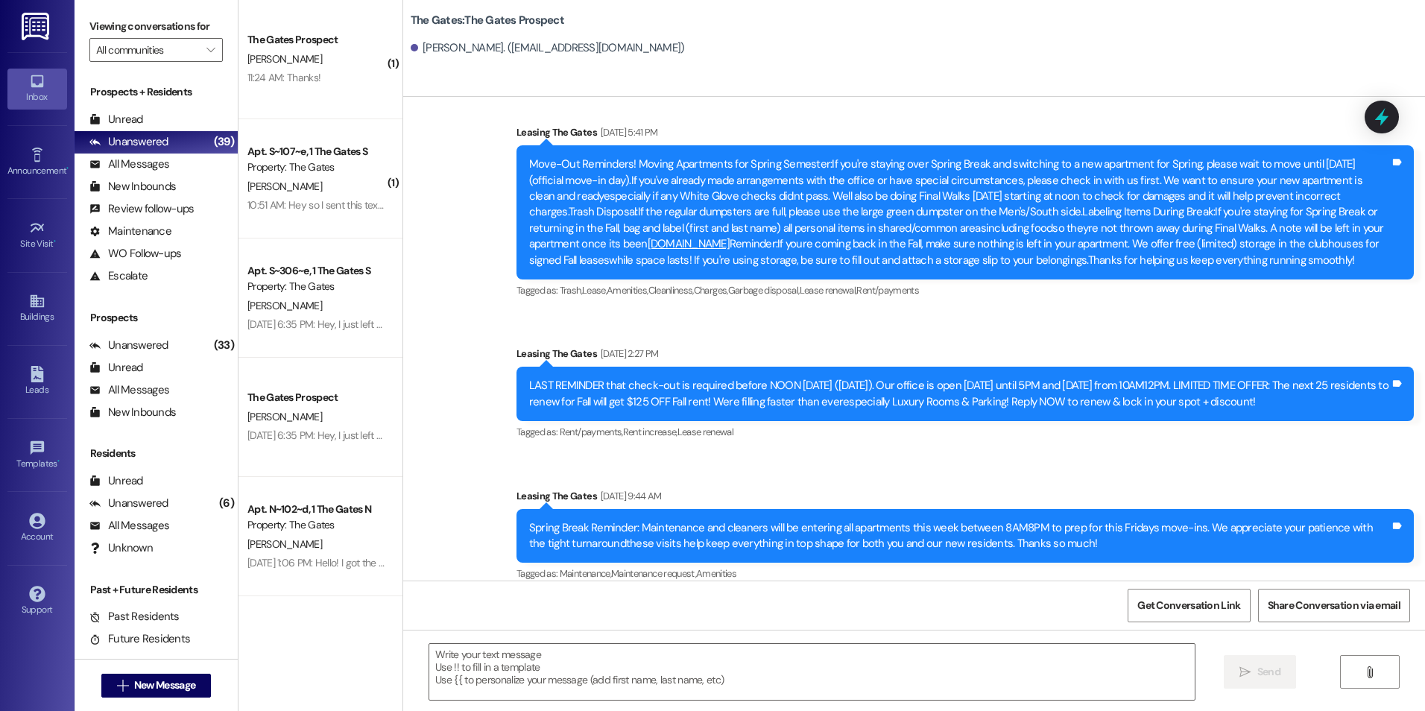
scroll to position [675, 0]
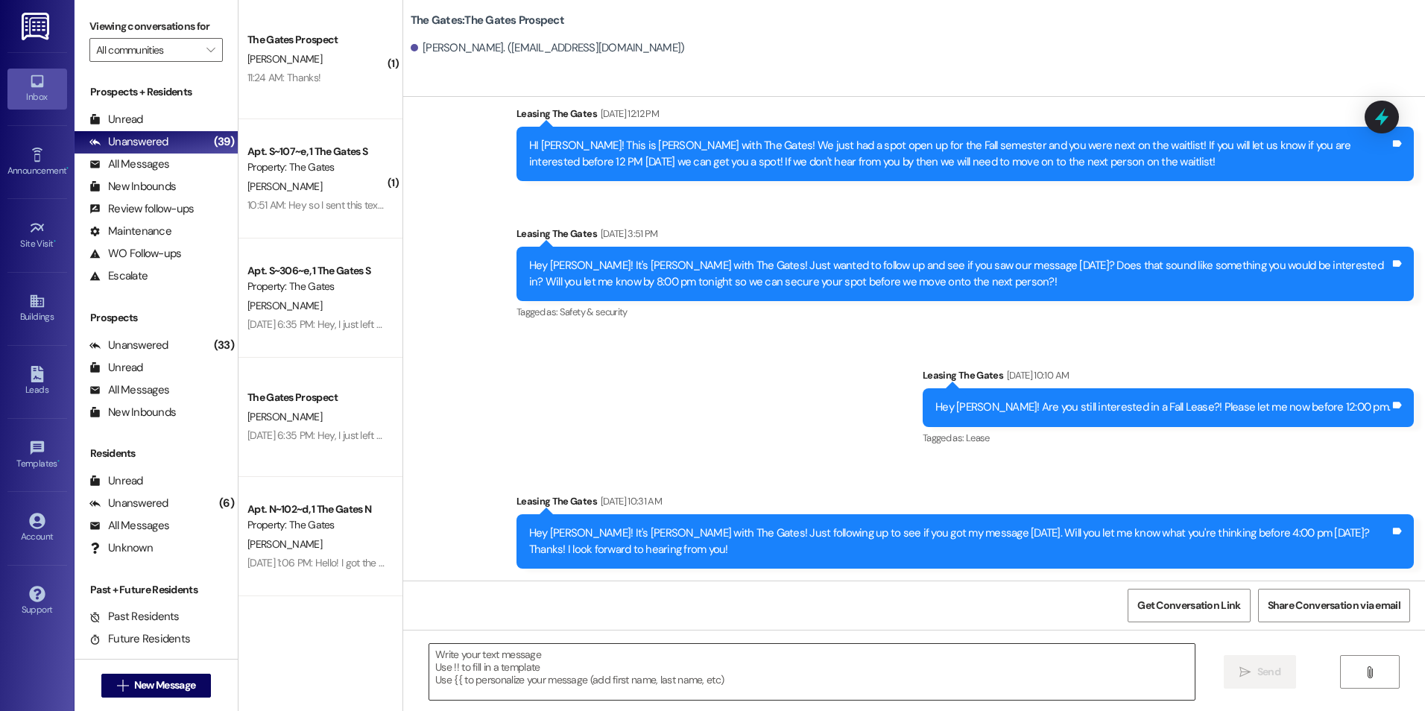
click at [753, 685] on textarea at bounding box center [811, 672] width 764 height 56
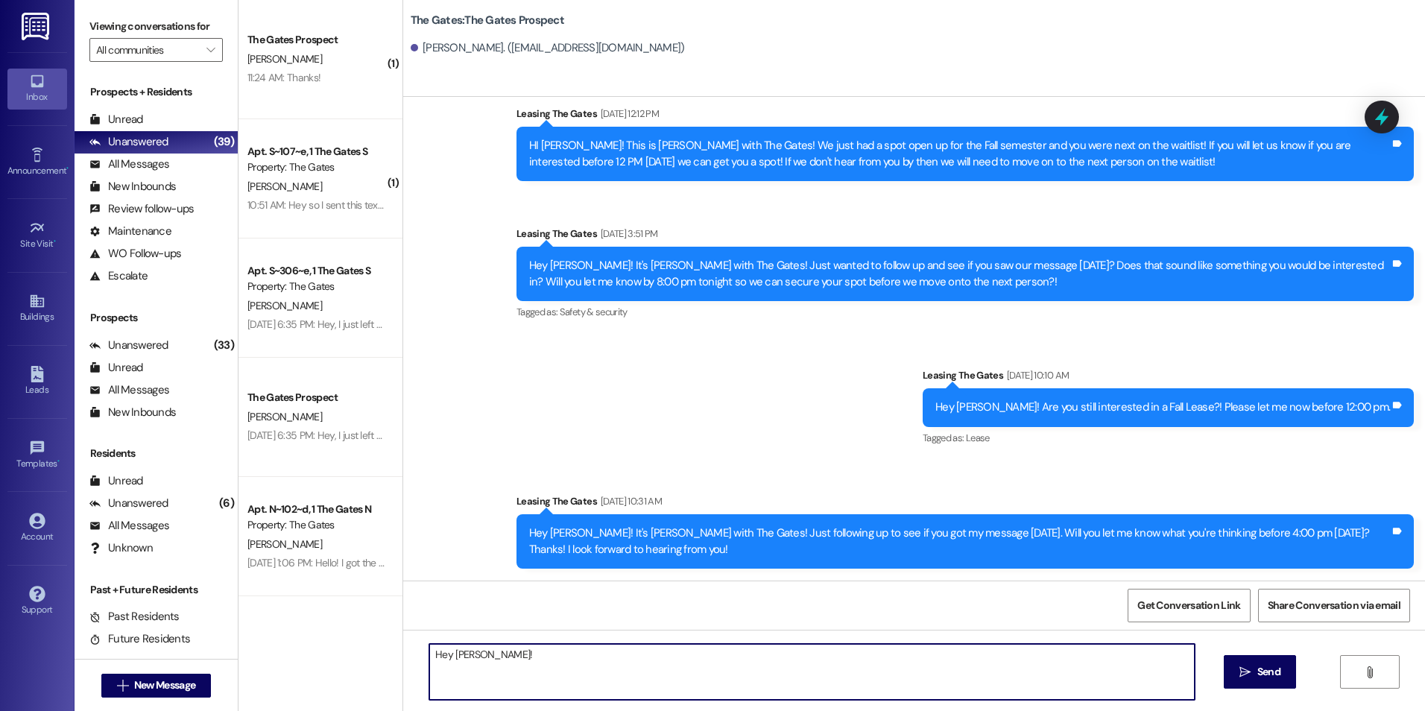
type textarea "Hey Victoria!"
drag, startPoint x: 493, startPoint y: 654, endPoint x: 387, endPoint y: 654, distance: 105.8
click at [387, 654] on div "( 1 ) The Gates Prospect L. Bailey 11:24 AM: Thanks! 11:24 AM: Thanks! ( 1 ) Ap…" at bounding box center [831, 355] width 1186 height 711
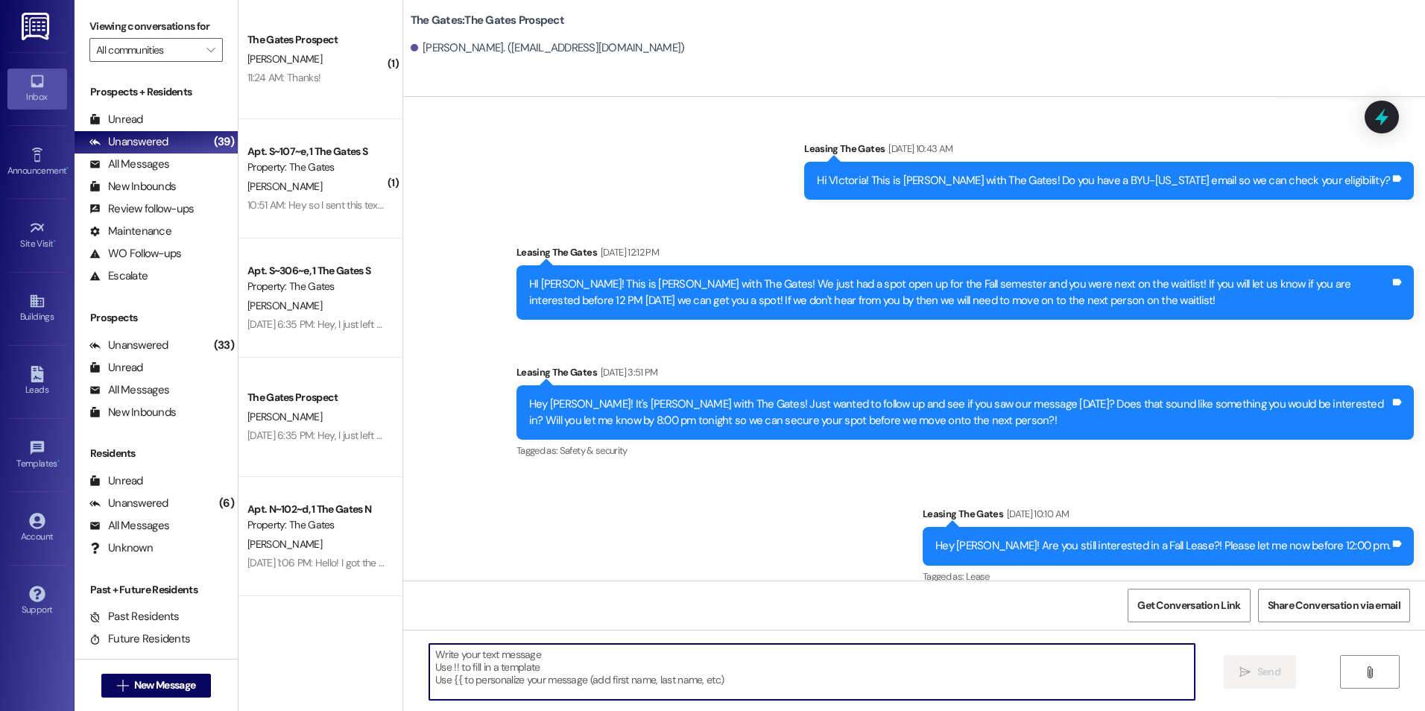
scroll to position [4, 0]
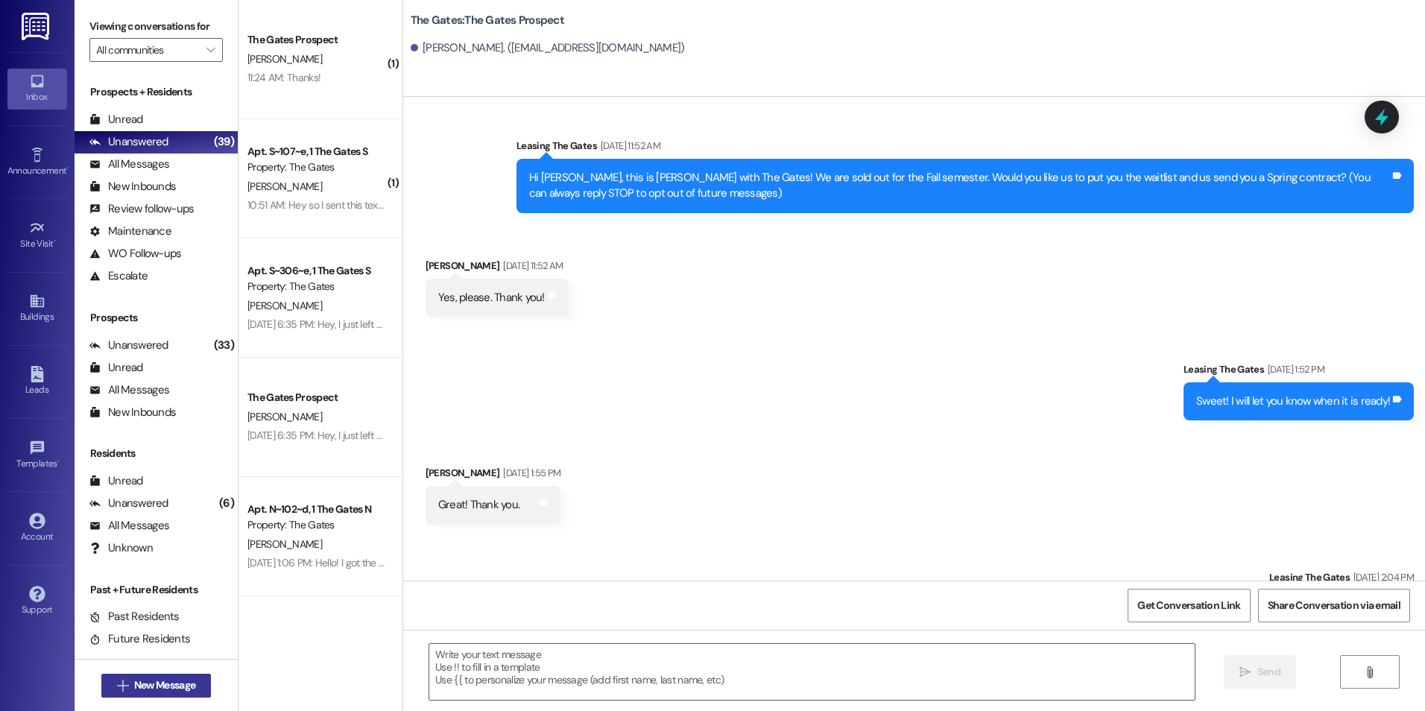
click at [174, 685] on span "New Message" at bounding box center [164, 685] width 61 height 16
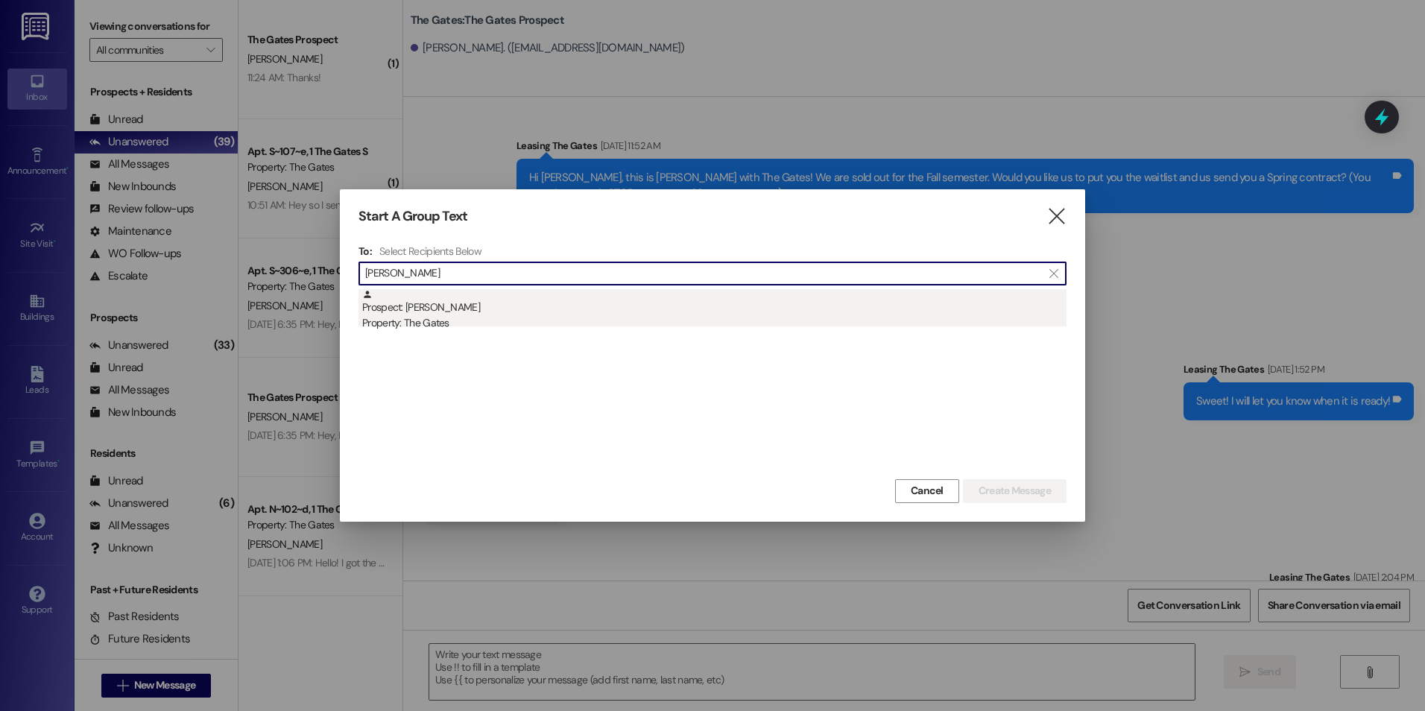
type input "Sophie Jex"
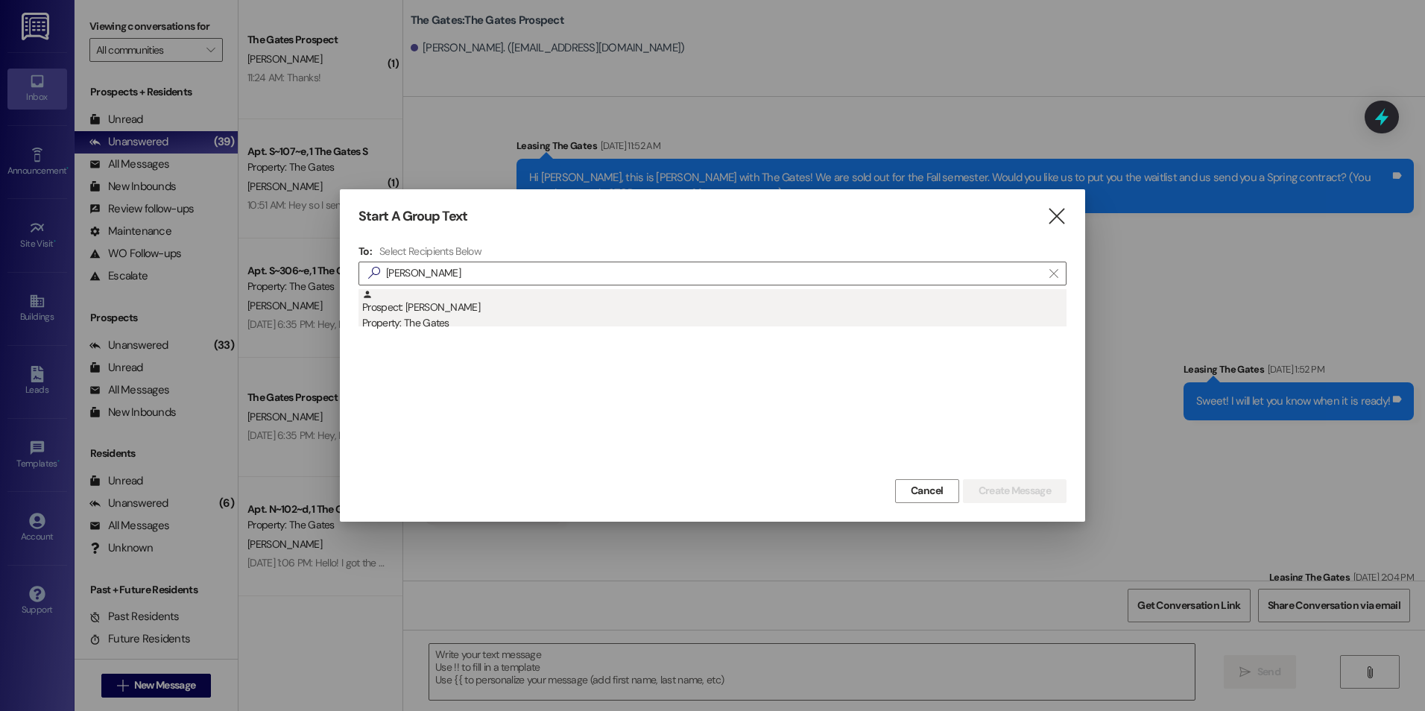
click at [500, 310] on div "Prospect: Sophie Jex Property: The Gates" at bounding box center [714, 310] width 704 height 42
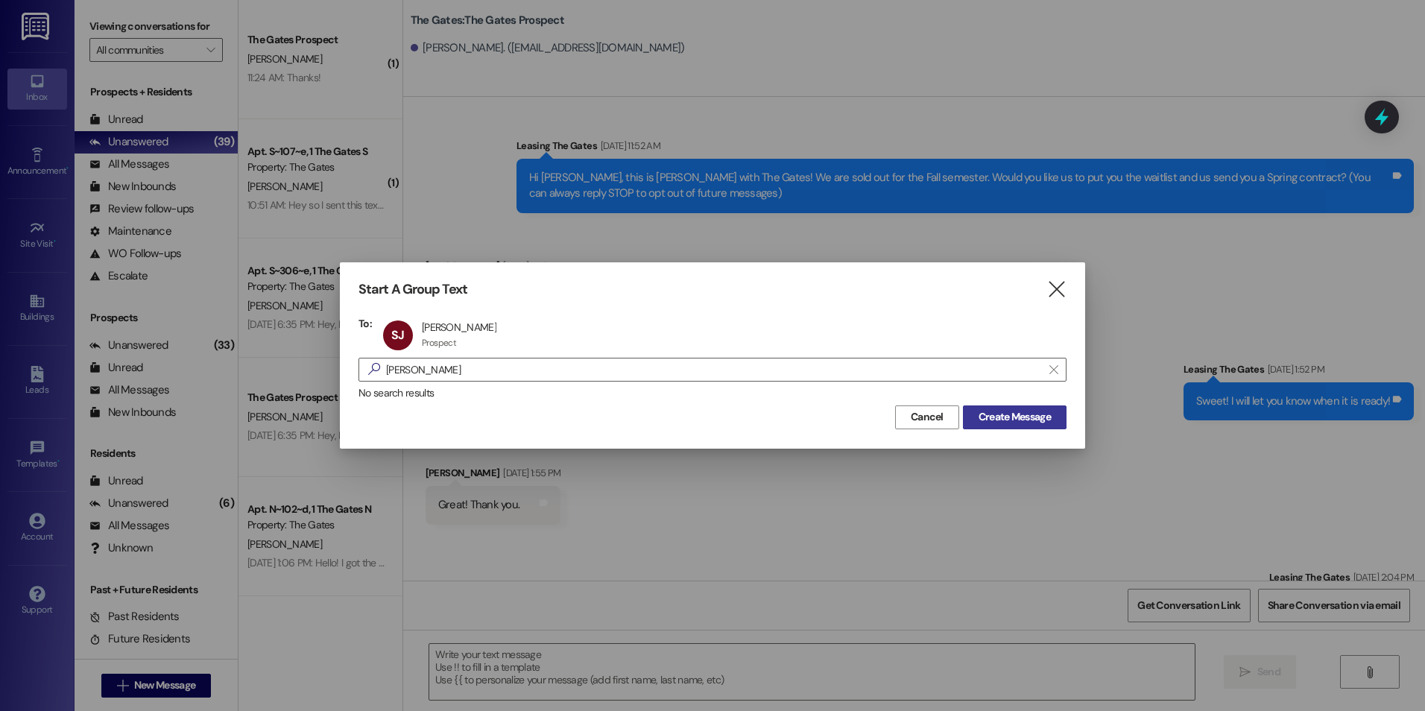
click at [1007, 421] on span "Create Message" at bounding box center [1014, 417] width 72 height 16
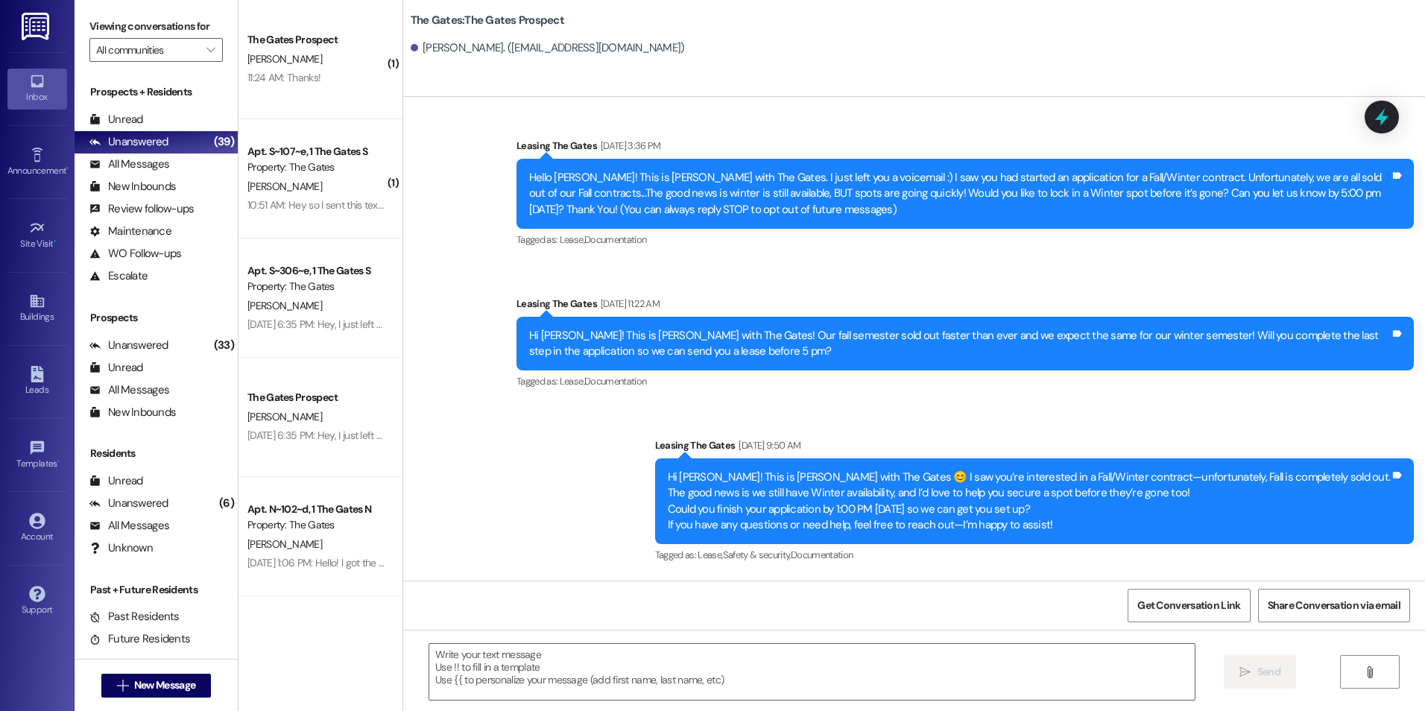
scroll to position [0, 0]
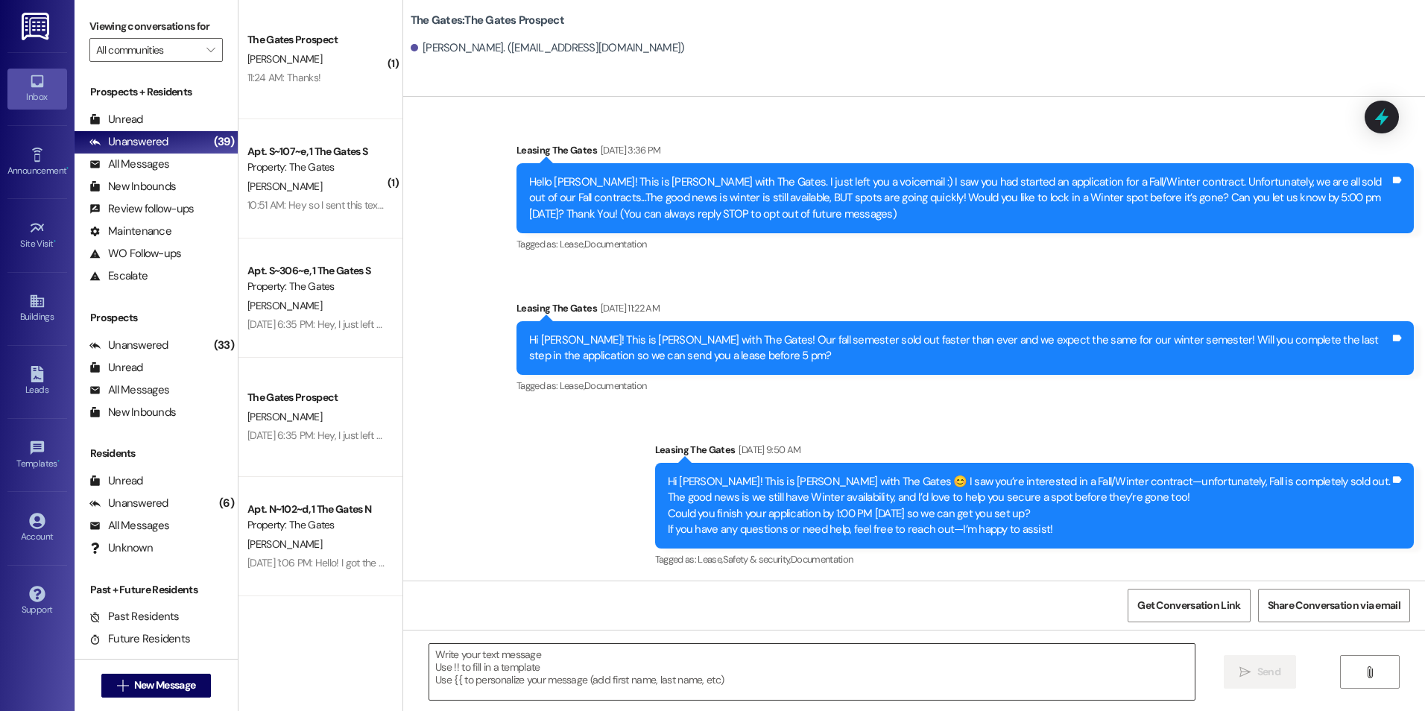
click at [694, 669] on textarea at bounding box center [811, 672] width 764 height 56
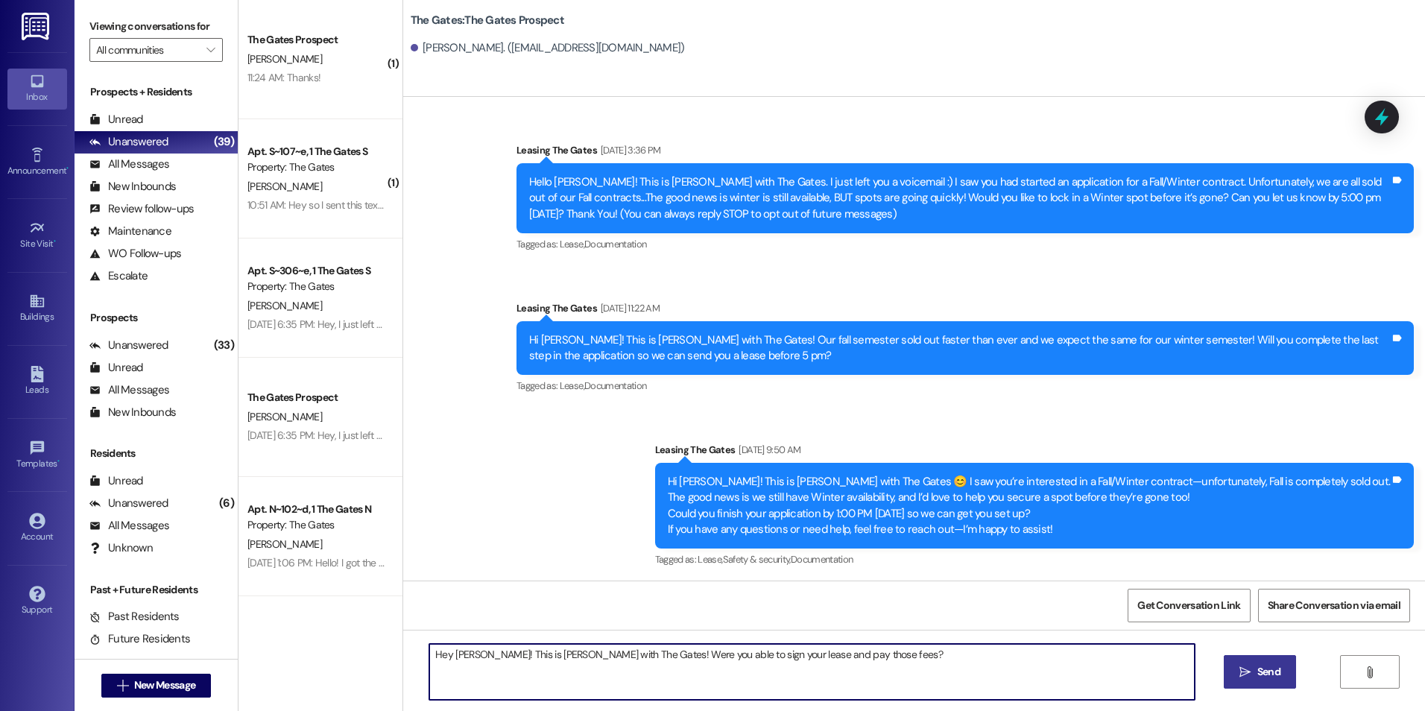
type textarea "Hey Sophie! This is Kali with The Gates! Were you able to sign your lease and p…"
click at [1266, 672] on span "Send" at bounding box center [1268, 672] width 23 height 16
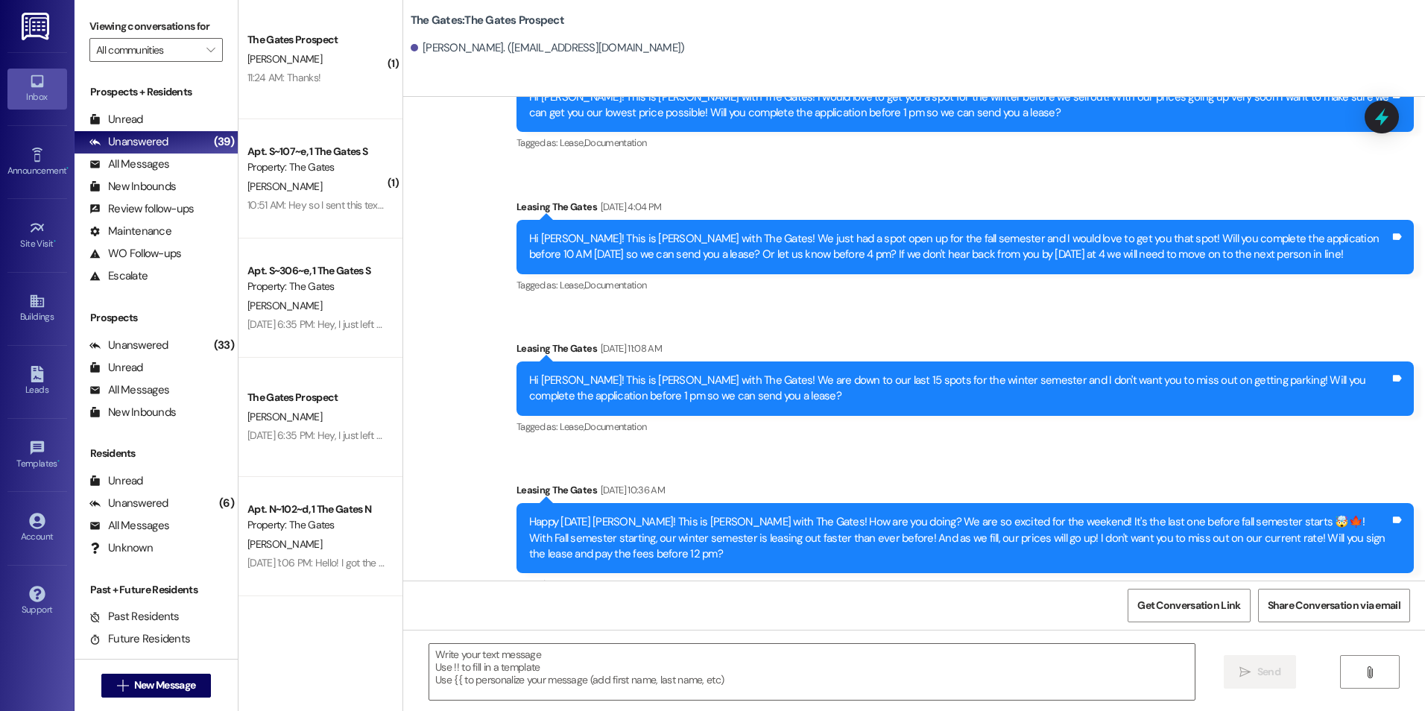
scroll to position [2794, 0]
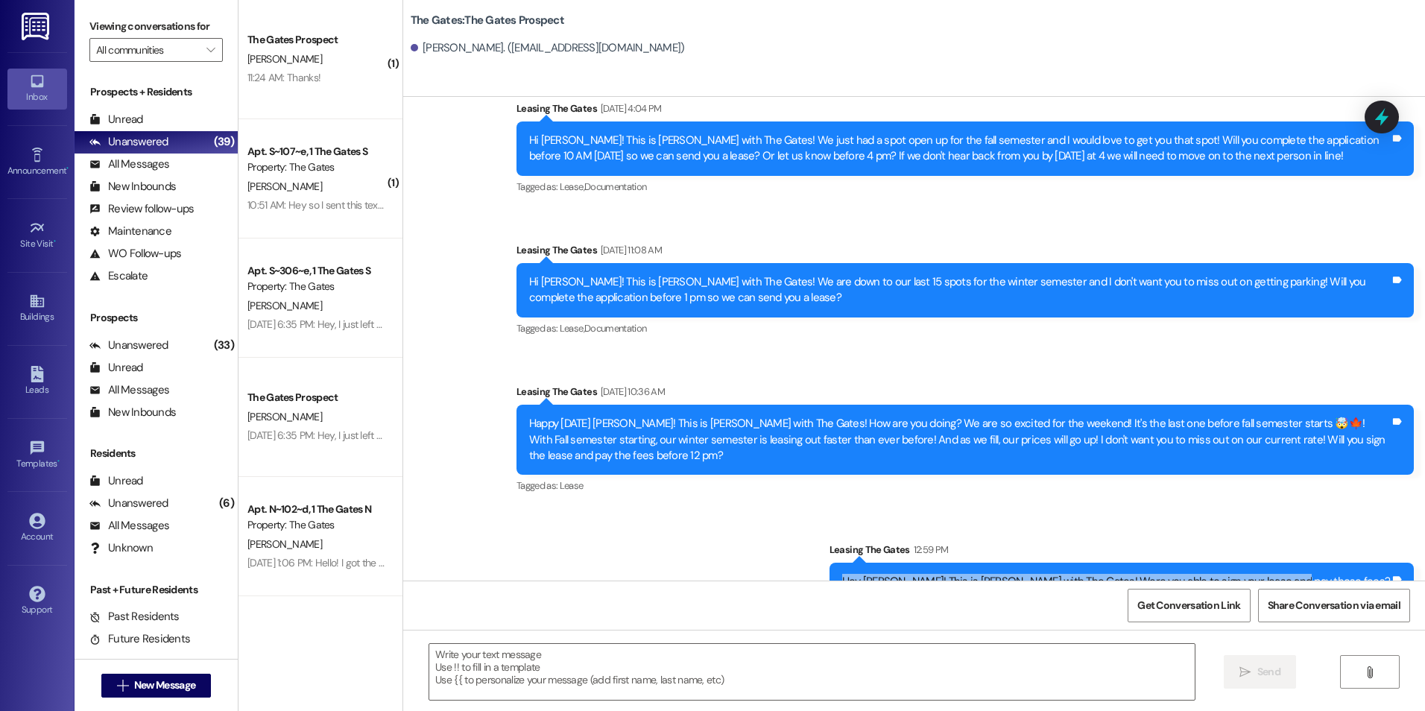
drag, startPoint x: 960, startPoint y: 548, endPoint x: 1383, endPoint y: 561, distance: 423.4
click at [1383, 563] on div "Hey Sophie! This is Kali with The Gates! Were you able to sign your lease and p…" at bounding box center [1121, 582] width 584 height 38
drag, startPoint x: 1383, startPoint y: 561, endPoint x: 1296, endPoint y: 552, distance: 87.6
copy div "Hey Sophie! This is Kali with The Gates! Were you able to sign your lease and p…"
click at [826, 475] on div "Tagged as: Lease Click to highlight conversations about Lease" at bounding box center [964, 486] width 897 height 22
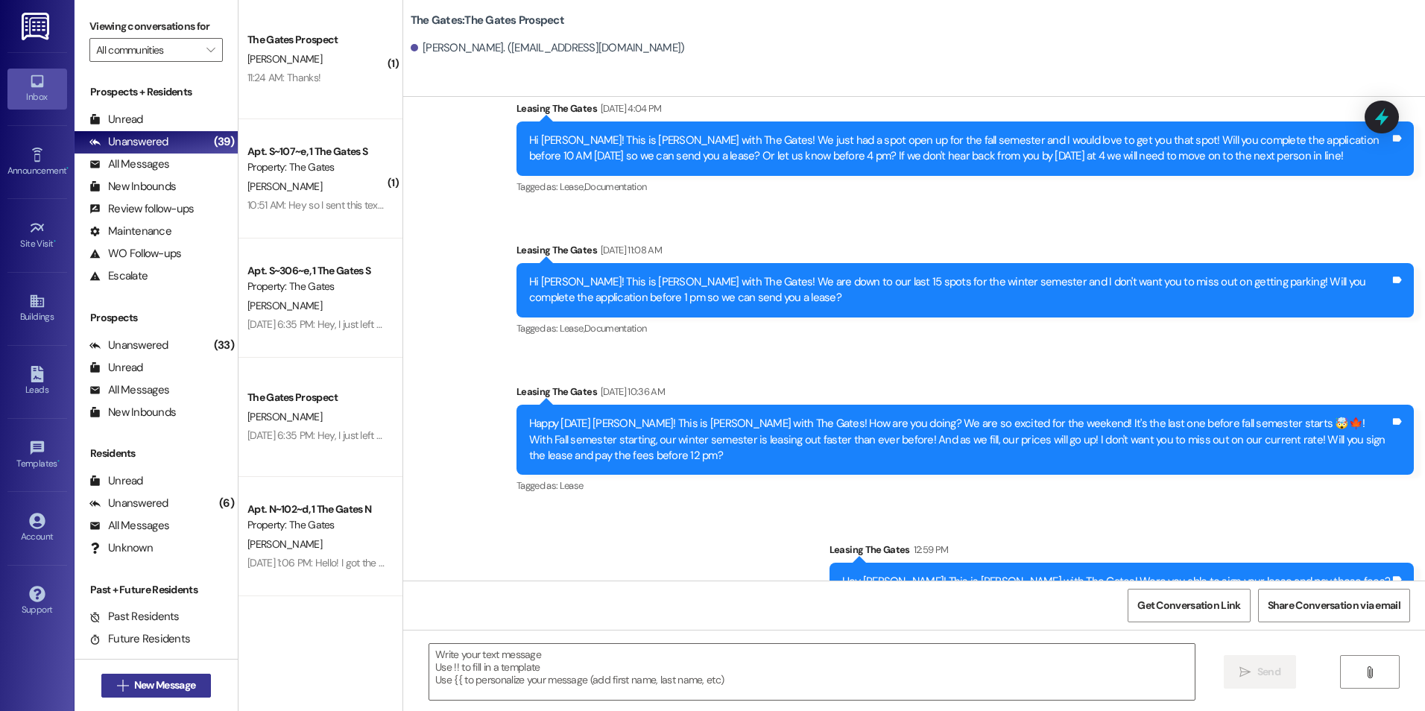
click at [104, 679] on button " New Message" at bounding box center [156, 686] width 110 height 24
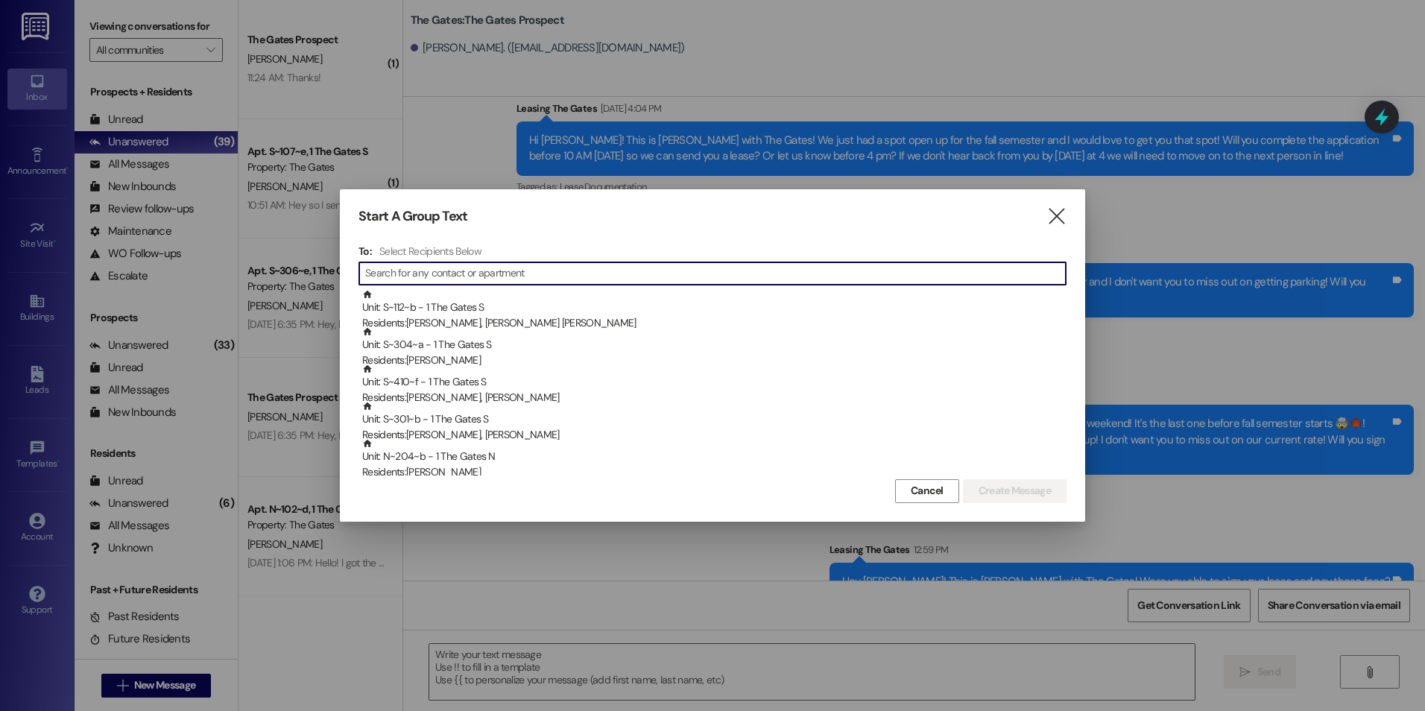
click at [414, 281] on input at bounding box center [715, 273] width 700 height 21
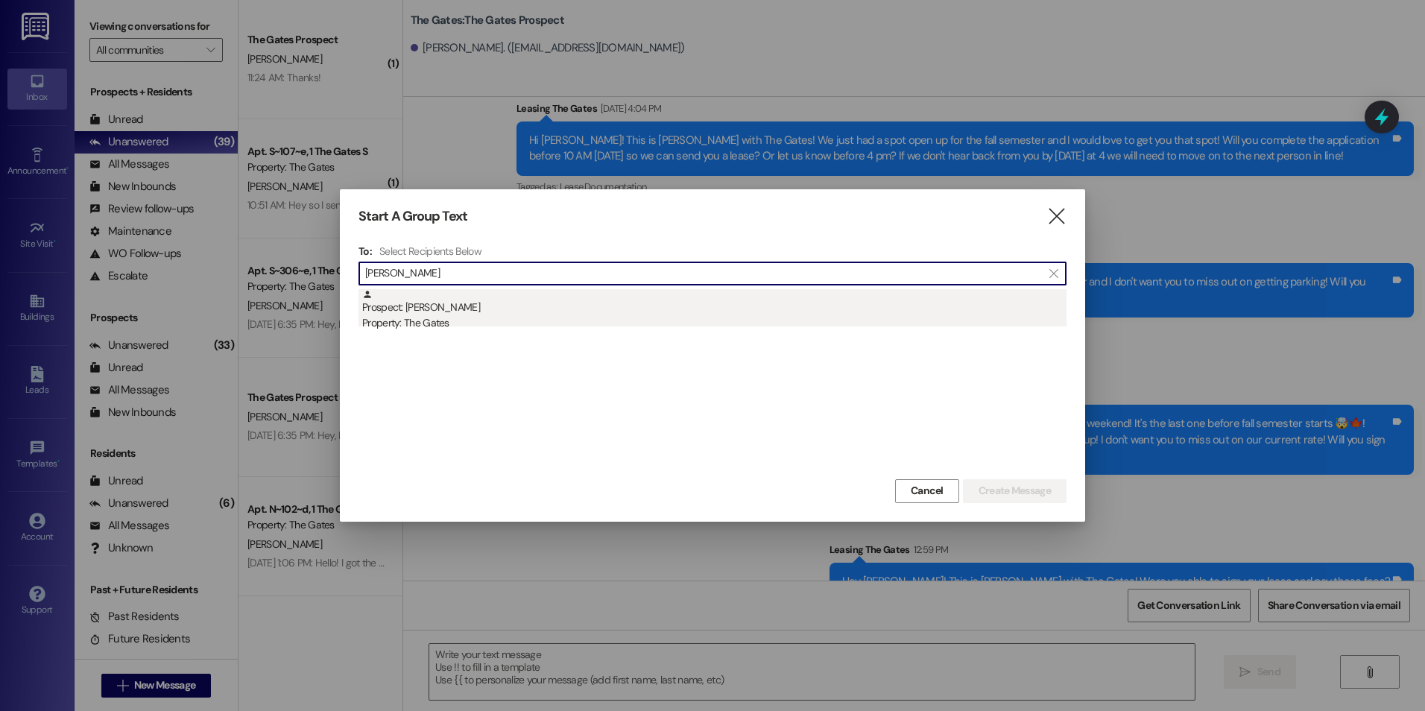
type input "Sydney Lance"
click at [496, 321] on div "Property: The Gates" at bounding box center [714, 323] width 704 height 16
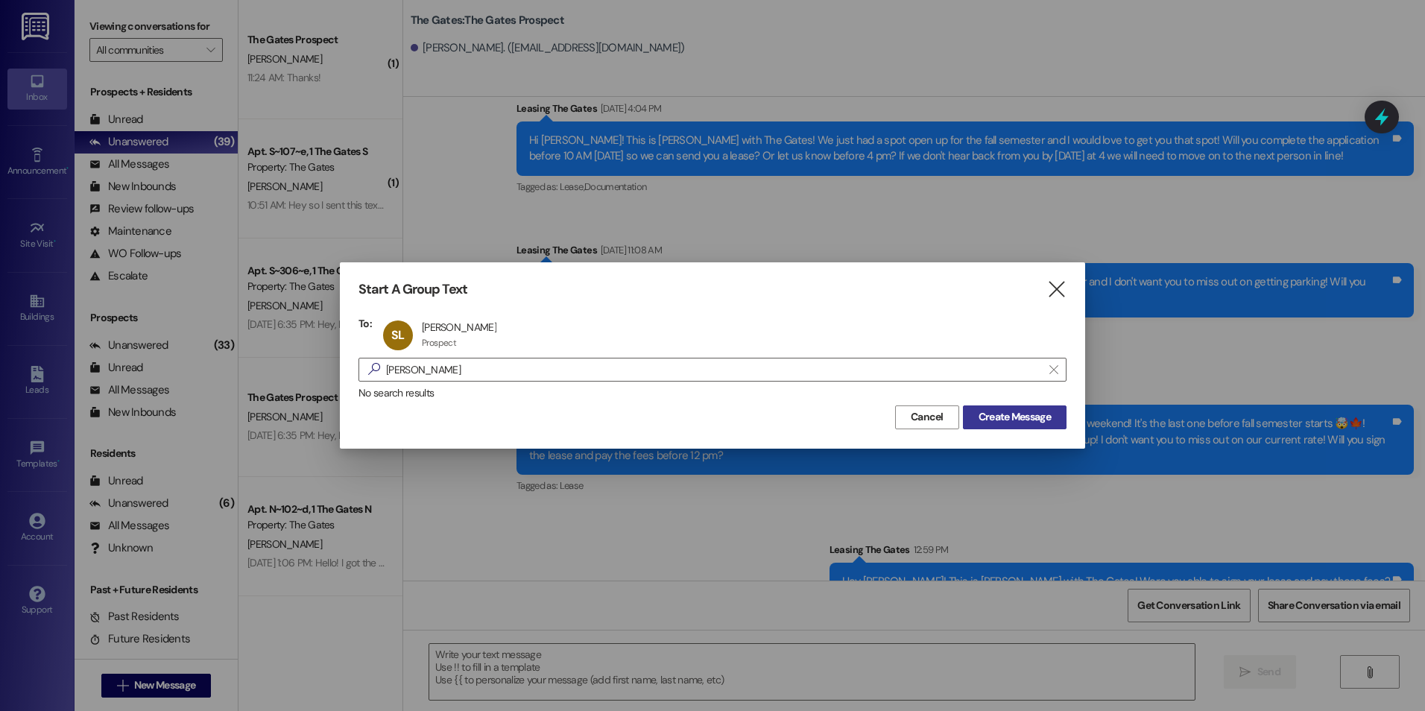
click at [1012, 422] on span "Create Message" at bounding box center [1014, 417] width 72 height 16
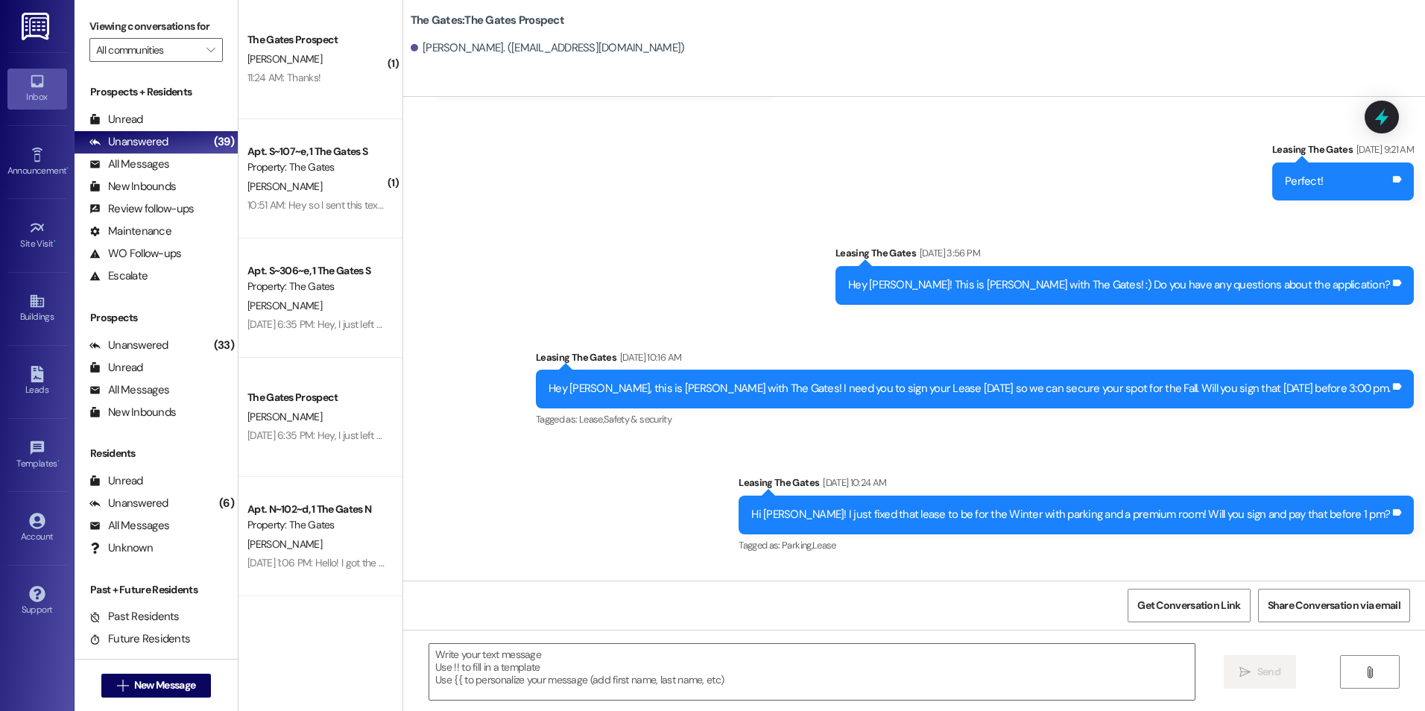
scroll to position [1717, 0]
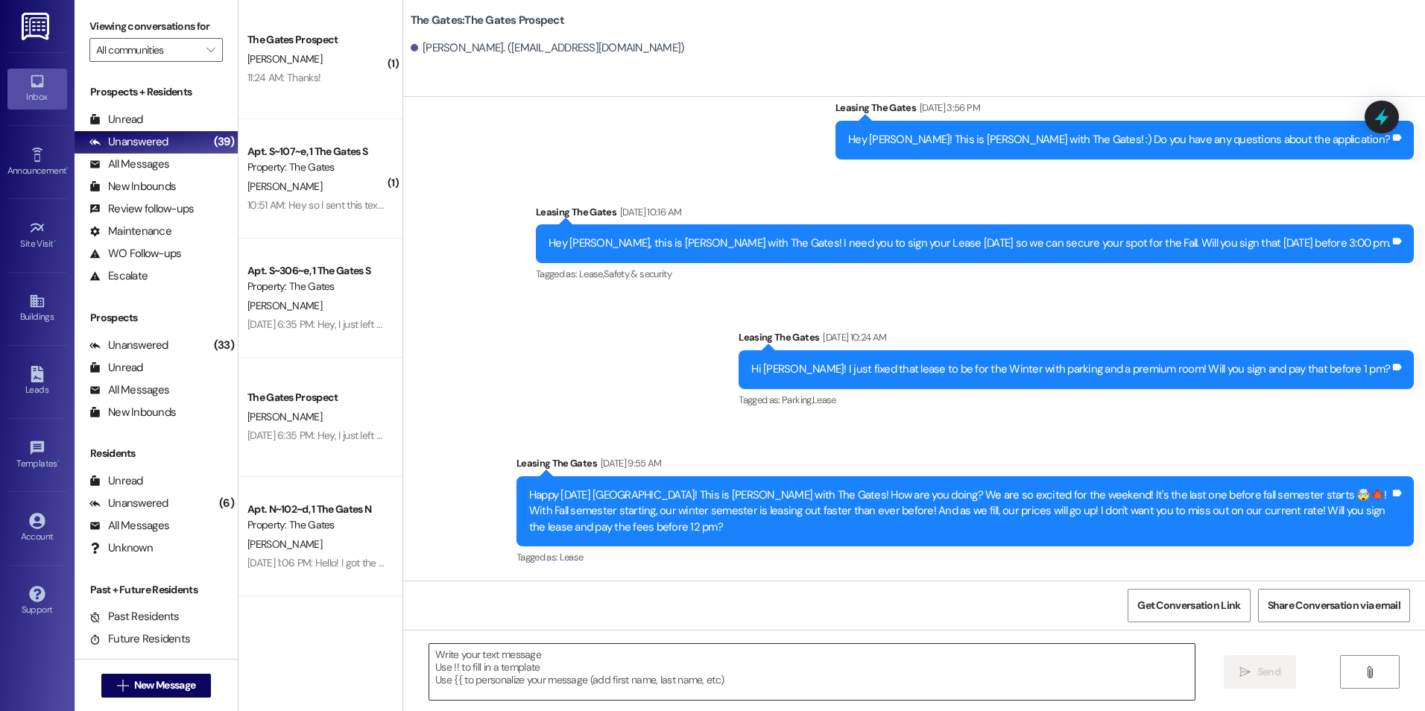
click at [579, 691] on textarea at bounding box center [811, 672] width 764 height 56
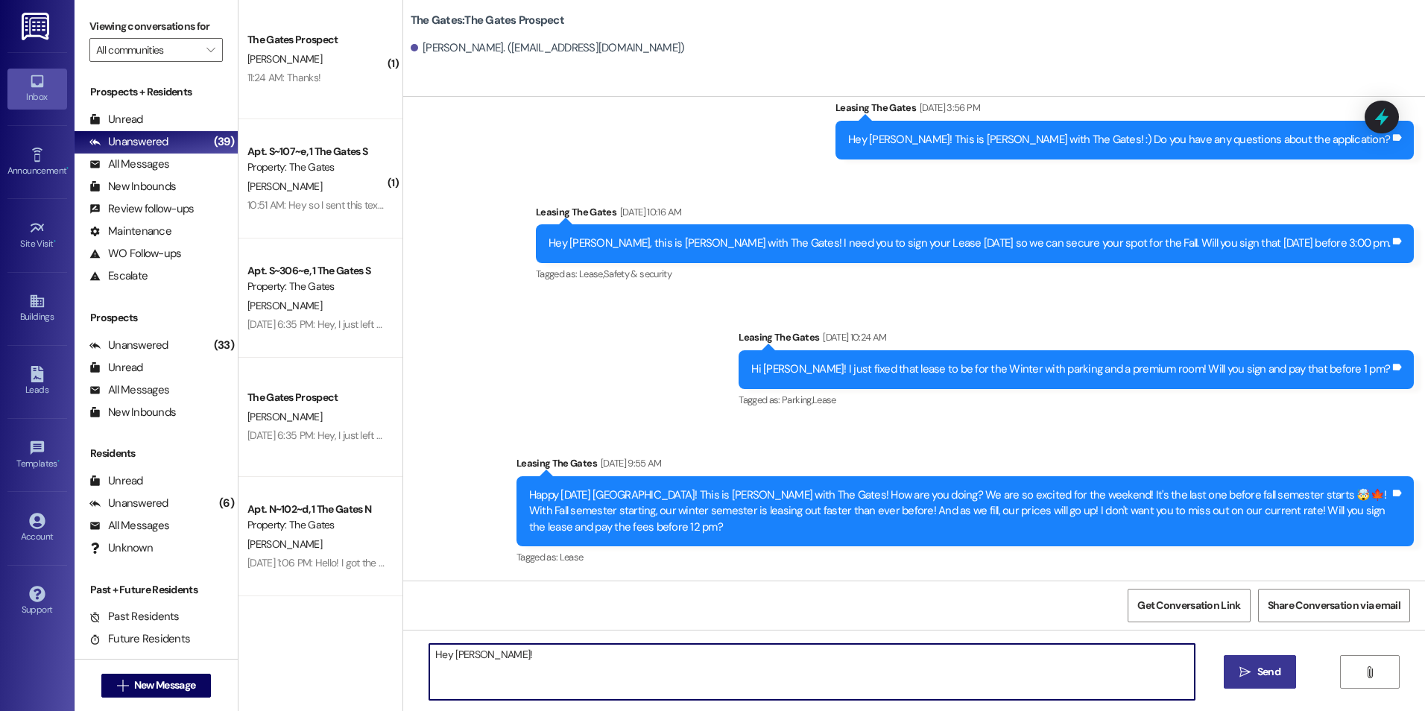
type textarea "Hey Sydney!"
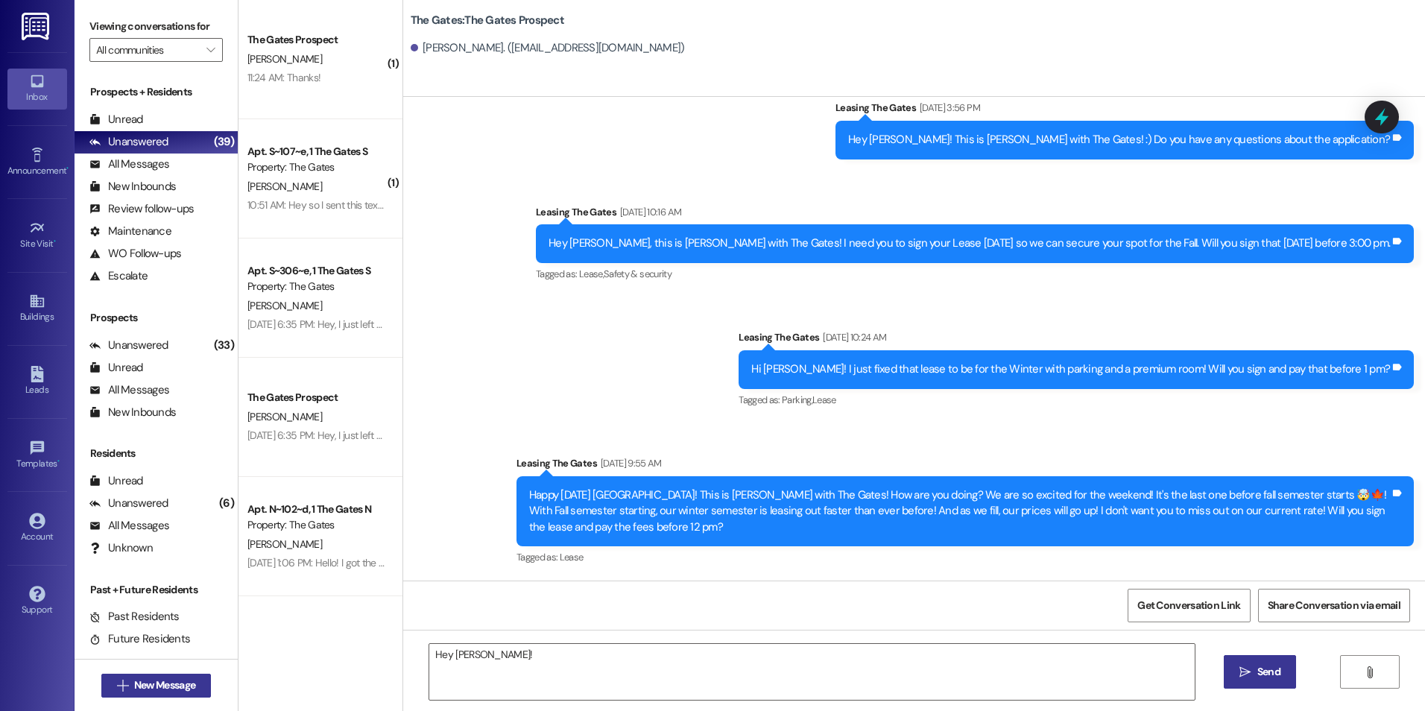
click at [171, 679] on span "New Message" at bounding box center [164, 685] width 61 height 16
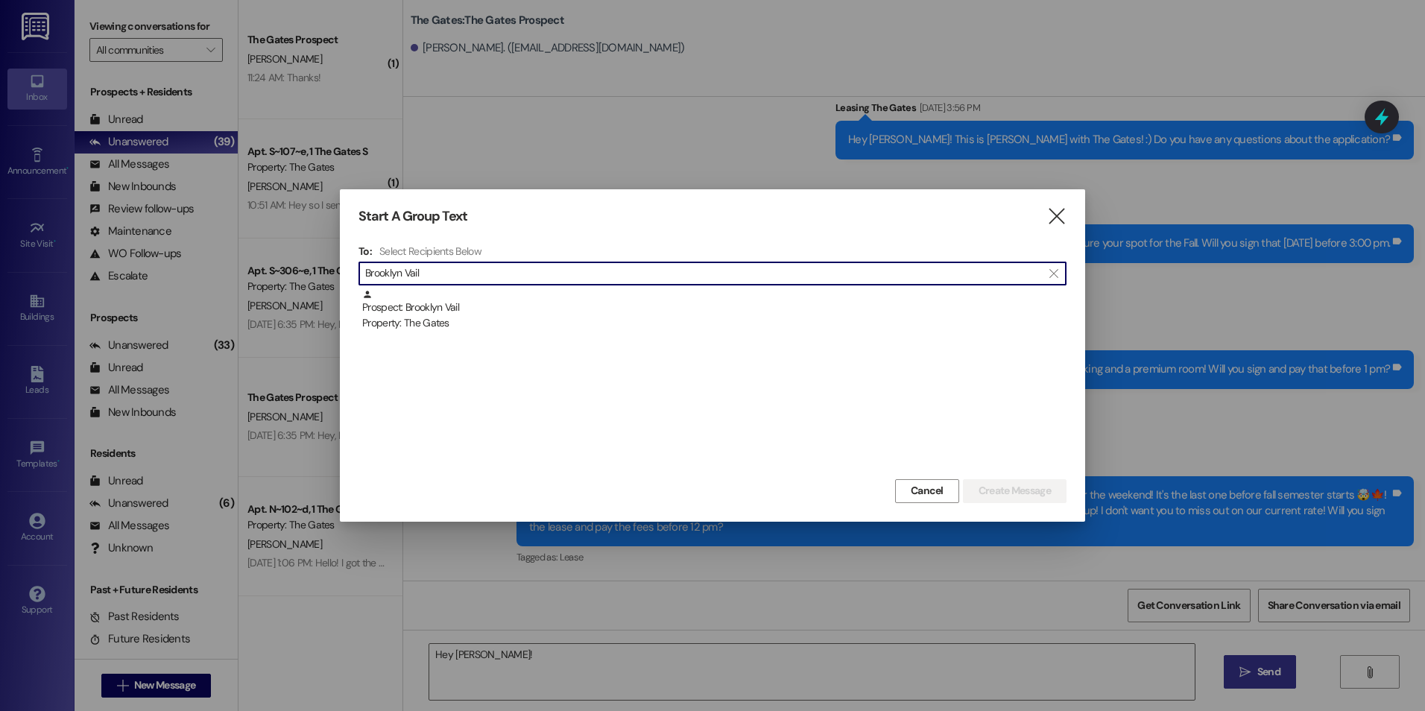
type input "Brooklyn Vail"
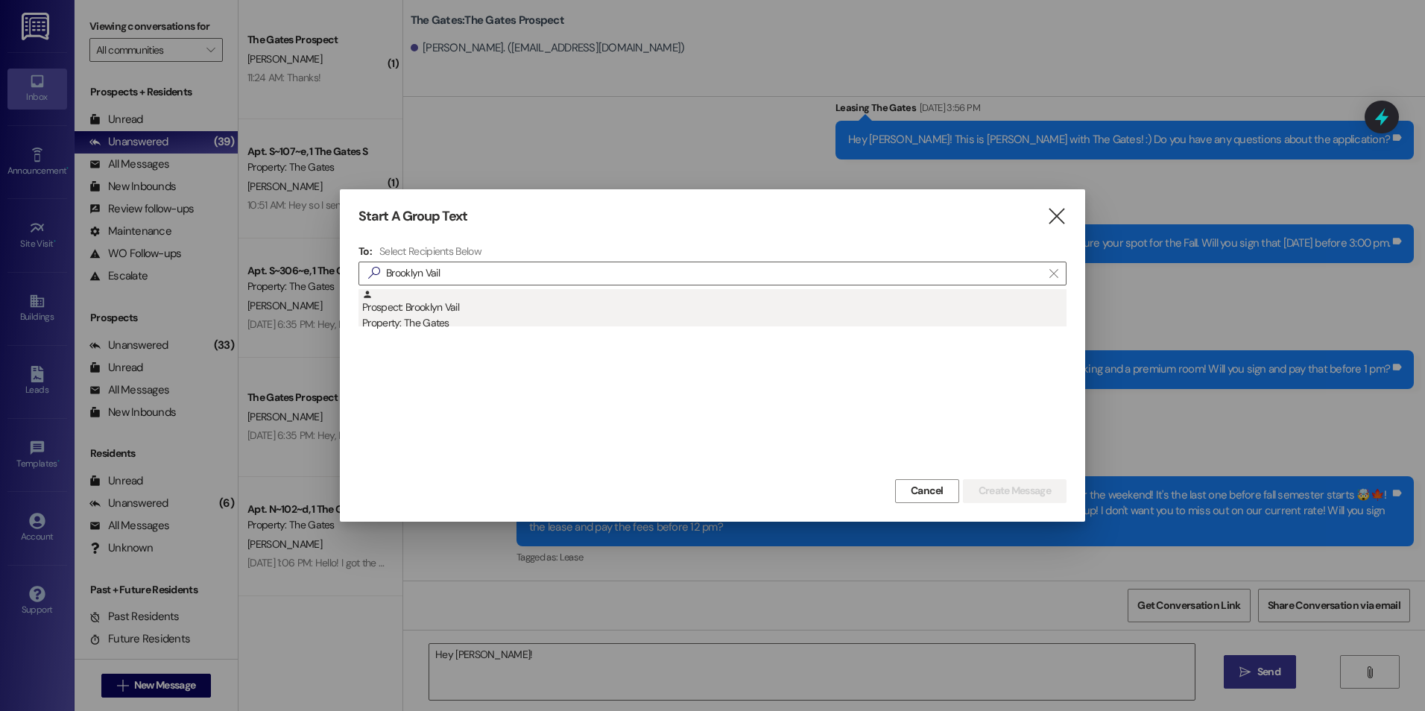
click at [581, 310] on div "Prospect: Brooklyn Vail Property: The Gates" at bounding box center [714, 310] width 704 height 42
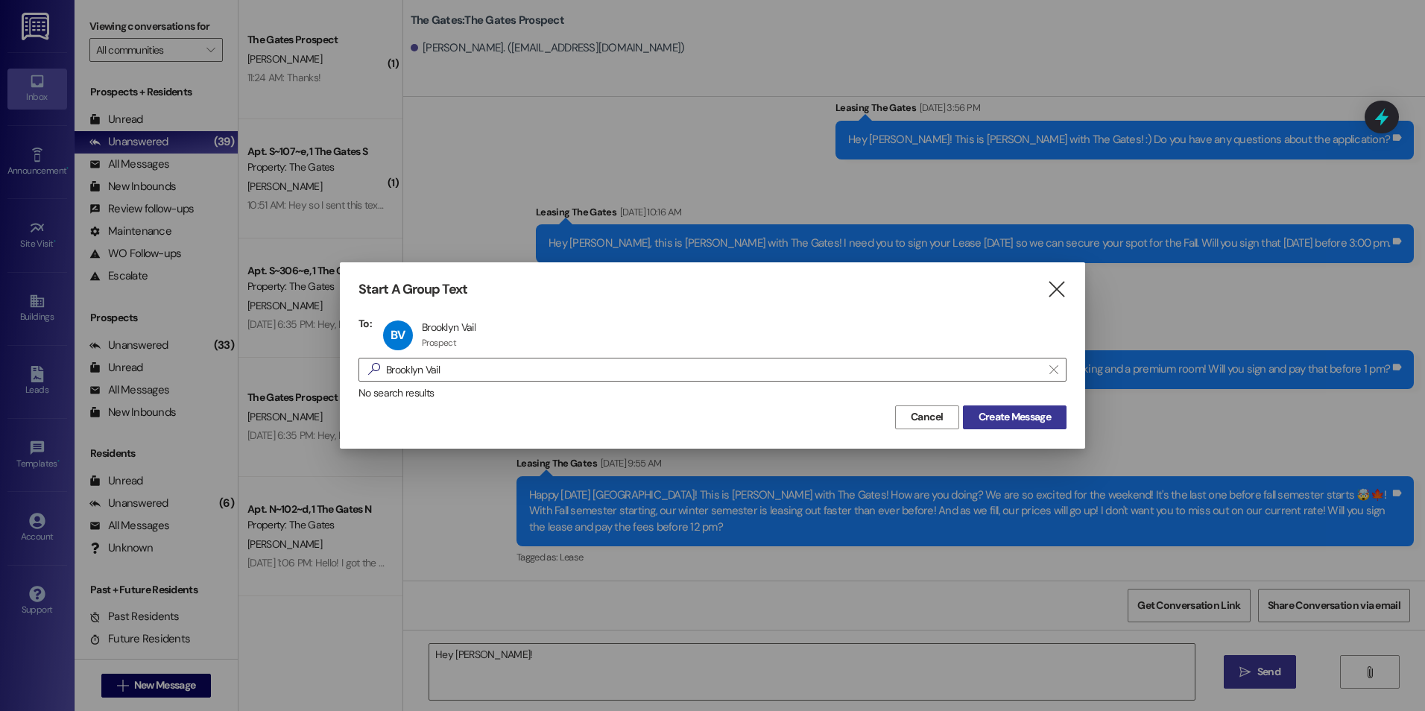
click at [996, 421] on span "Create Message" at bounding box center [1014, 417] width 72 height 16
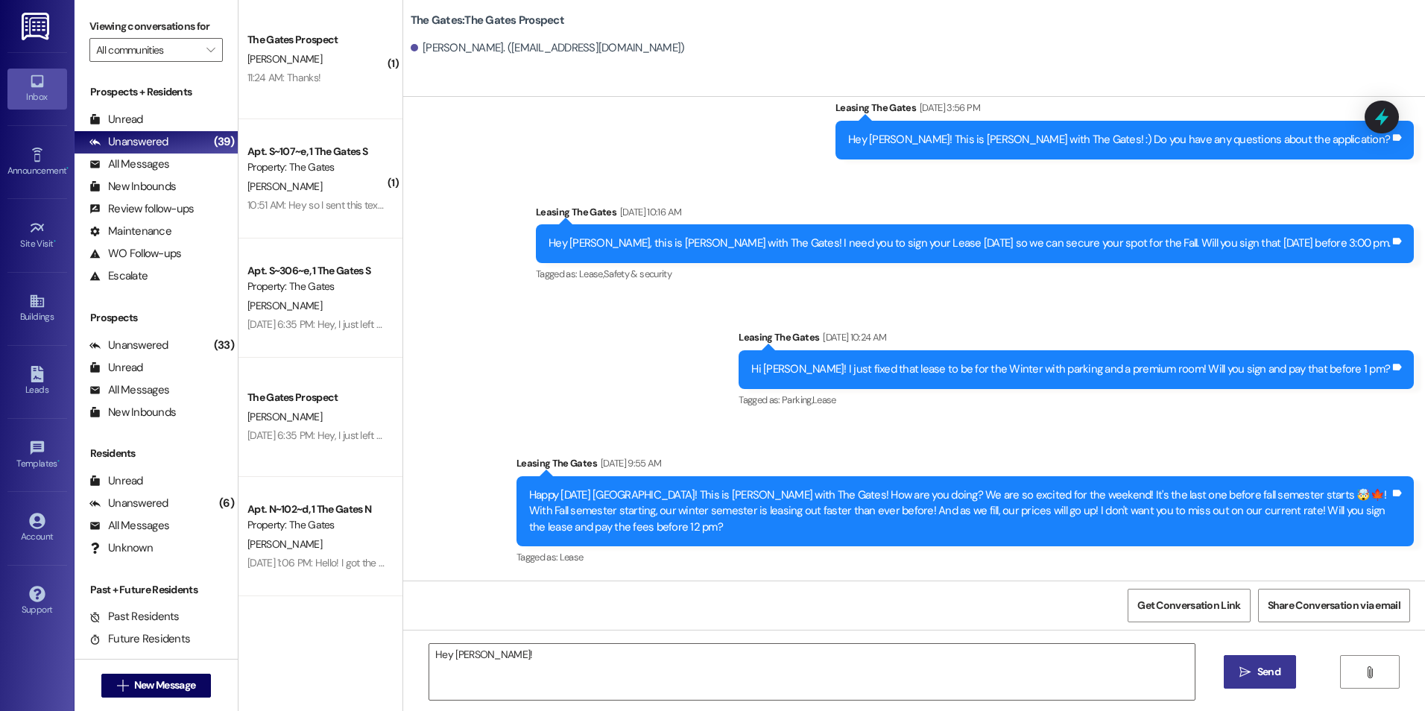
scroll to position [0, 0]
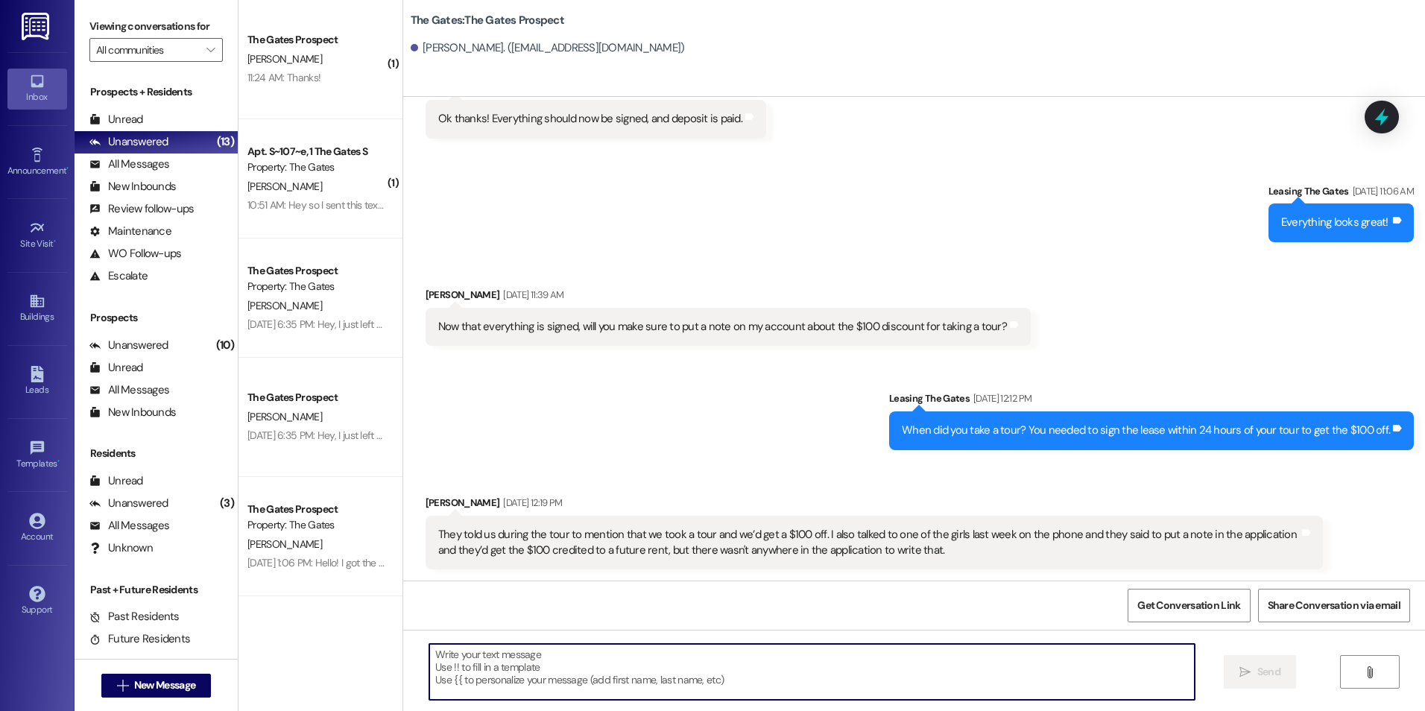
scroll to position [511, 0]
click at [149, 674] on button " New Message" at bounding box center [156, 686] width 110 height 24
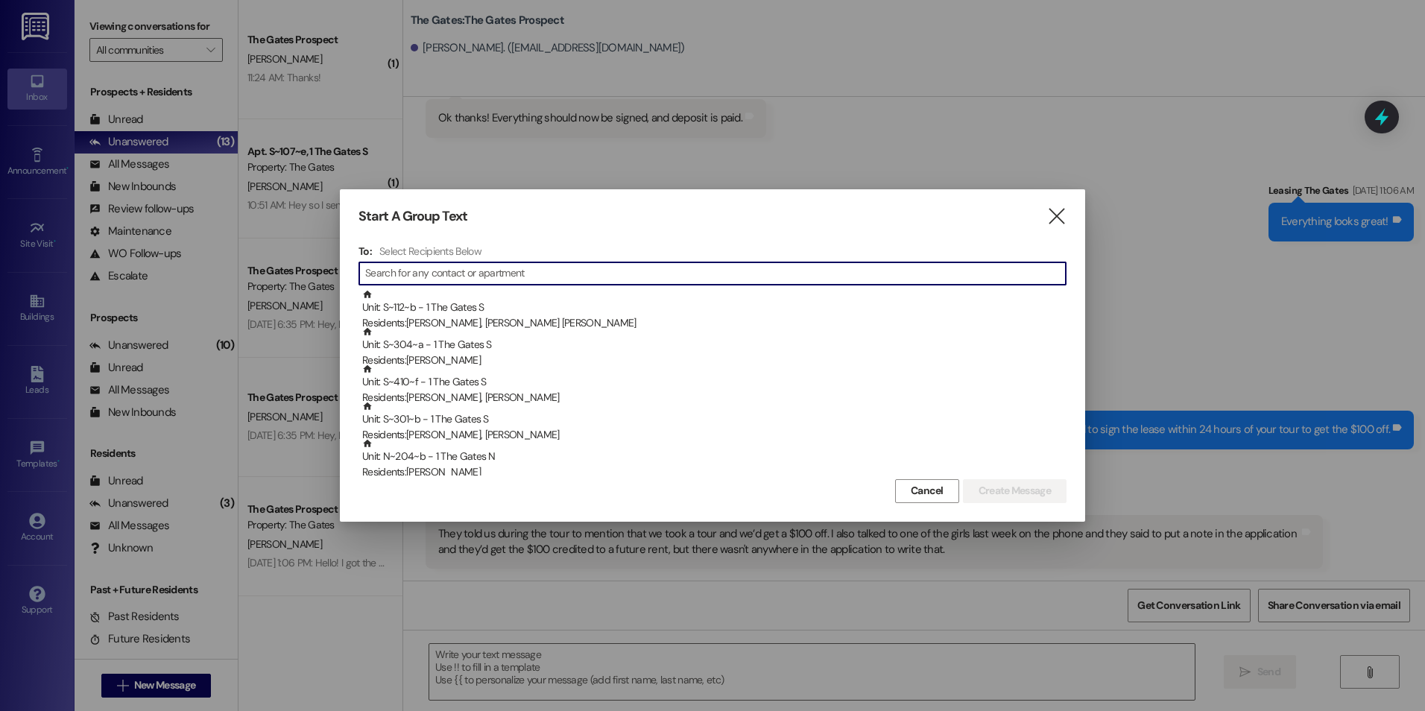
click at [416, 277] on input at bounding box center [715, 273] width 700 height 21
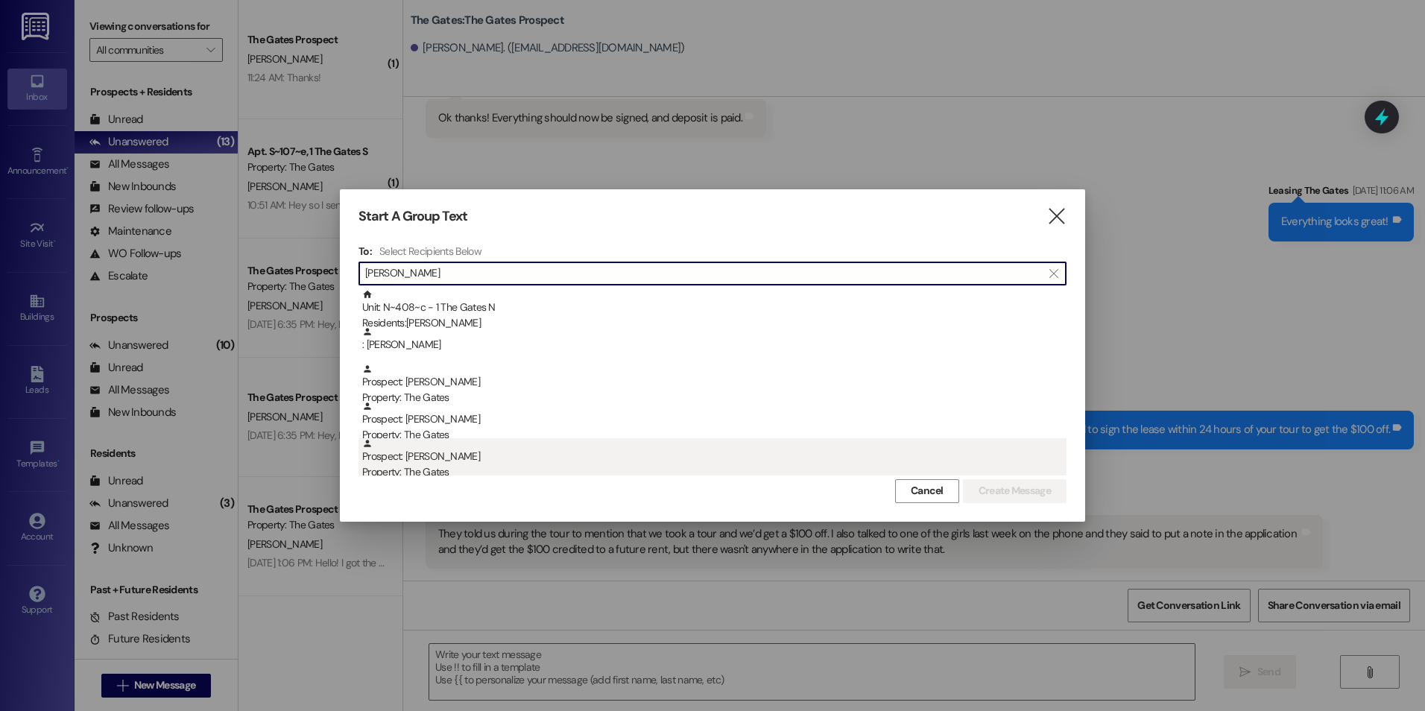
type input "[PERSON_NAME]"
click at [476, 463] on div "Prospect: [PERSON_NAME] Property: The Gates" at bounding box center [714, 459] width 704 height 42
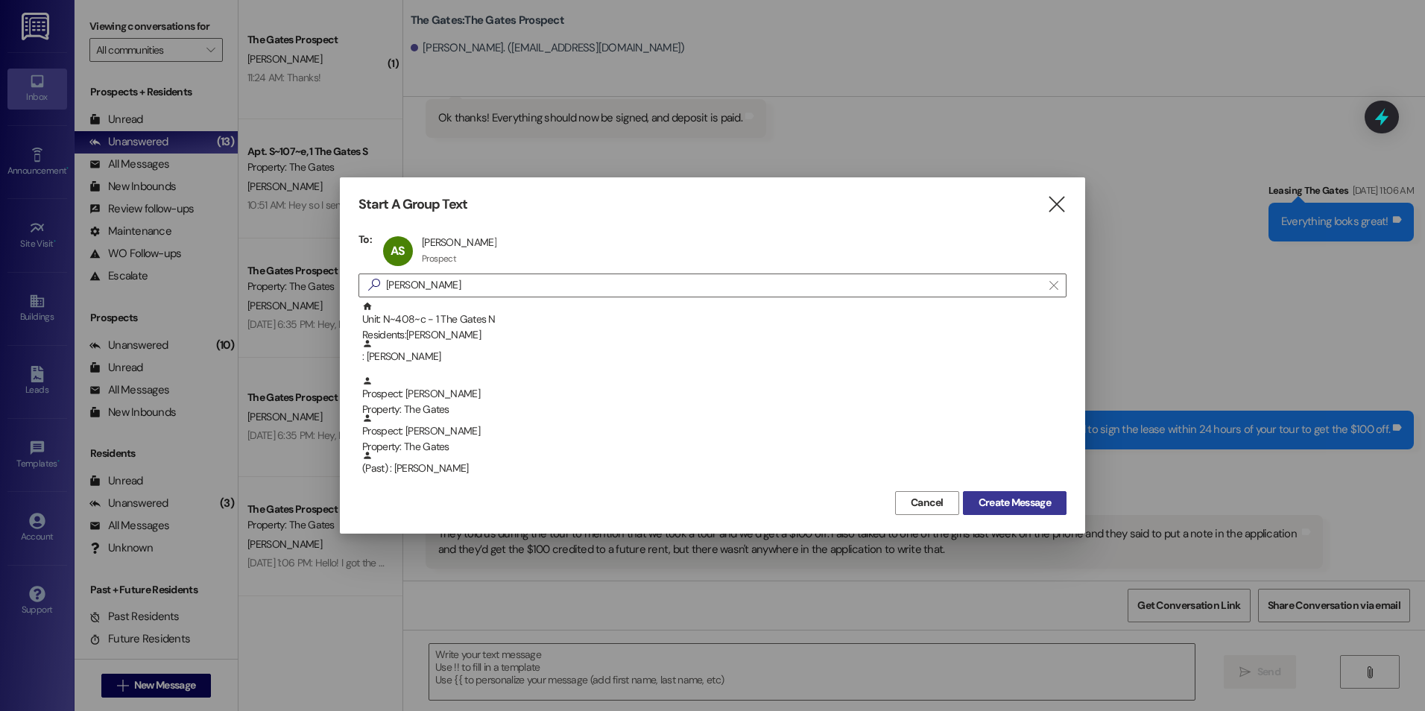
click at [1011, 498] on span "Create Message" at bounding box center [1014, 503] width 72 height 16
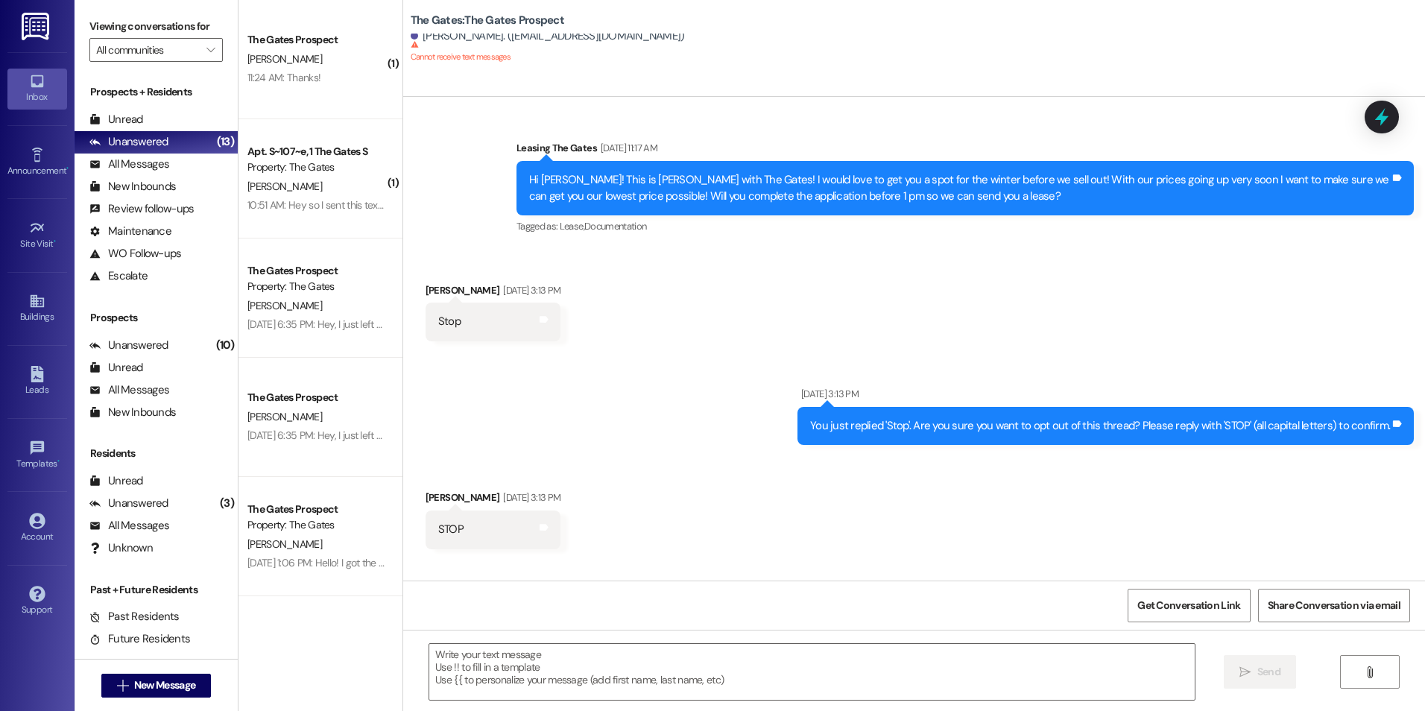
scroll to position [773, 0]
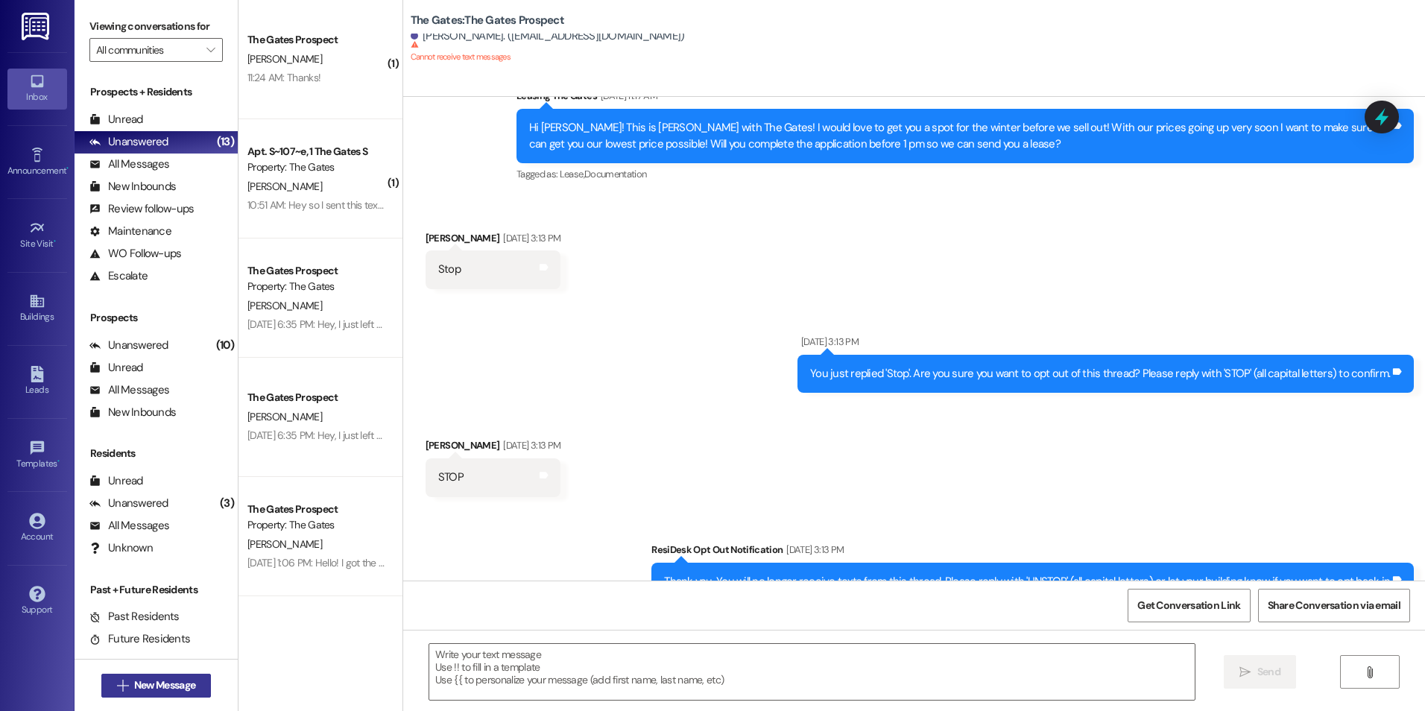
click at [132, 674] on button " New Message" at bounding box center [156, 686] width 110 height 24
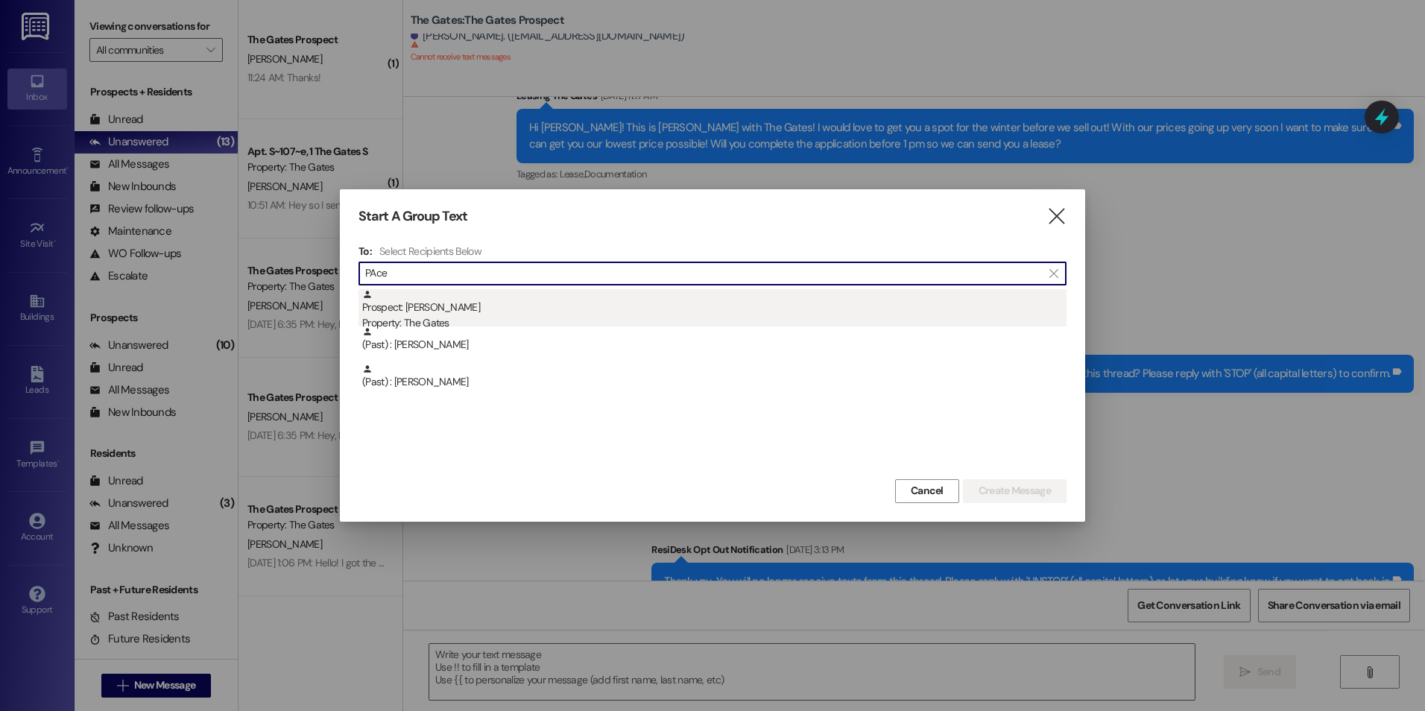
type input "PAce"
click at [503, 306] on div "Prospect: [PERSON_NAME] Property: The Gates" at bounding box center [714, 310] width 704 height 42
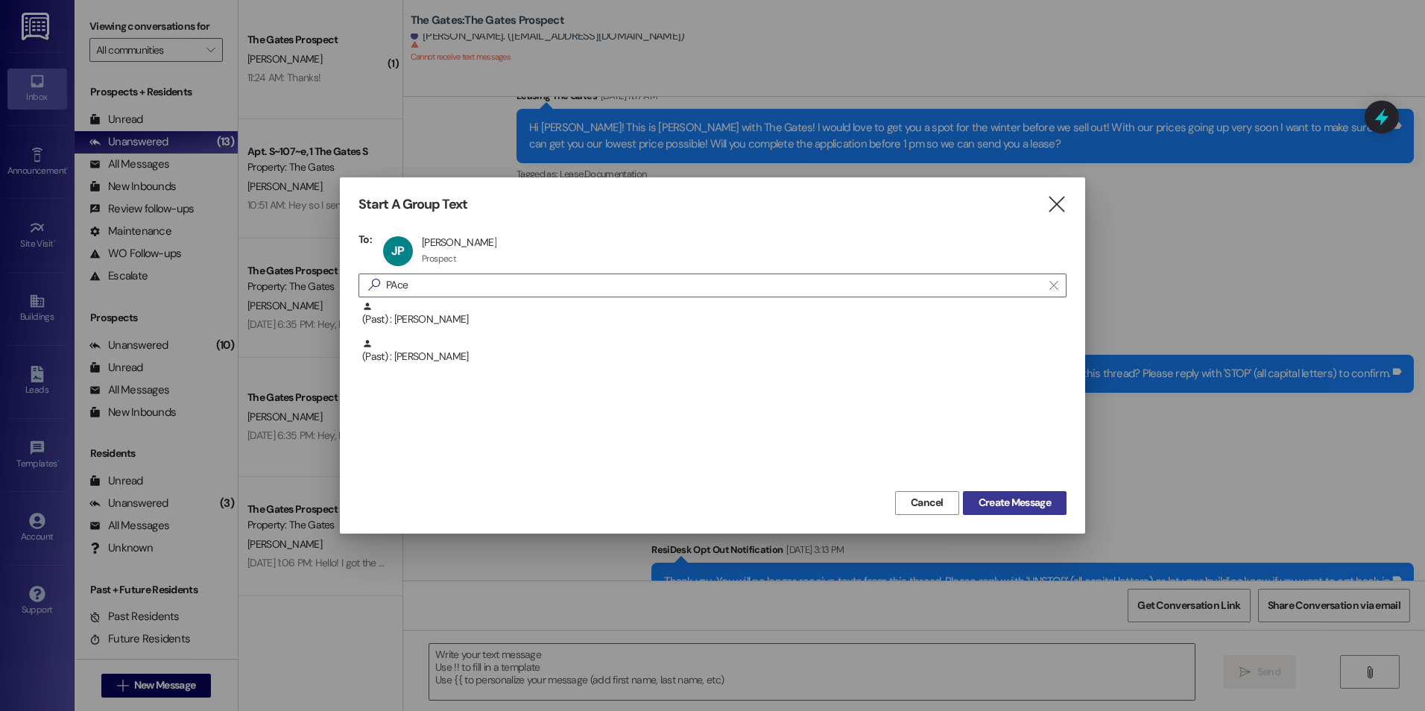
click at [1034, 504] on span "Create Message" at bounding box center [1014, 503] width 72 height 16
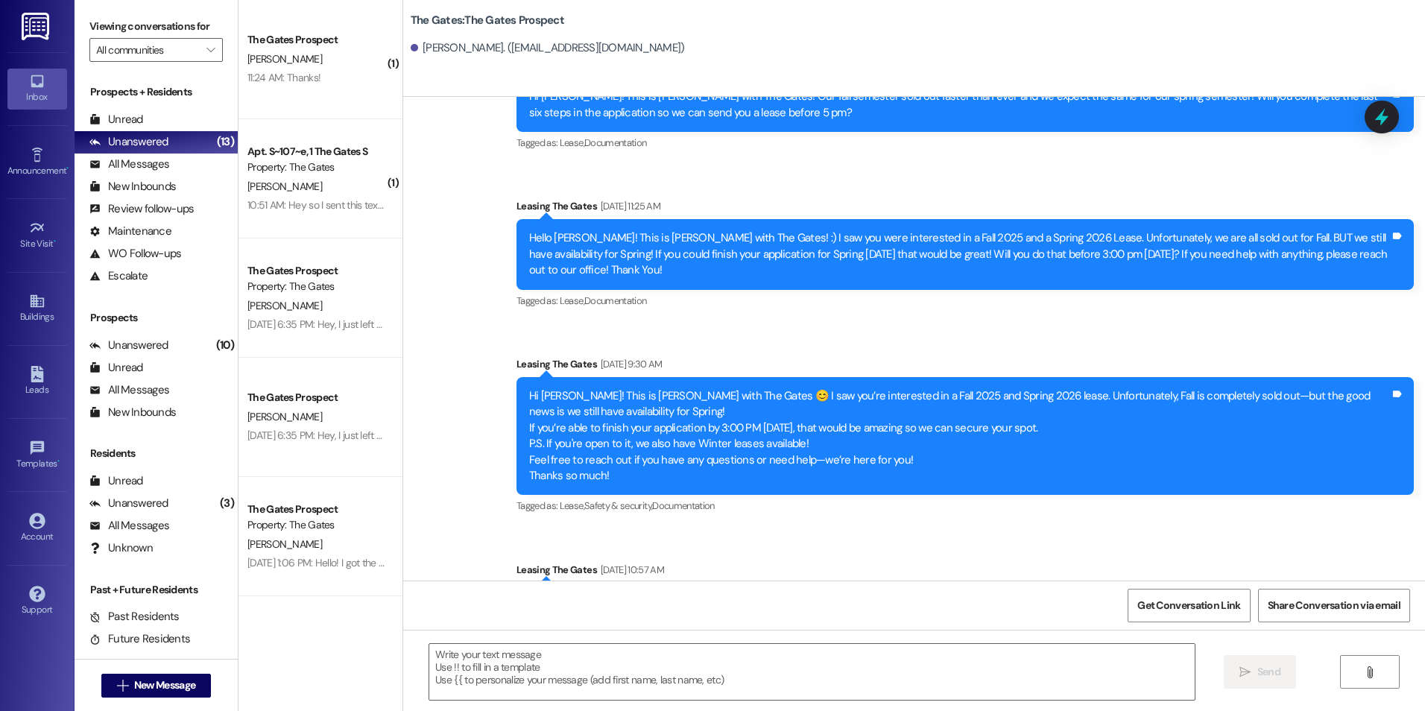
scroll to position [868, 0]
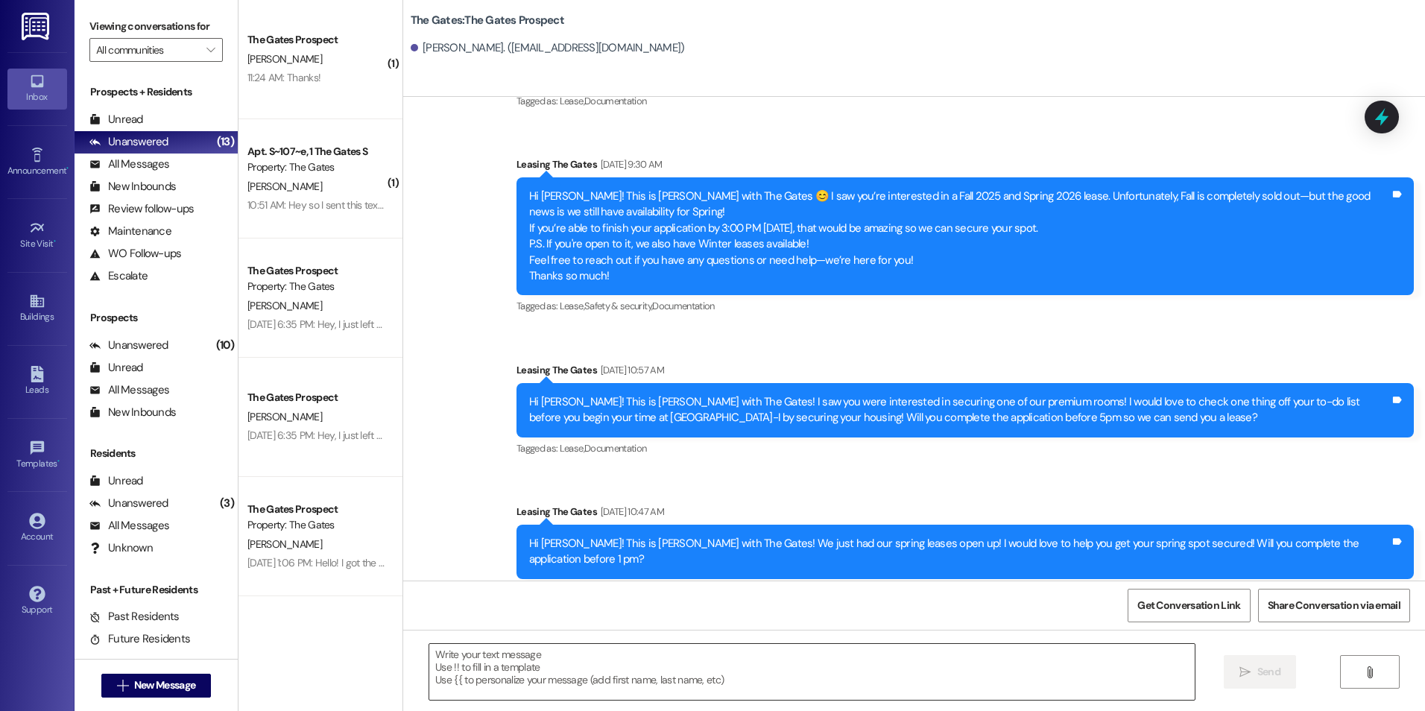
click at [629, 685] on textarea at bounding box center [811, 672] width 764 height 56
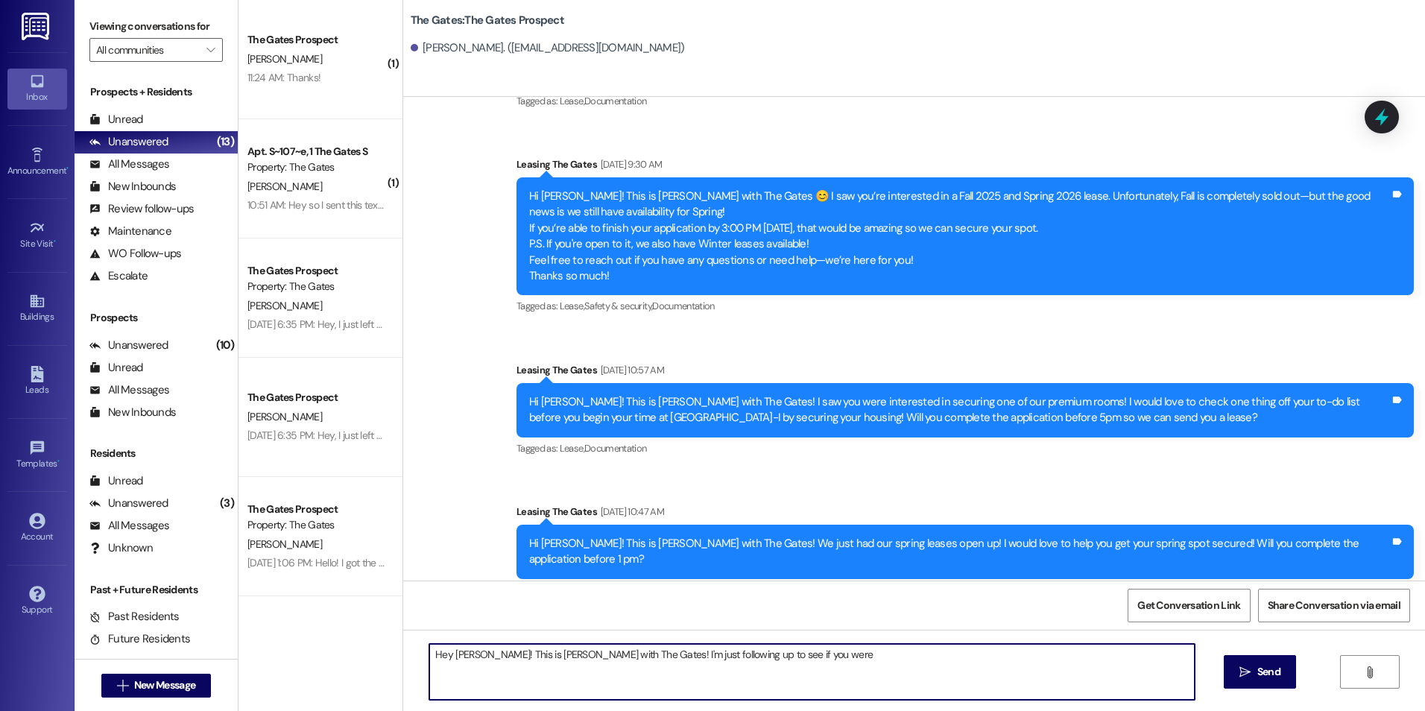
click at [918, 665] on textarea "Hey [PERSON_NAME]! This is [PERSON_NAME] with The Gates! I'm just following up …" at bounding box center [811, 672] width 764 height 56
click at [890, 646] on textarea "Hey [PERSON_NAME]! This is [PERSON_NAME] with The Gates! I'm just following up …" at bounding box center [811, 672] width 764 height 56
drag, startPoint x: 896, startPoint y: 658, endPoint x: 851, endPoint y: 648, distance: 46.5
click at [851, 648] on textarea "Hey [PERSON_NAME]! This is [PERSON_NAME] with The Gates! I'm just following up …" at bounding box center [811, 672] width 764 height 56
click at [923, 656] on textarea "Hey [PERSON_NAME]! This is [PERSON_NAME] with The Gates! I'm just following up …" at bounding box center [811, 672] width 764 height 56
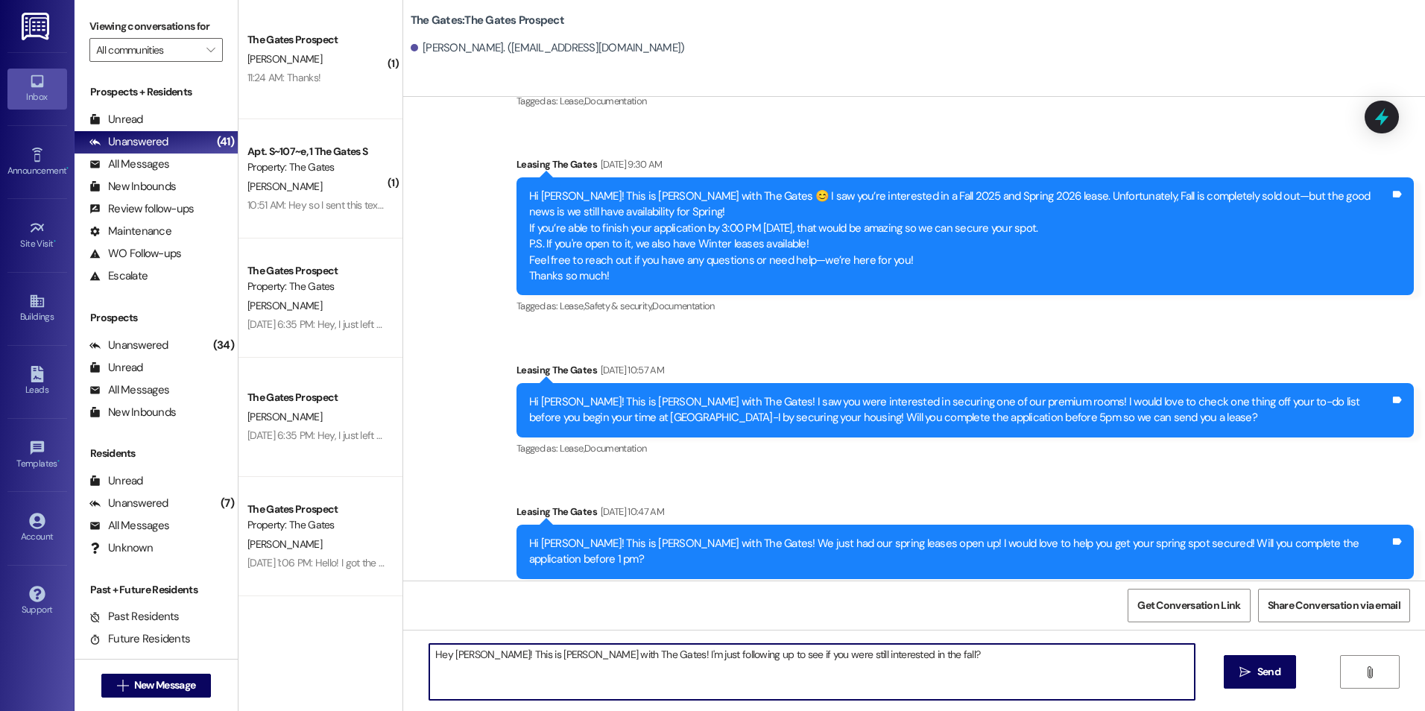
type textarea "Hey [PERSON_NAME]! This is [PERSON_NAME] with The Gates! I'm just following up …"
click at [115, 675] on button " New Message" at bounding box center [156, 686] width 110 height 24
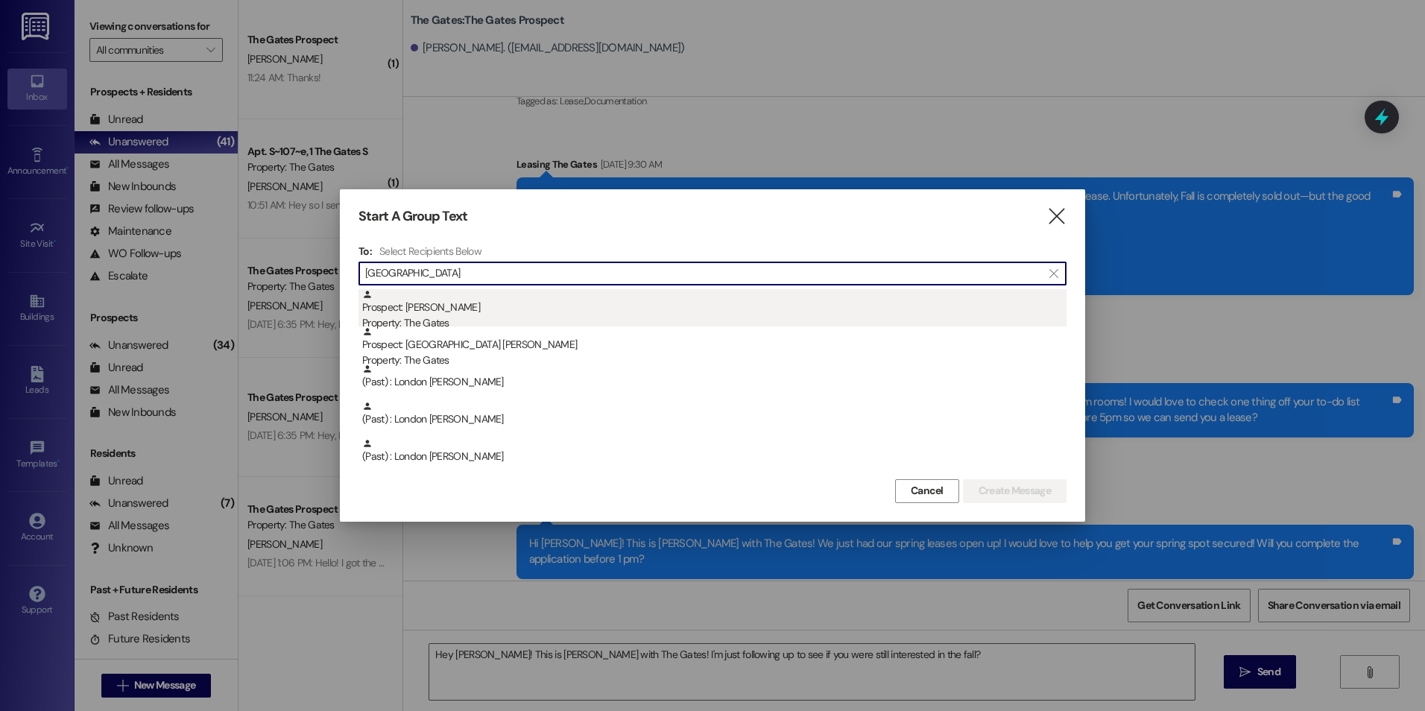
type input "[GEOGRAPHIC_DATA]"
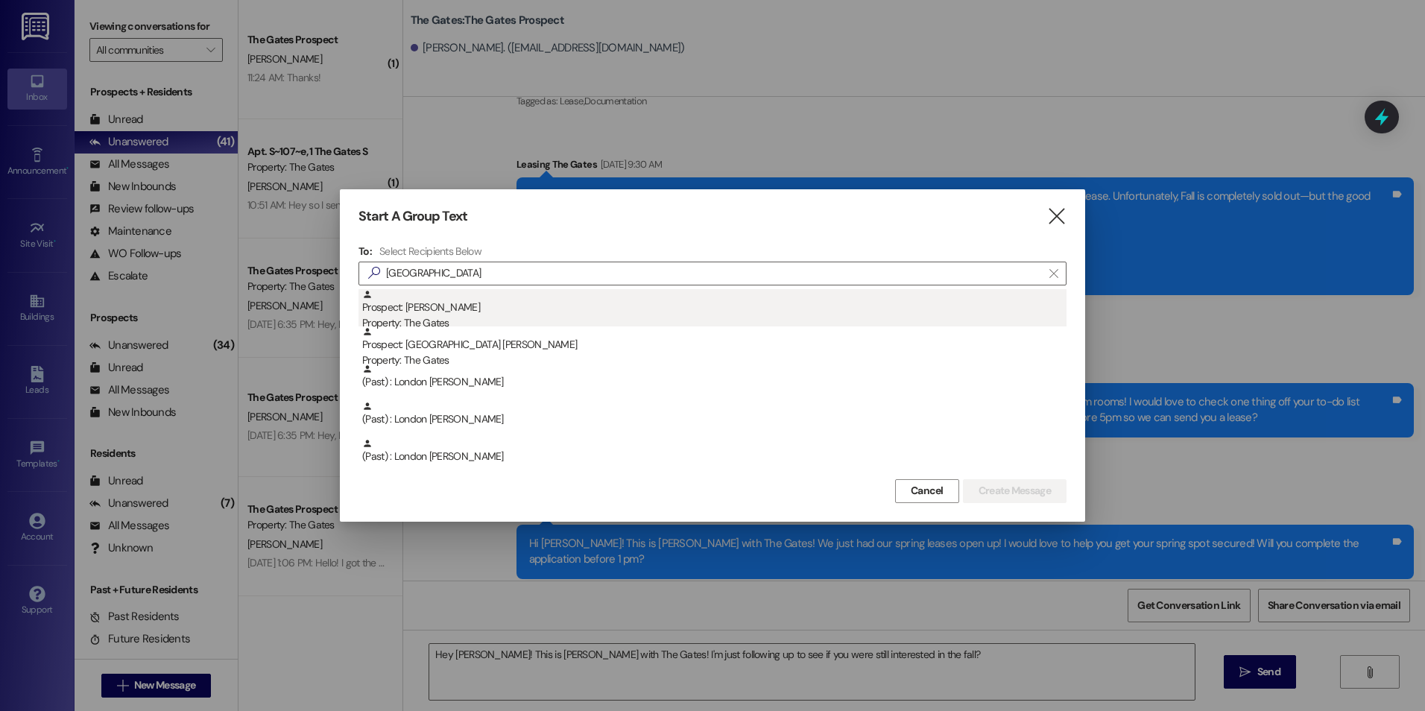
click at [441, 307] on div "Prospect: [GEOGRAPHIC_DATA] [PERSON_NAME] Property: The Gates" at bounding box center [714, 310] width 704 height 42
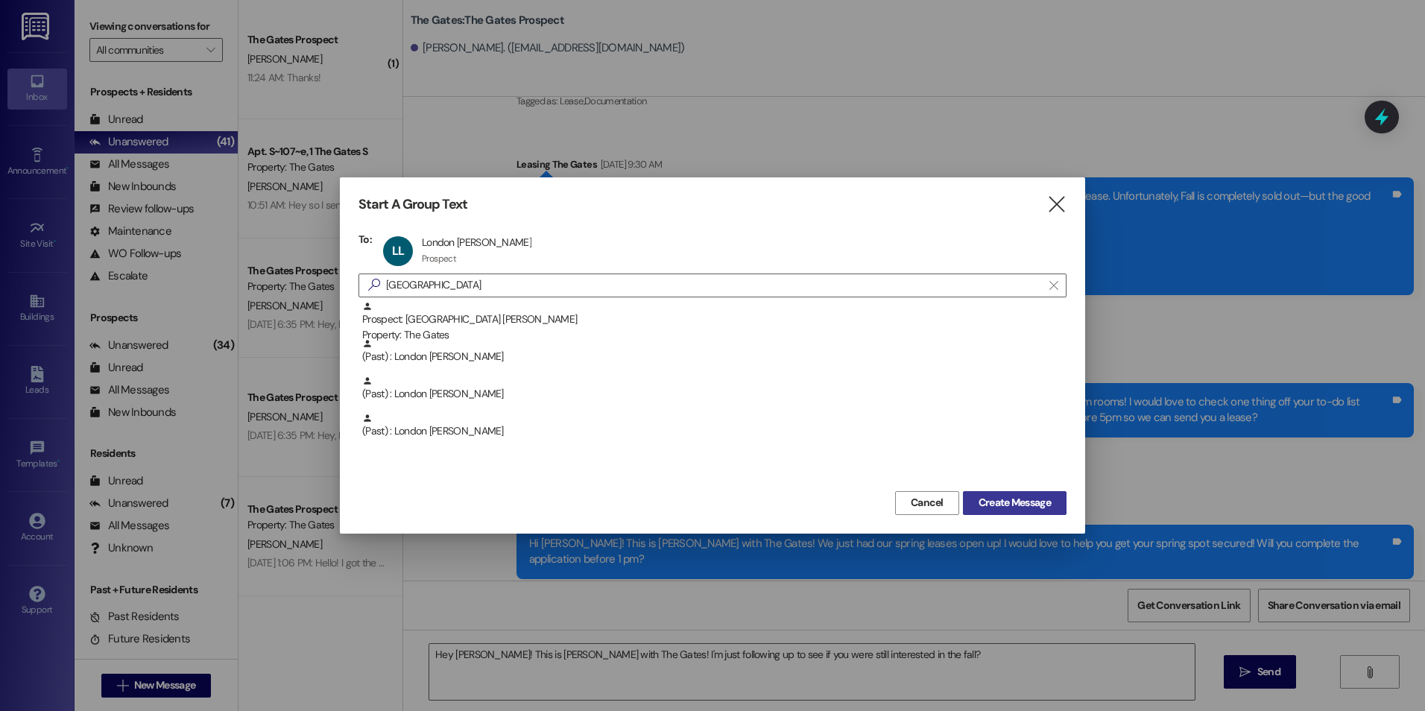
click at [1046, 495] on span "Create Message" at bounding box center [1014, 503] width 72 height 16
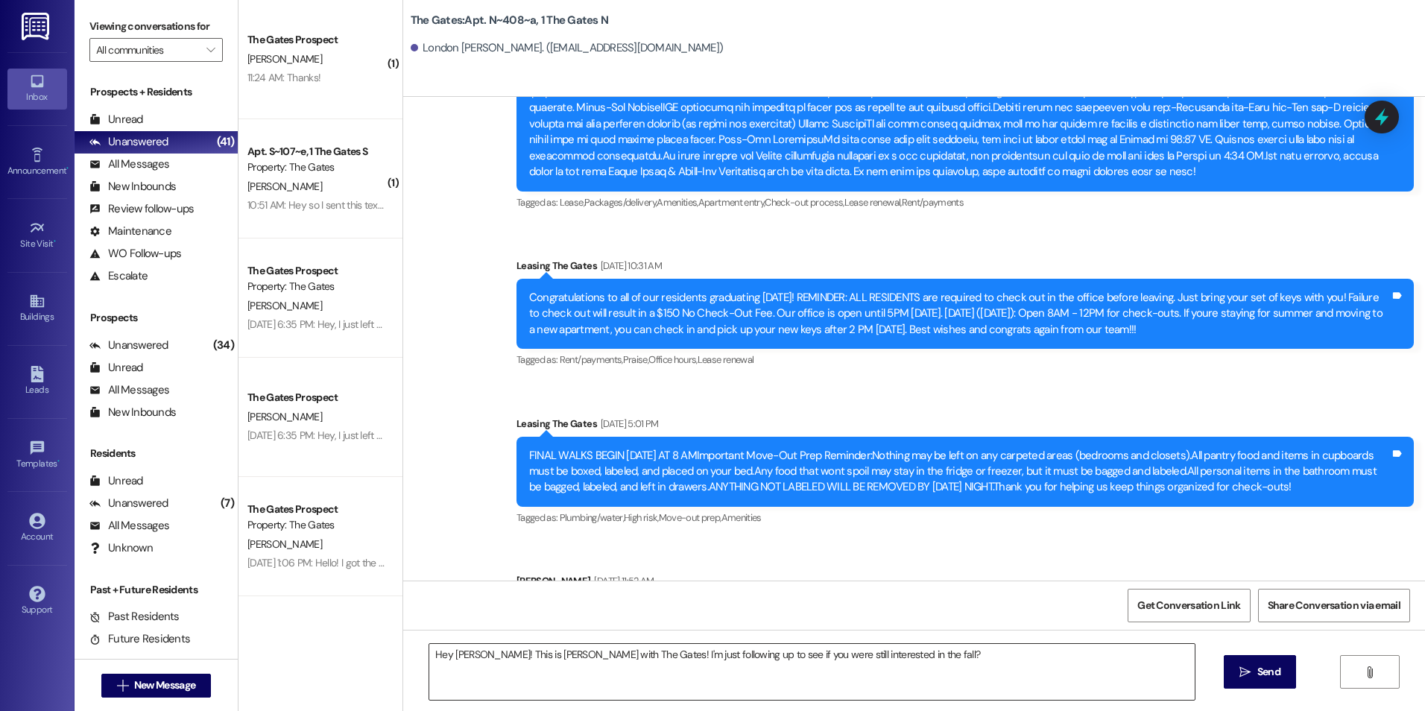
scroll to position [13929, 0]
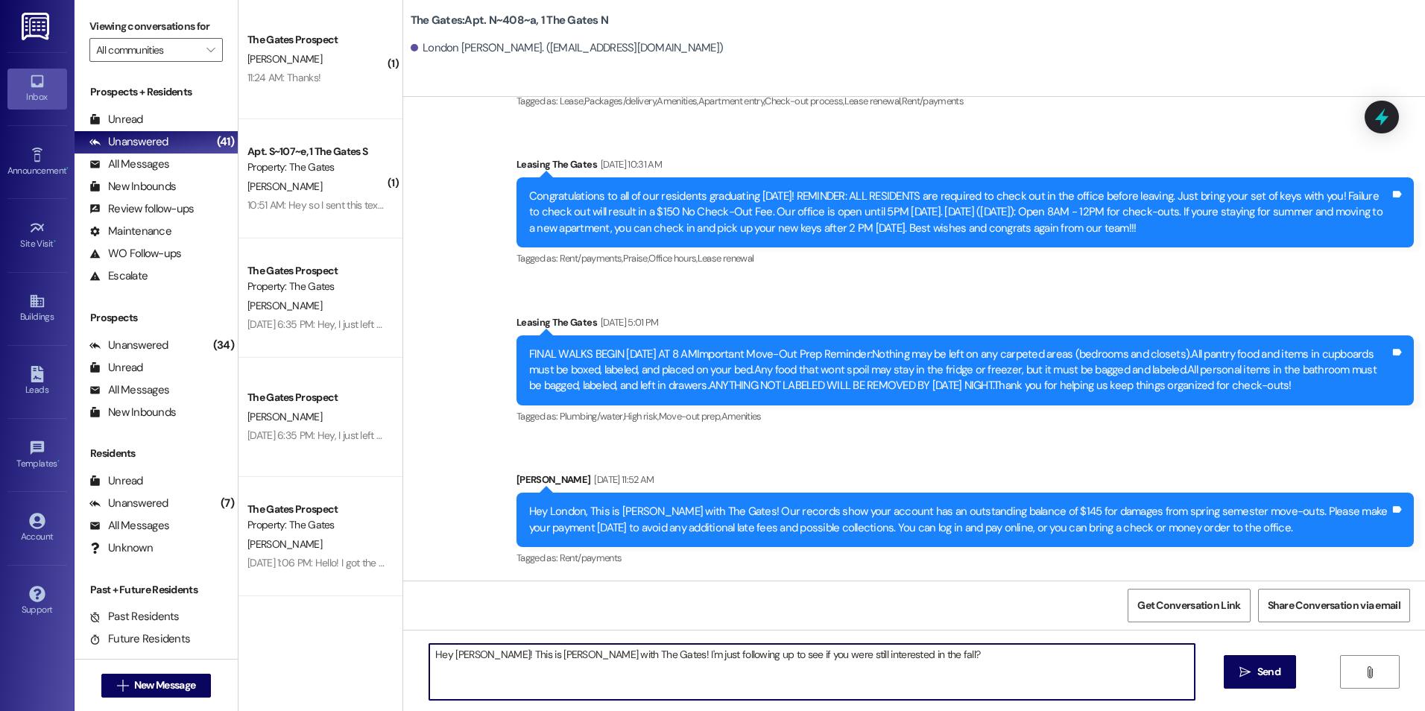
drag, startPoint x: 918, startPoint y: 664, endPoint x: 388, endPoint y: 637, distance: 530.4
click at [388, 637] on div "( 1 ) The Gates Prospect [PERSON_NAME] 11:24 AM: Thanks! 11:24 AM: Thanks! ( 1 …" at bounding box center [831, 355] width 1186 height 711
paste textarea "[PERSON_NAME]"
click at [671, 583] on div "Get Conversation Link Share Conversation via email" at bounding box center [913, 604] width 1021 height 49
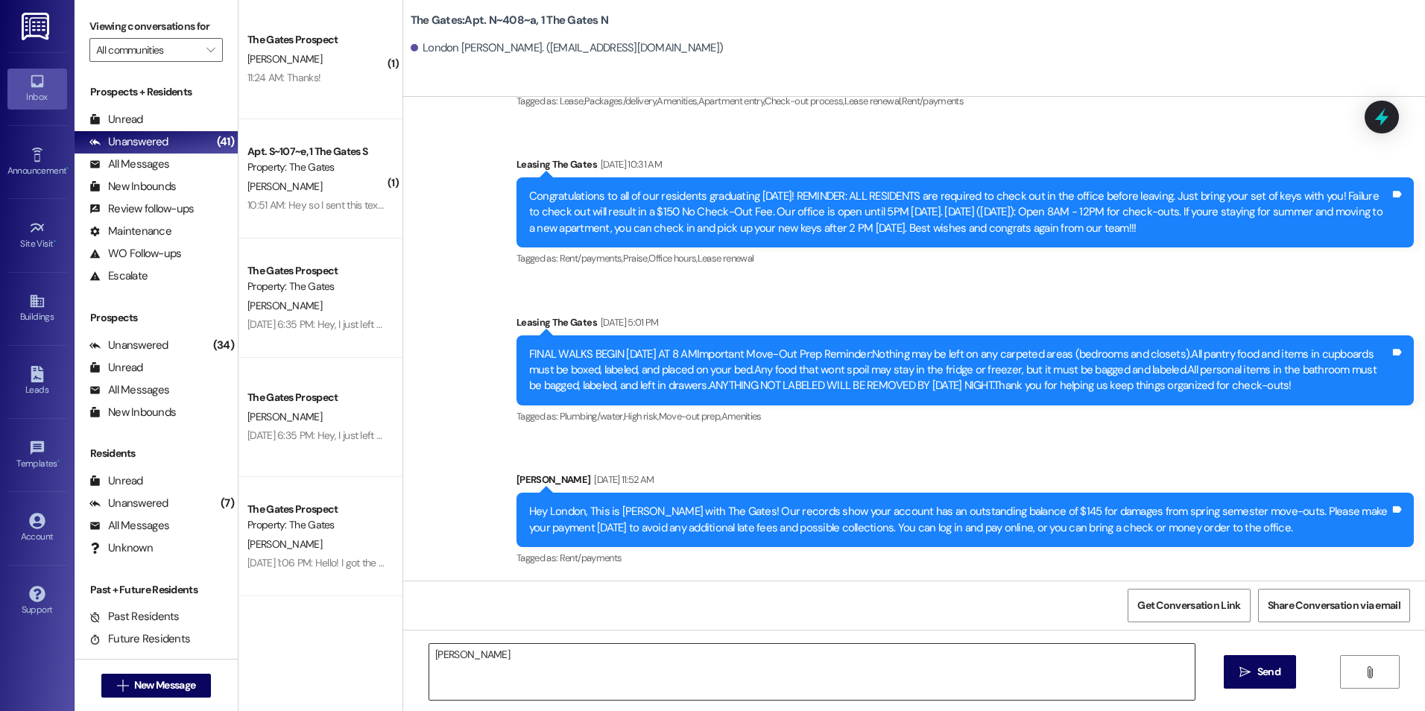
click at [563, 685] on textarea "[PERSON_NAME]" at bounding box center [811, 672] width 764 height 56
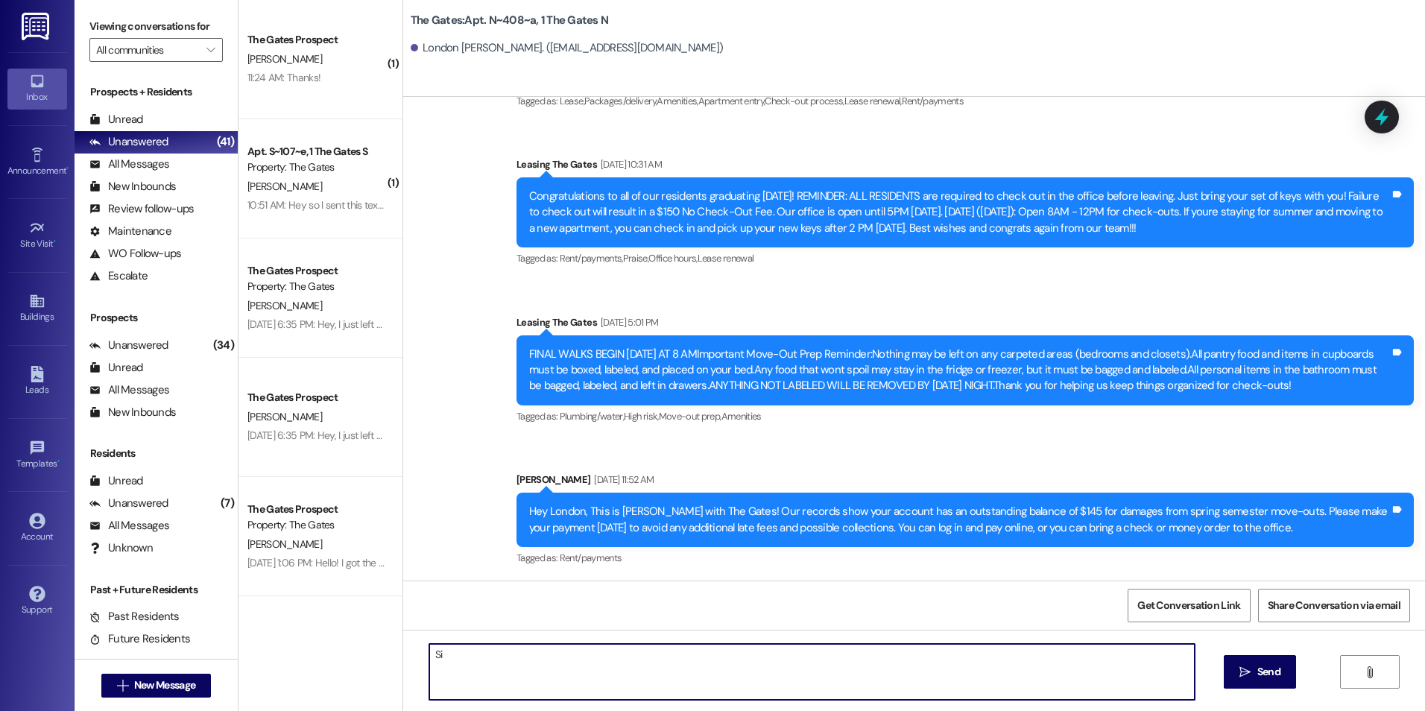
type textarea "S"
click at [583, 682] on textarea at bounding box center [811, 672] width 764 height 56
click at [605, 662] on textarea at bounding box center [811, 672] width 764 height 56
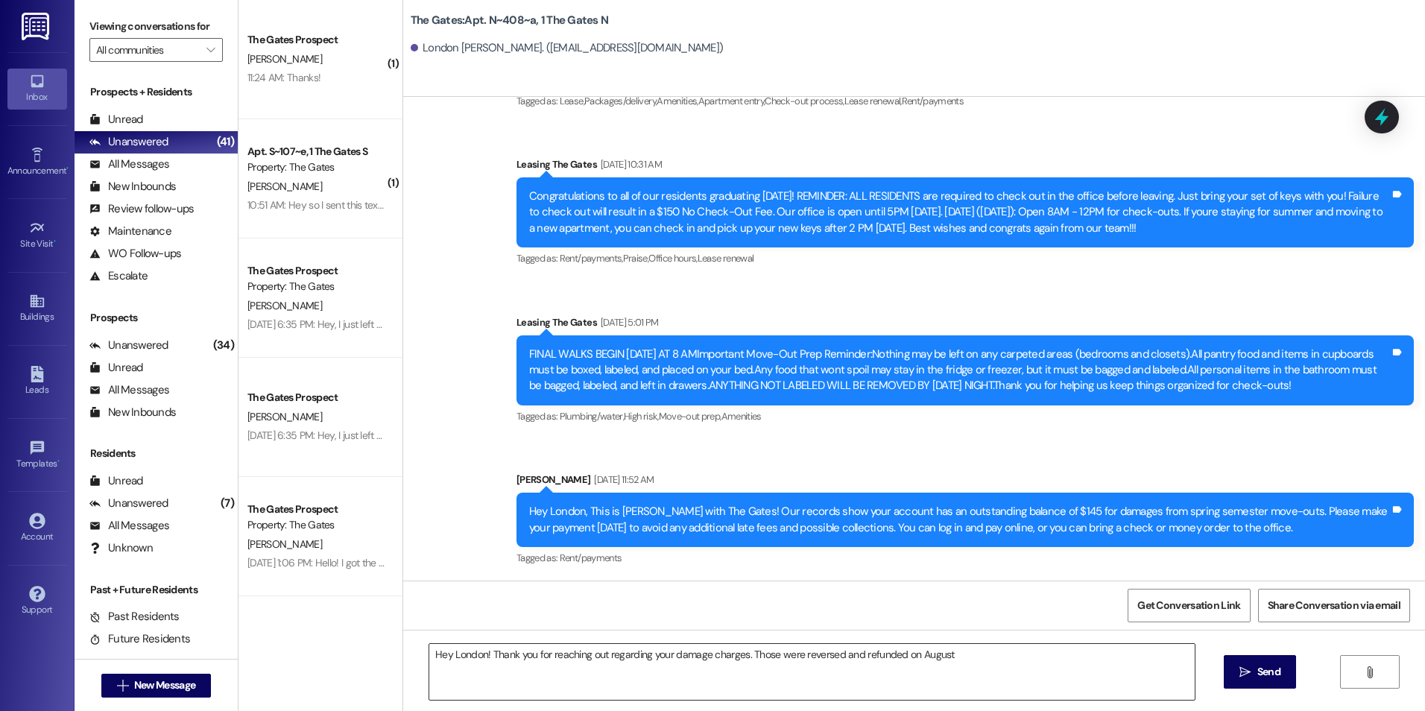
click at [958, 654] on textarea "Hey London! Thank you for reaching out regarding your damage charges. Those wer…" at bounding box center [811, 672] width 764 height 56
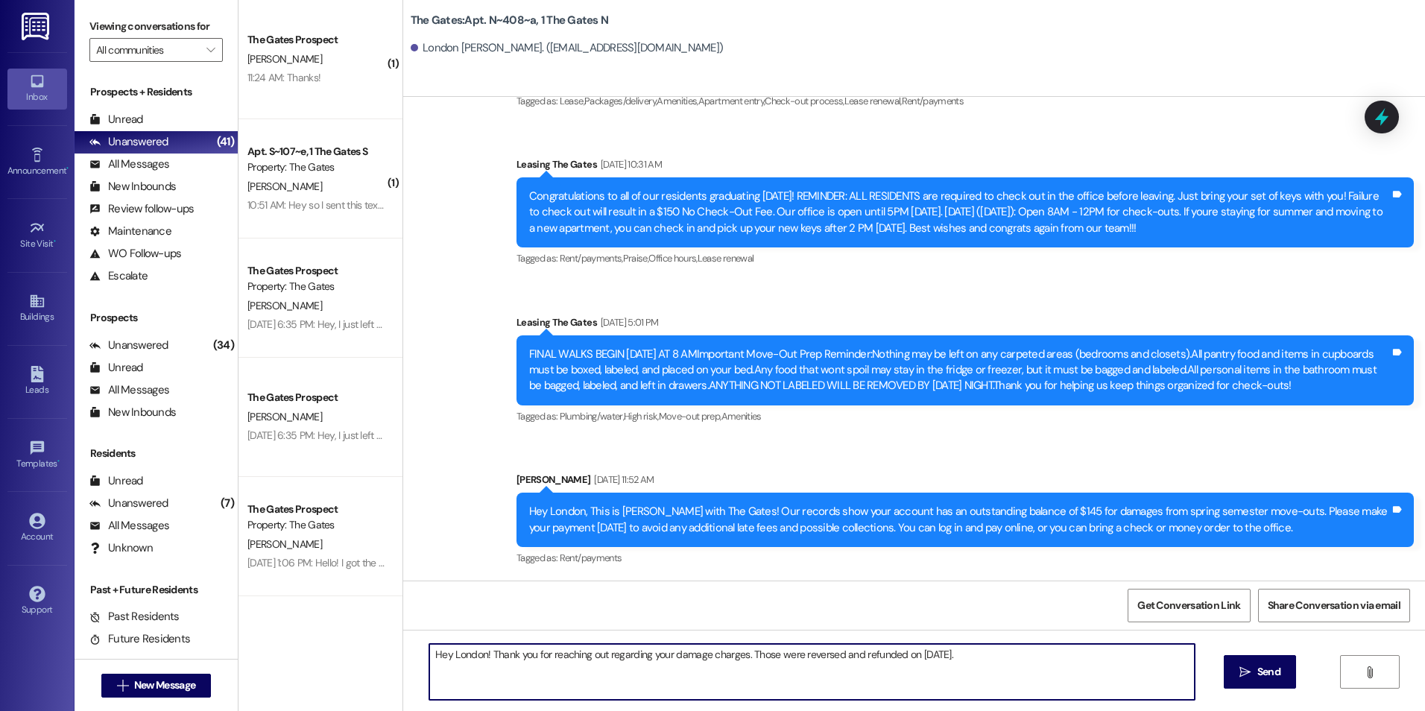
click at [1009, 661] on textarea "Hey London! Thank you for reaching out regarding your damage charges. Those wer…" at bounding box center [811, 672] width 764 height 56
click at [1002, 669] on textarea "Hey London! Thank you for reaching out regarding your damage charges. Those wer…" at bounding box center [811, 672] width 764 height 56
click at [1007, 656] on textarea "Hey London! Thank you for reaching out regarding your damage charges. Those wer…" at bounding box center [811, 672] width 764 height 56
click at [966, 651] on textarea "Hey London! Thank you for reaching out regarding your damage charges. Those wer…" at bounding box center [811, 672] width 764 height 56
click at [969, 656] on textarea "Hey London! Thank you for reaching out regarding your damage charges. Those wer…" at bounding box center [811, 672] width 764 height 56
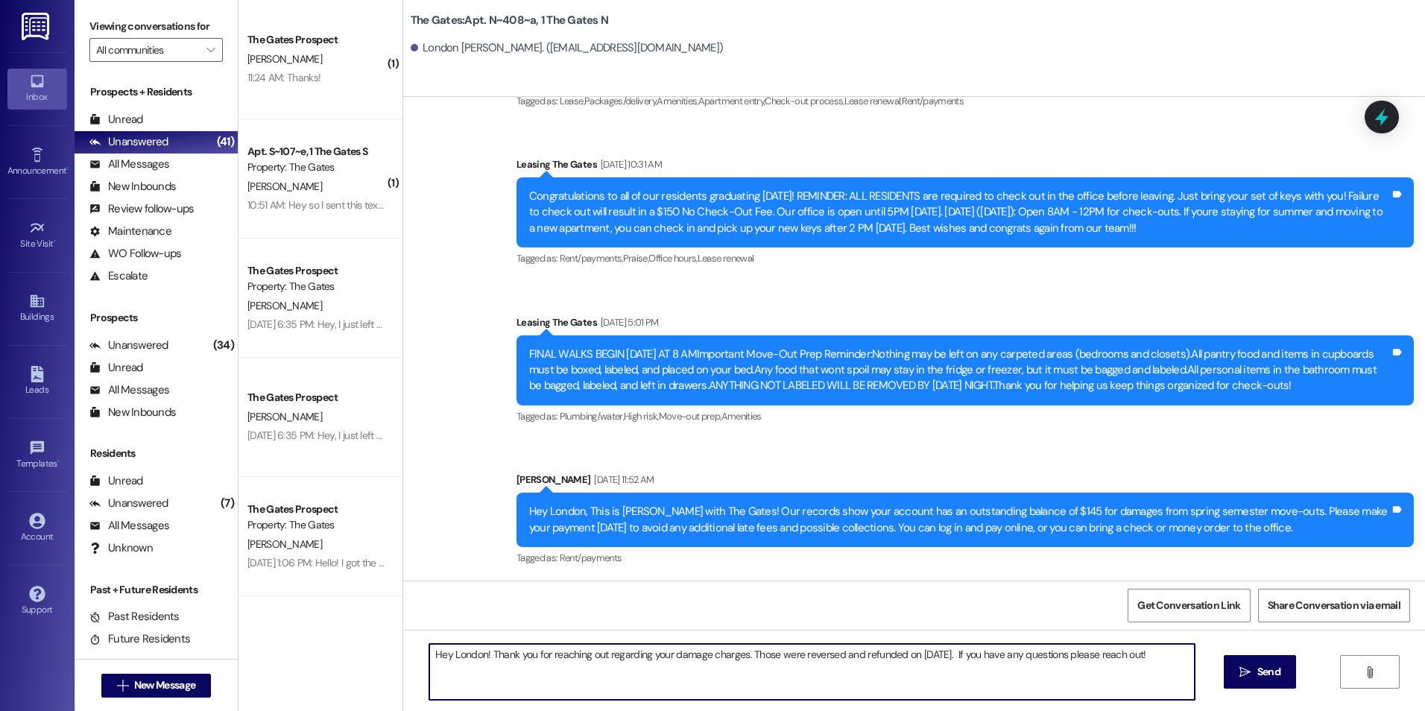
click at [1008, 669] on textarea "Hey London! Thank you for reaching out regarding your damage charges. Those wer…" at bounding box center [811, 672] width 764 height 56
click at [1156, 674] on textarea "Hey London! Thank you for reaching out regarding your damage charges. Those wer…" at bounding box center [811, 672] width 764 height 56
type textarea "Hey London! Thank you for reaching out regarding your damage charges. Those wer…"
click at [1245, 666] on icon "" at bounding box center [1244, 672] width 11 height 12
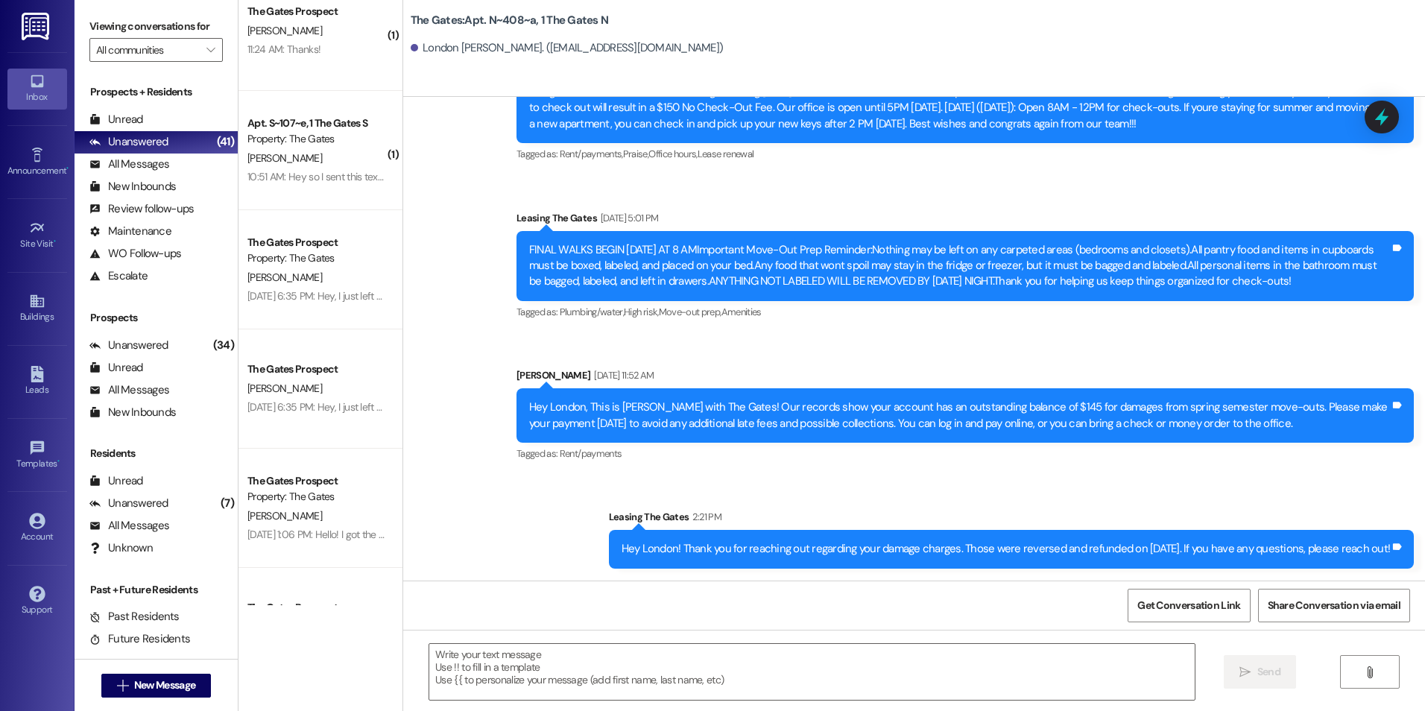
scroll to position [0, 0]
